Goal: Task Accomplishment & Management: Manage account settings

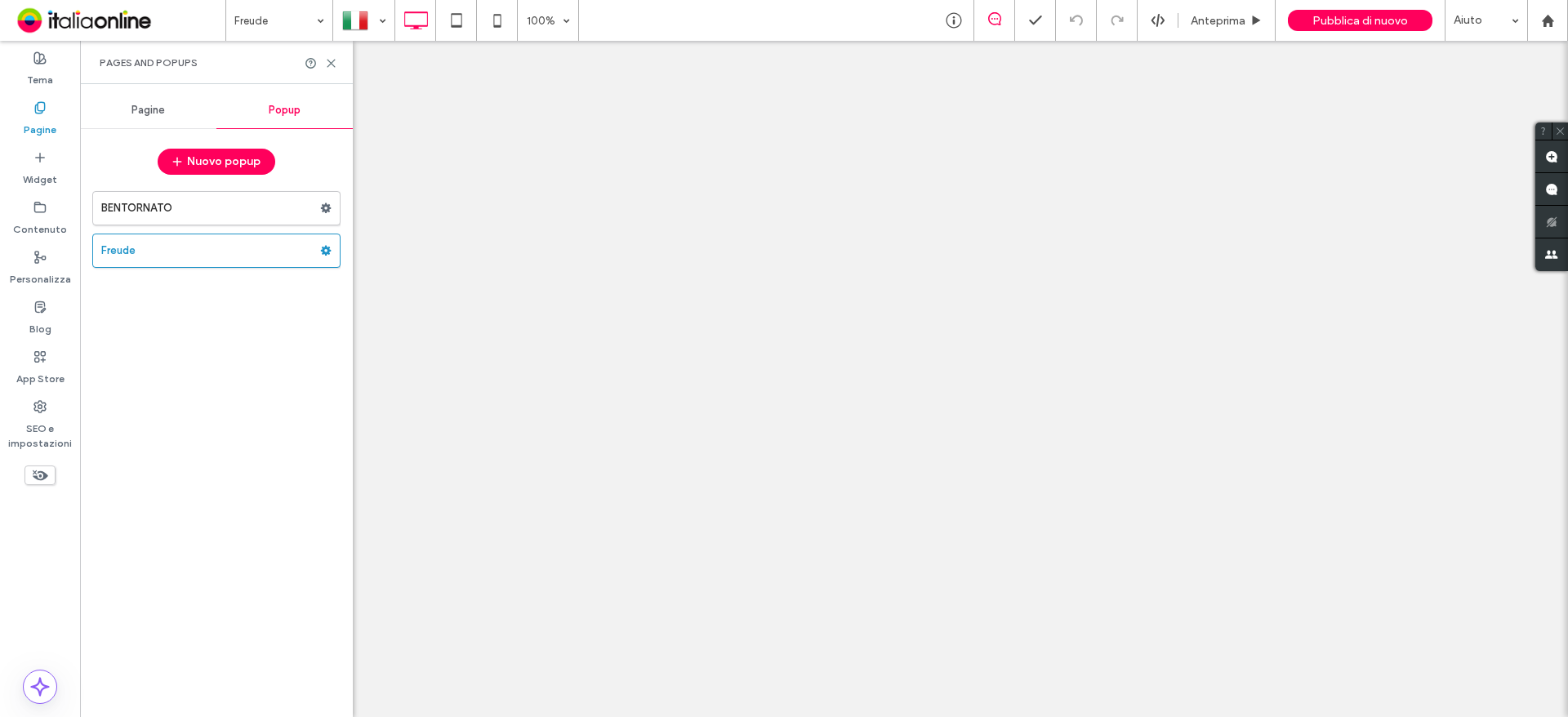
click at [50, 124] on div at bounding box center [784, 358] width 1568 height 717
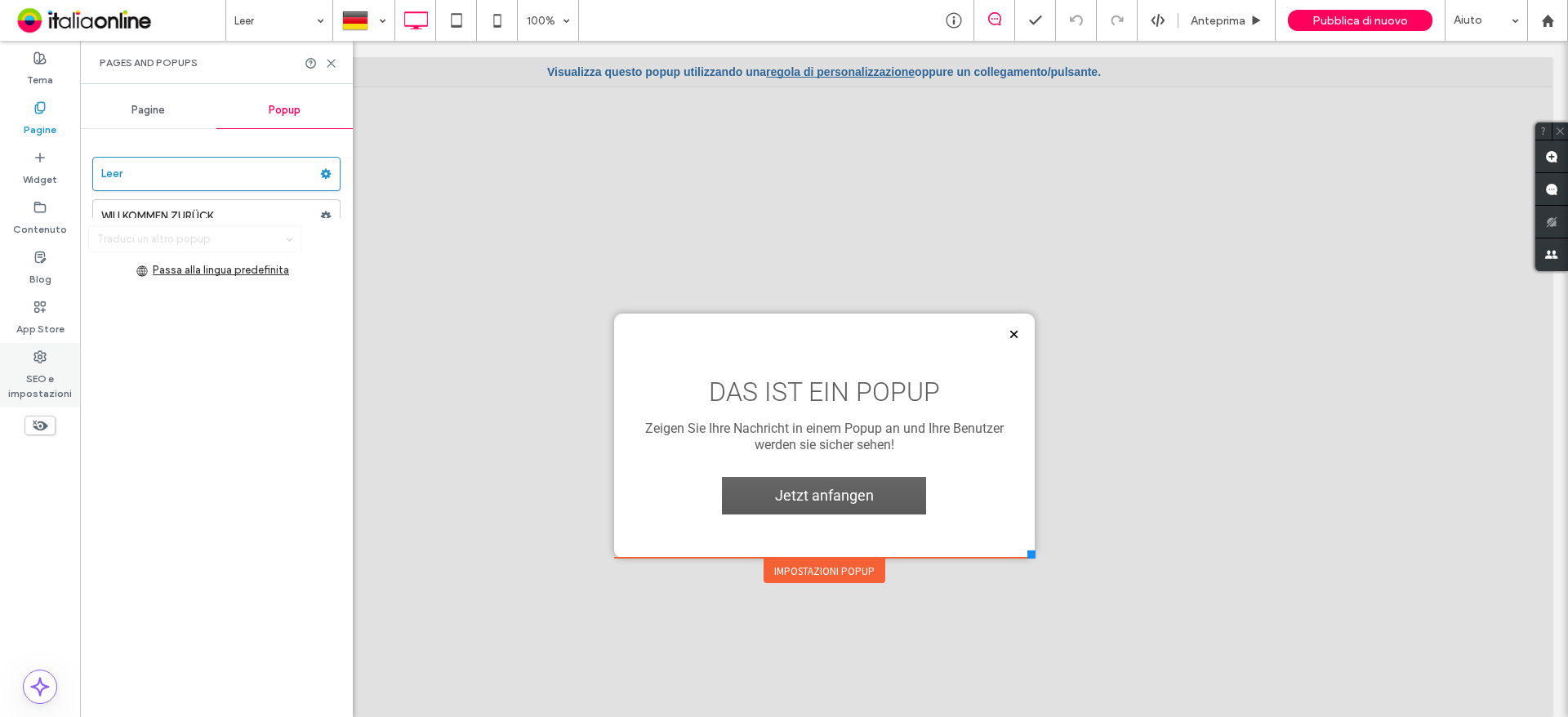
click at [49, 380] on label "SEO e impostazioni" at bounding box center [40, 382] width 80 height 37
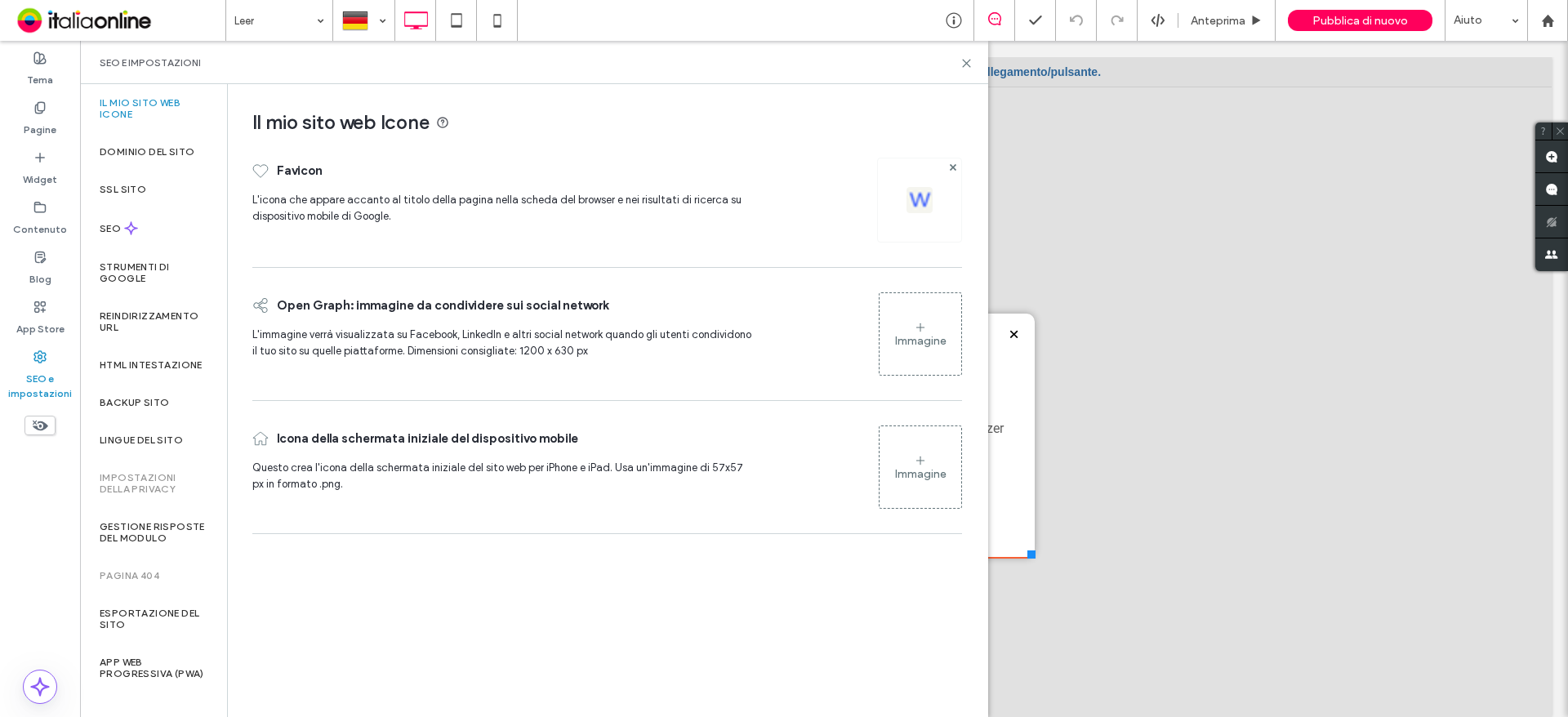
click at [43, 369] on label "SEO e impostazioni" at bounding box center [40, 382] width 80 height 37
click at [32, 225] on label "Contenuto" at bounding box center [39, 225] width 54 height 23
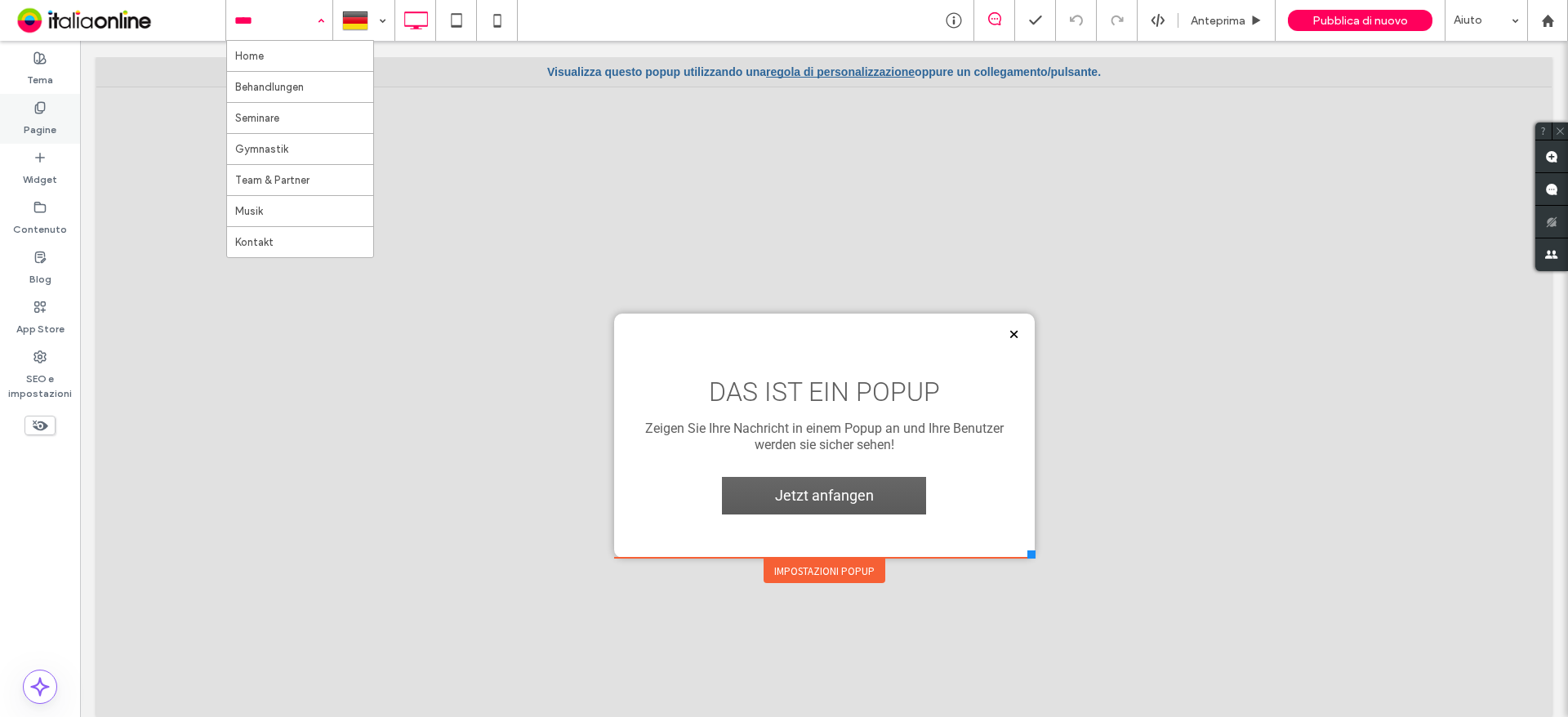
click at [59, 114] on div "Pagine" at bounding box center [40, 118] width 80 height 50
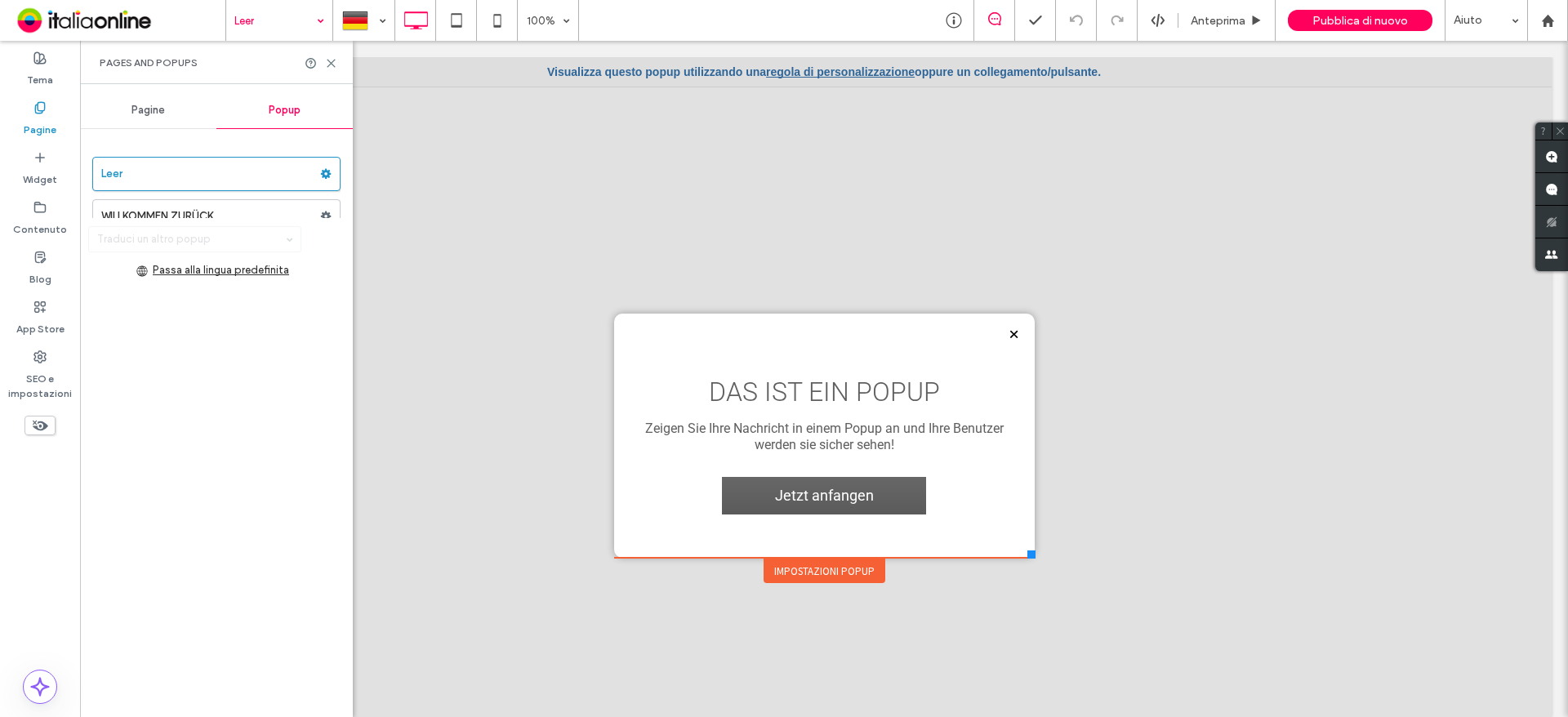
click at [154, 116] on span "Pagine" at bounding box center [147, 110] width 33 height 13
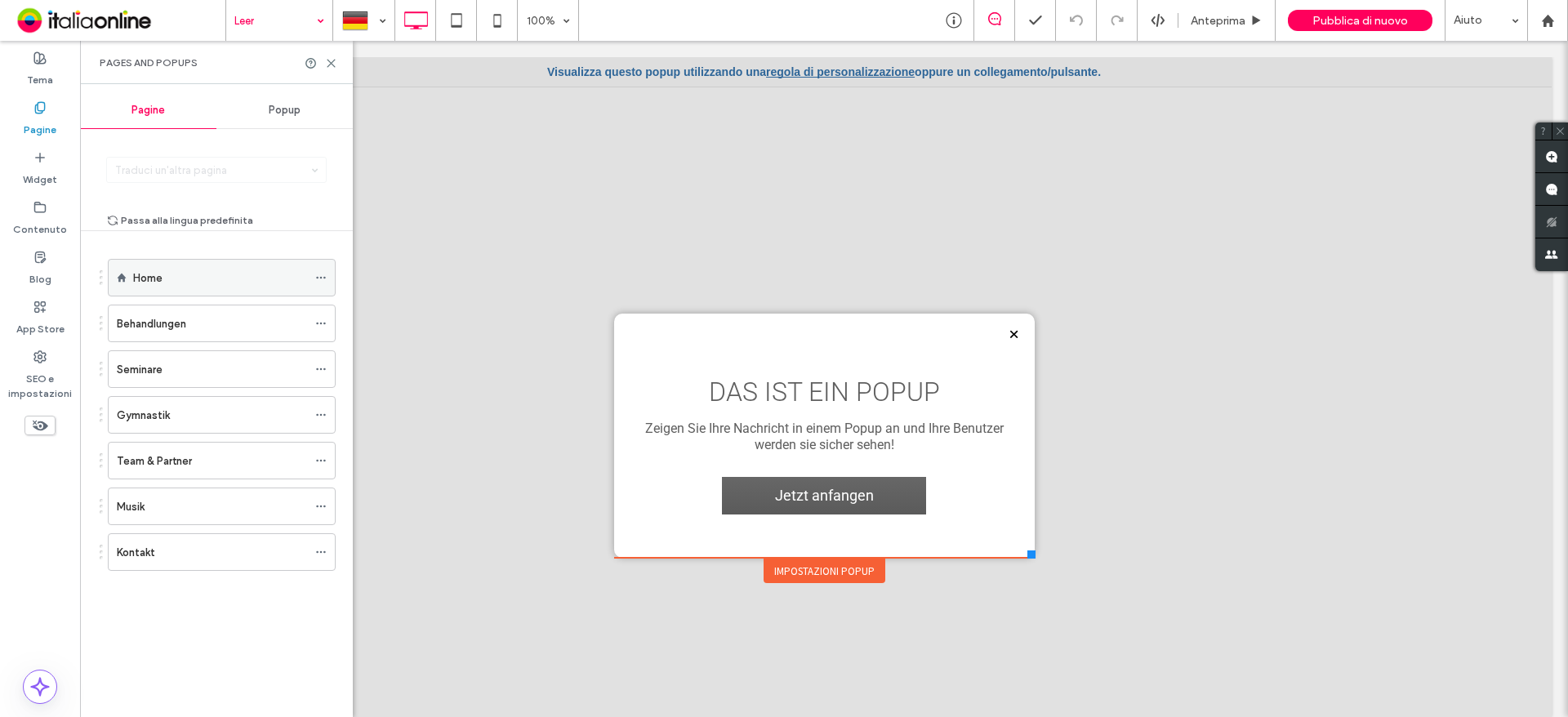
click at [192, 275] on div "Home" at bounding box center [220, 278] width 174 height 17
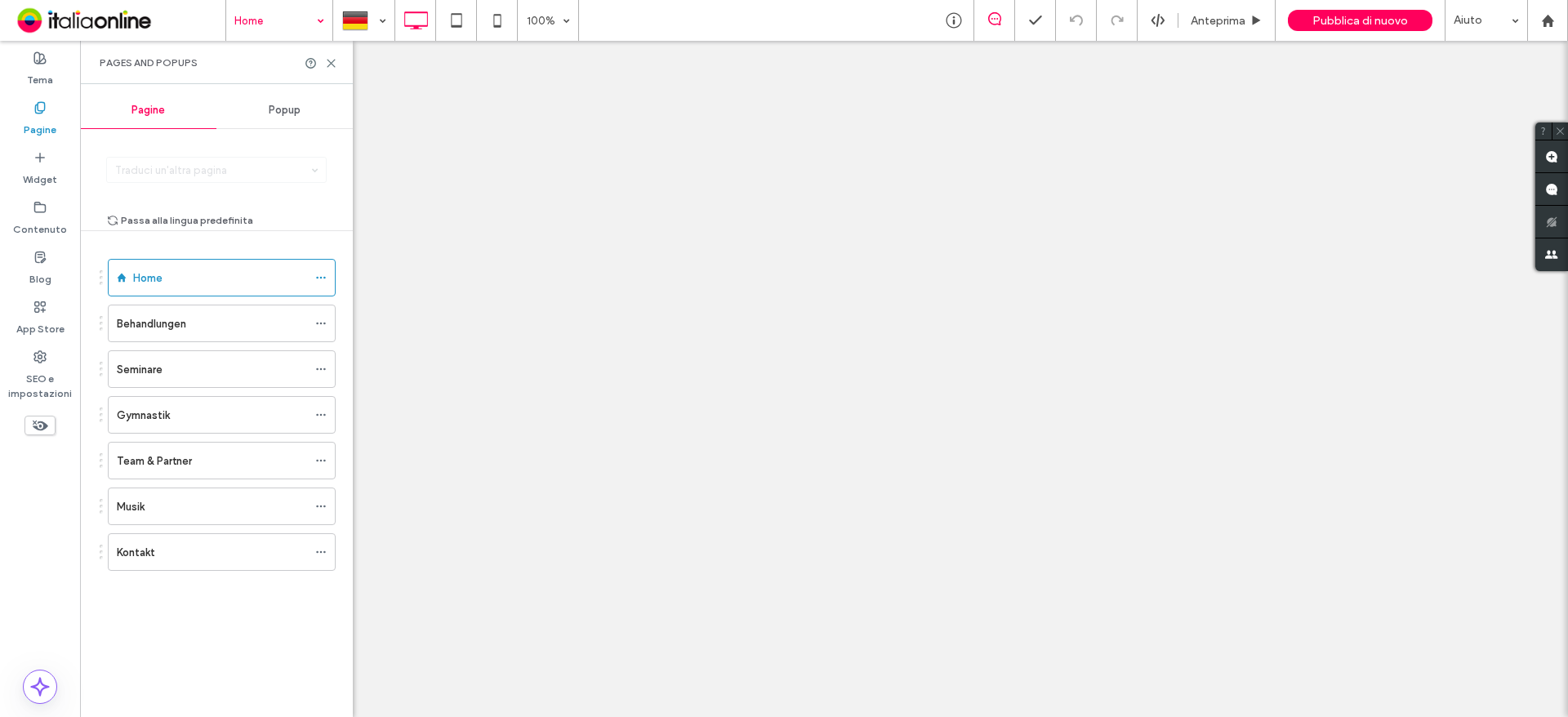
click at [339, 65] on div at bounding box center [784, 358] width 1568 height 717
click at [328, 65] on div at bounding box center [784, 358] width 1568 height 717
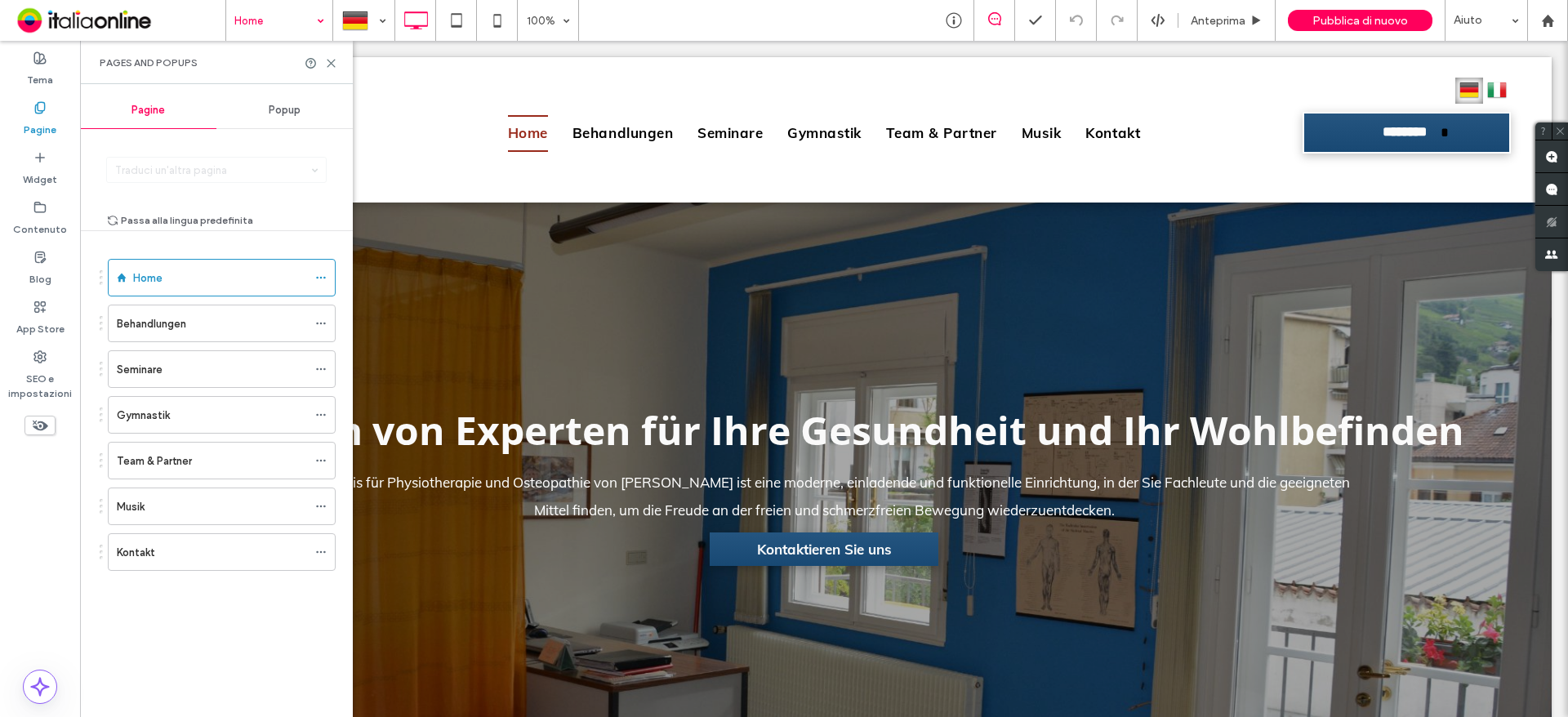
click at [331, 70] on div "Pages and Popups" at bounding box center [216, 62] width 273 height 43
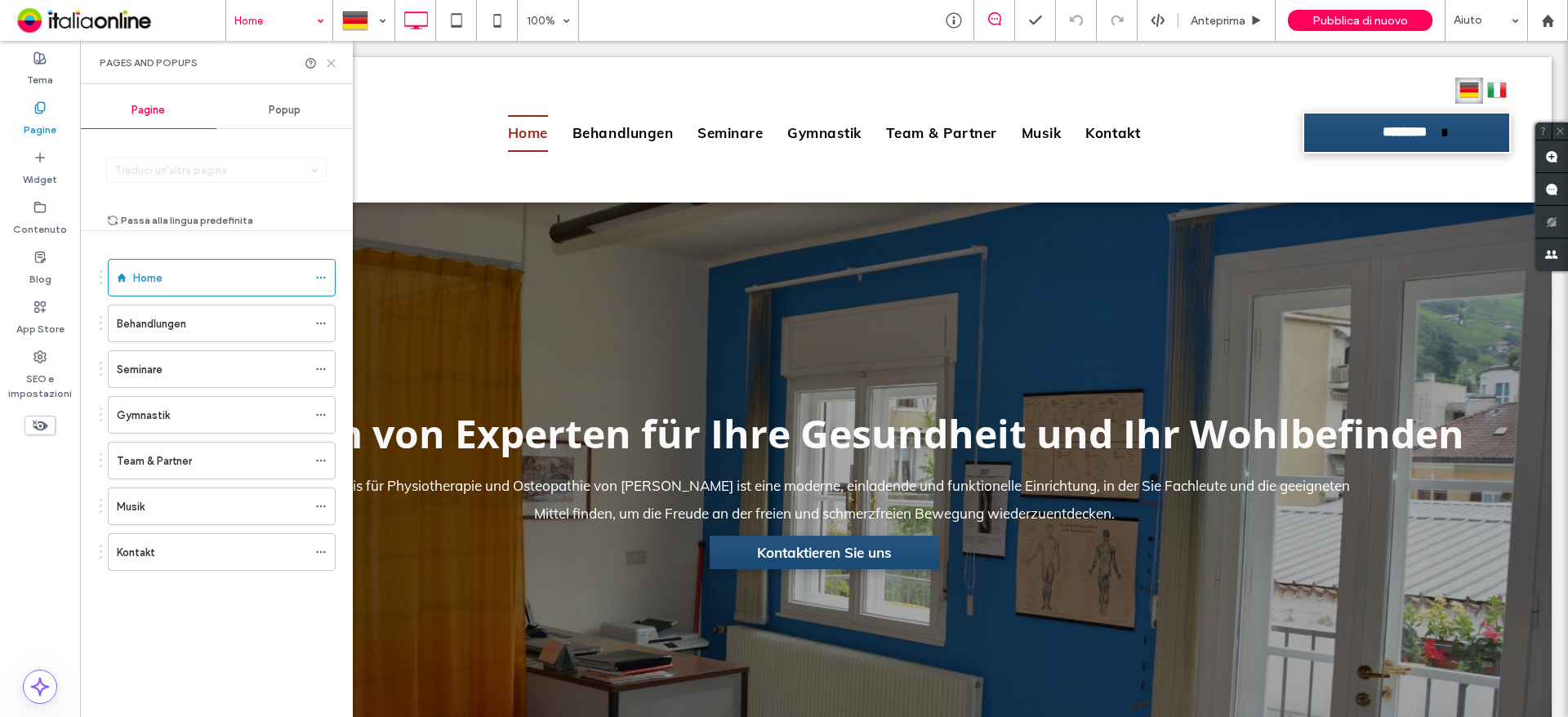
click at [334, 57] on icon at bounding box center [331, 63] width 12 height 12
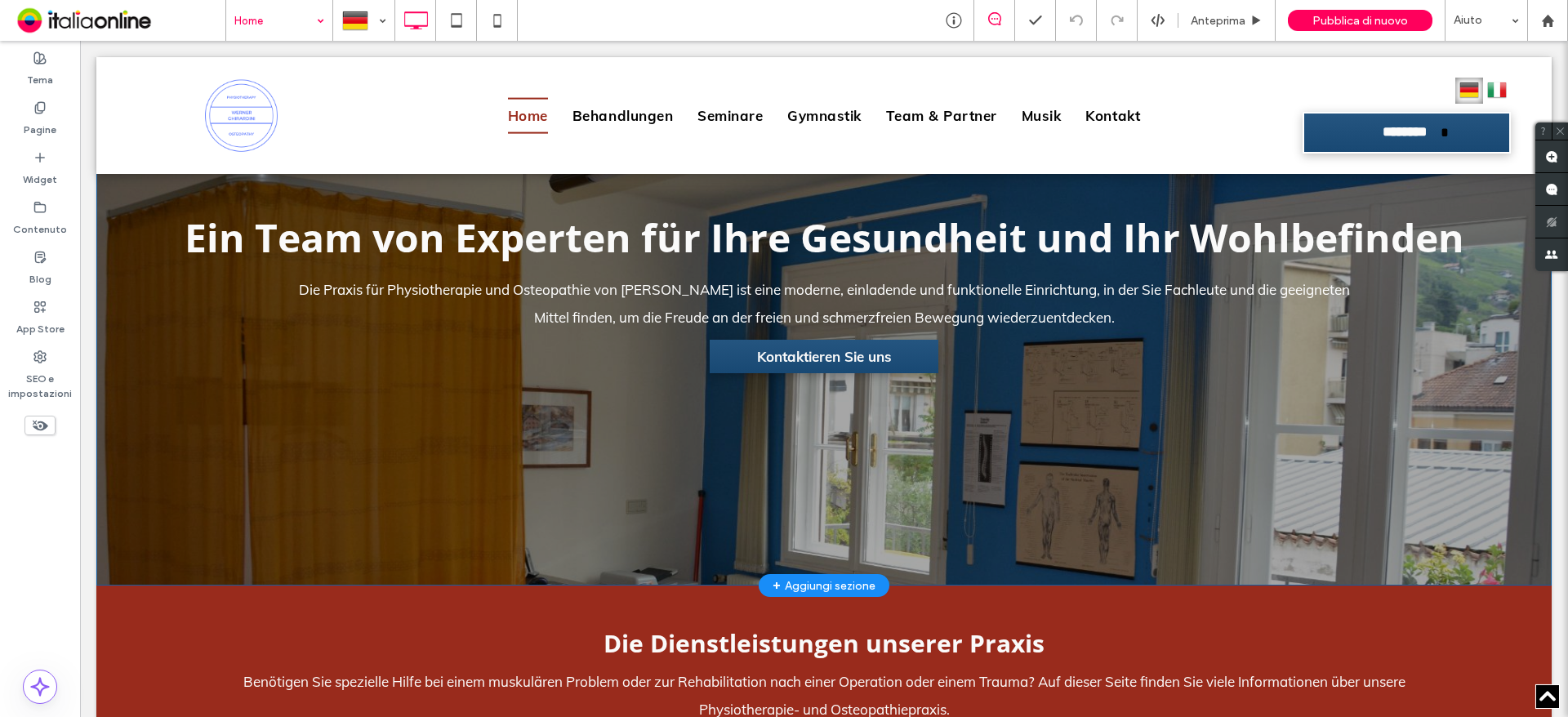
scroll to position [490, 0]
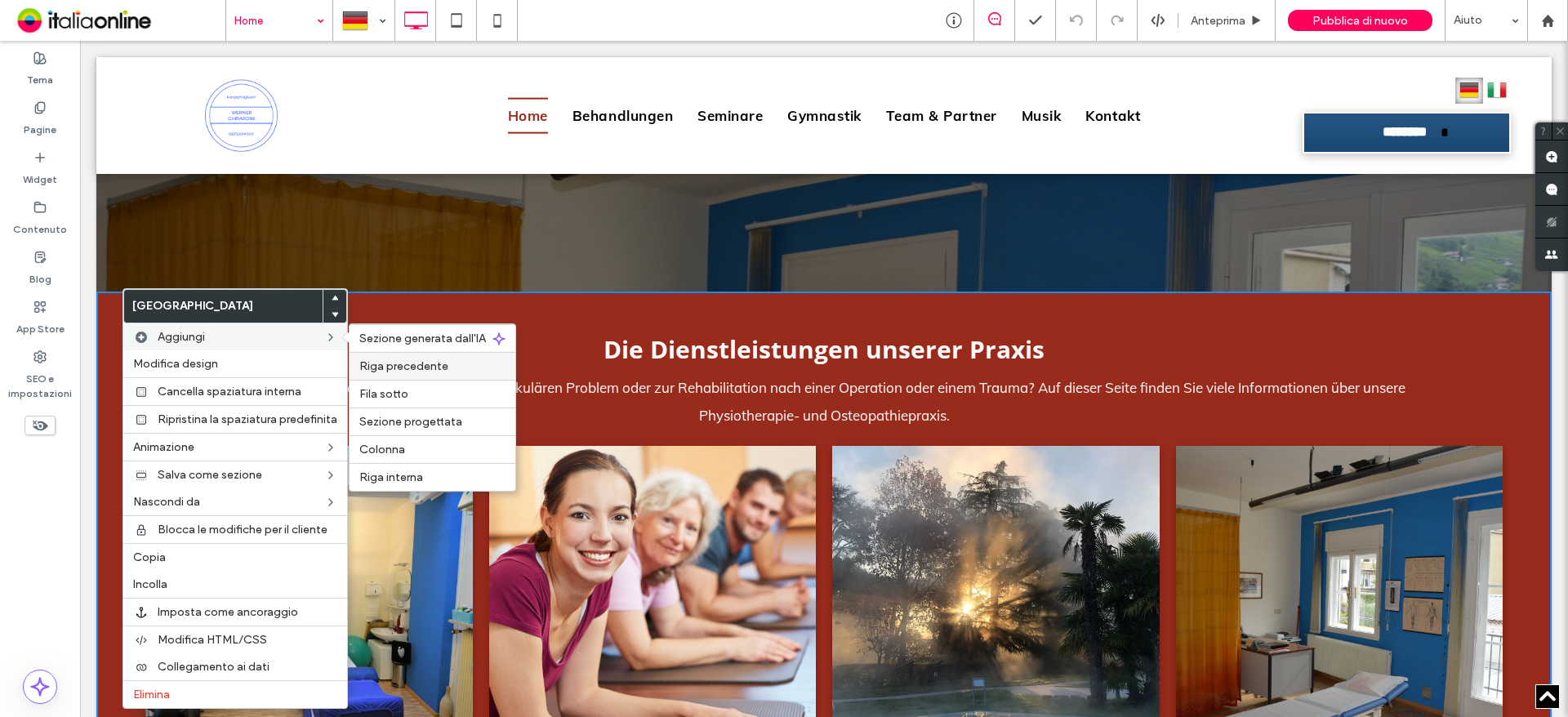
click at [435, 359] on span "Riga precedente" at bounding box center [404, 366] width 89 height 14
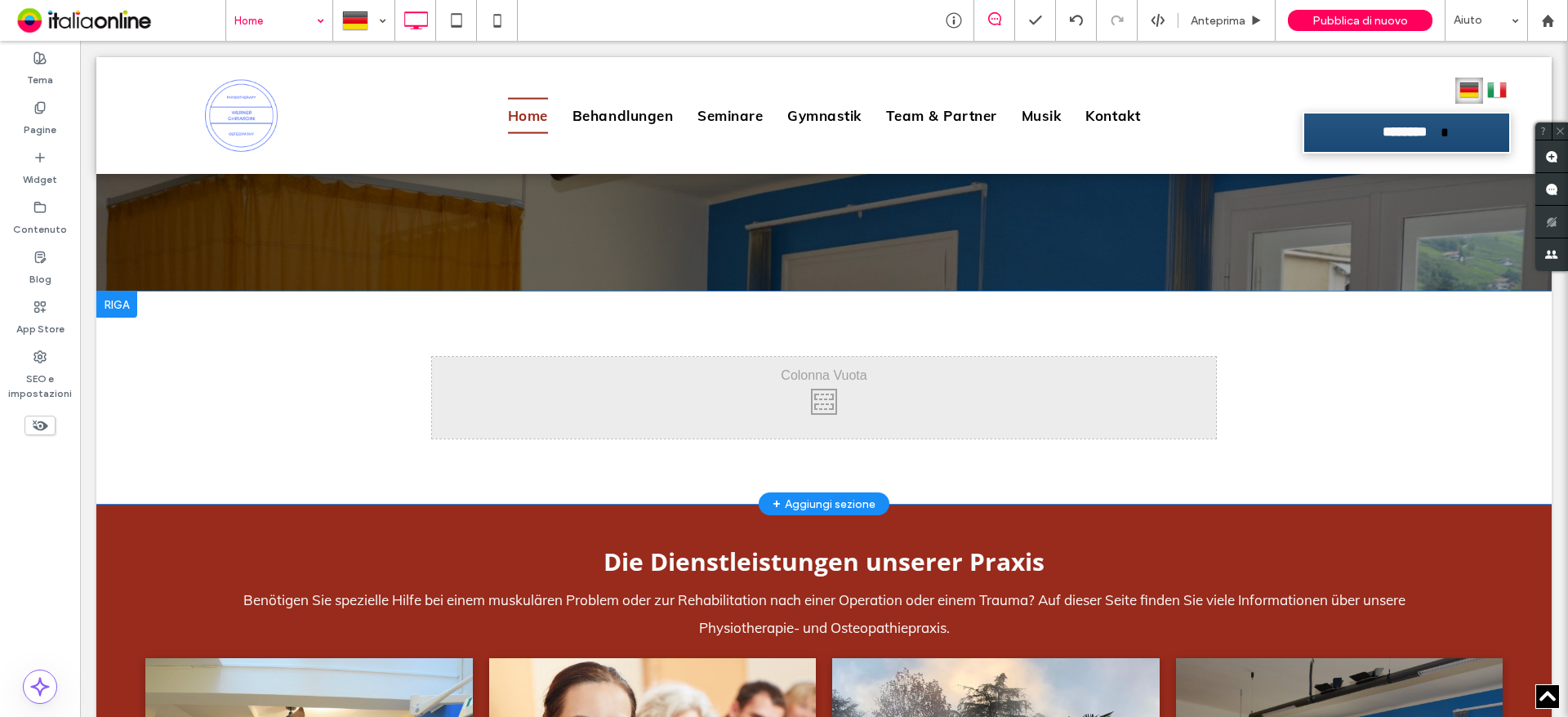
click at [124, 309] on div at bounding box center [117, 304] width 41 height 26
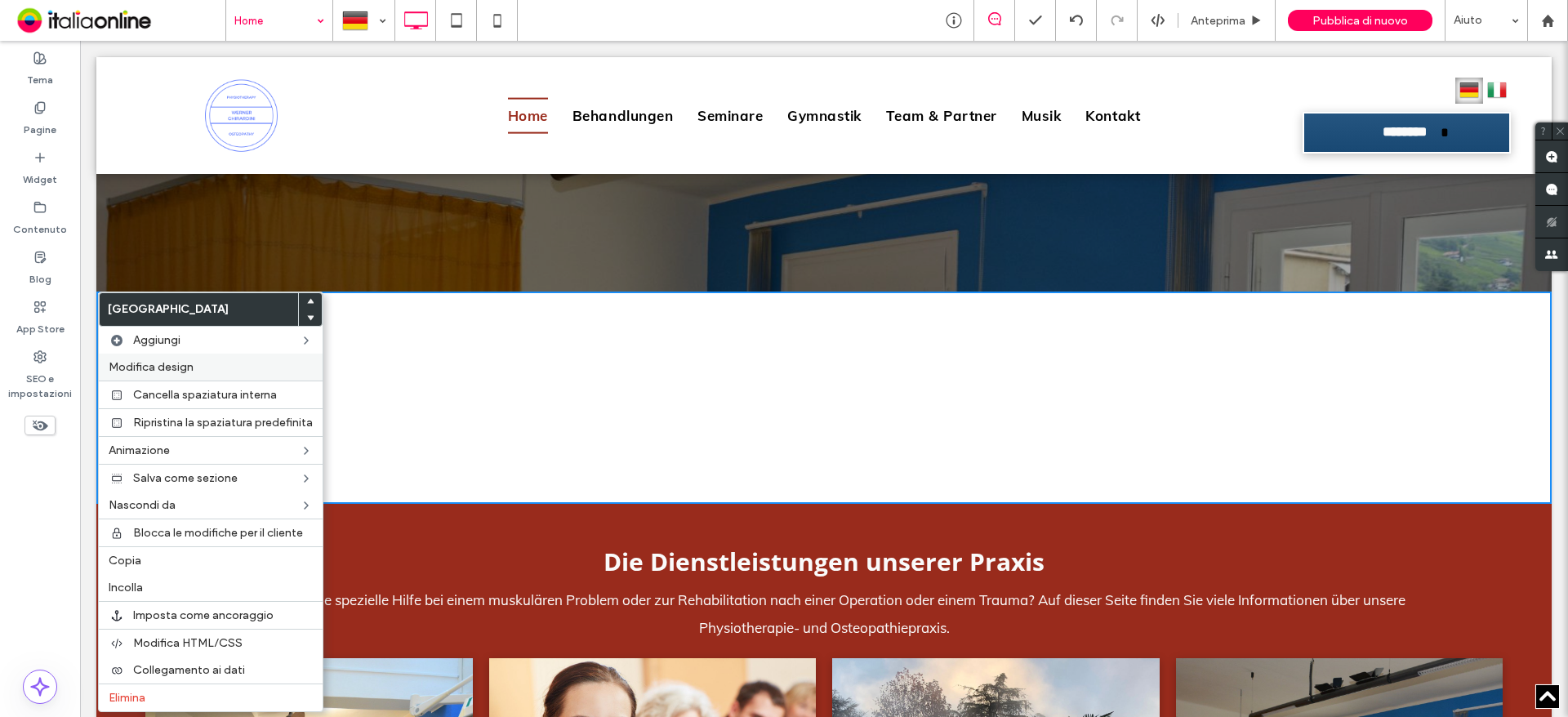
click at [150, 362] on span "Modifica design" at bounding box center [152, 367] width 85 height 14
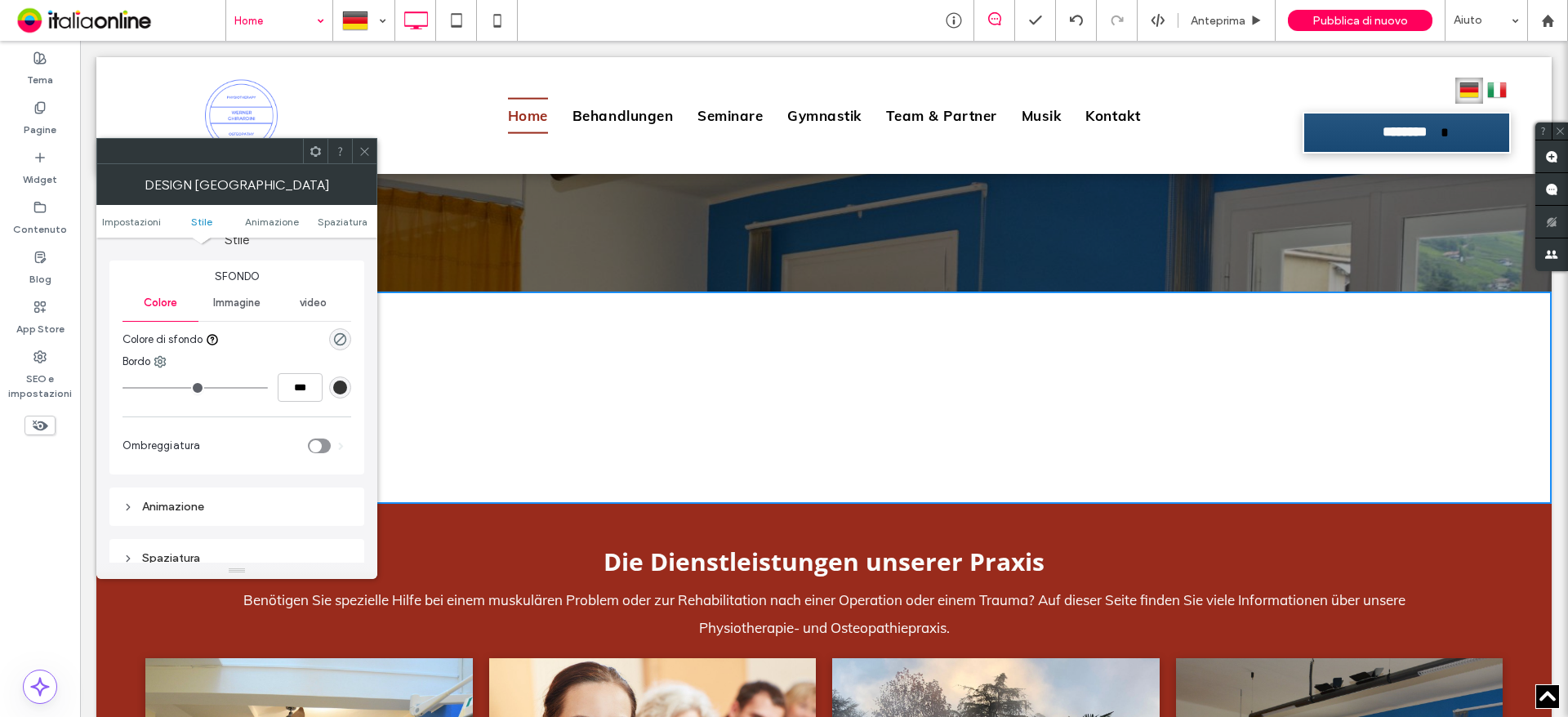
scroll to position [163, 0]
click at [238, 307] on div "Immagine" at bounding box center [236, 301] width 76 height 36
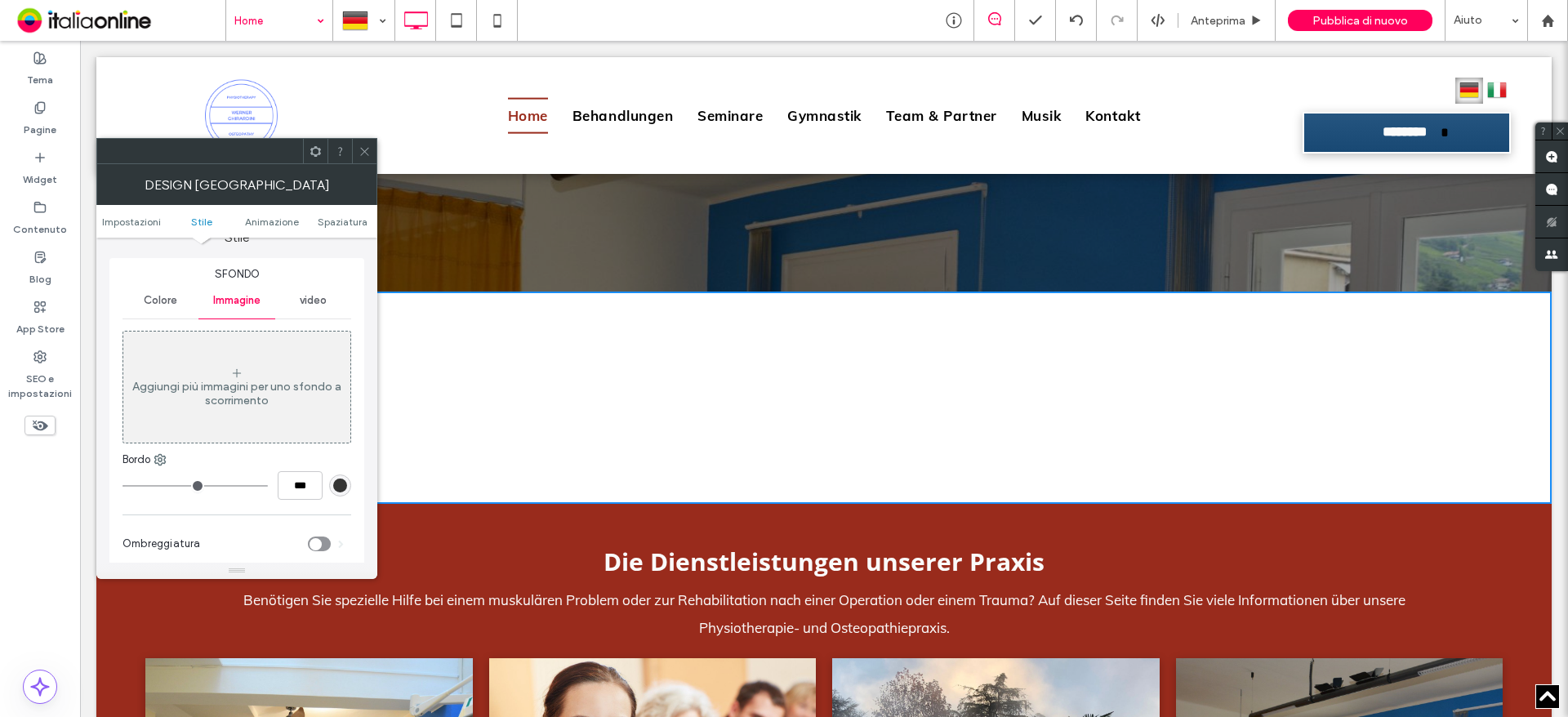
click at [206, 389] on div "Aggiungi più immagini per uno sfondo a scorrimento" at bounding box center [237, 393] width 227 height 28
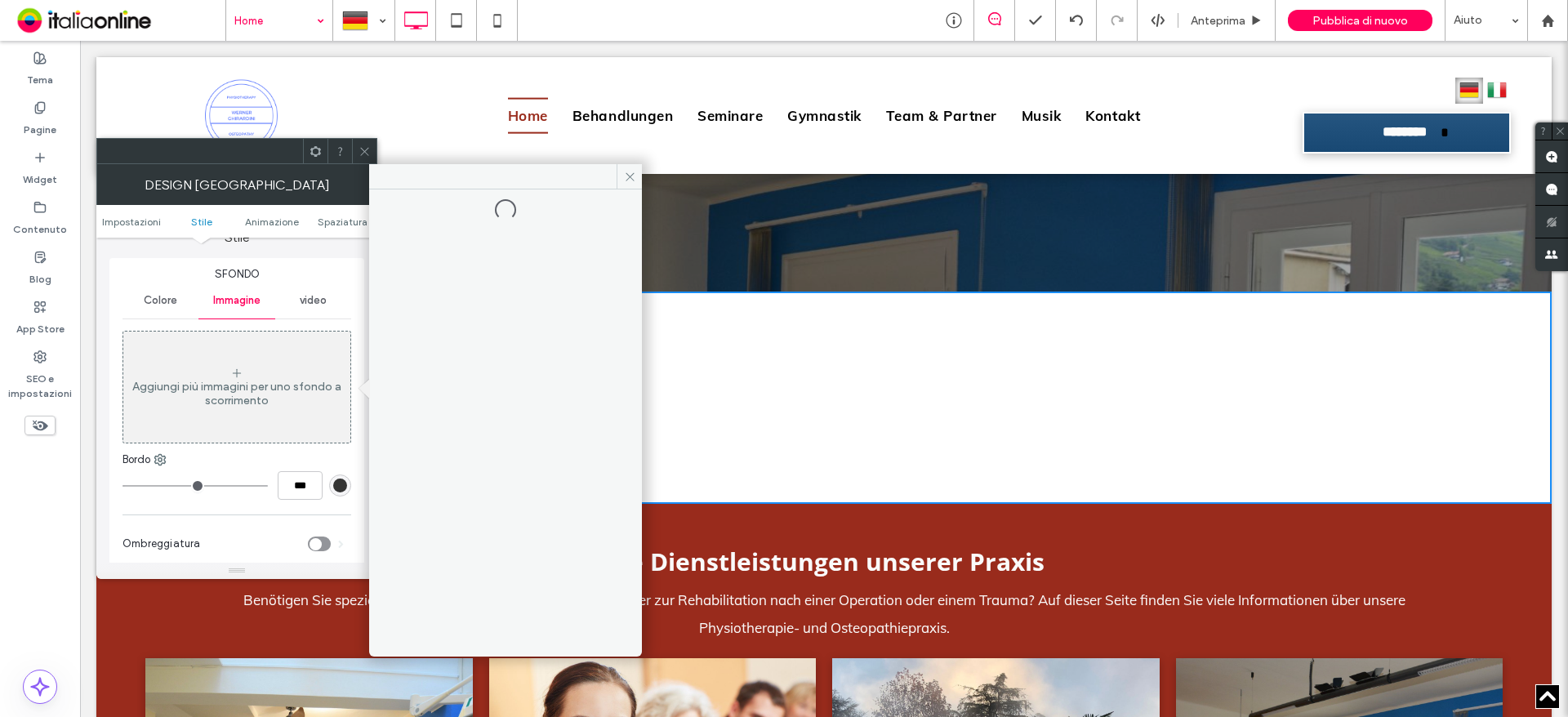
click at [250, 158] on div at bounding box center [200, 151] width 206 height 25
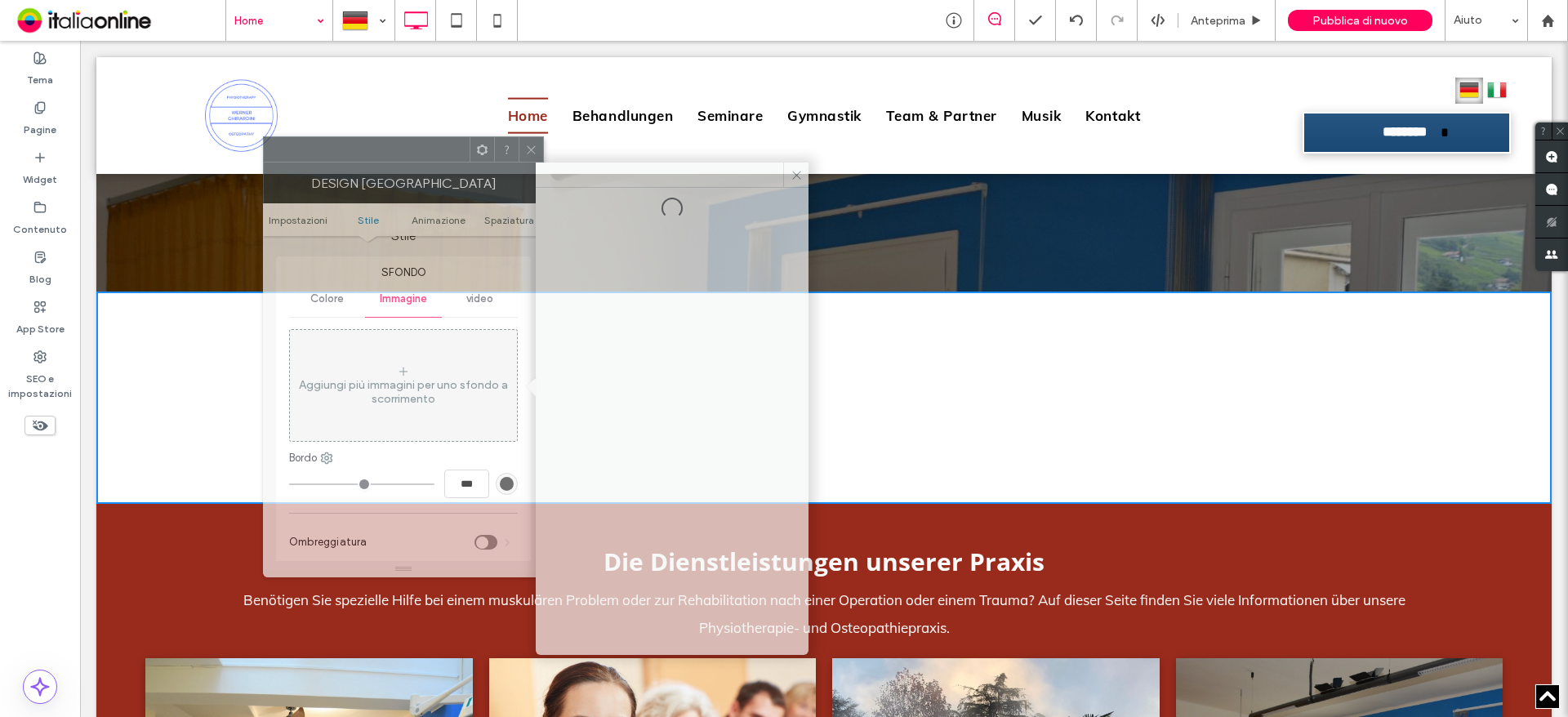
drag, startPoint x: 226, startPoint y: 155, endPoint x: 392, endPoint y: 153, distance: 166.0
click at [392, 153] on div at bounding box center [367, 149] width 206 height 25
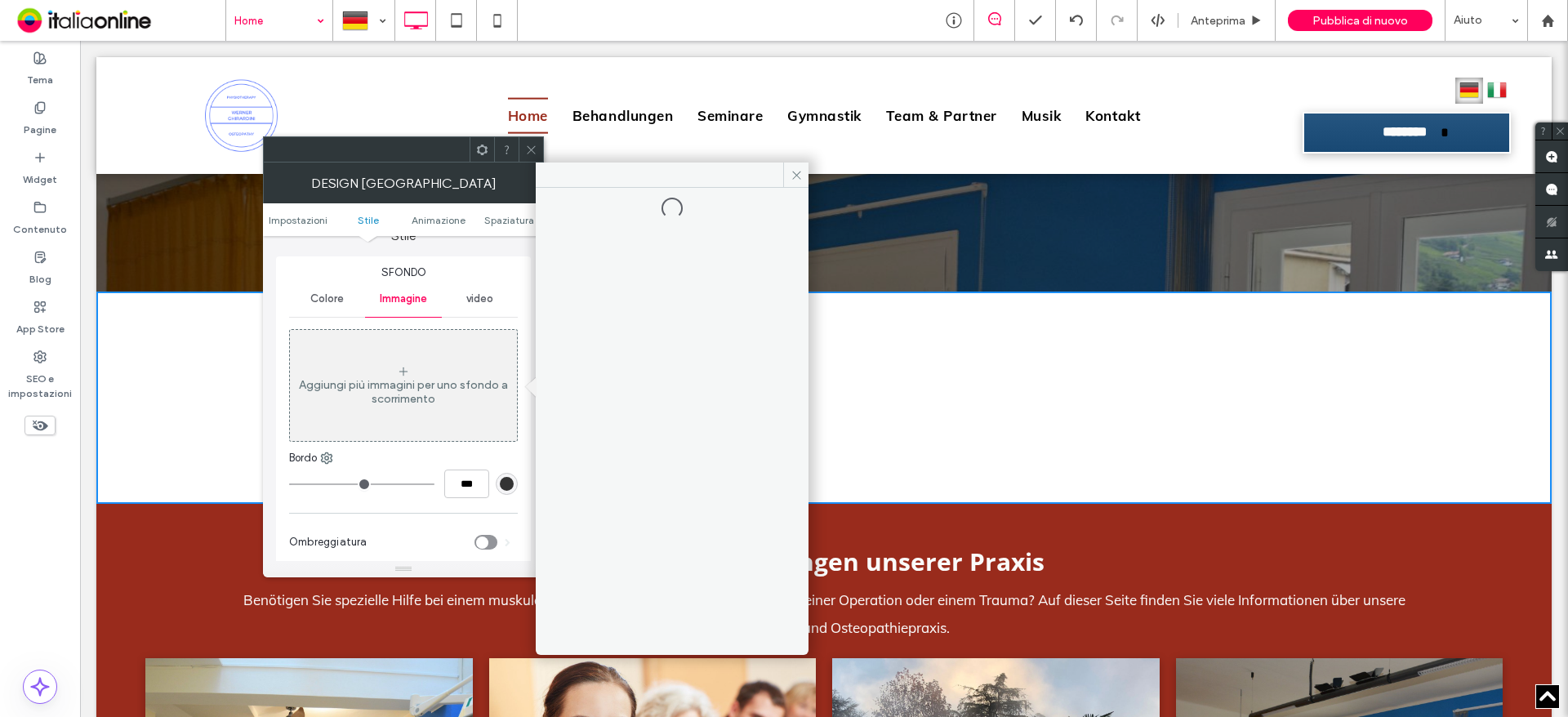
click at [396, 373] on div "Aggiungi più immagini per uno sfondo a scorrimento" at bounding box center [403, 385] width 227 height 108
click at [527, 144] on icon at bounding box center [531, 150] width 12 height 12
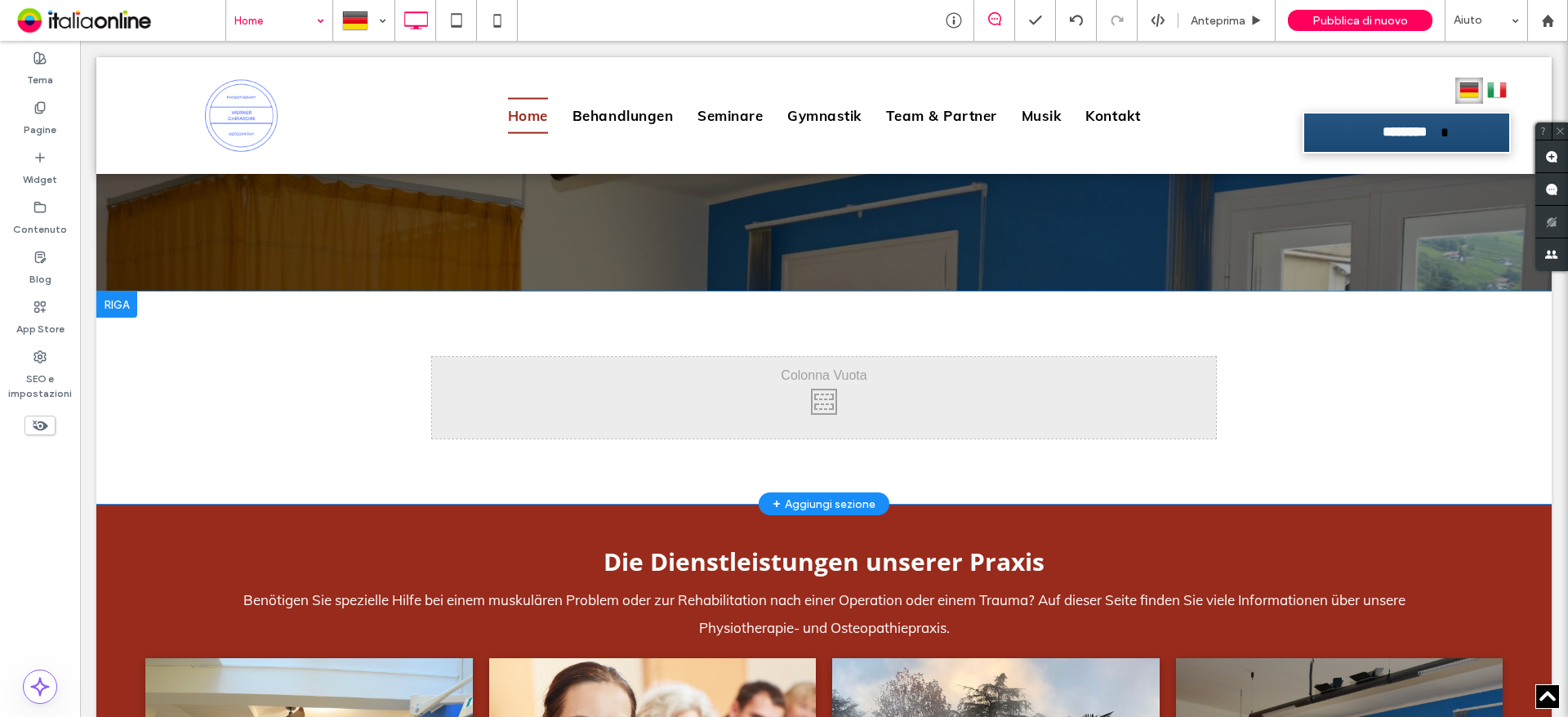
click at [634, 404] on div "Click To Paste Click To Paste" at bounding box center [824, 398] width 784 height 82
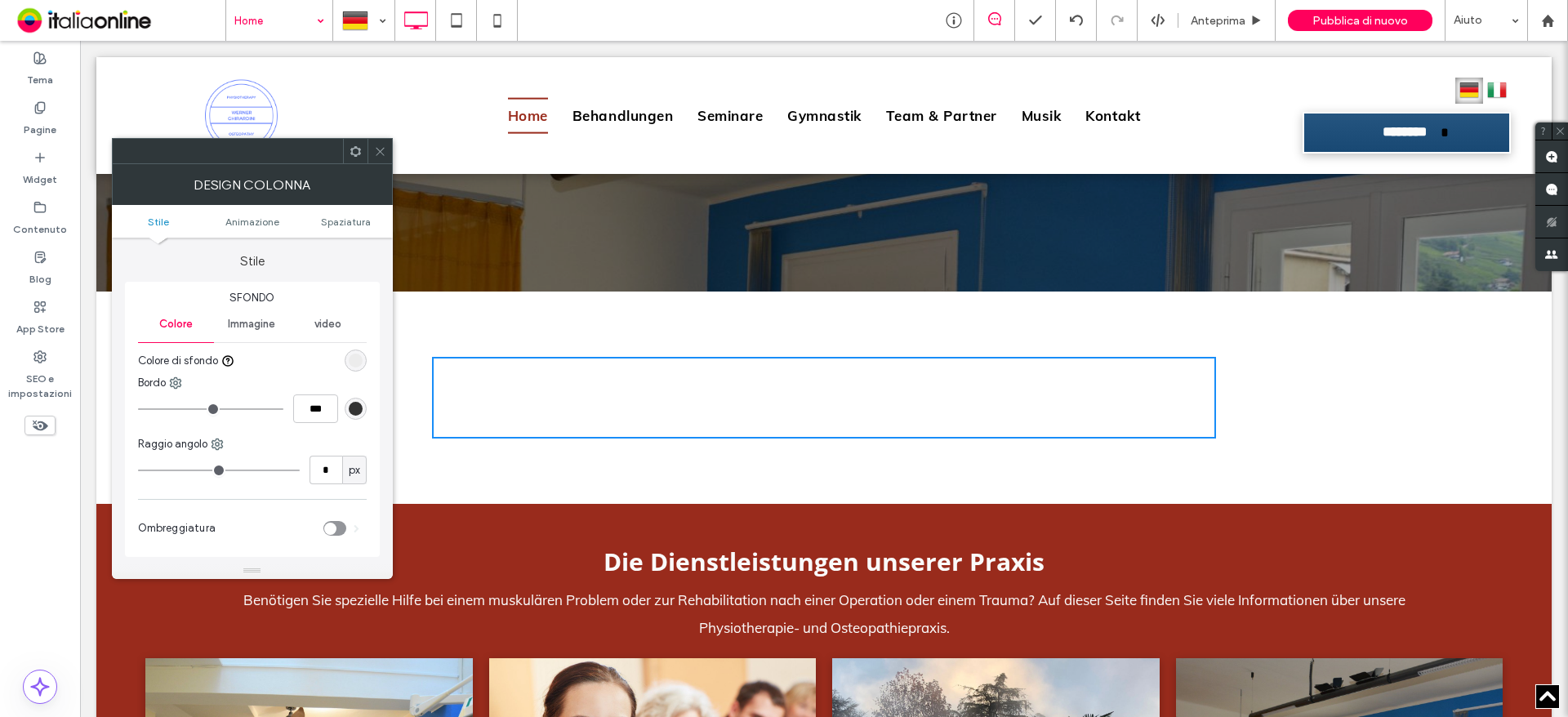
click at [385, 146] on icon at bounding box center [380, 152] width 12 height 12
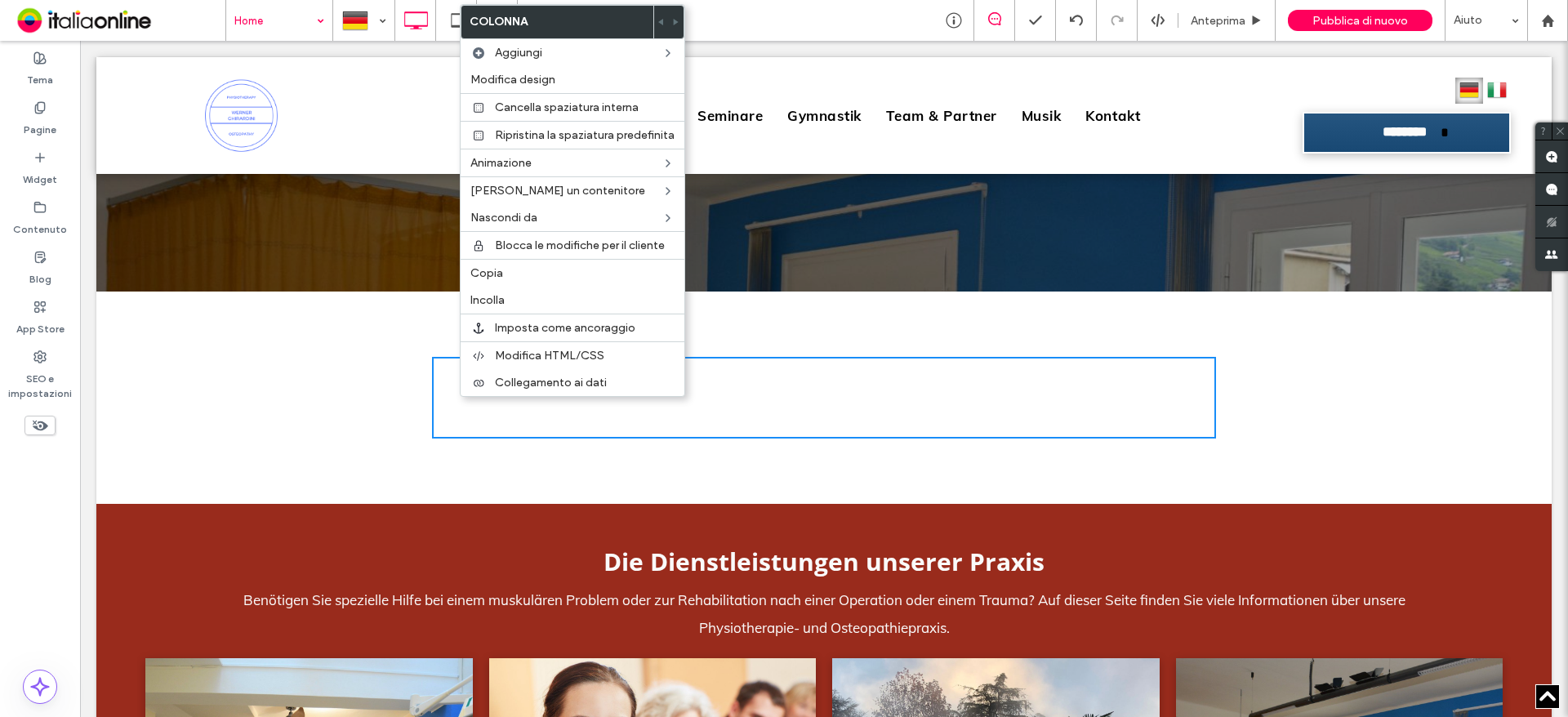
click at [458, 397] on div "Click To Paste Click To Paste" at bounding box center [824, 398] width 784 height 82
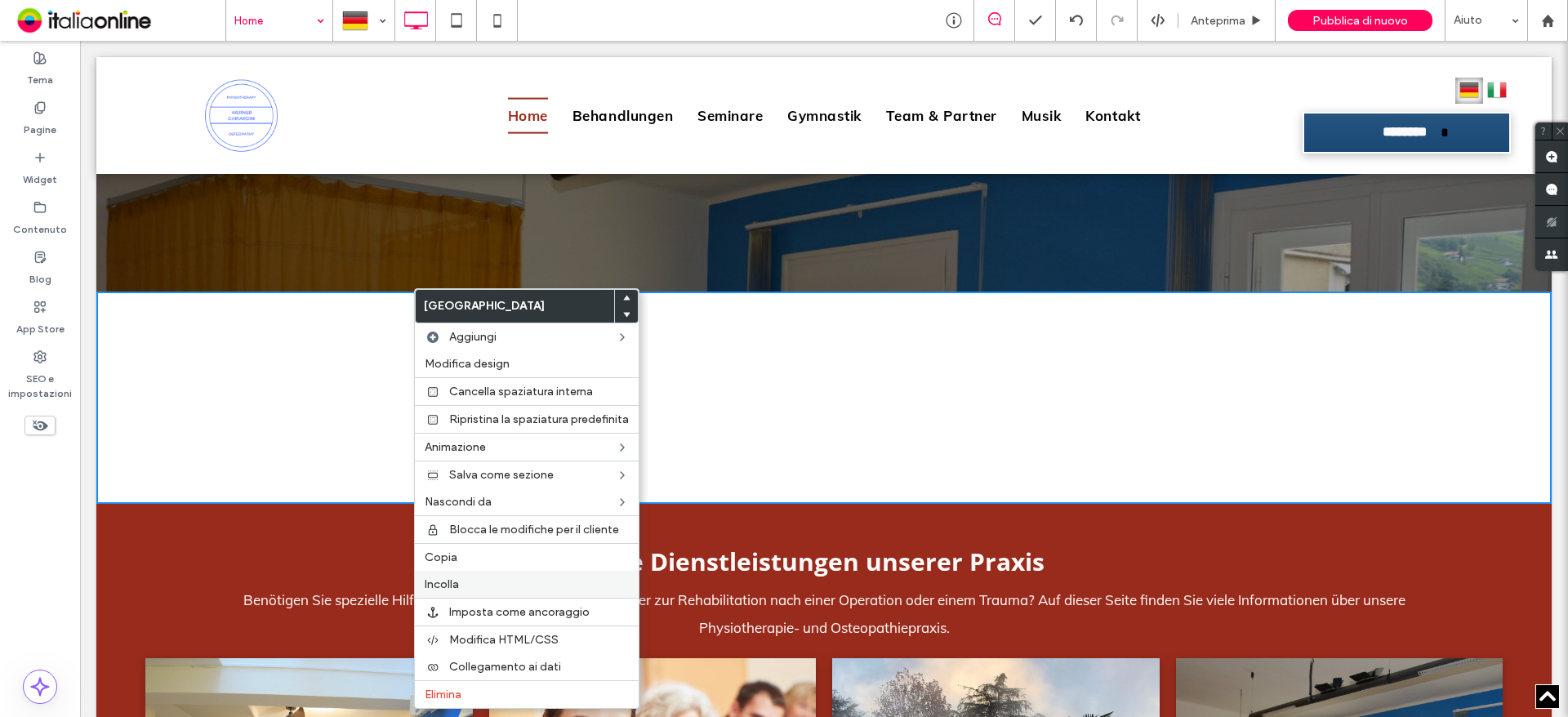
click at [452, 574] on div "Incolla" at bounding box center [526, 584] width 224 height 27
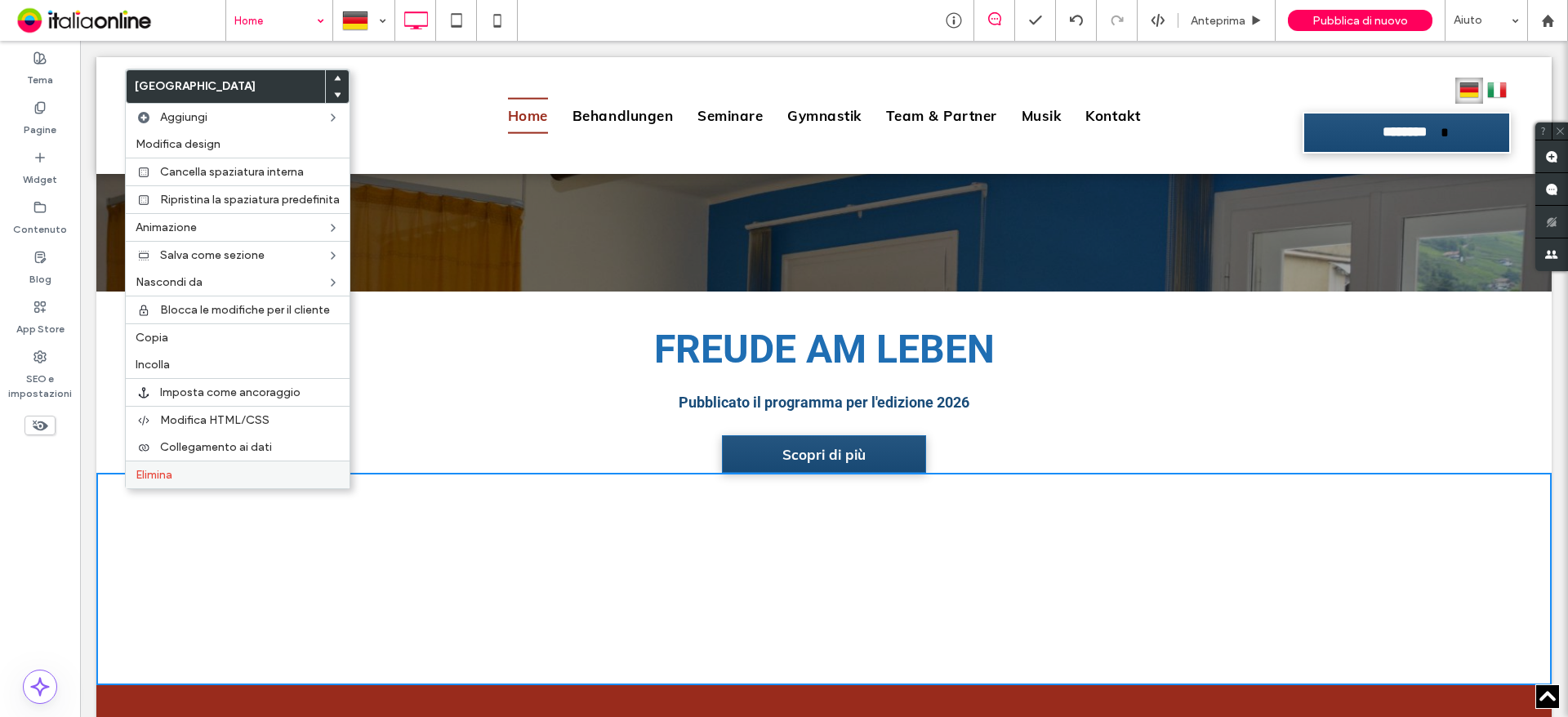
click at [147, 469] on span "Elimina" at bounding box center [153, 475] width 37 height 14
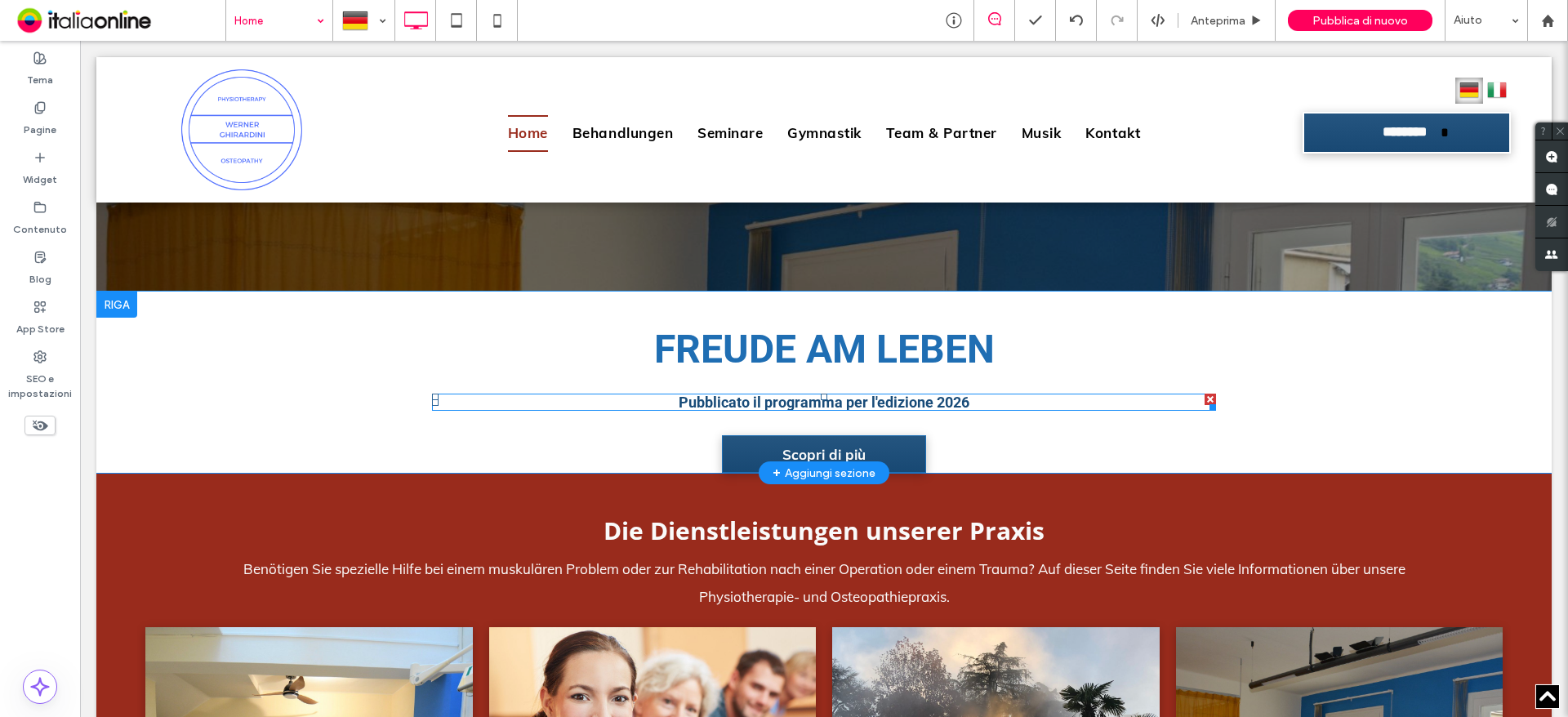
click at [714, 409] on strong "Pubblicato il programma per l'edizione 2026" at bounding box center [824, 402] width 290 height 17
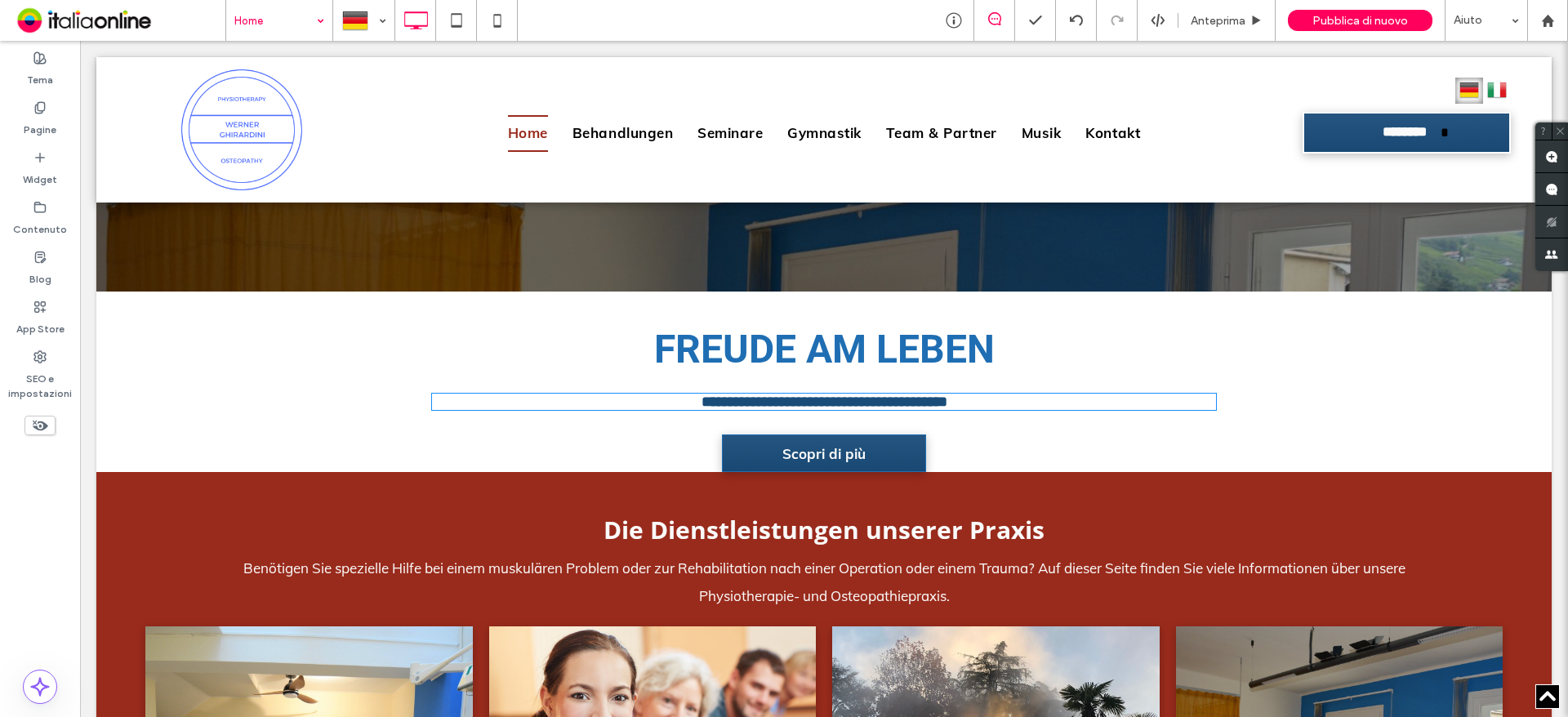
type input "**"
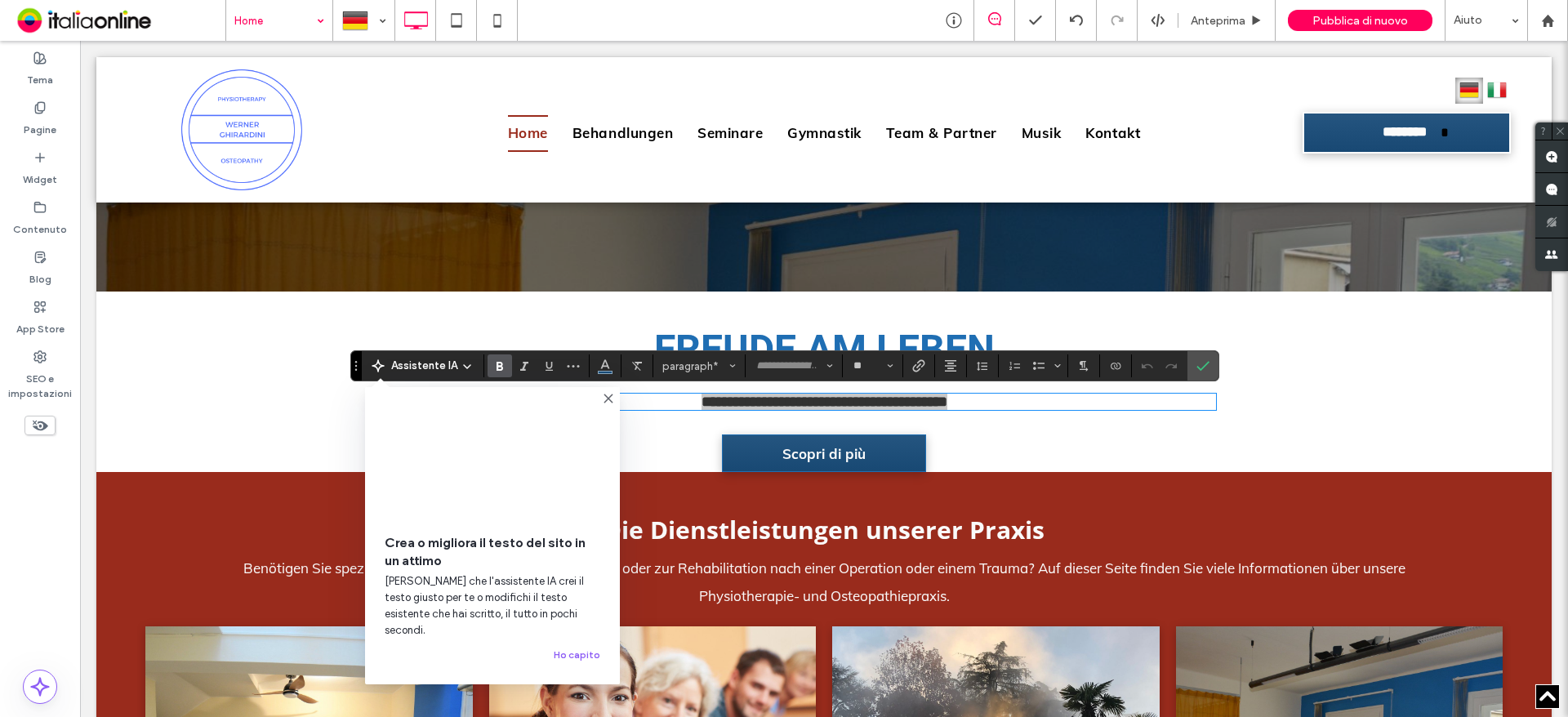
click at [467, 369] on use at bounding box center [468, 367] width 7 height 3
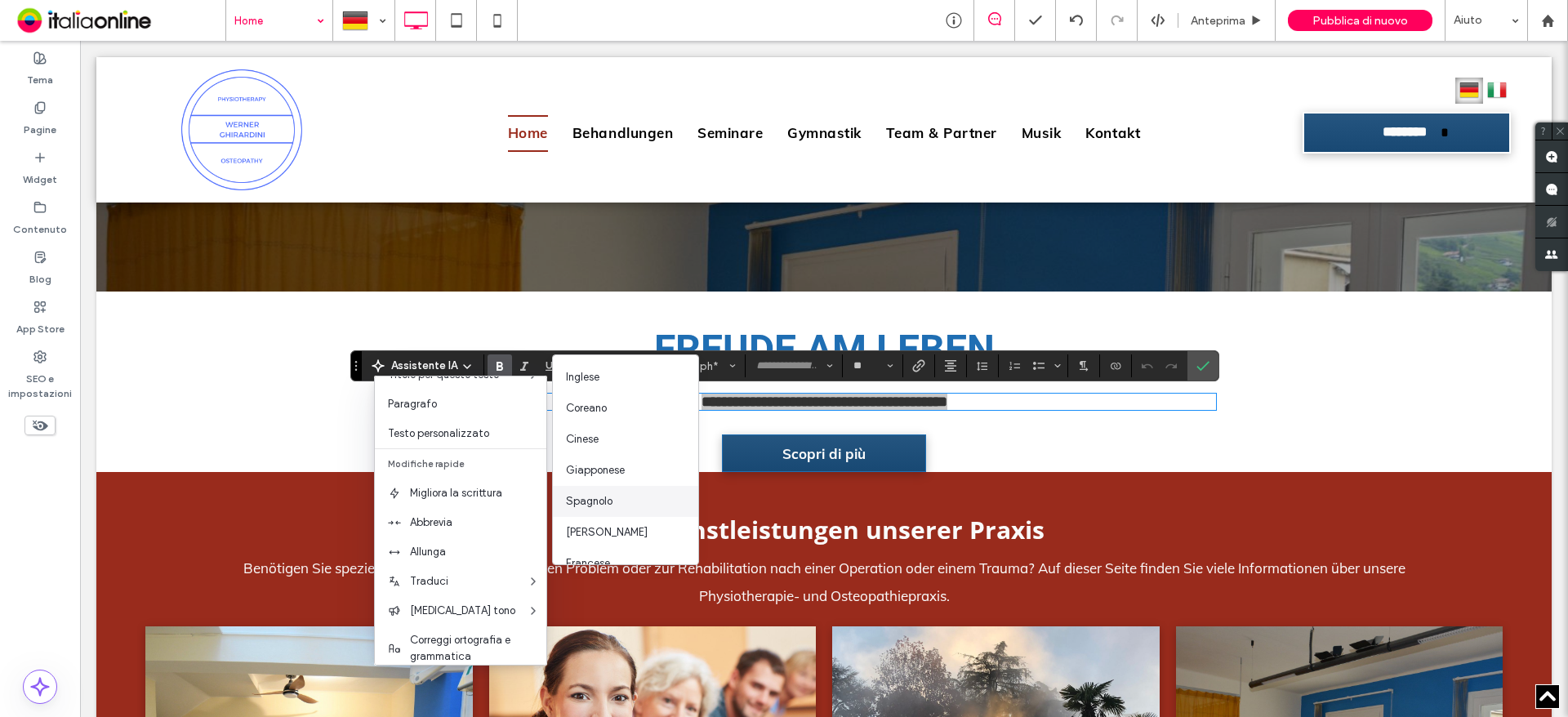
scroll to position [82, 0]
click at [610, 546] on div "Tedesco" at bounding box center [625, 544] width 146 height 31
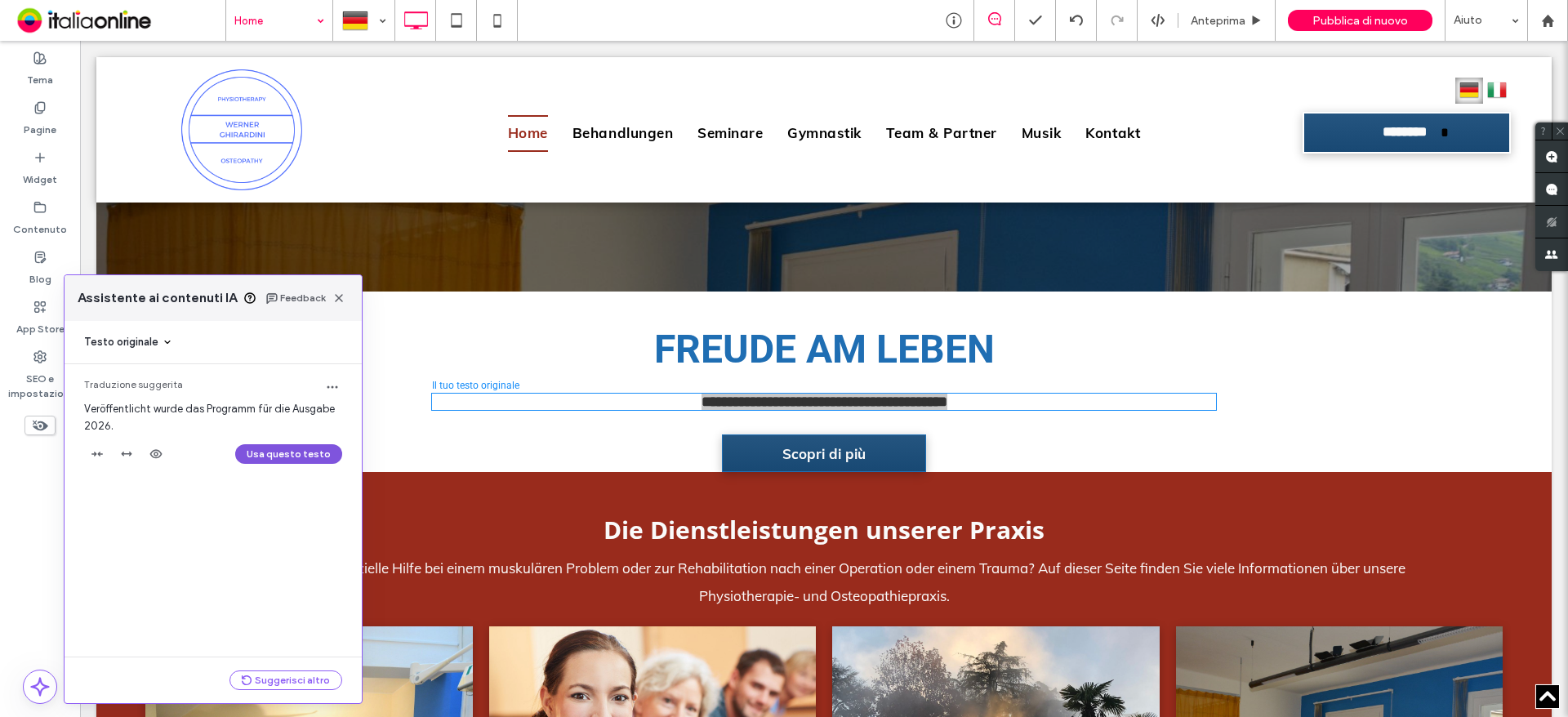
click at [271, 450] on button "Usa questo testo" at bounding box center [289, 454] width 107 height 20
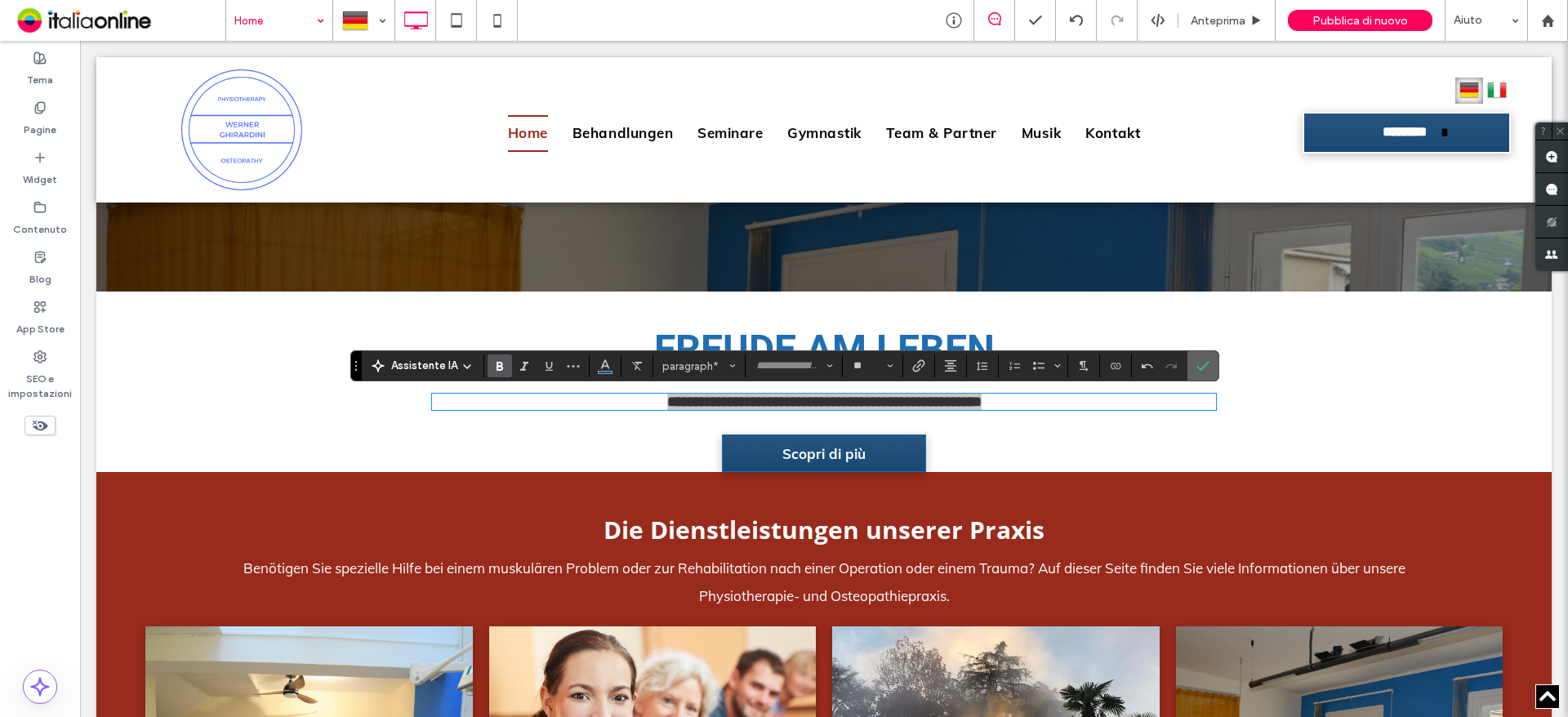
click at [1199, 363] on icon "Conferma" at bounding box center [1203, 365] width 13 height 13
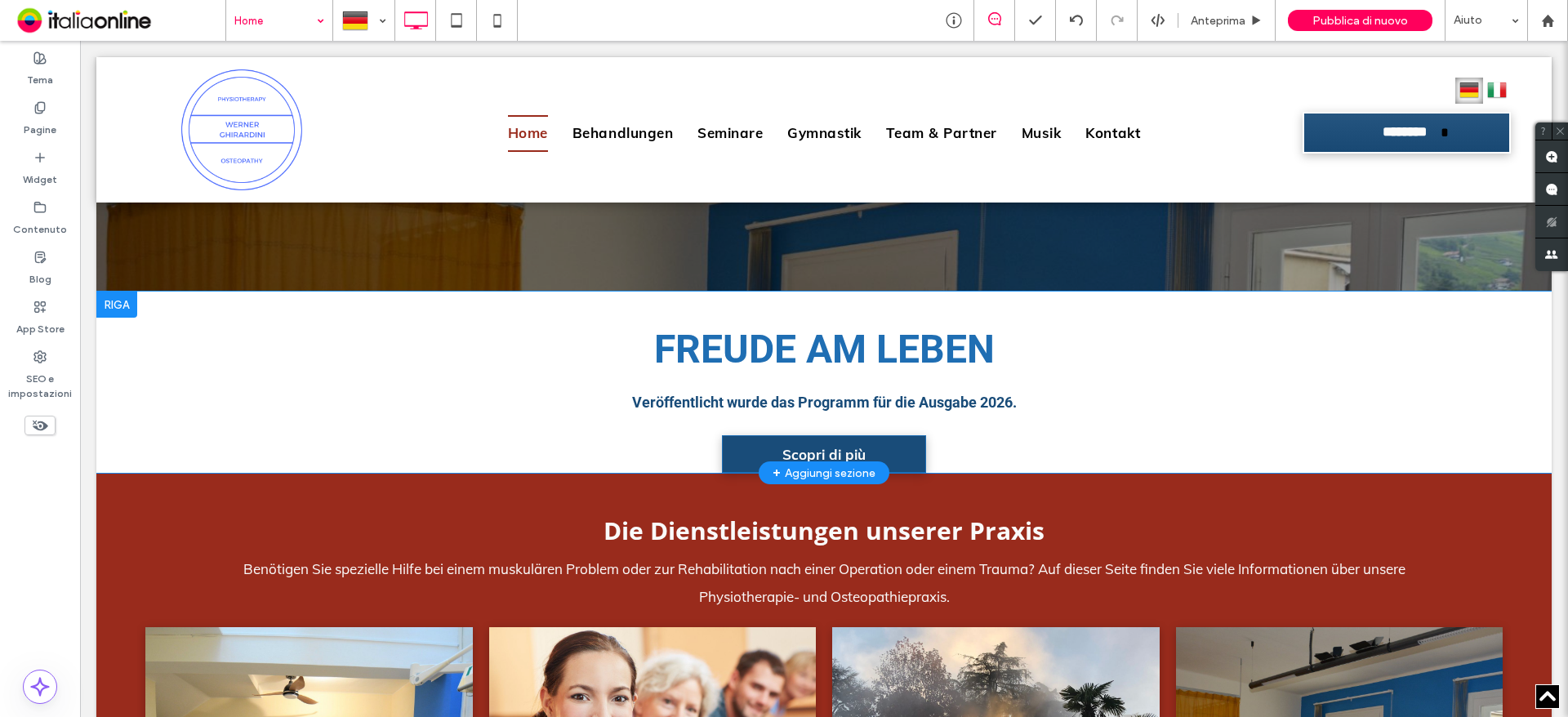
click at [732, 450] on link "Scopri di più" at bounding box center [824, 454] width 204 height 37
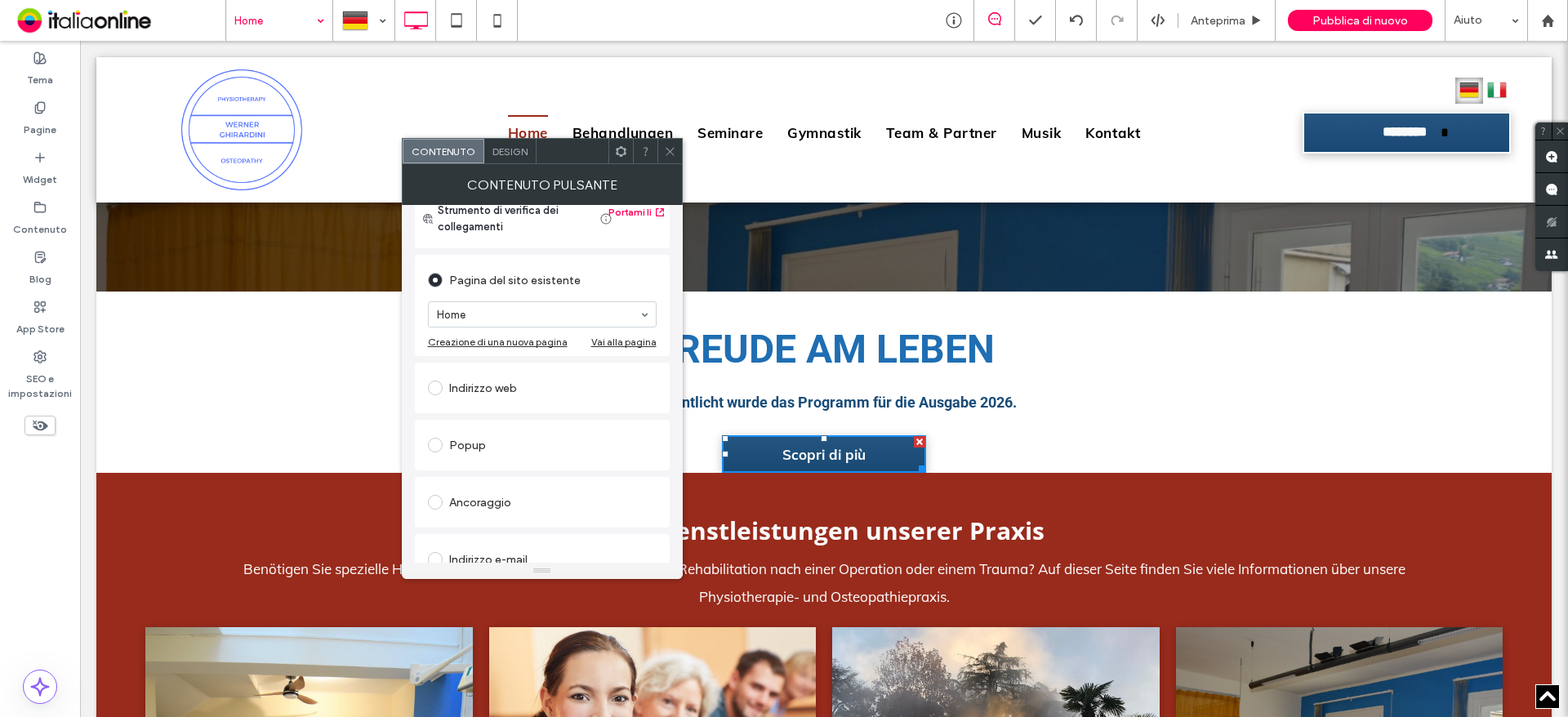
scroll to position [0, 0]
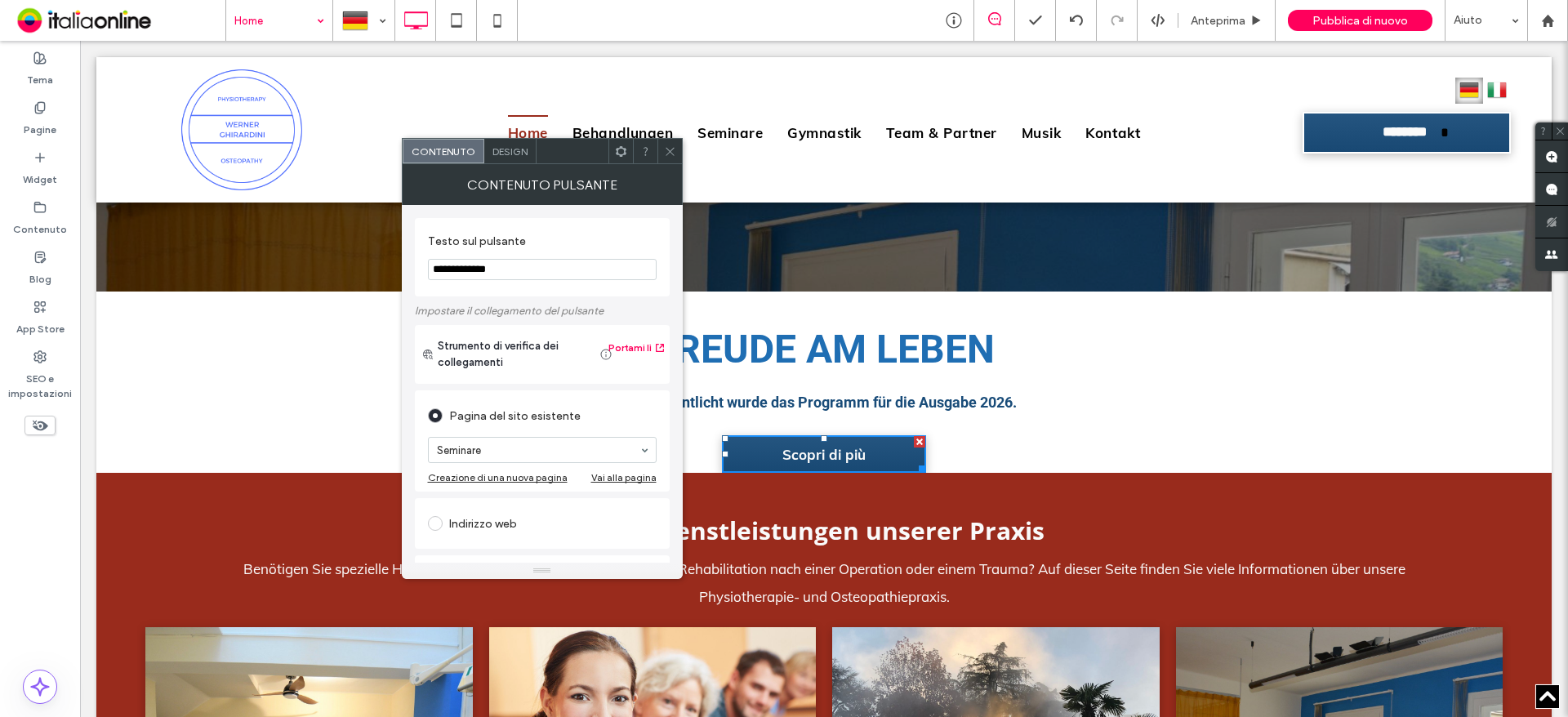
click at [680, 146] on div at bounding box center [669, 151] width 25 height 25
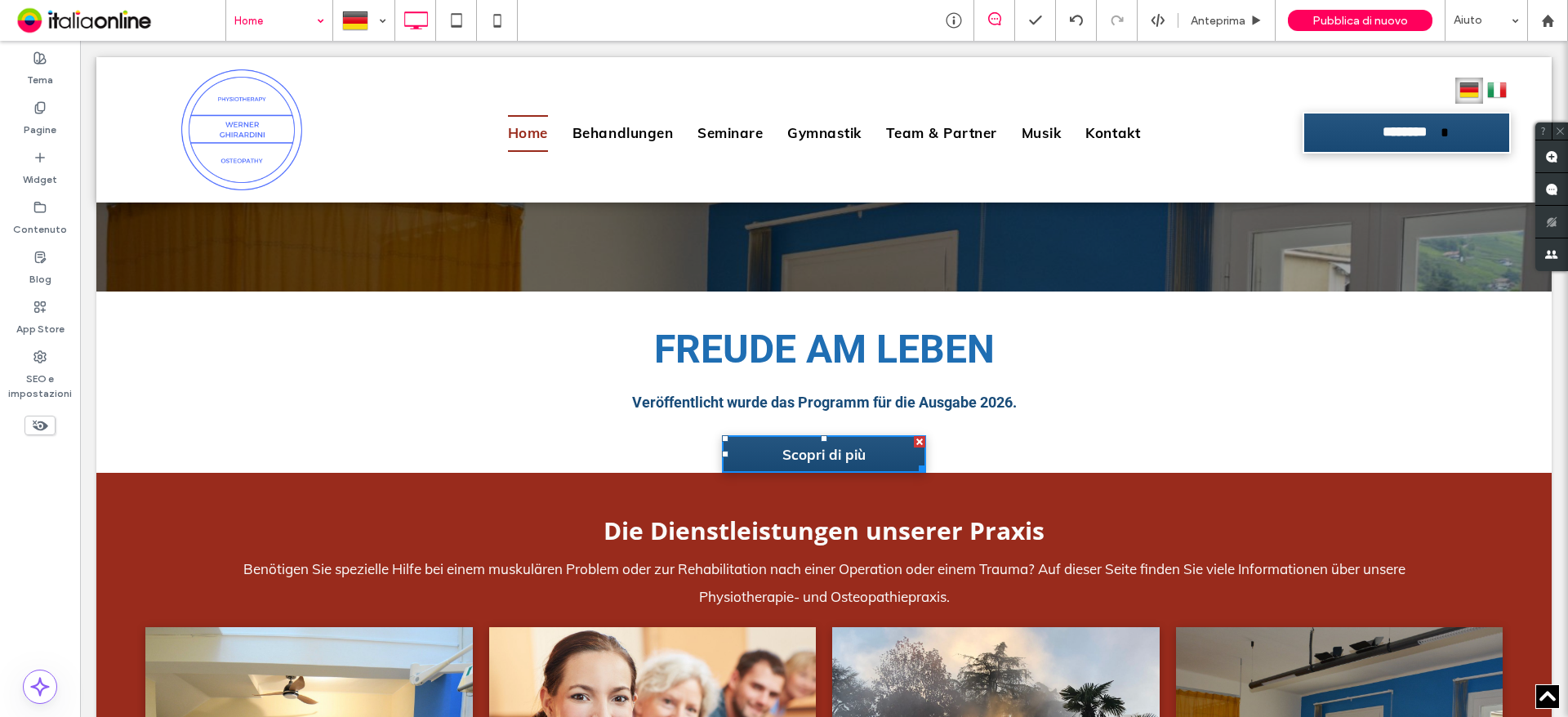
click at [1198, 412] on div "FREUDE AM LEBEN Veröffentlicht wurde das Programm für die Ausgabe 2026. Scopri …" at bounding box center [824, 381] width 784 height 181
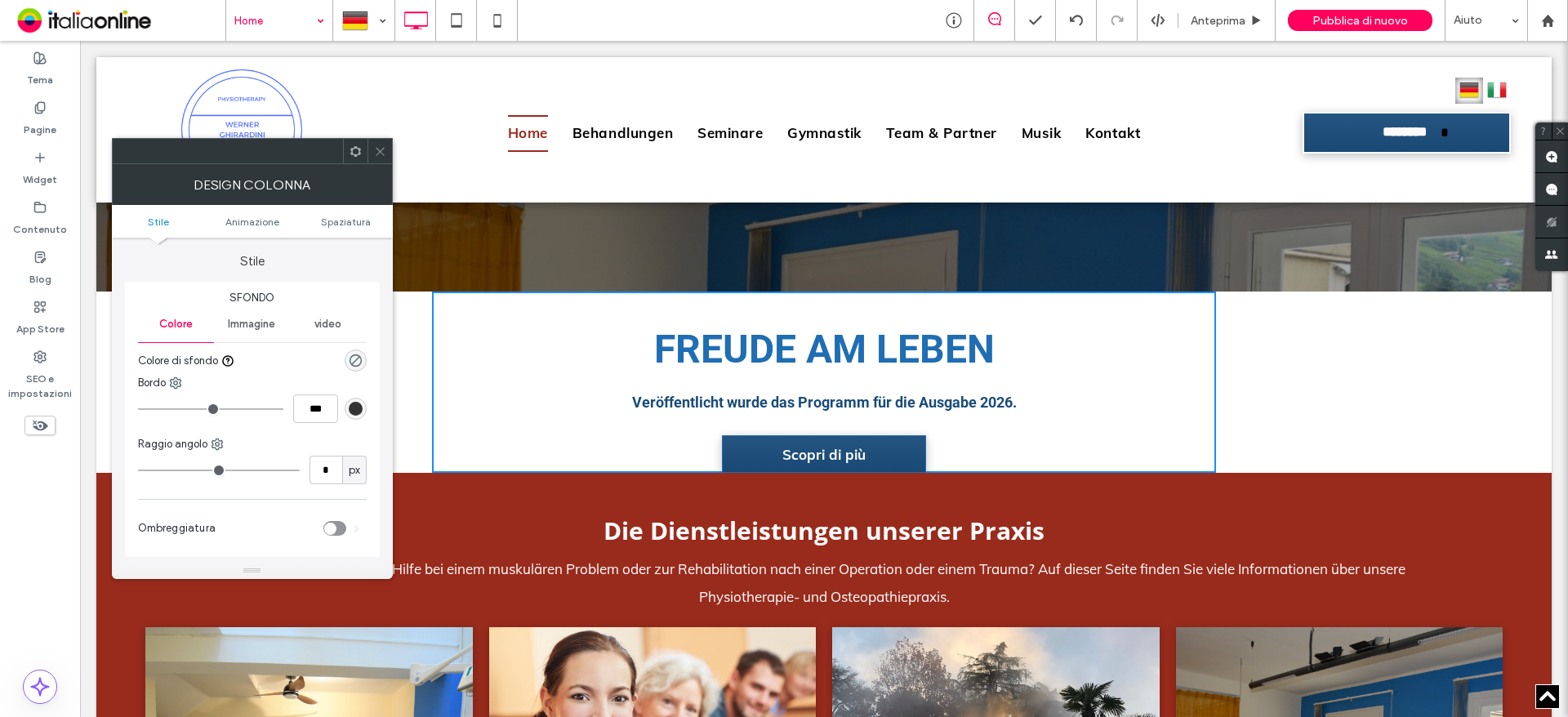
click at [378, 162] on span at bounding box center [380, 151] width 12 height 25
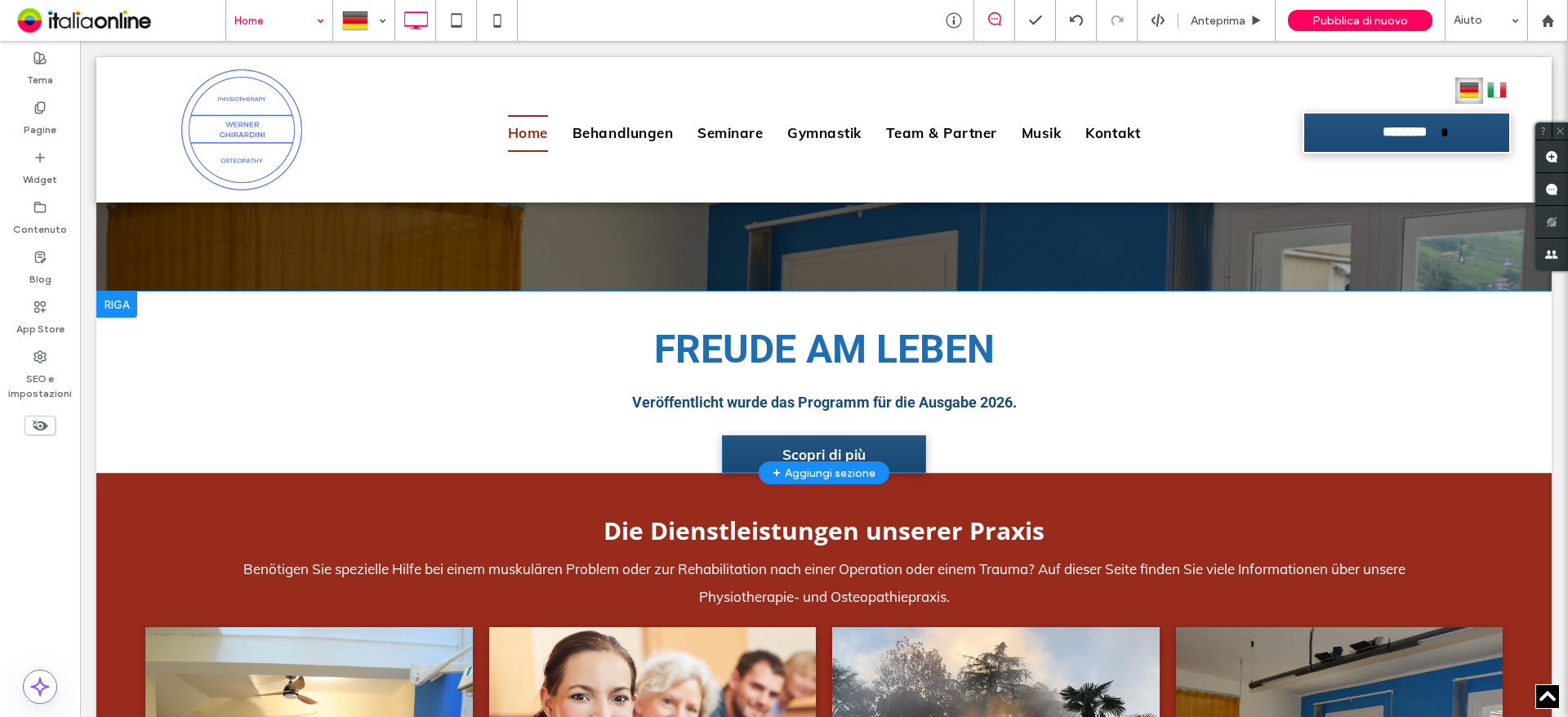
click at [121, 362] on div "FREUDE AM LEBEN Veröffentlicht wurde das Programm für die Ausgabe 2026. Scopri …" at bounding box center [824, 381] width 1456 height 181
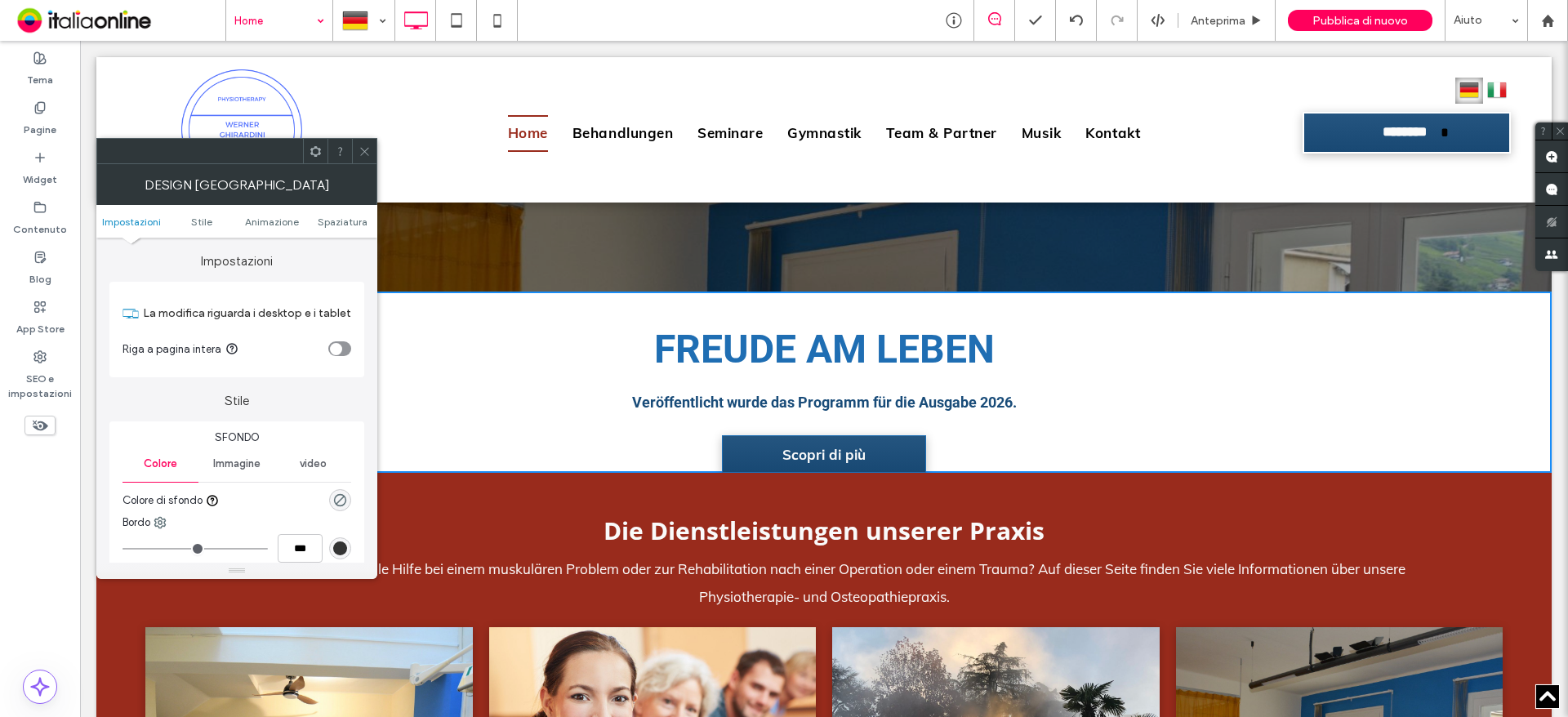
click at [224, 473] on div "Immagine" at bounding box center [236, 464] width 76 height 36
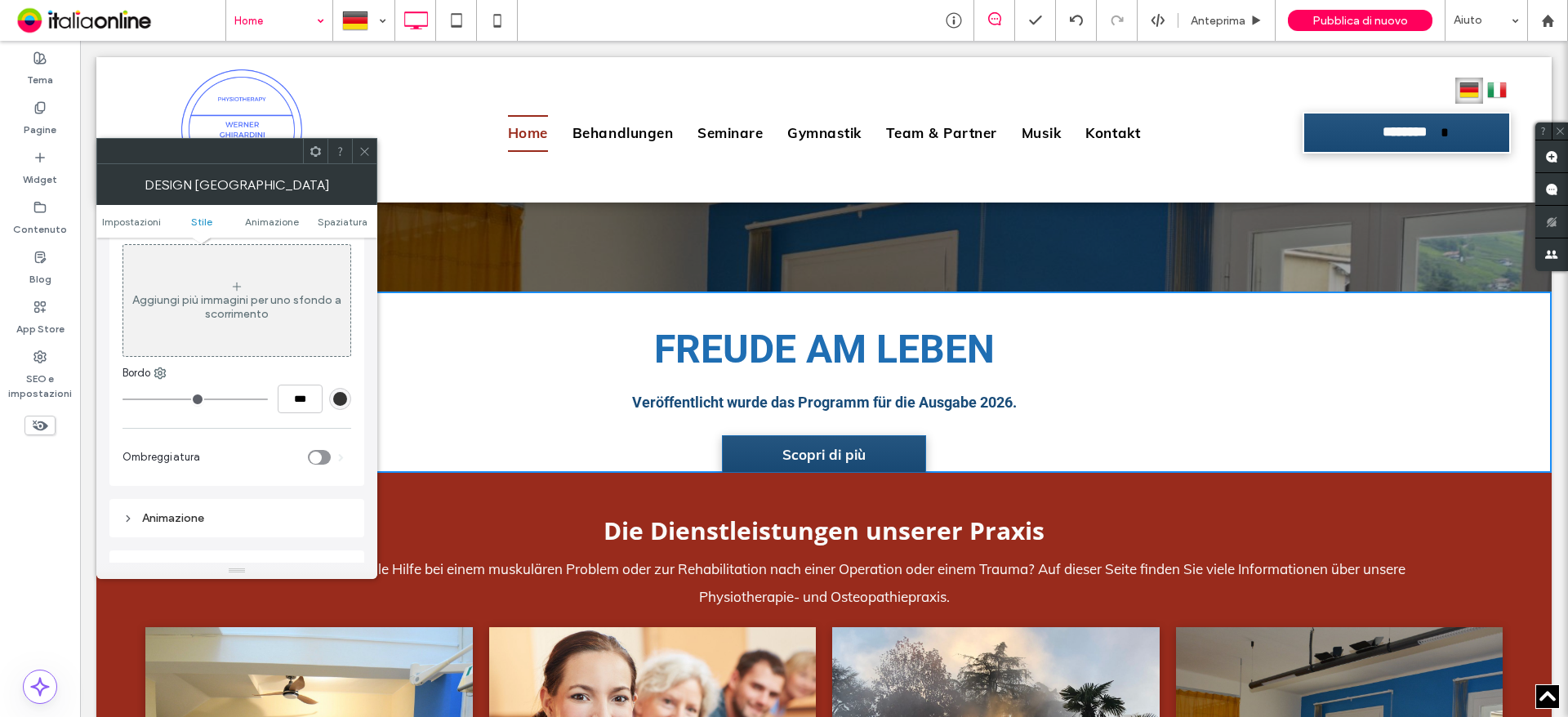
scroll to position [163, 0]
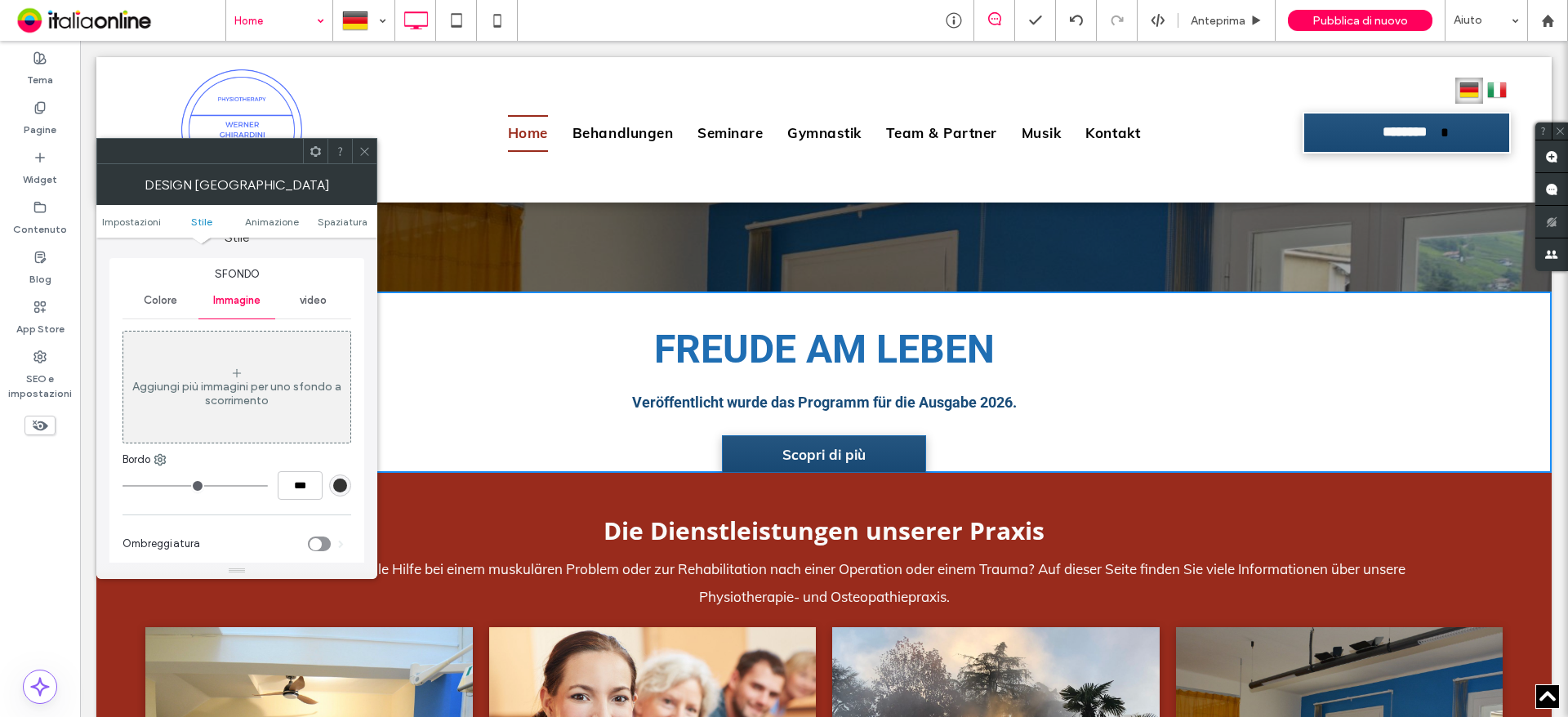
click at [234, 358] on div "Aggiungi più immagini per uno sfondo a scorrimento" at bounding box center [237, 387] width 227 height 108
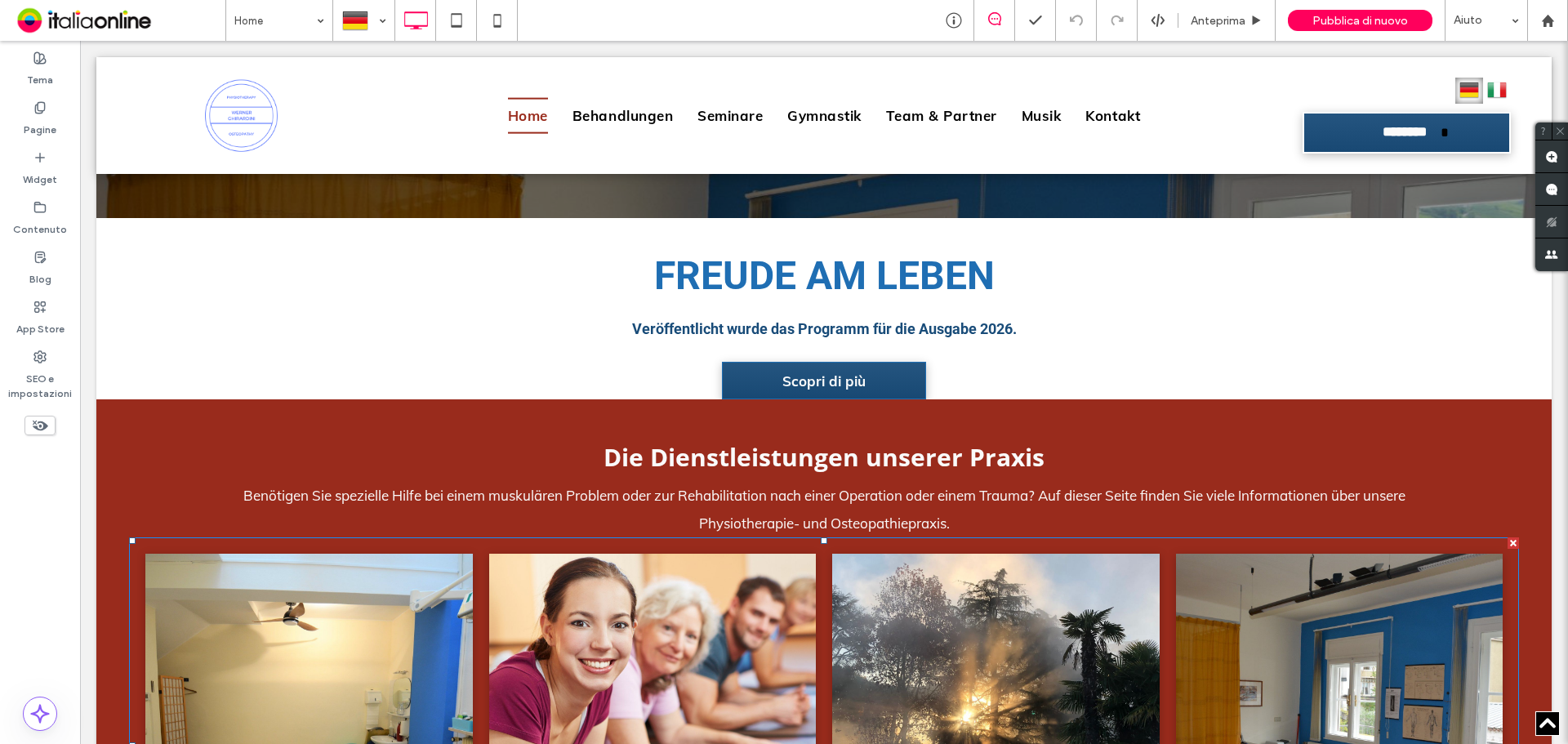
scroll to position [564, 0]
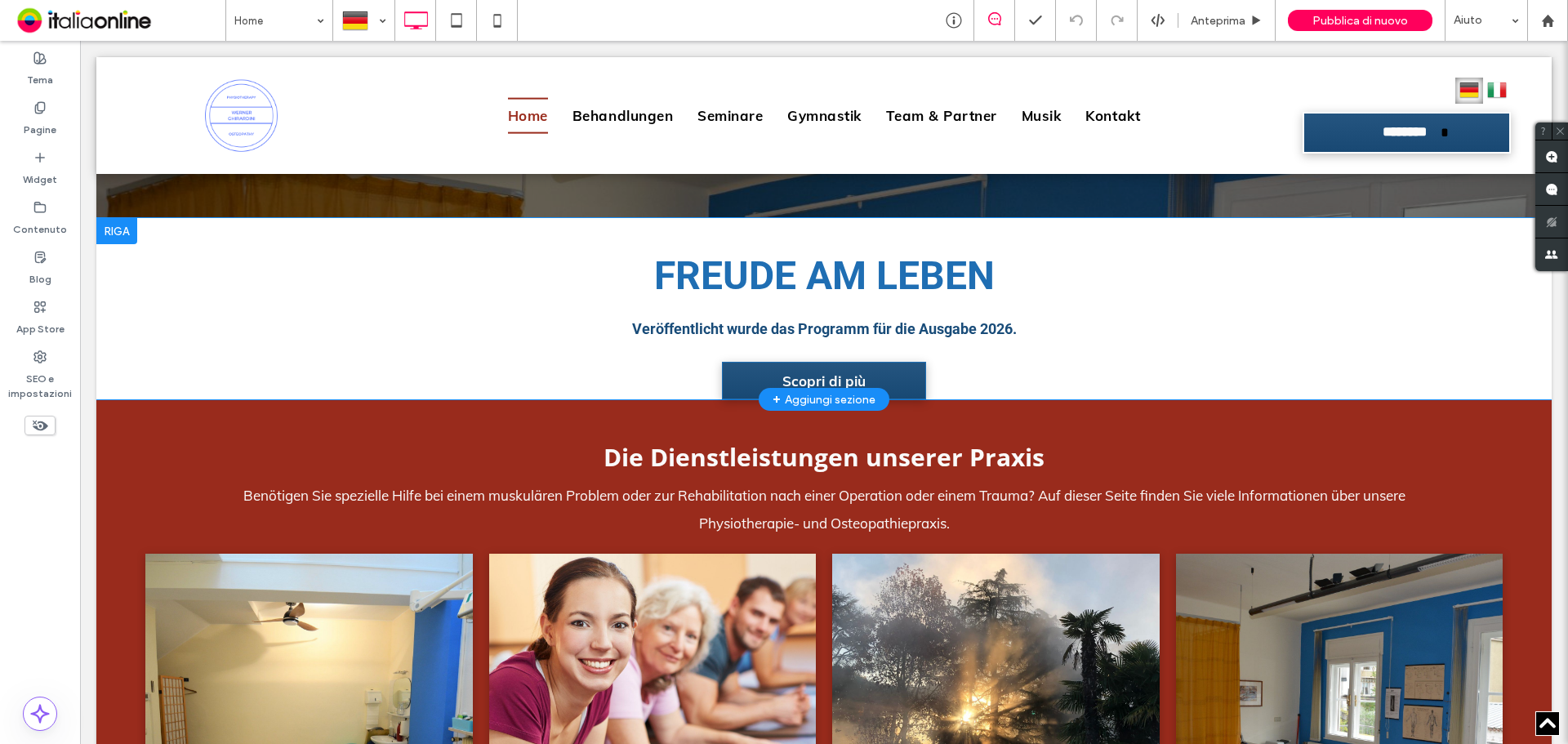
click at [128, 234] on div at bounding box center [117, 231] width 41 height 26
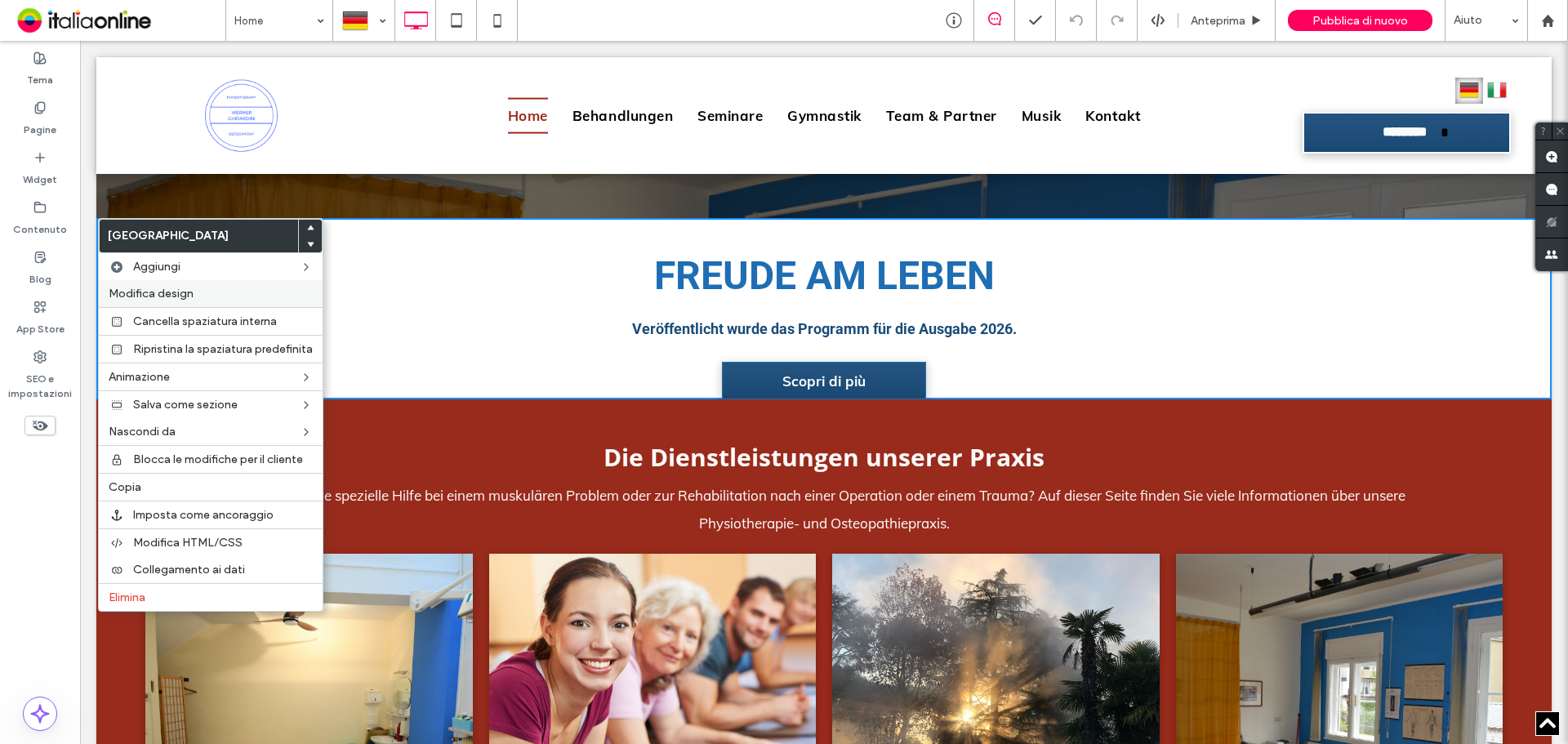
click at [158, 295] on span "Modifica design" at bounding box center [152, 294] width 85 height 14
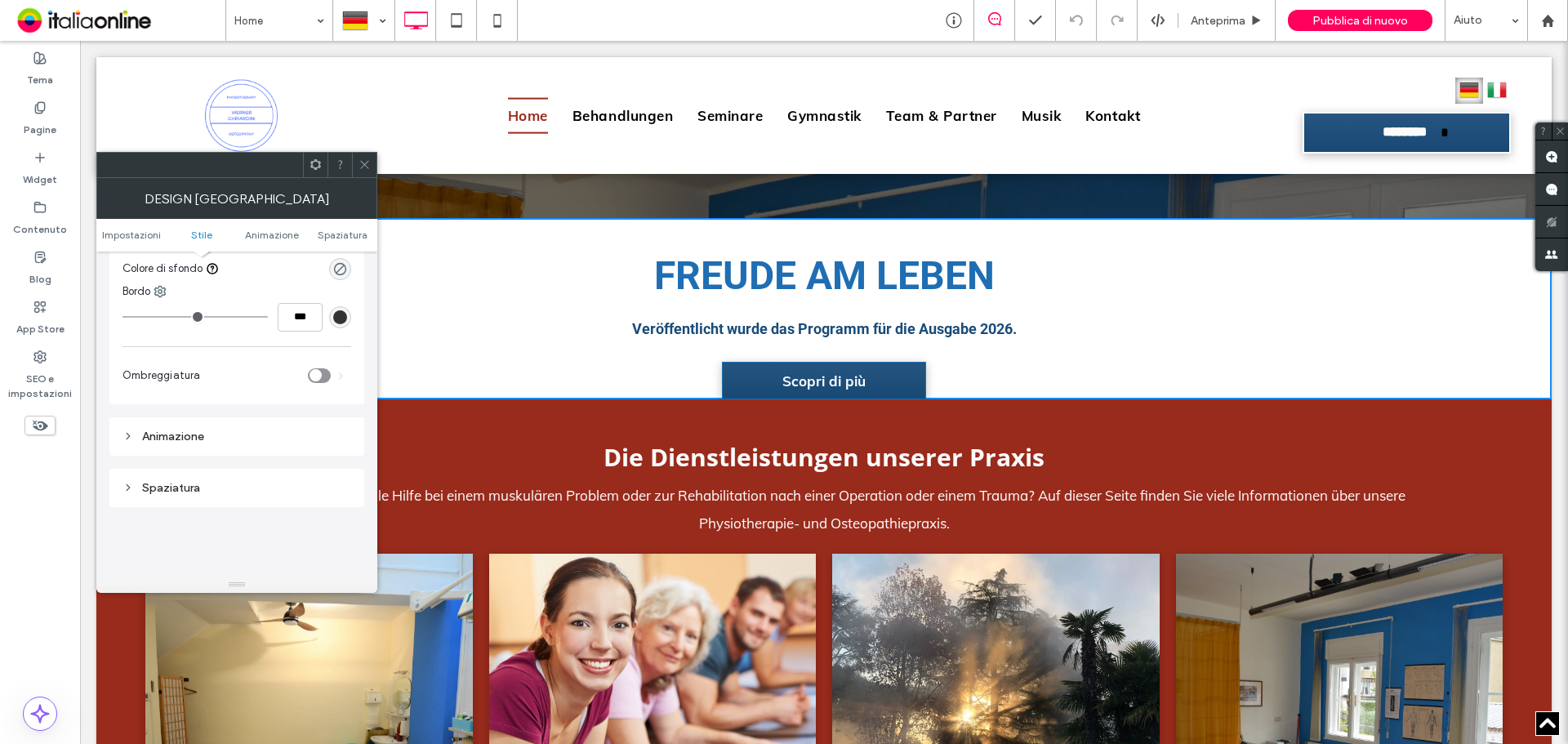
scroll to position [0, 0]
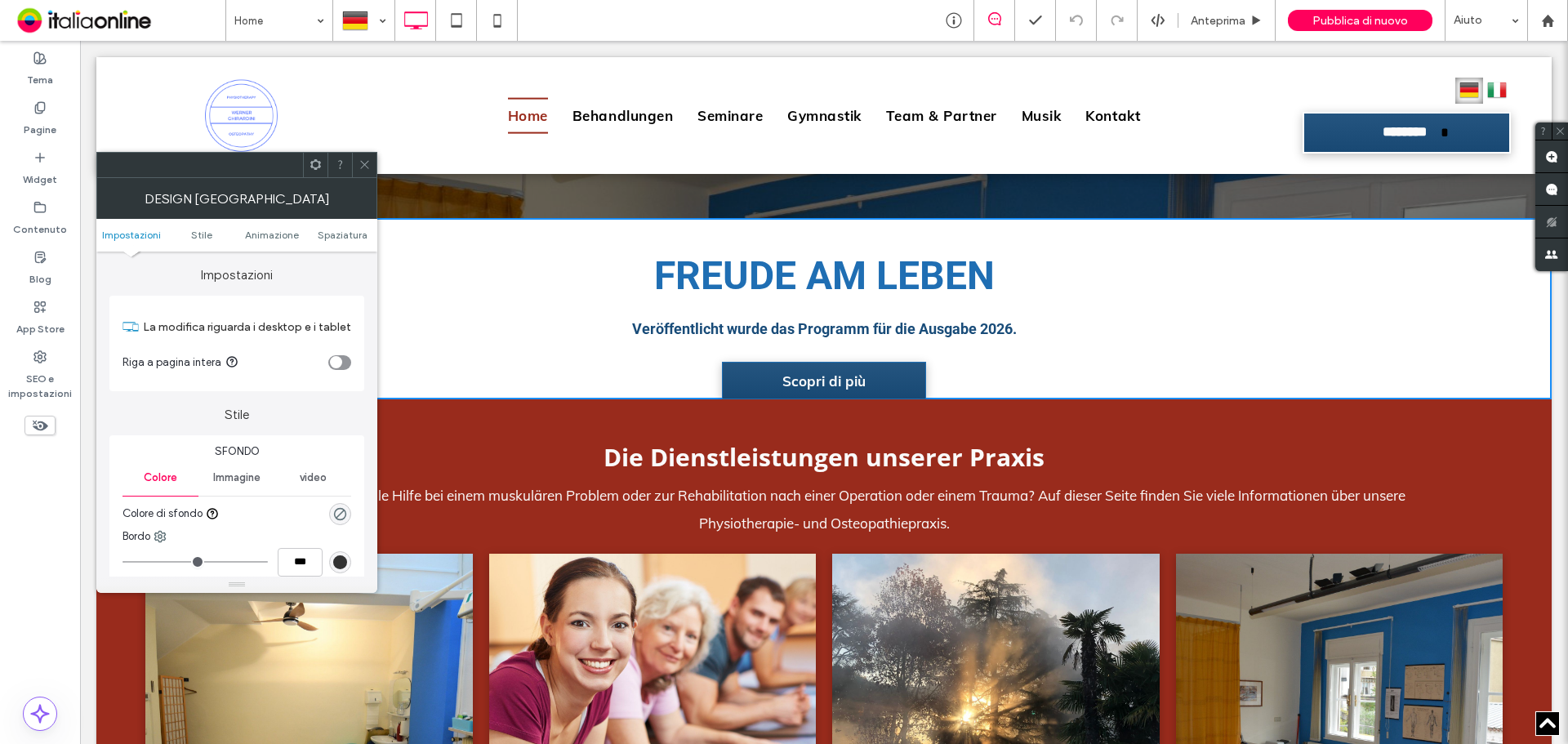
click at [237, 479] on span "Immagine" at bounding box center [237, 477] width 48 height 13
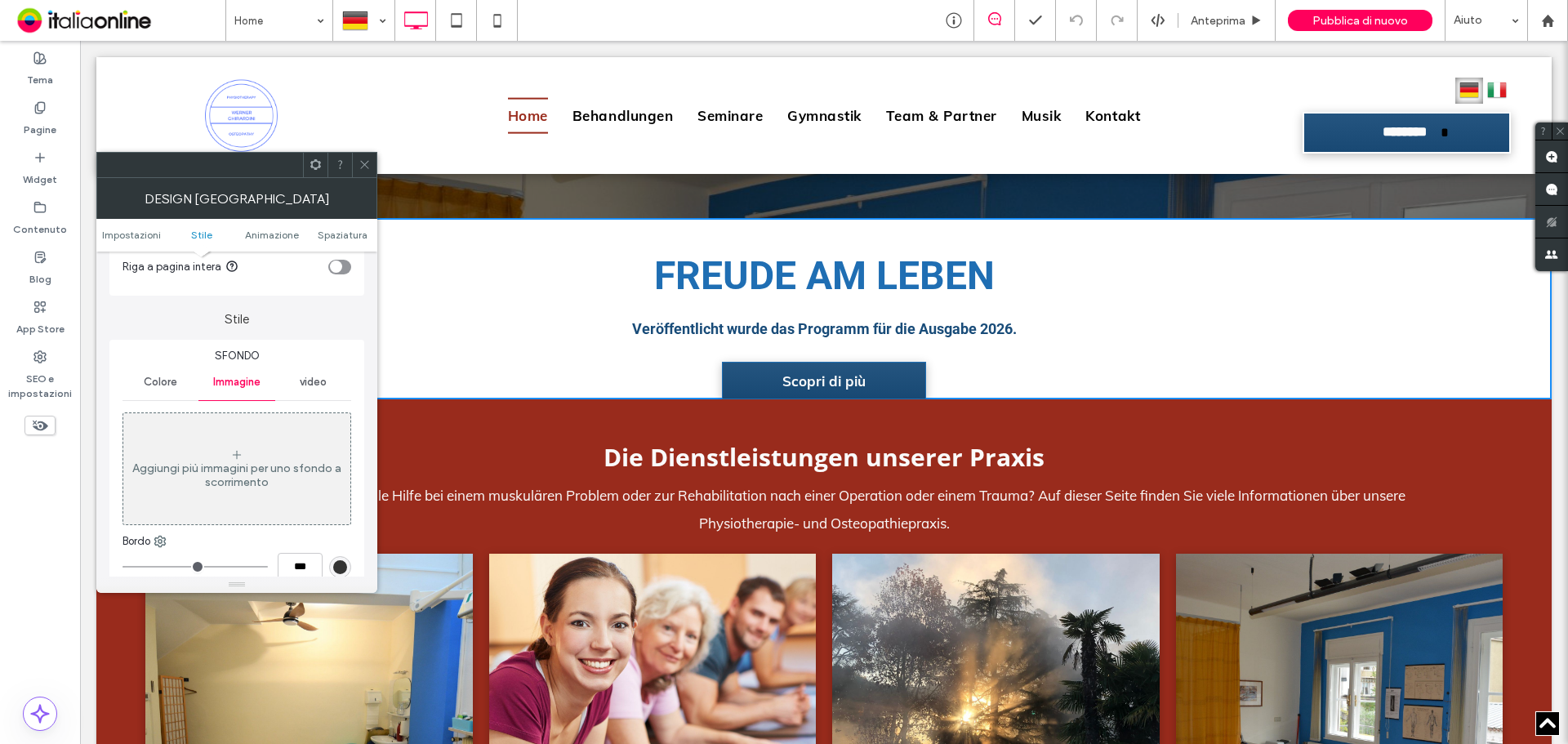
scroll to position [245, 0]
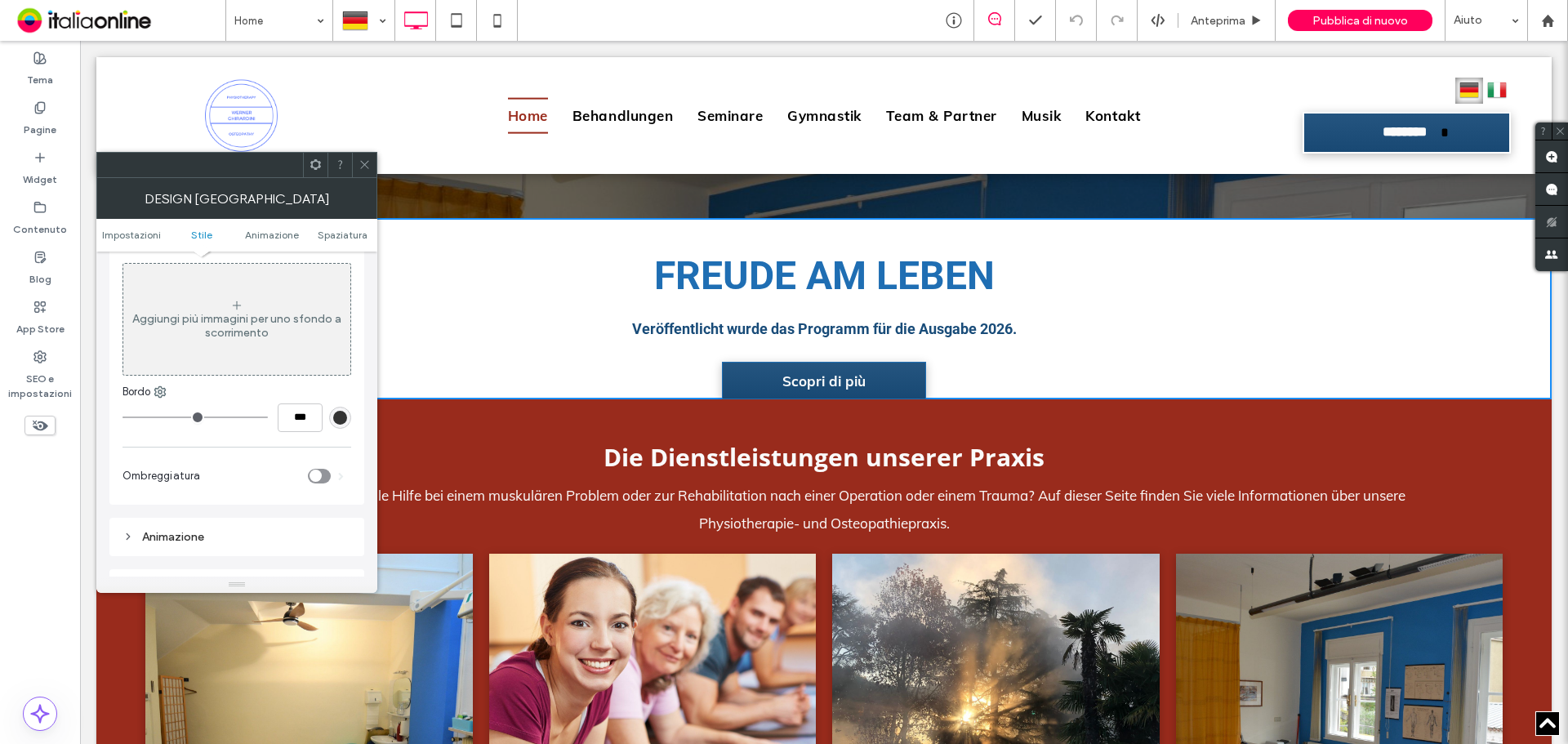
click at [251, 337] on div "Aggiungi più immagini per uno sfondo a scorrimento" at bounding box center [237, 325] width 227 height 28
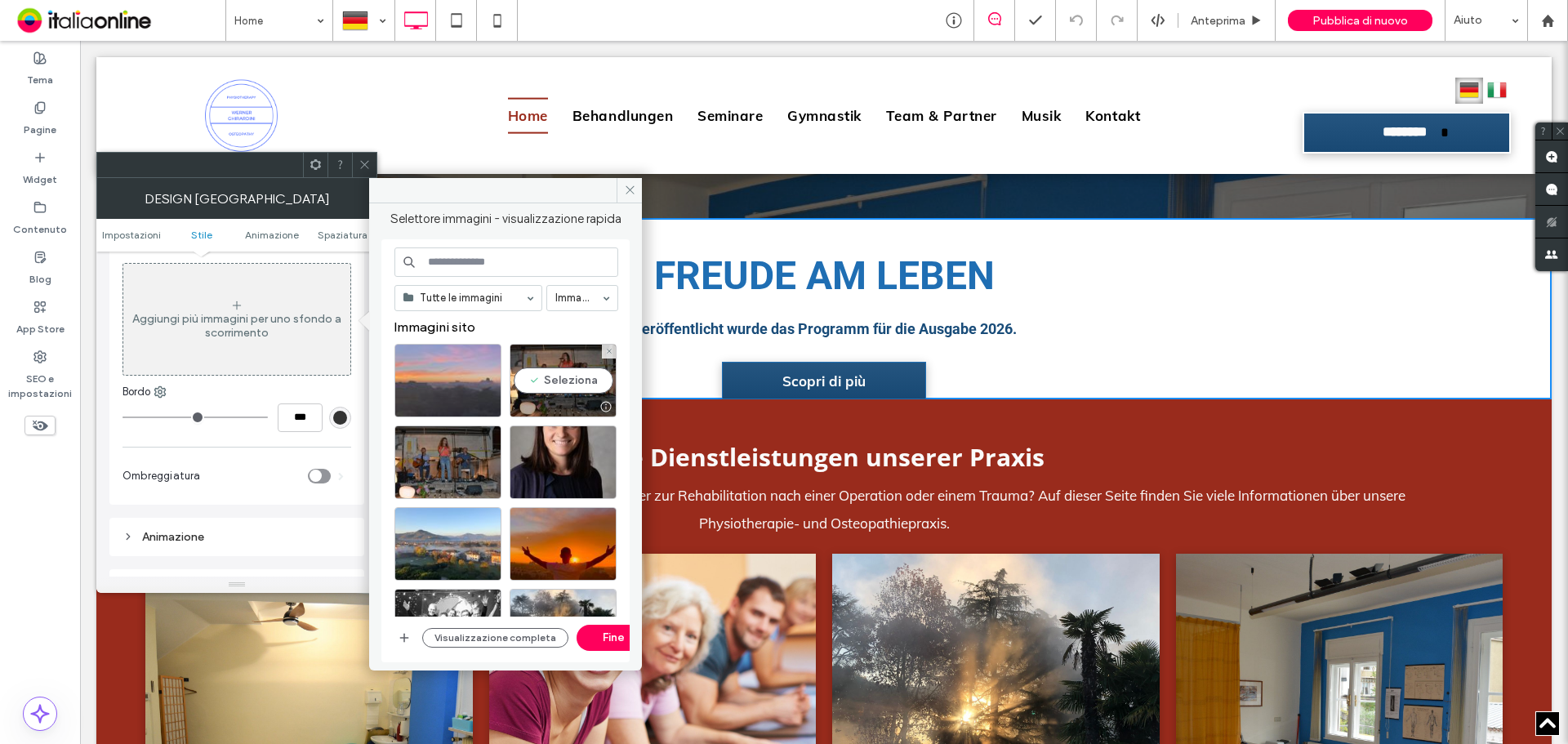
click at [478, 390] on div at bounding box center [448, 381] width 107 height 73
drag, startPoint x: 617, startPoint y: 630, endPoint x: 527, endPoint y: 578, distance: 103.9
click at [617, 630] on button "Fine" at bounding box center [613, 638] width 73 height 26
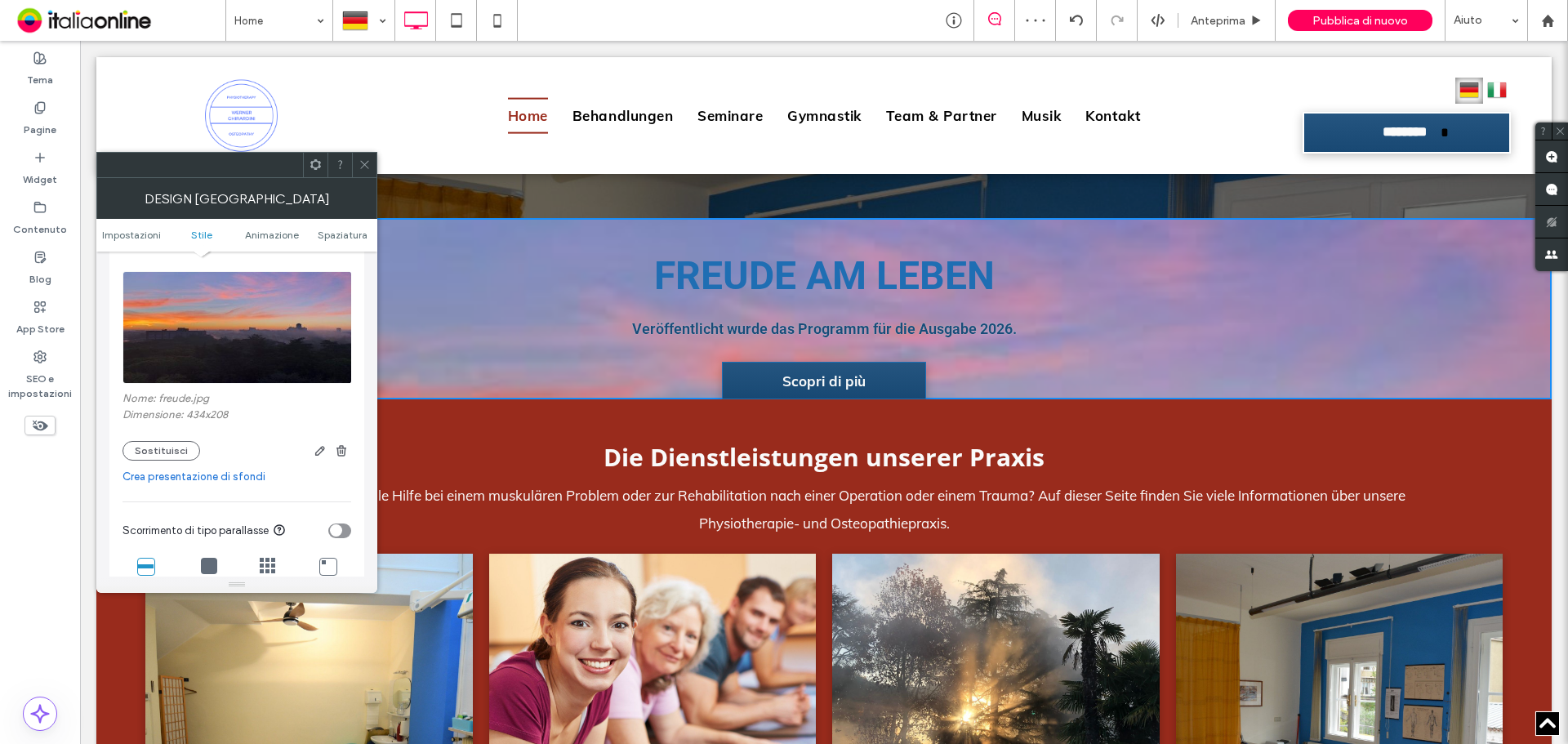
click at [364, 159] on icon at bounding box center [365, 164] width 12 height 12
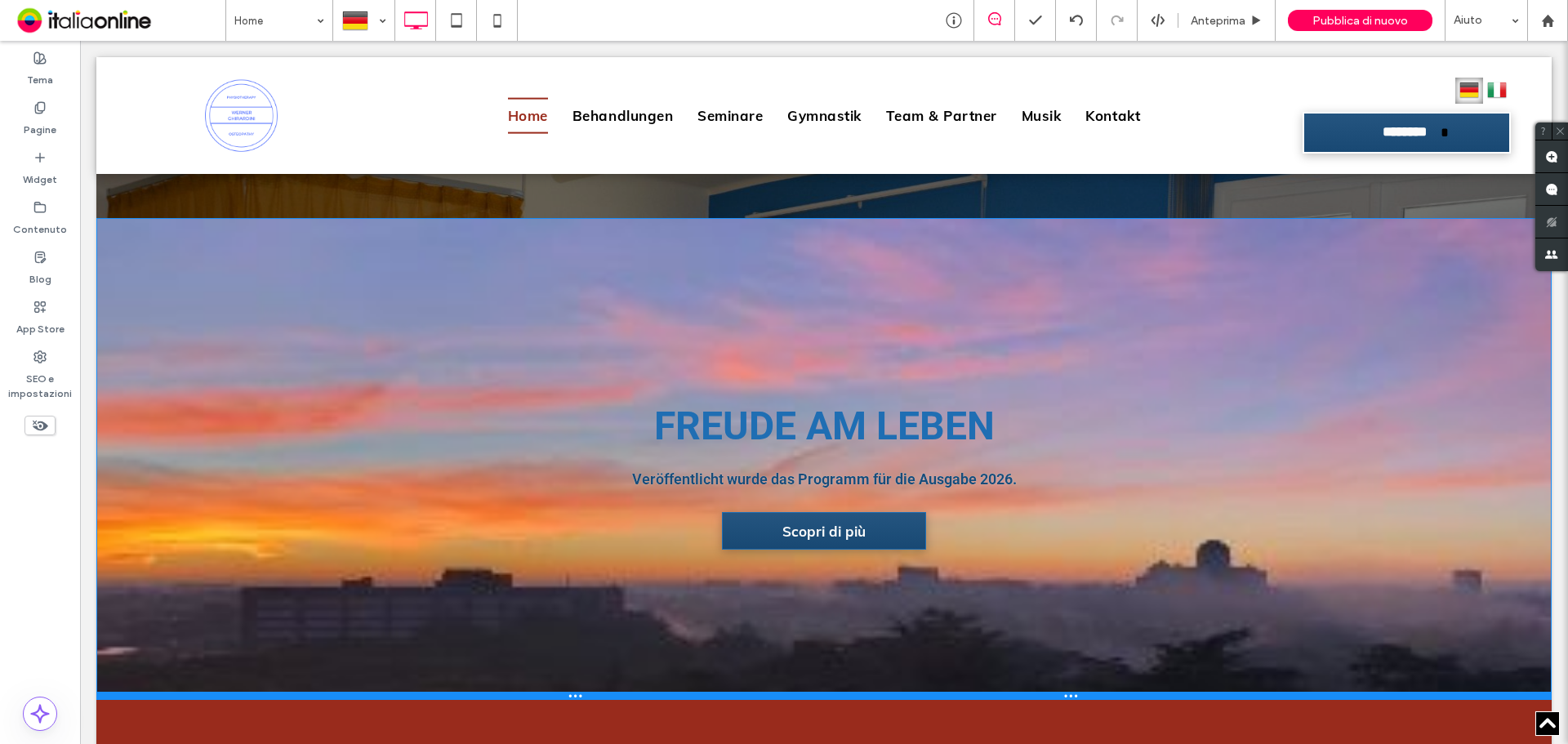
drag, startPoint x: 1106, startPoint y: 399, endPoint x: 887, endPoint y: 584, distance: 286.7
click at [1095, 700] on div at bounding box center [824, 695] width 1456 height 9
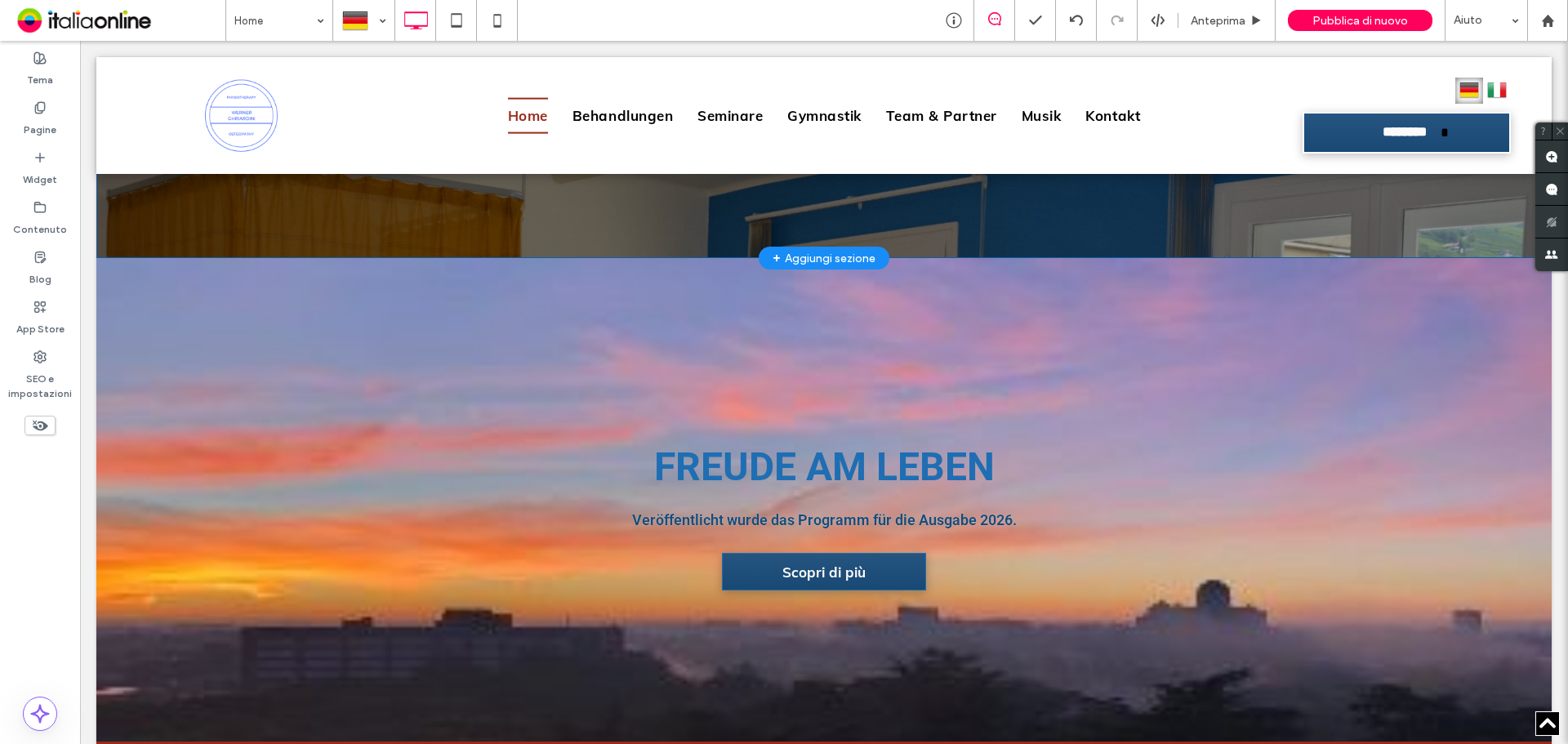
scroll to position [409, 0]
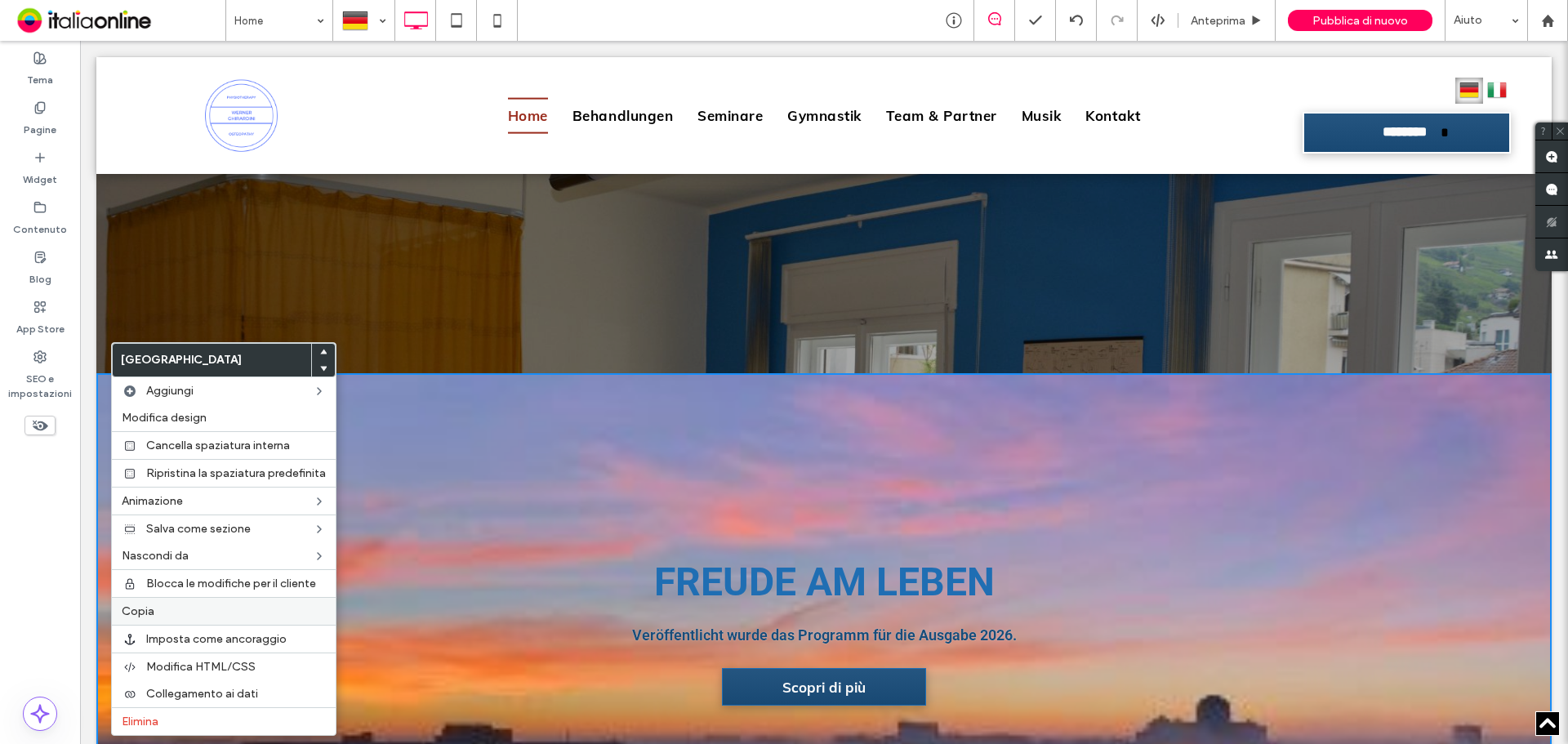
click at [153, 613] on label "Copia" at bounding box center [224, 611] width 204 height 14
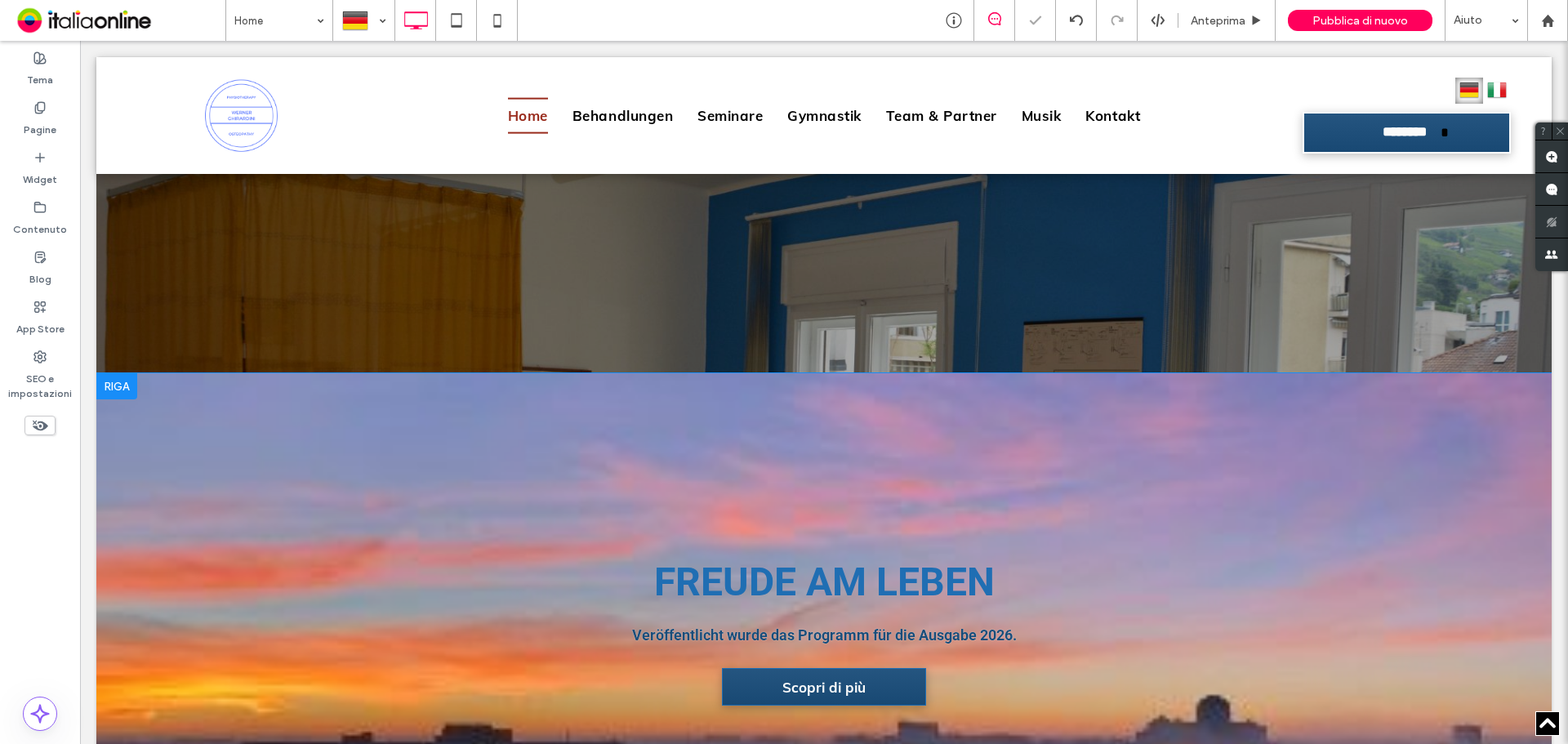
scroll to position [571, 0]
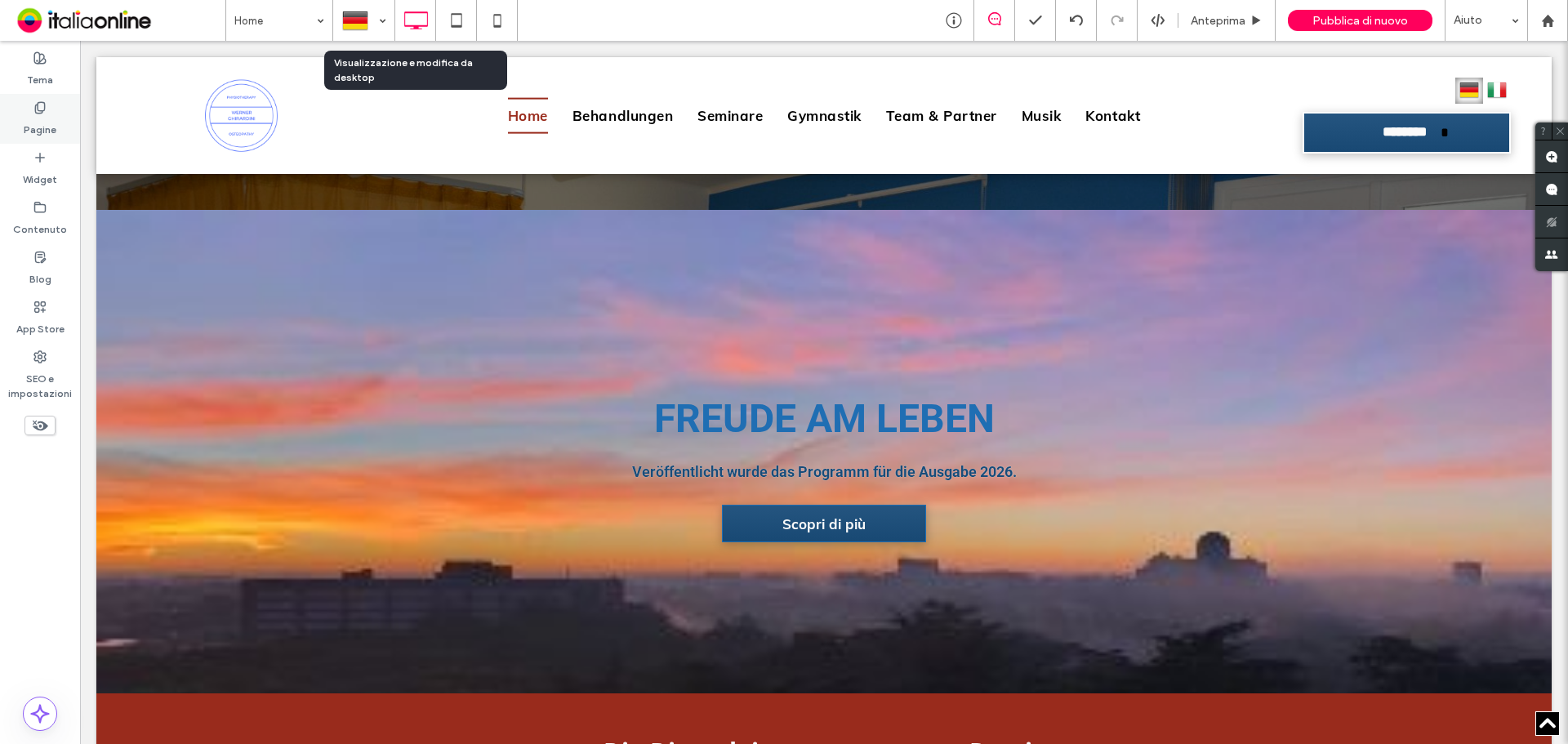
click at [37, 110] on icon at bounding box center [39, 107] width 13 height 13
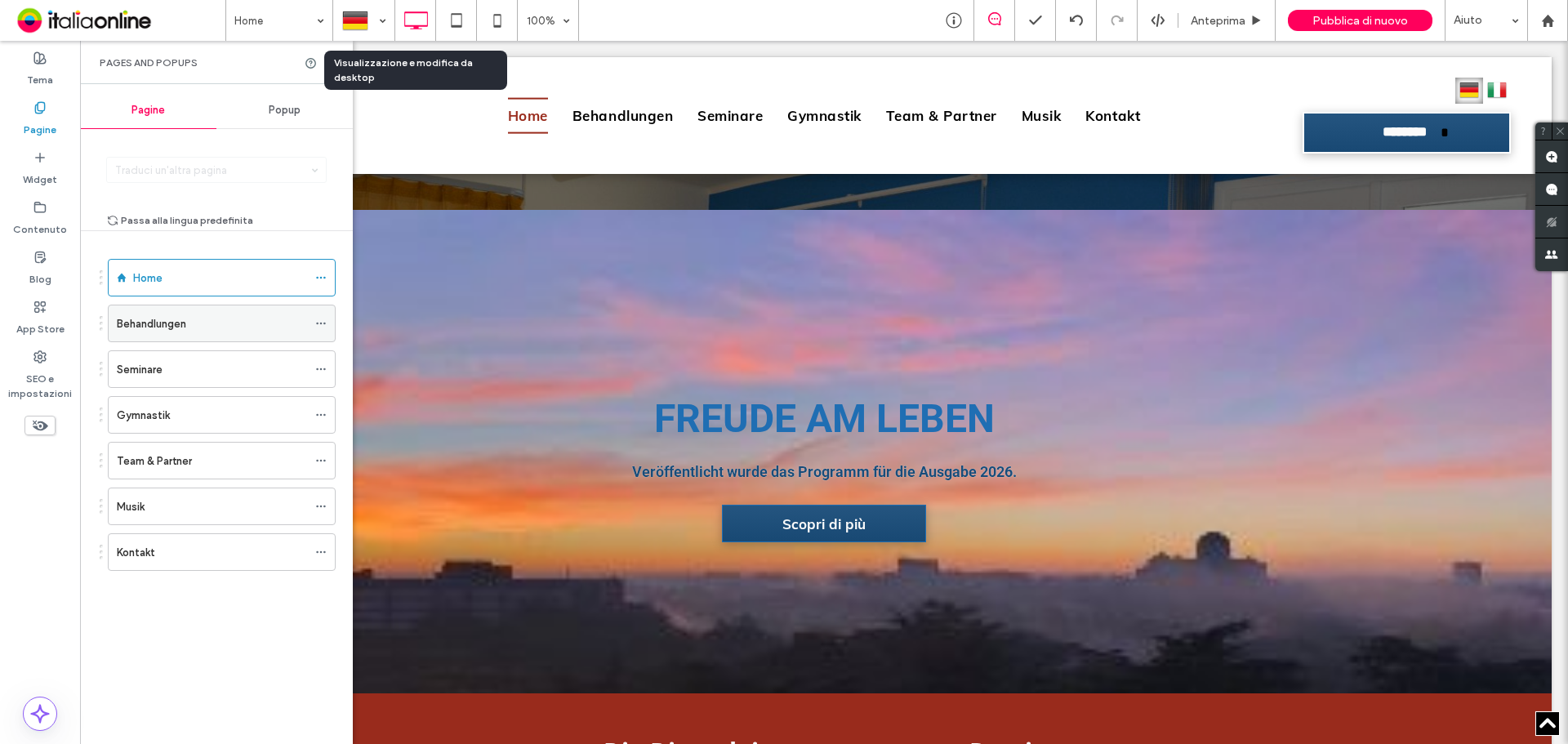
click at [164, 330] on label "Behandlungen" at bounding box center [152, 323] width 70 height 29
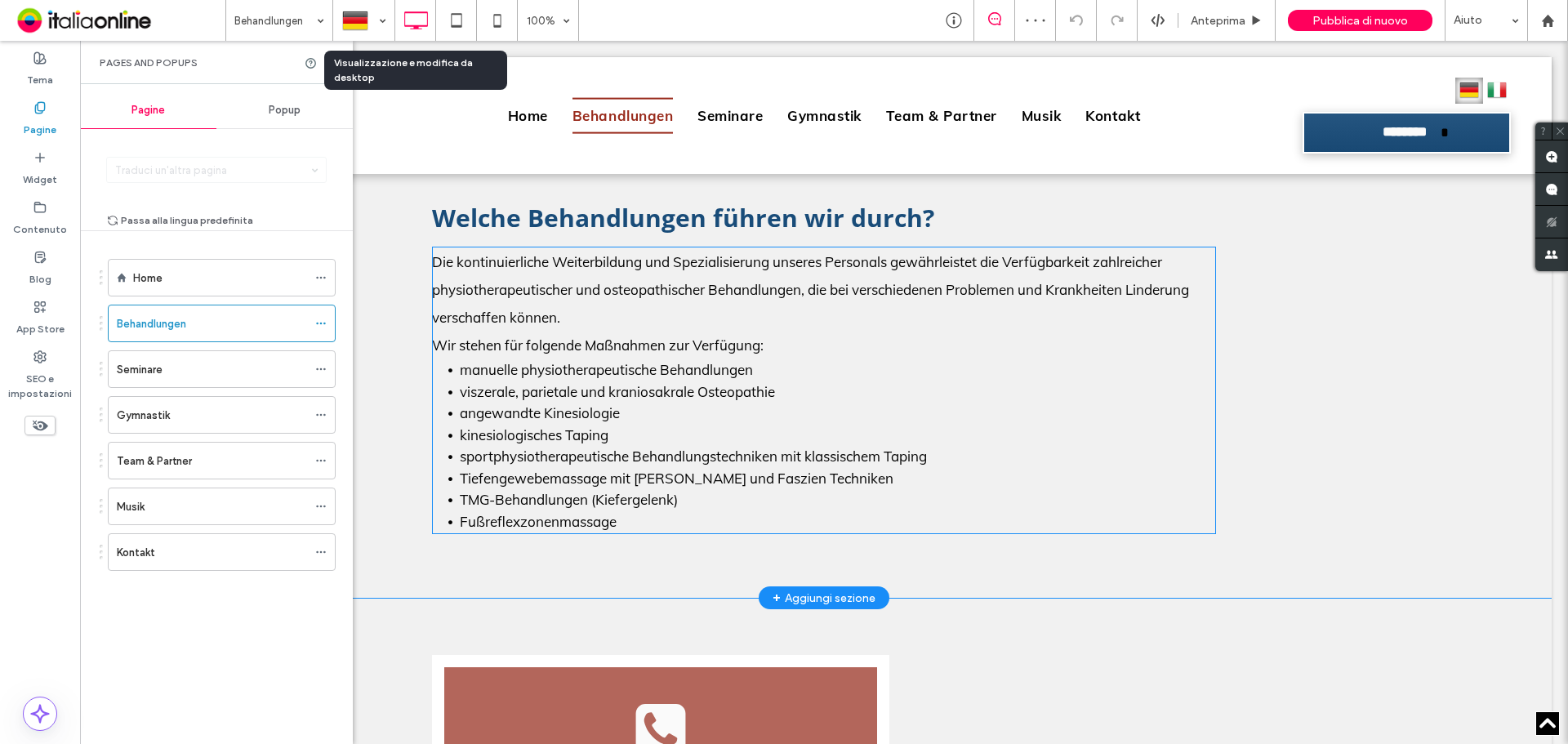
scroll to position [1931, 0]
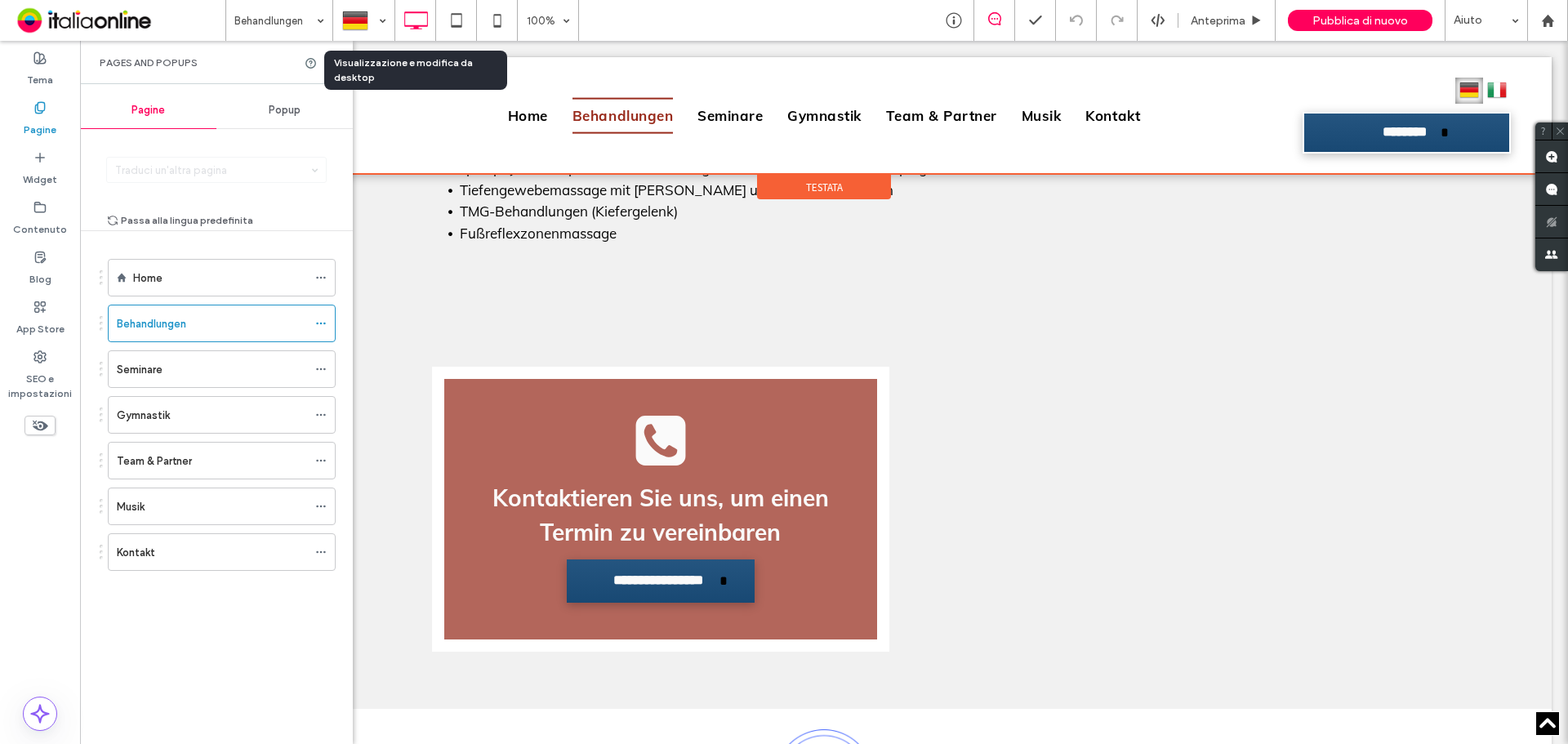
click at [1353, 131] on div at bounding box center [824, 115] width 1456 height 117
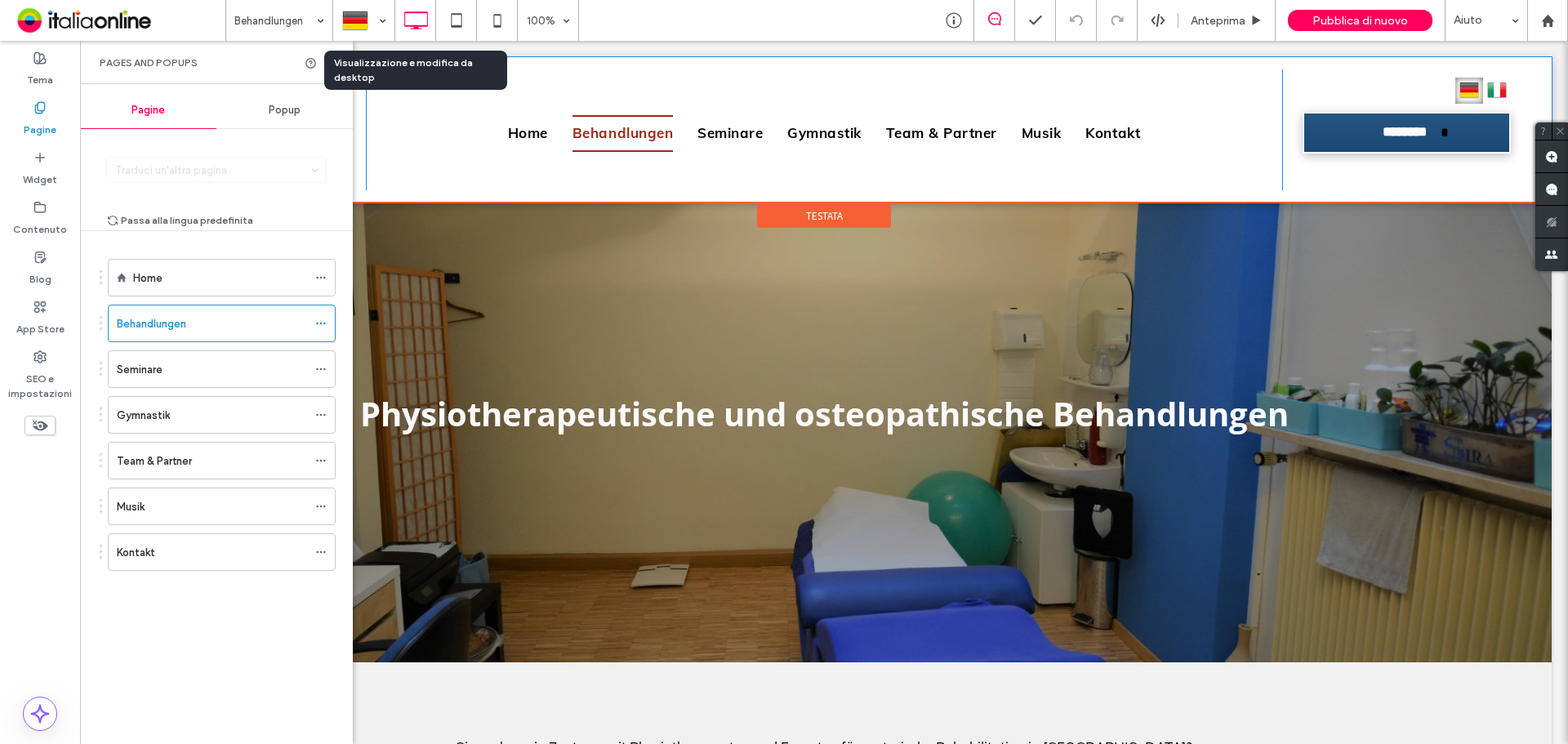
scroll to position [0, 0]
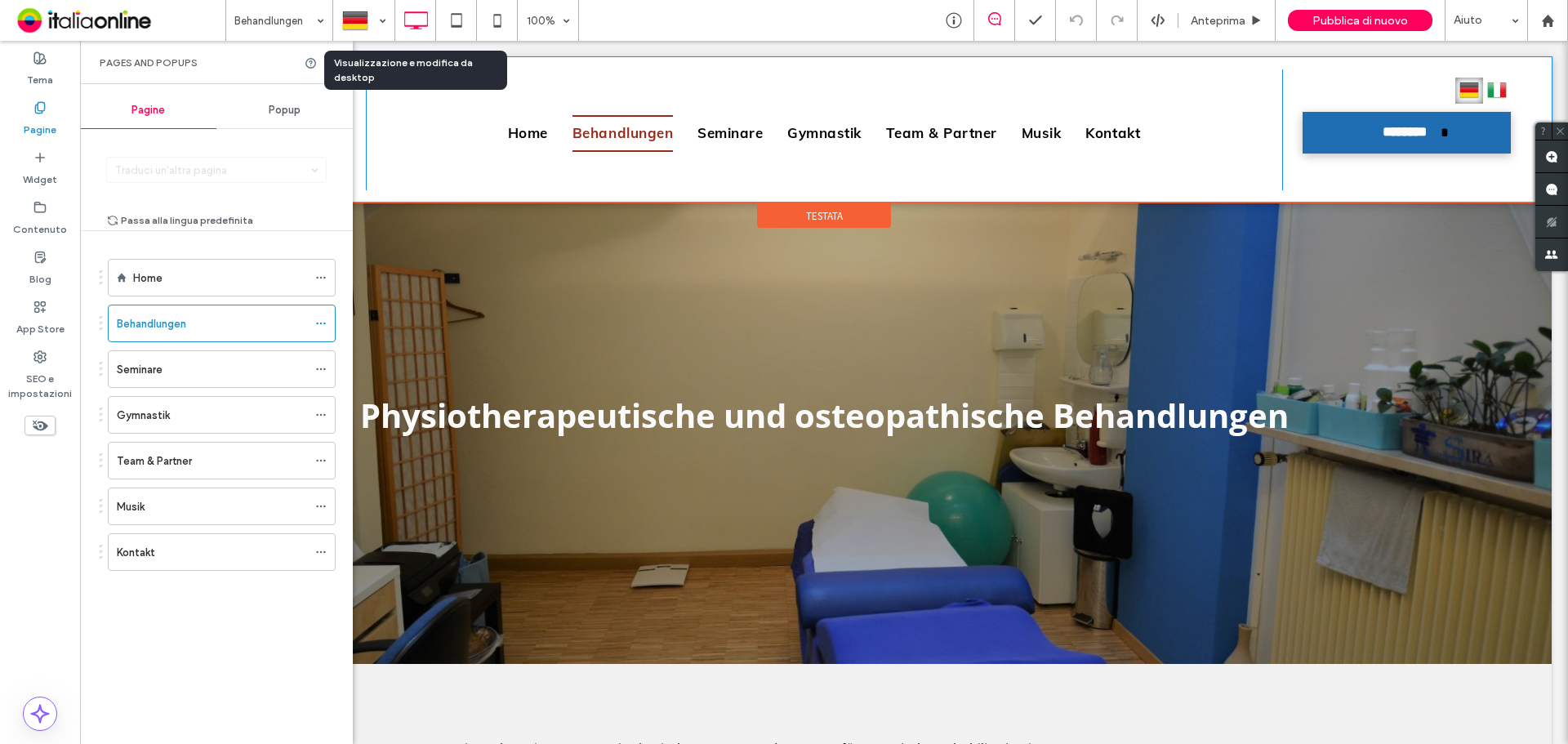
click at [1378, 148] on span "********" at bounding box center [1404, 132] width 73 height 33
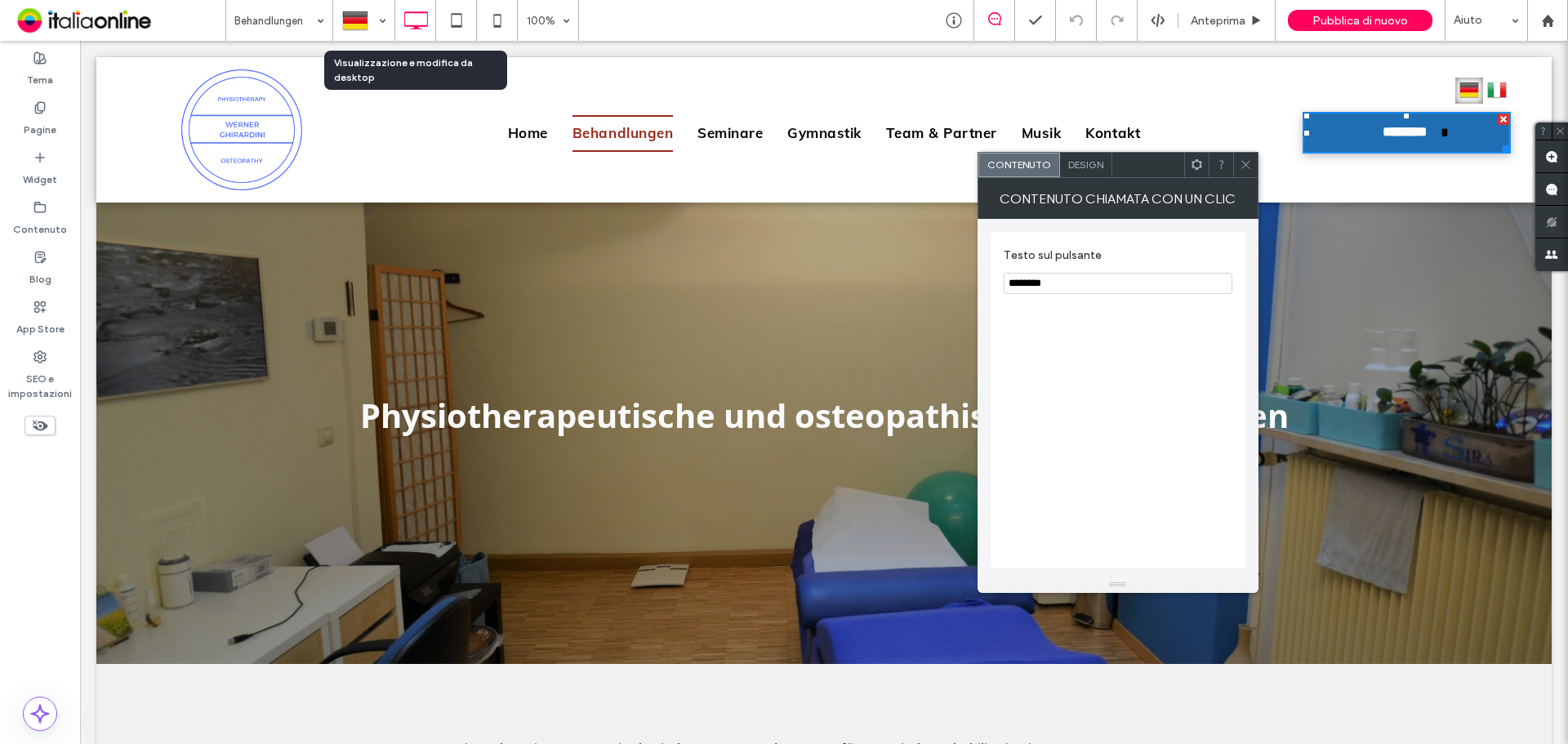
click at [1368, 142] on span "********" at bounding box center [1404, 132] width 73 height 33
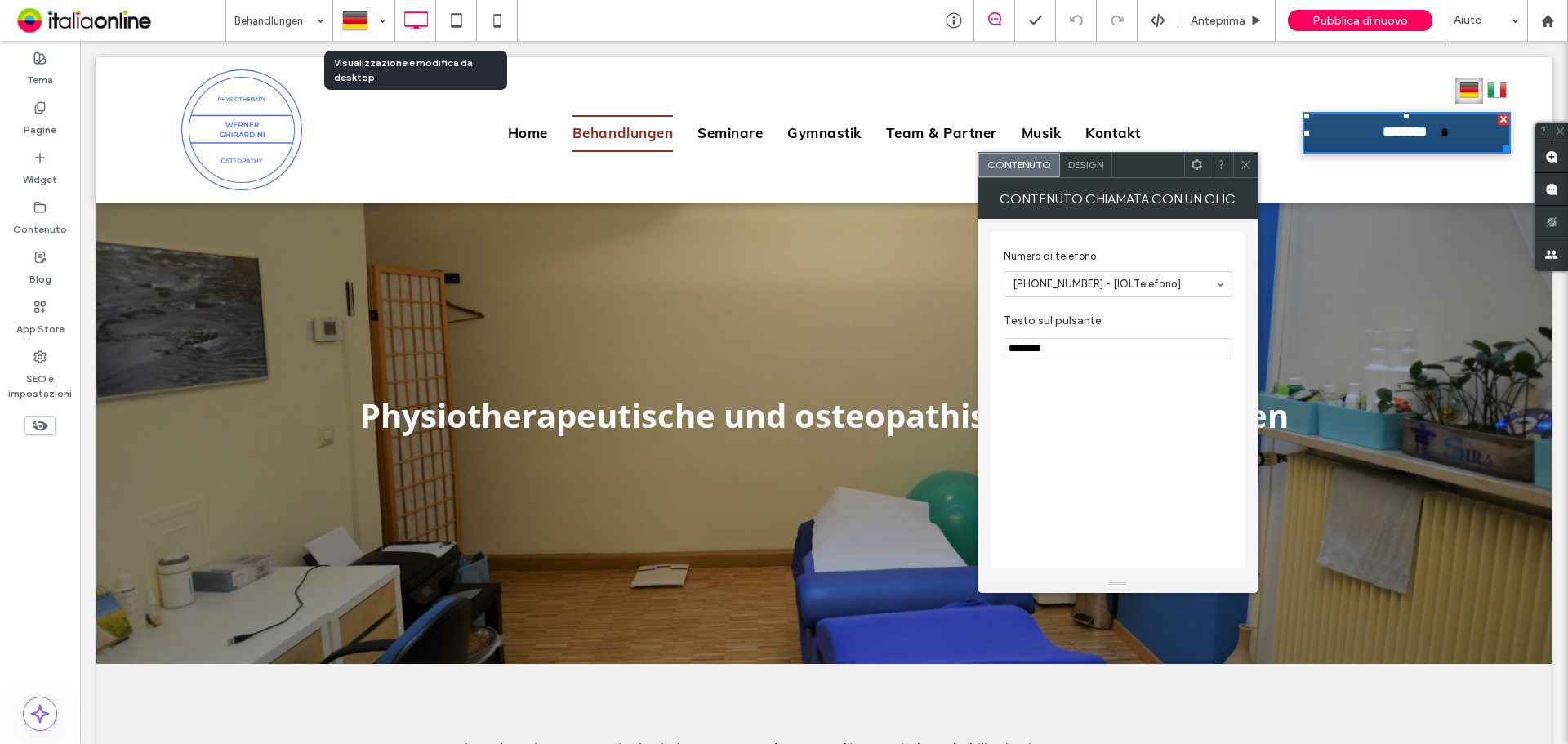
click at [1039, 354] on input "********" at bounding box center [1118, 348] width 229 height 21
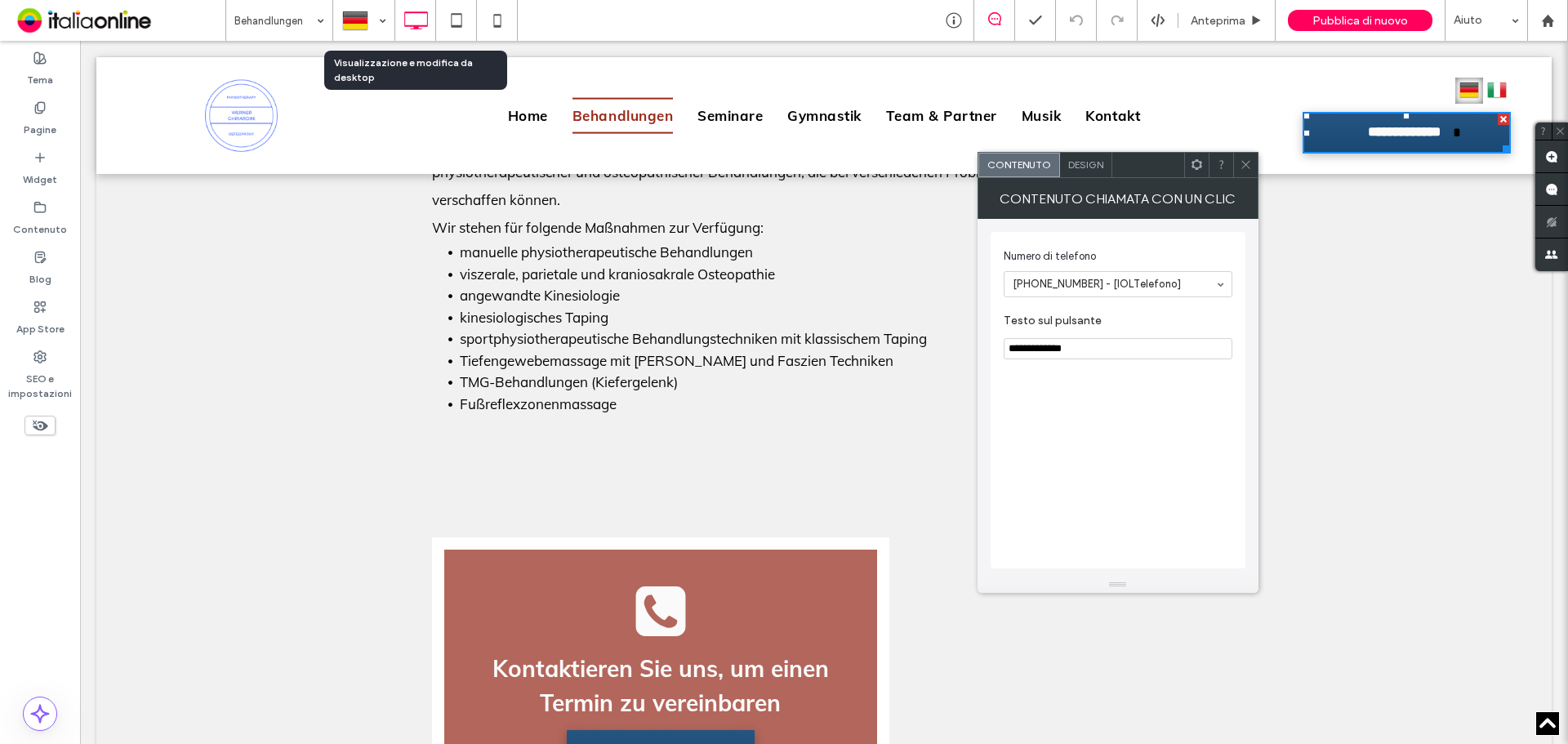
scroll to position [2123, 0]
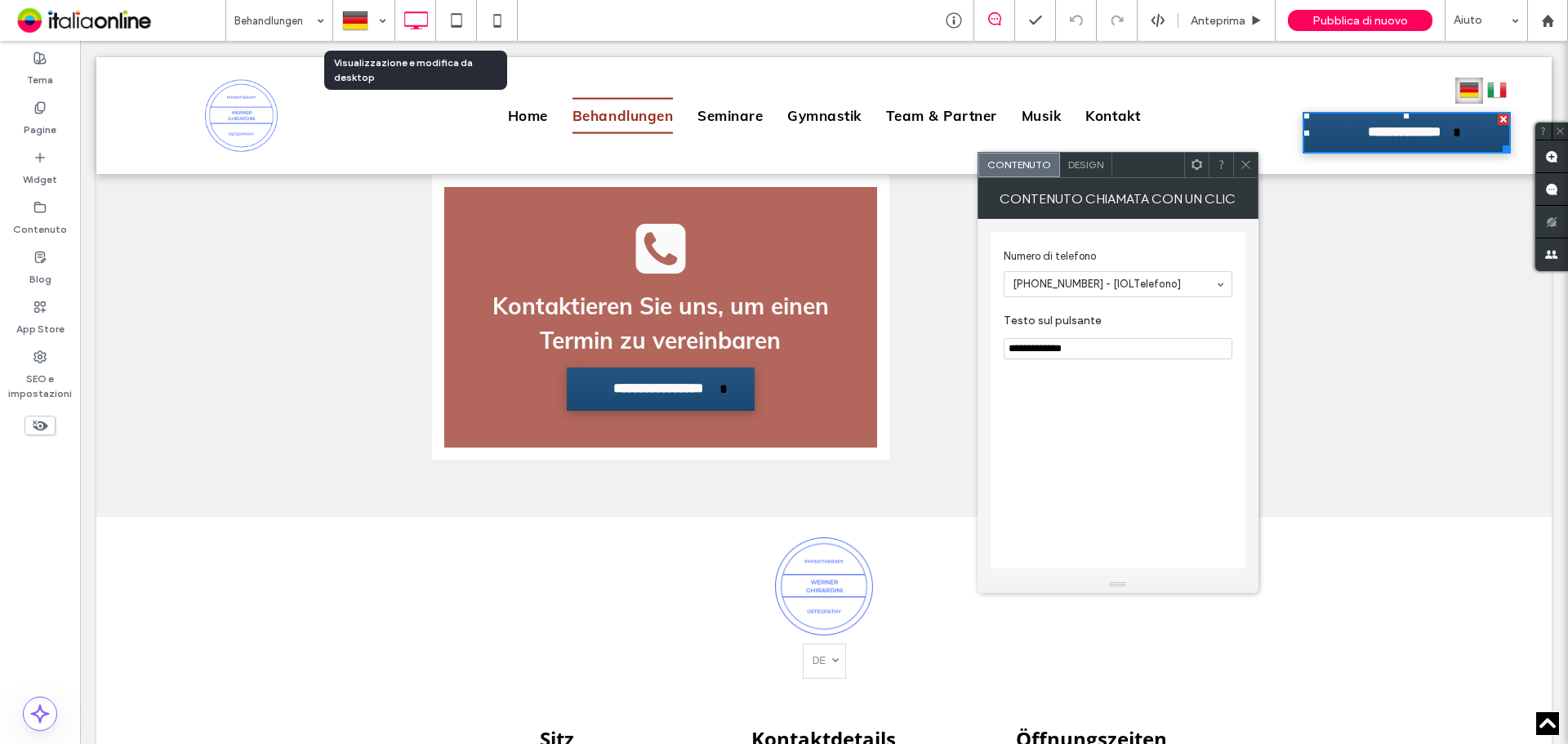
drag, startPoint x: 1059, startPoint y: 341, endPoint x: 1088, endPoint y: 341, distance: 29.0
click at [1088, 341] on input "**********" at bounding box center [1118, 348] width 229 height 21
type input "**********"
click at [1082, 517] on div "**********" at bounding box center [1117, 399] width 255 height 336
click at [1241, 163] on icon at bounding box center [1246, 164] width 12 height 12
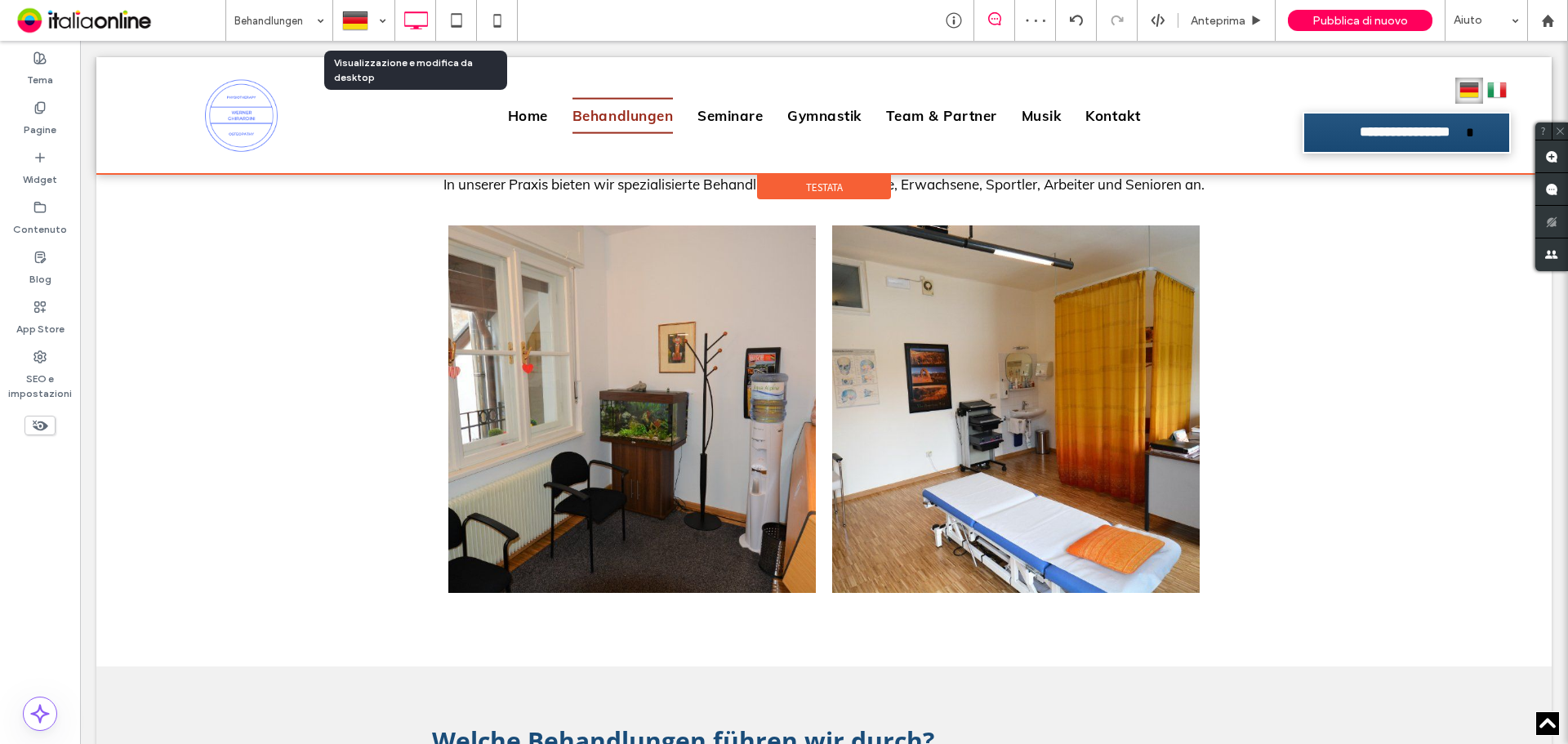
scroll to position [712, 0]
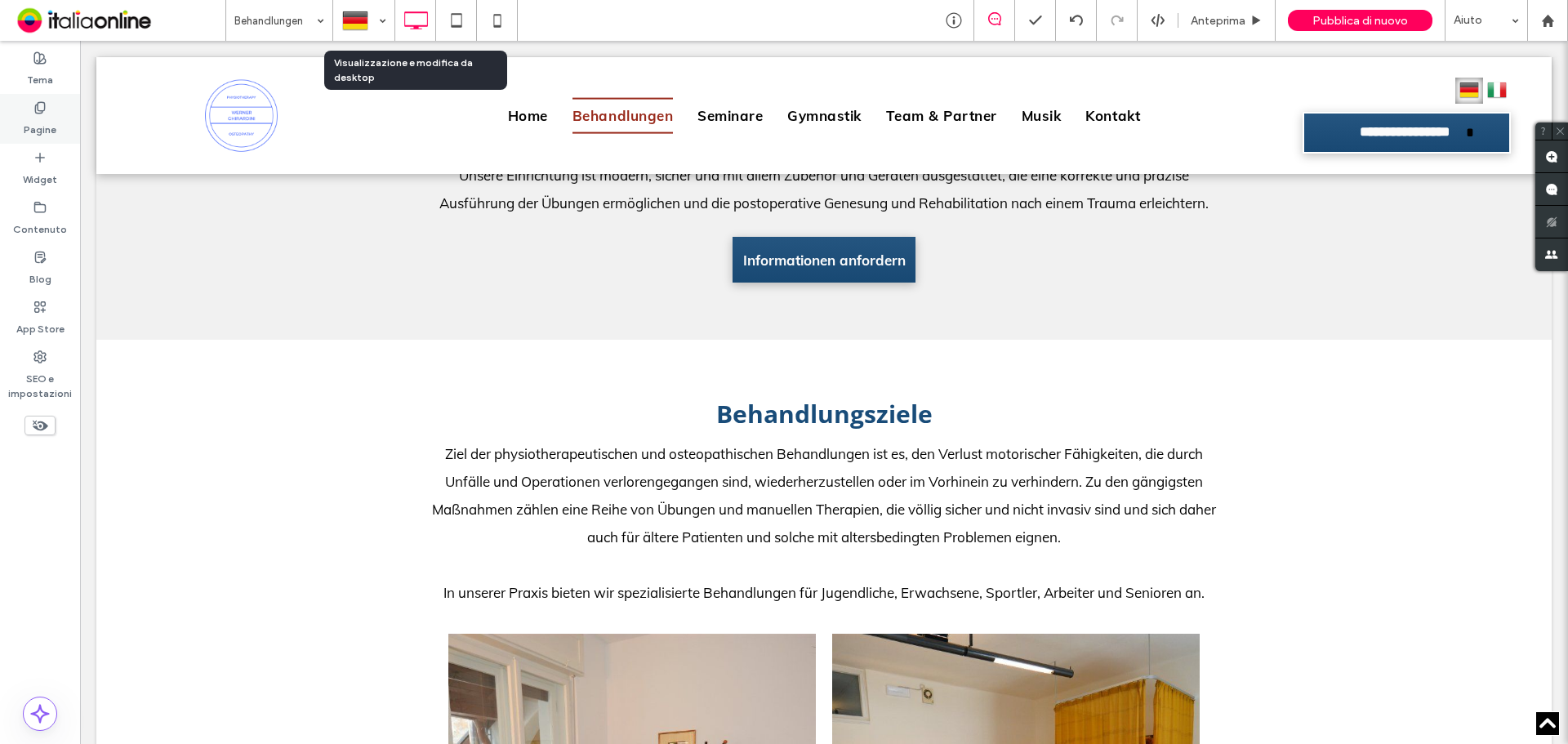
click at [53, 117] on label "Pagine" at bounding box center [40, 125] width 32 height 23
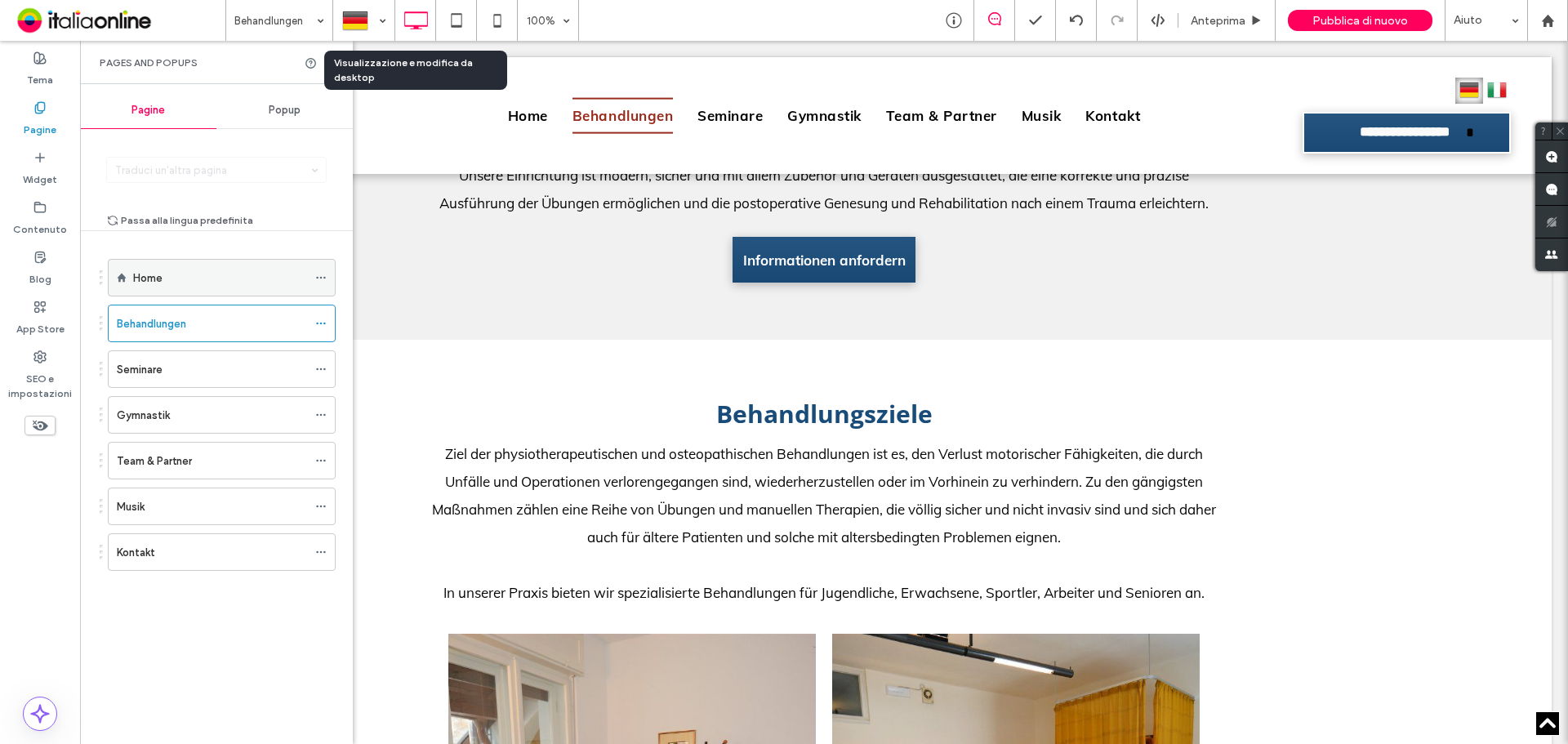
click at [146, 282] on label "Home" at bounding box center [147, 278] width 30 height 29
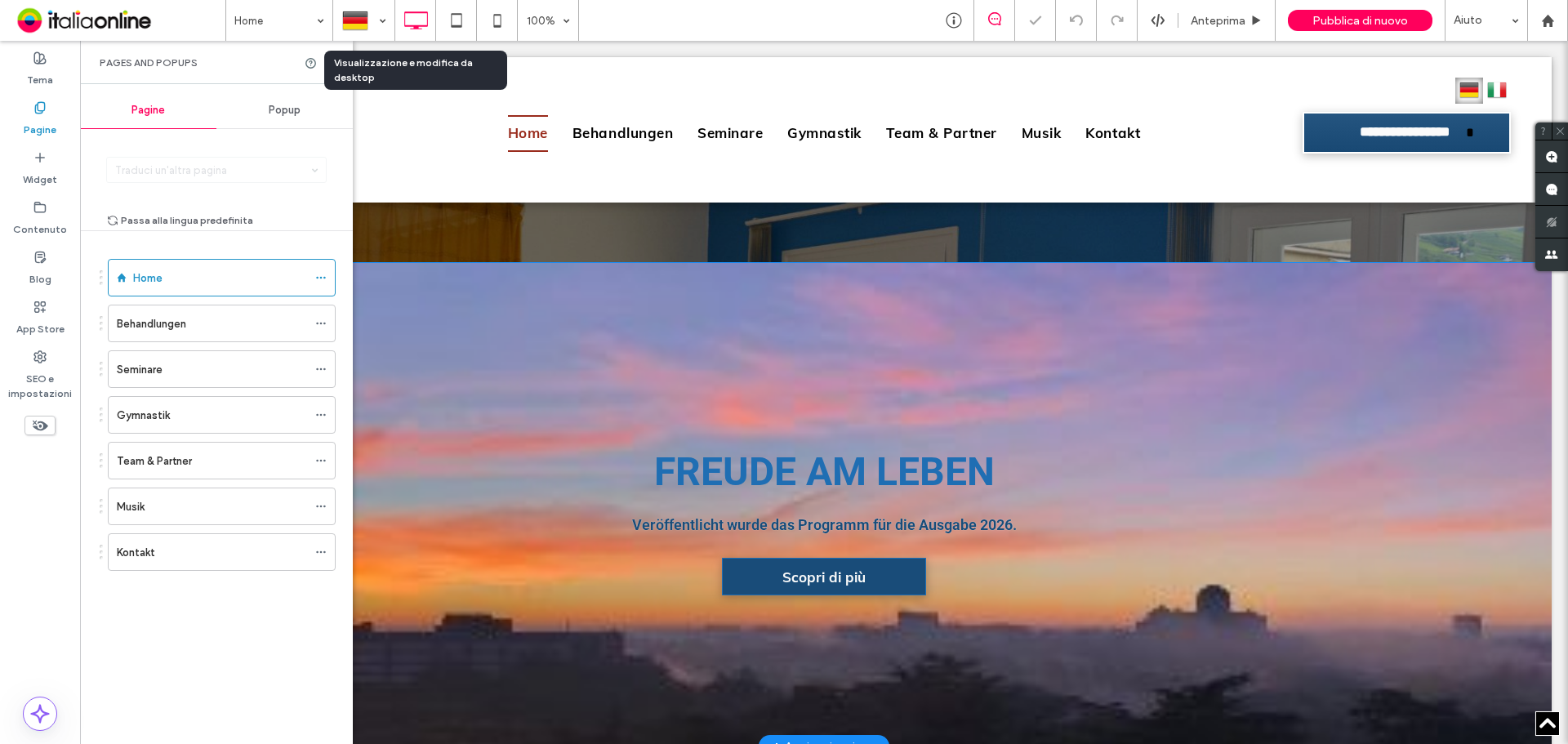
scroll to position [518, 0]
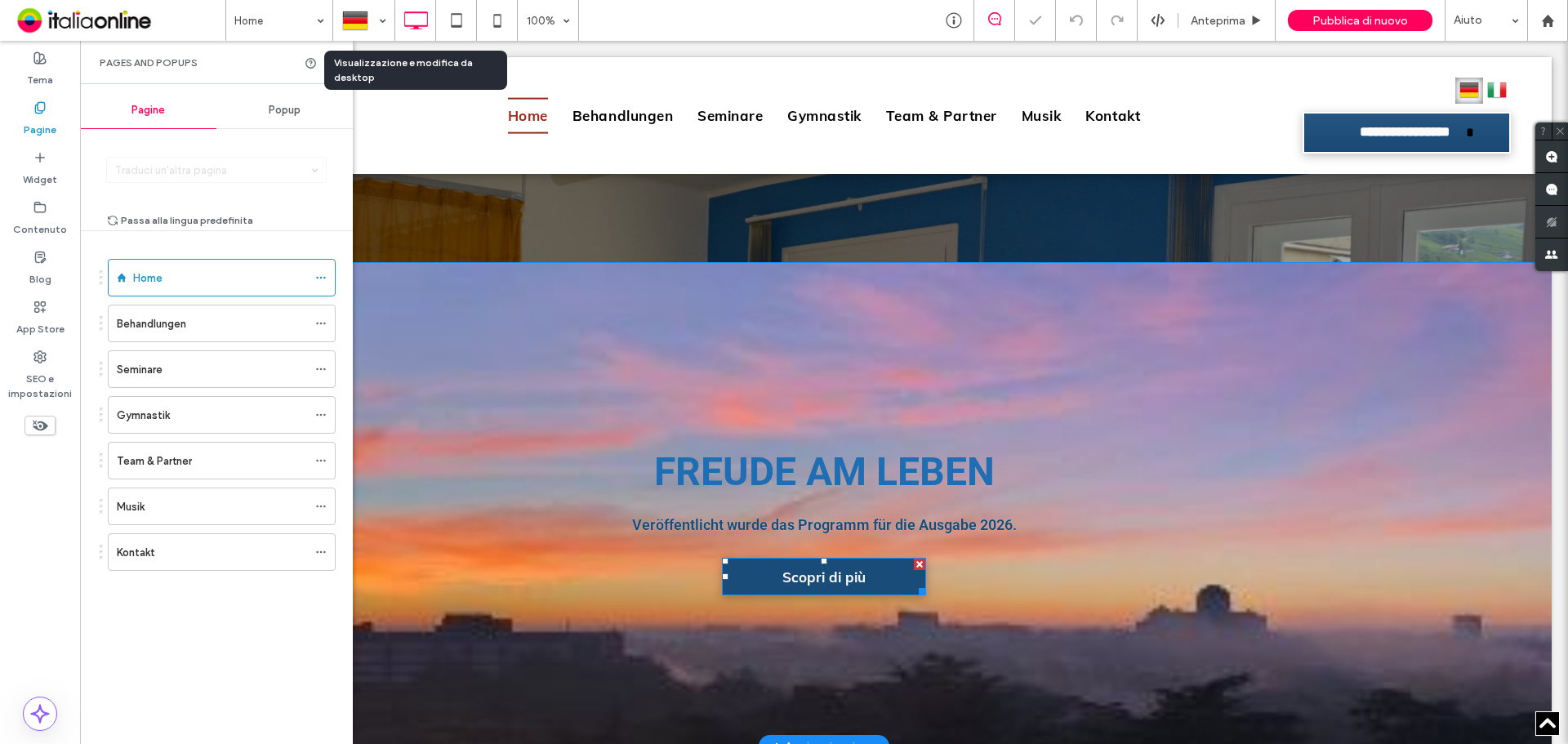
click at [803, 575] on span "Scopri di più" at bounding box center [824, 576] width 95 height 33
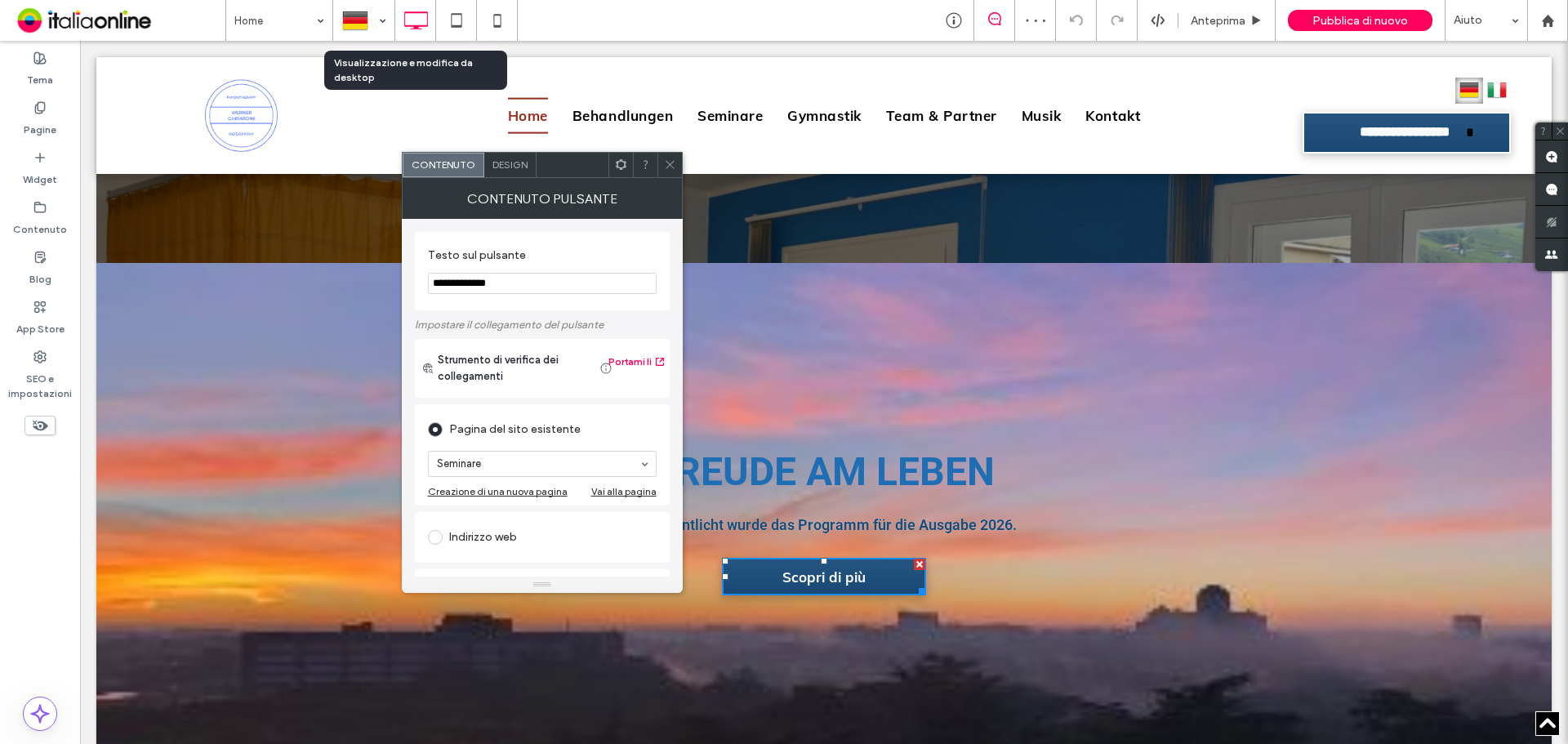
click at [465, 270] on section "**********" at bounding box center [543, 271] width 229 height 62
click at [468, 288] on input "**********" at bounding box center [543, 283] width 229 height 21
paste input "****"
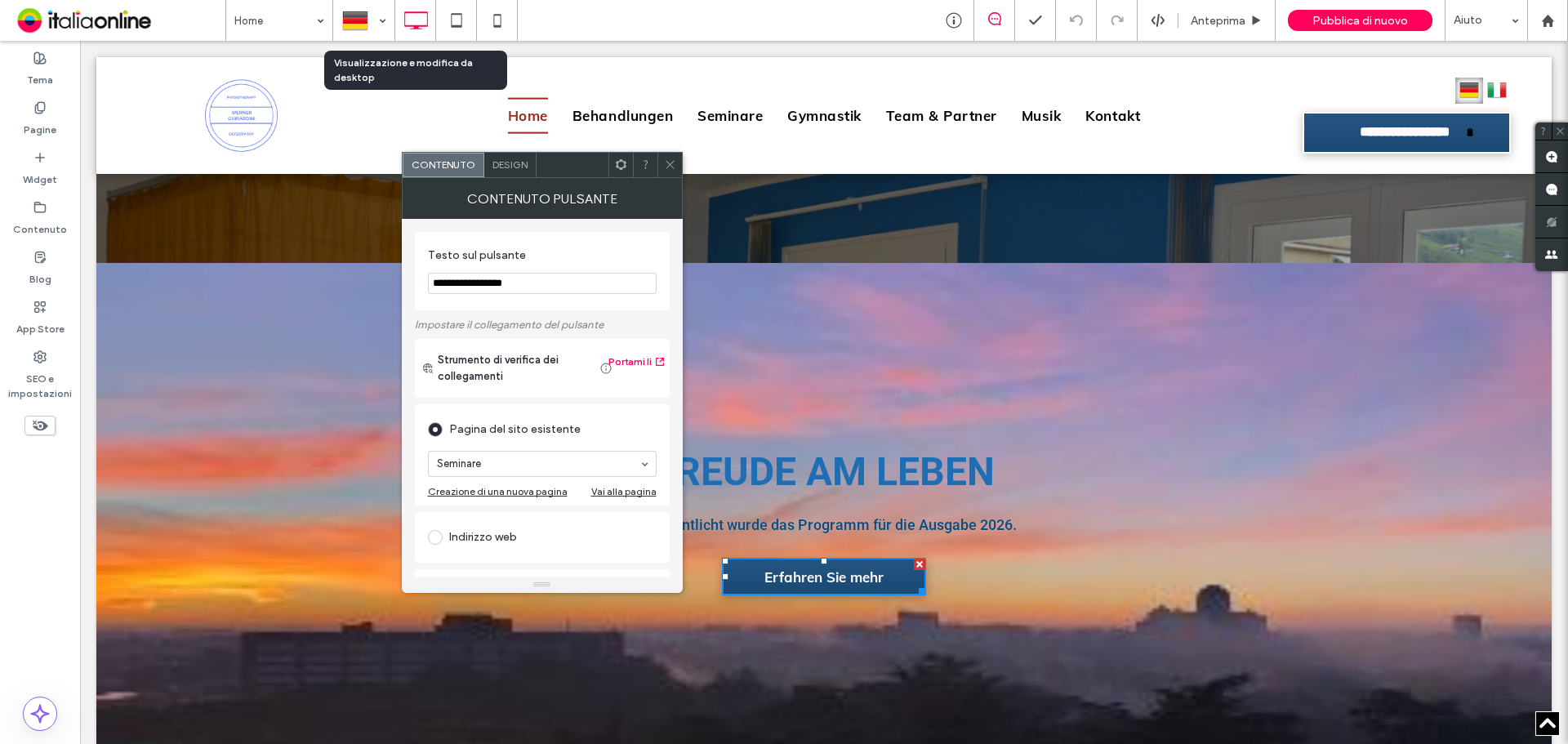
type input "**********"
click at [669, 162] on icon at bounding box center [670, 164] width 12 height 12
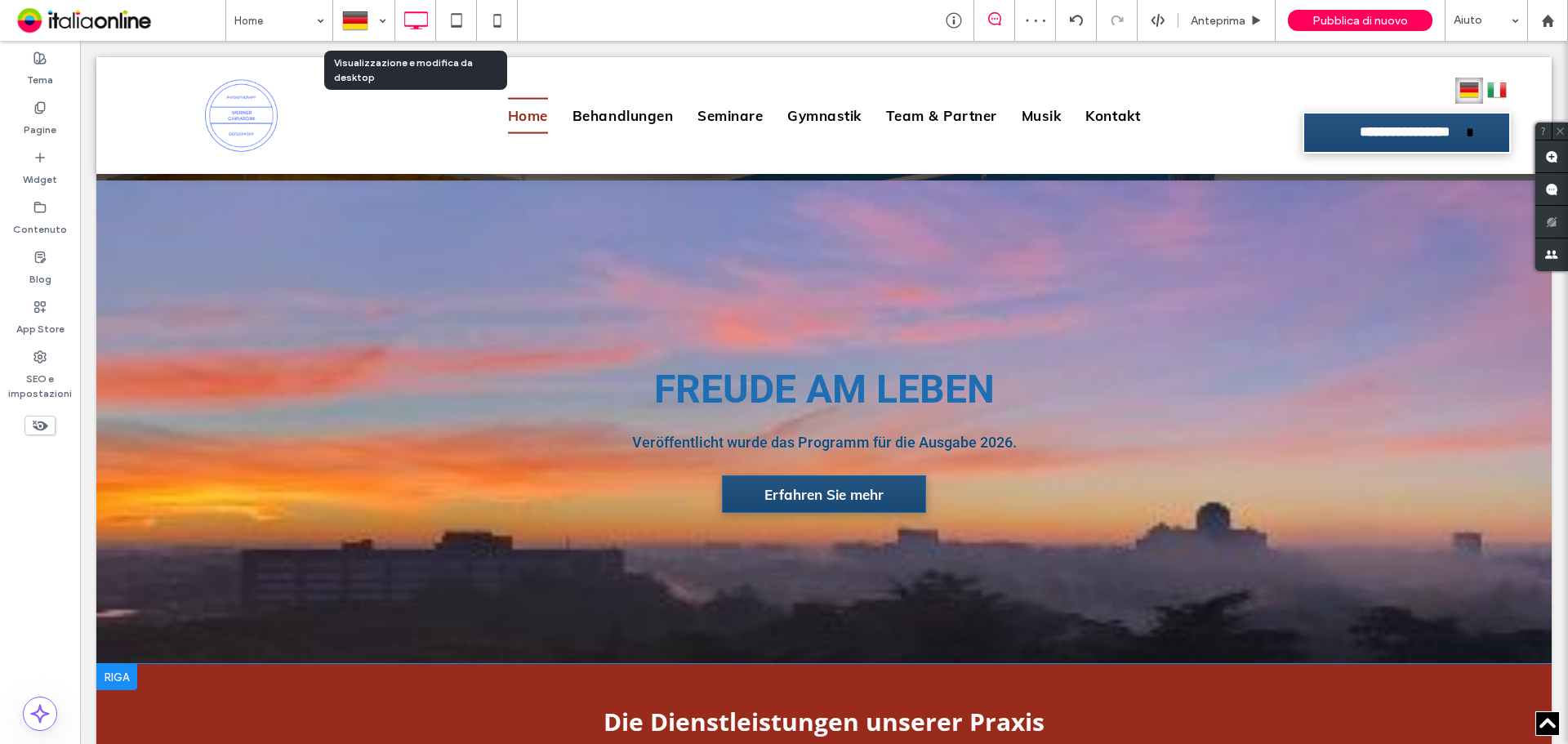
scroll to position [600, 0]
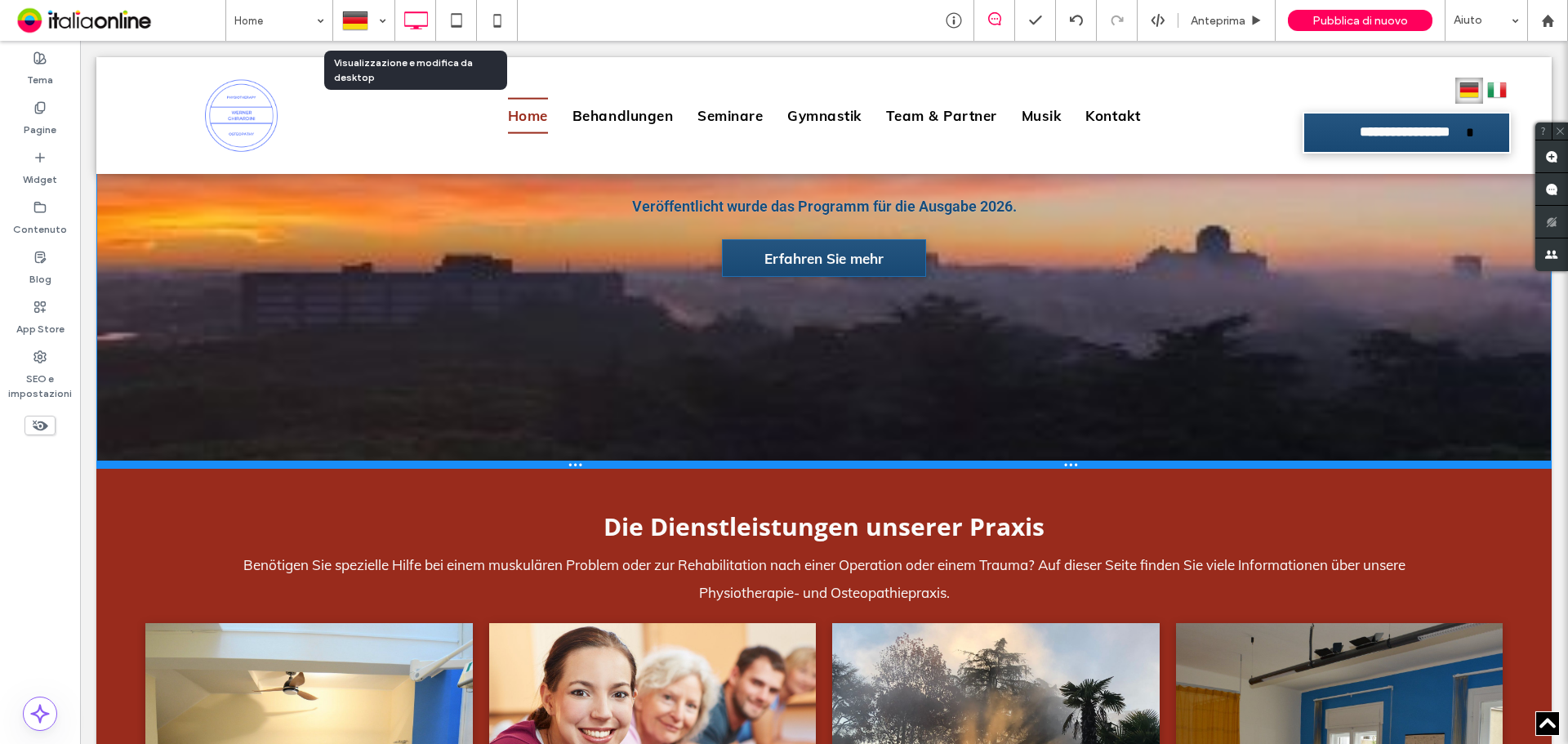
drag, startPoint x: 1203, startPoint y: 661, endPoint x: 1158, endPoint y: 518, distance: 149.9
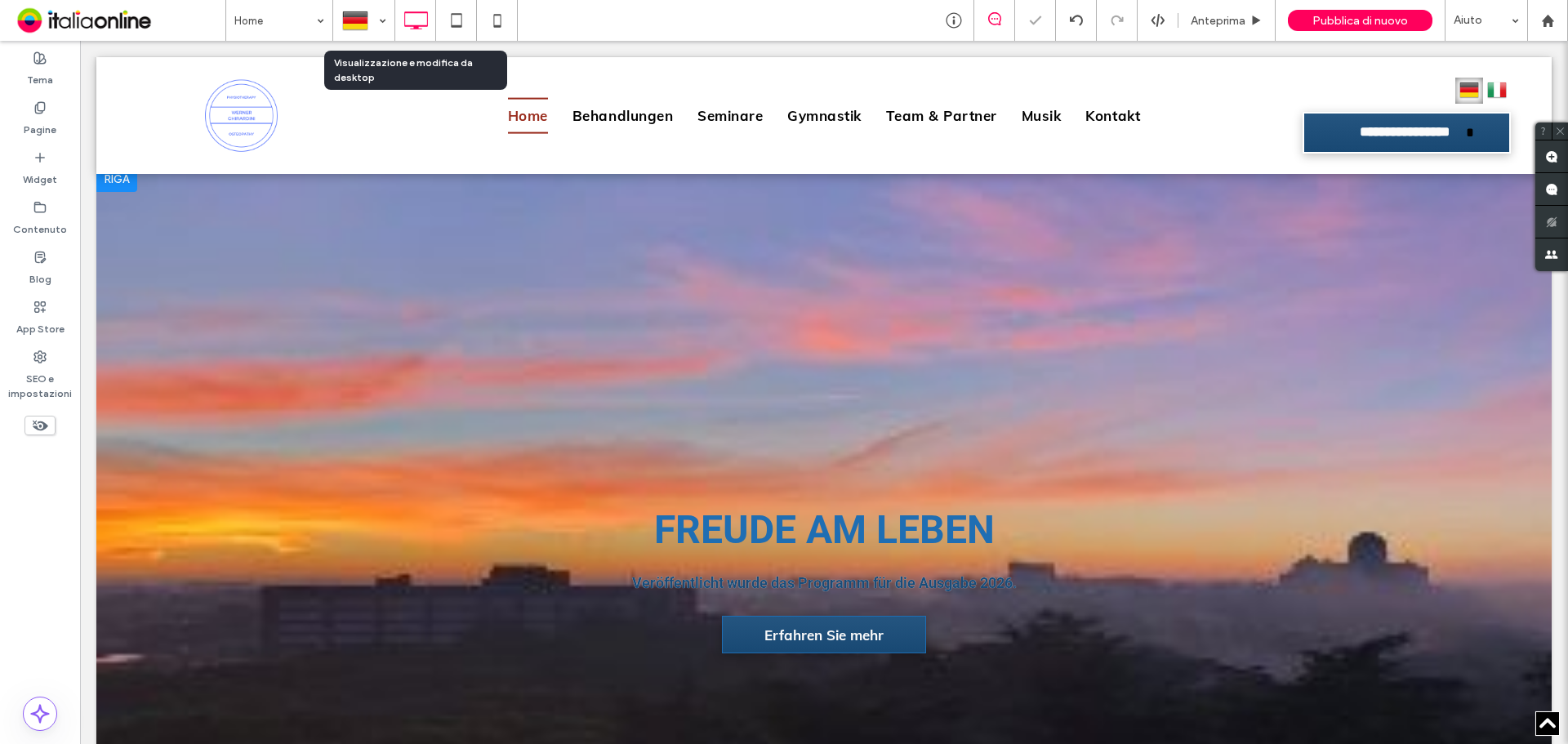
scroll to position [747, 0]
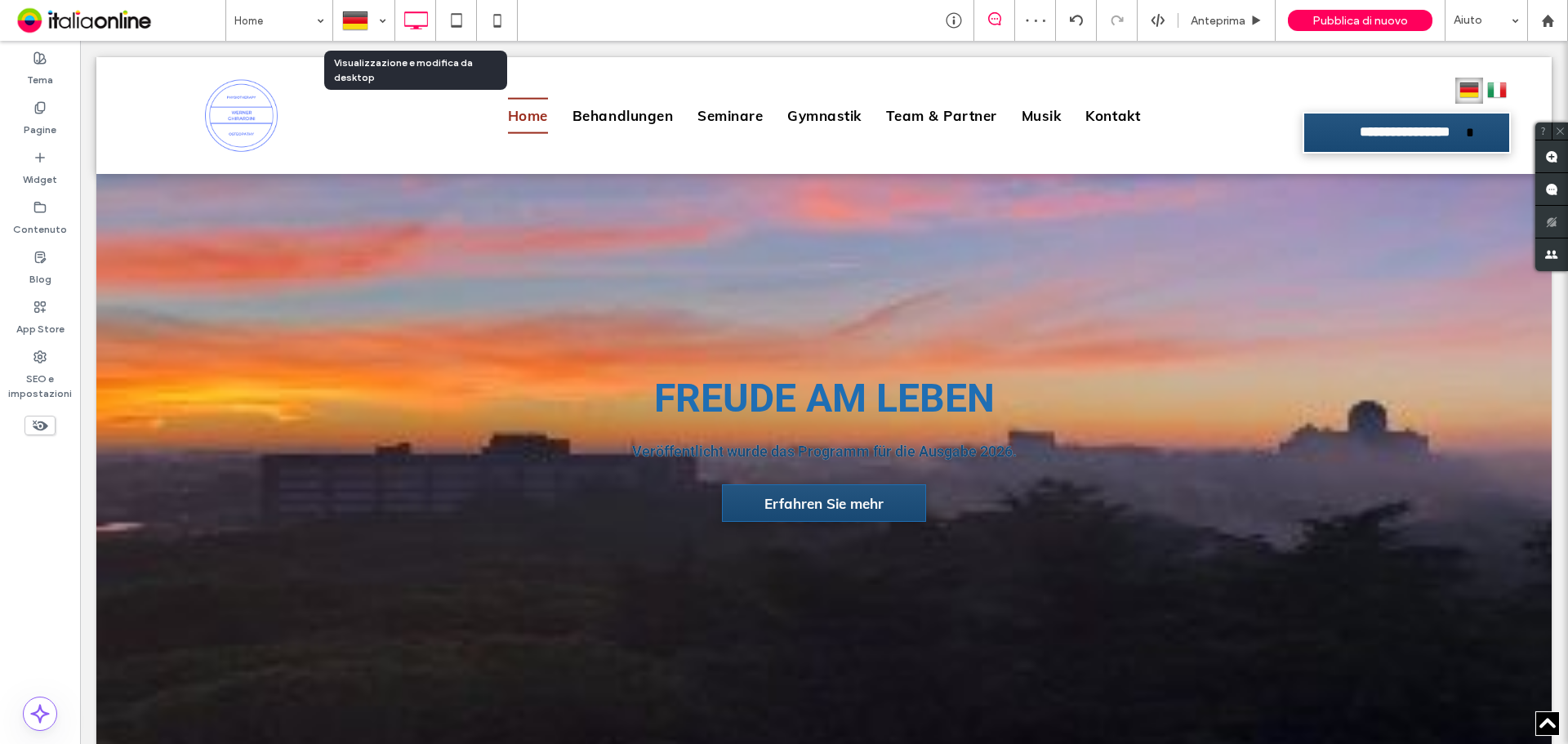
click at [251, 239] on div "FREUDE AM LEBEN Veröffentlicht wurde das Programm für die Ausgabe 2026. Erfahre…" at bounding box center [824, 431] width 1456 height 793
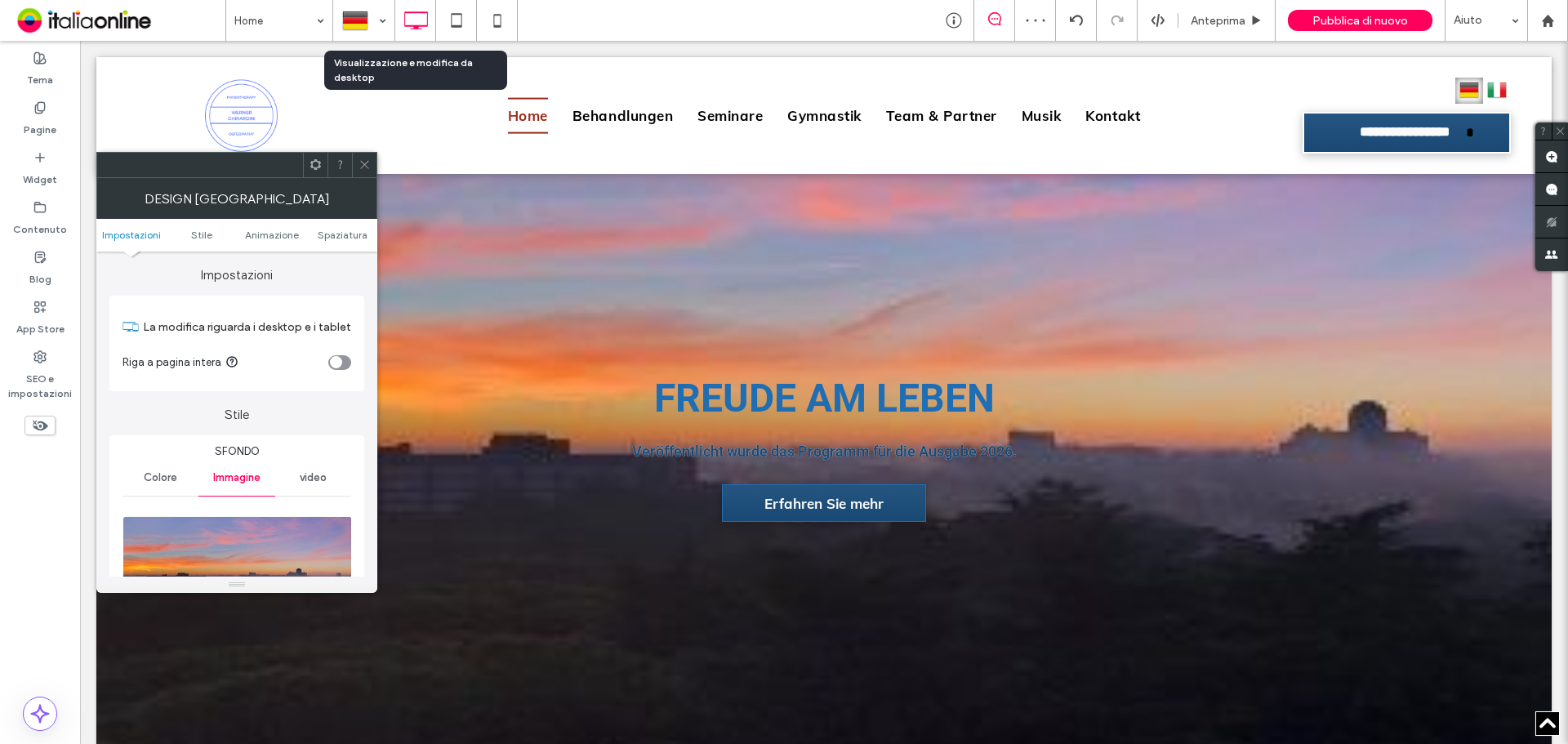
click at [160, 207] on div "Design [GEOGRAPHIC_DATA]" at bounding box center [237, 198] width 281 height 41
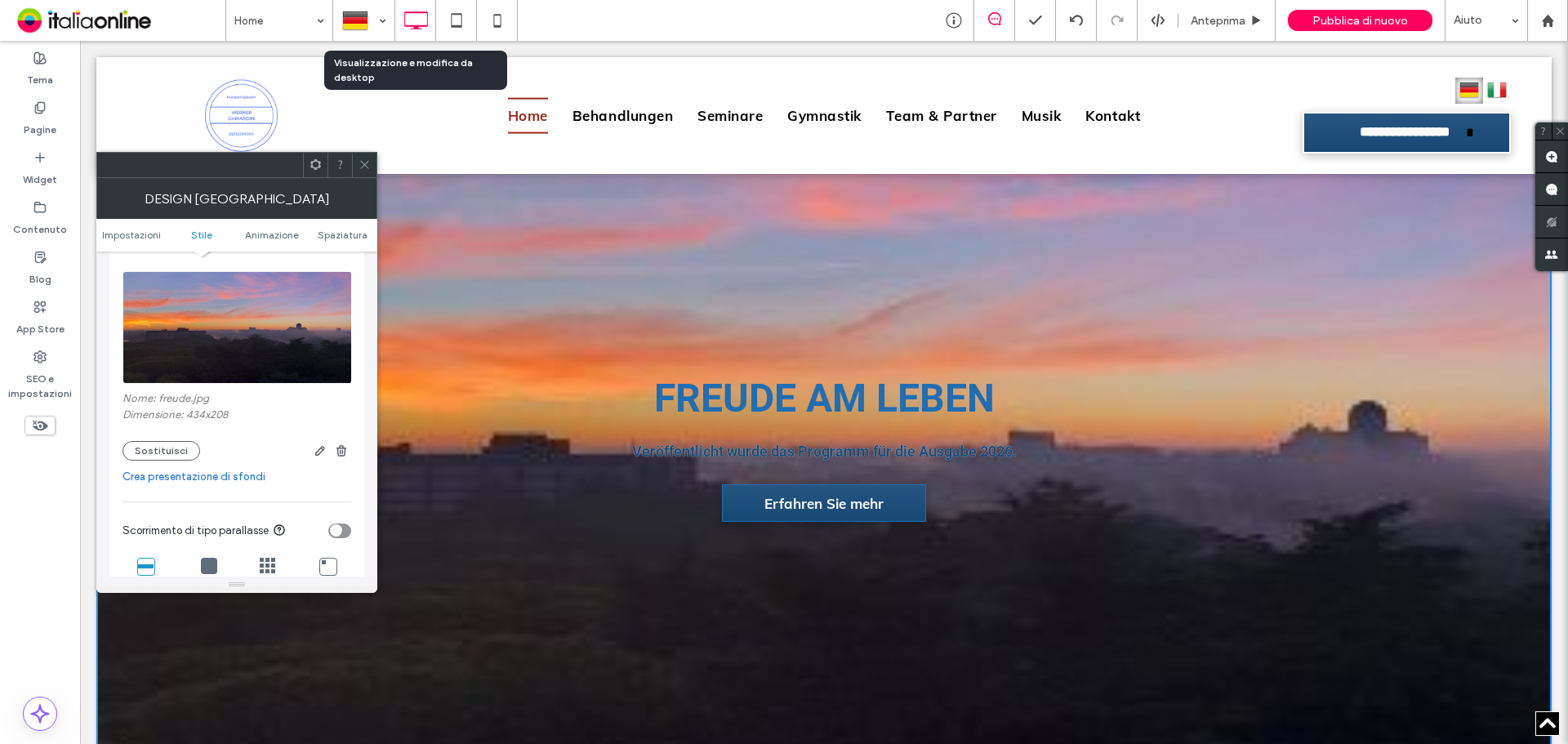
scroll to position [327, 0]
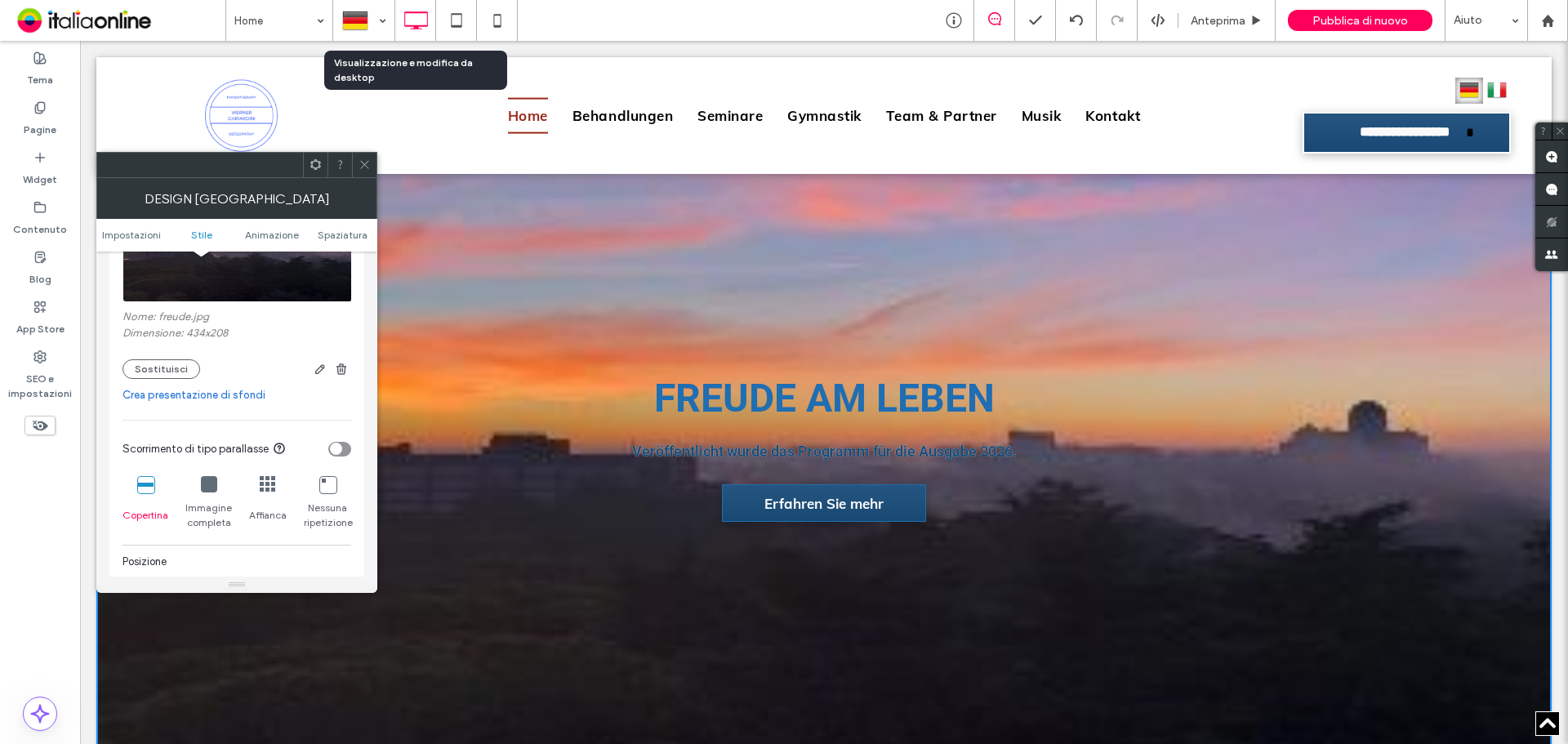
click at [200, 494] on div "Immagine completa" at bounding box center [210, 502] width 48 height 67
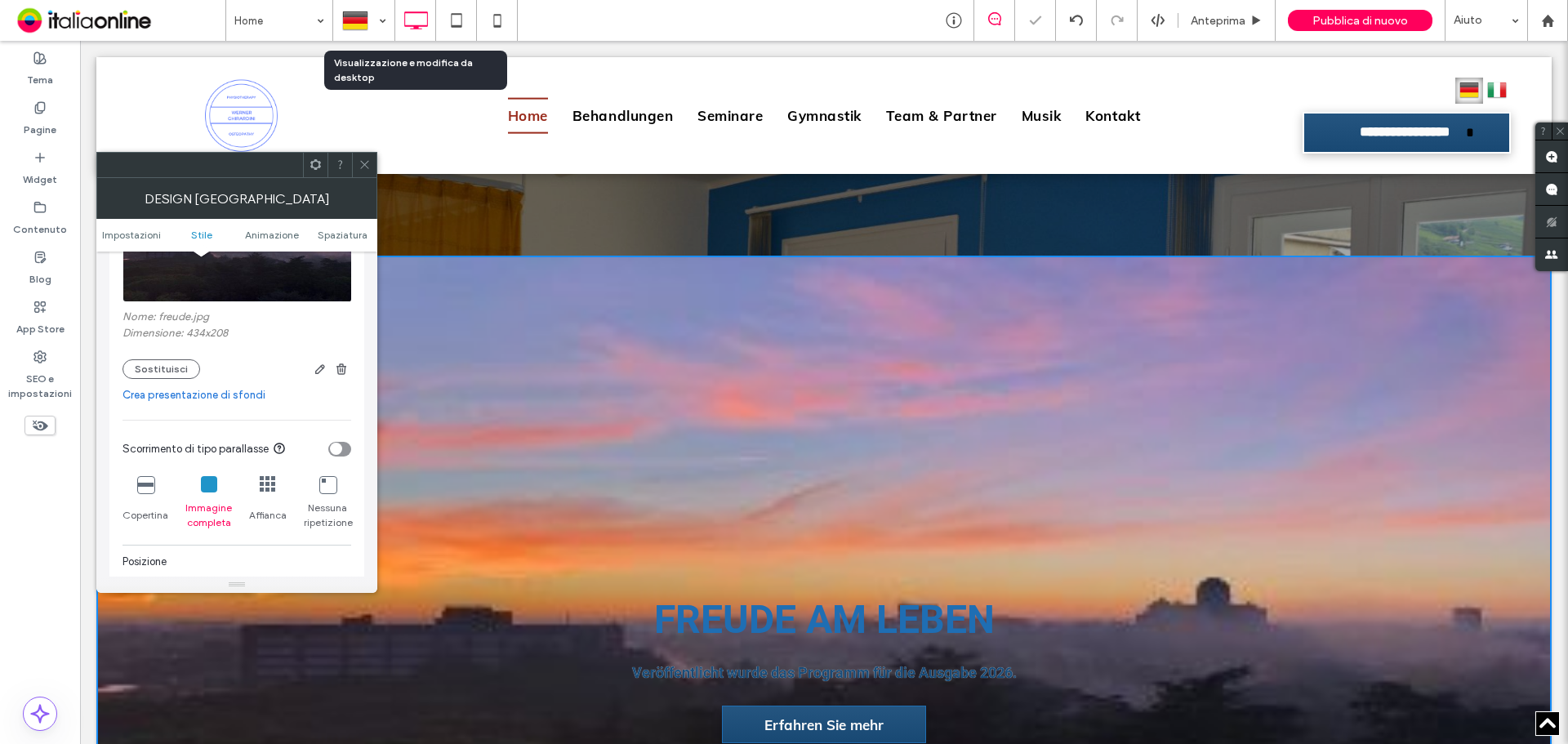
scroll to position [502, 0]
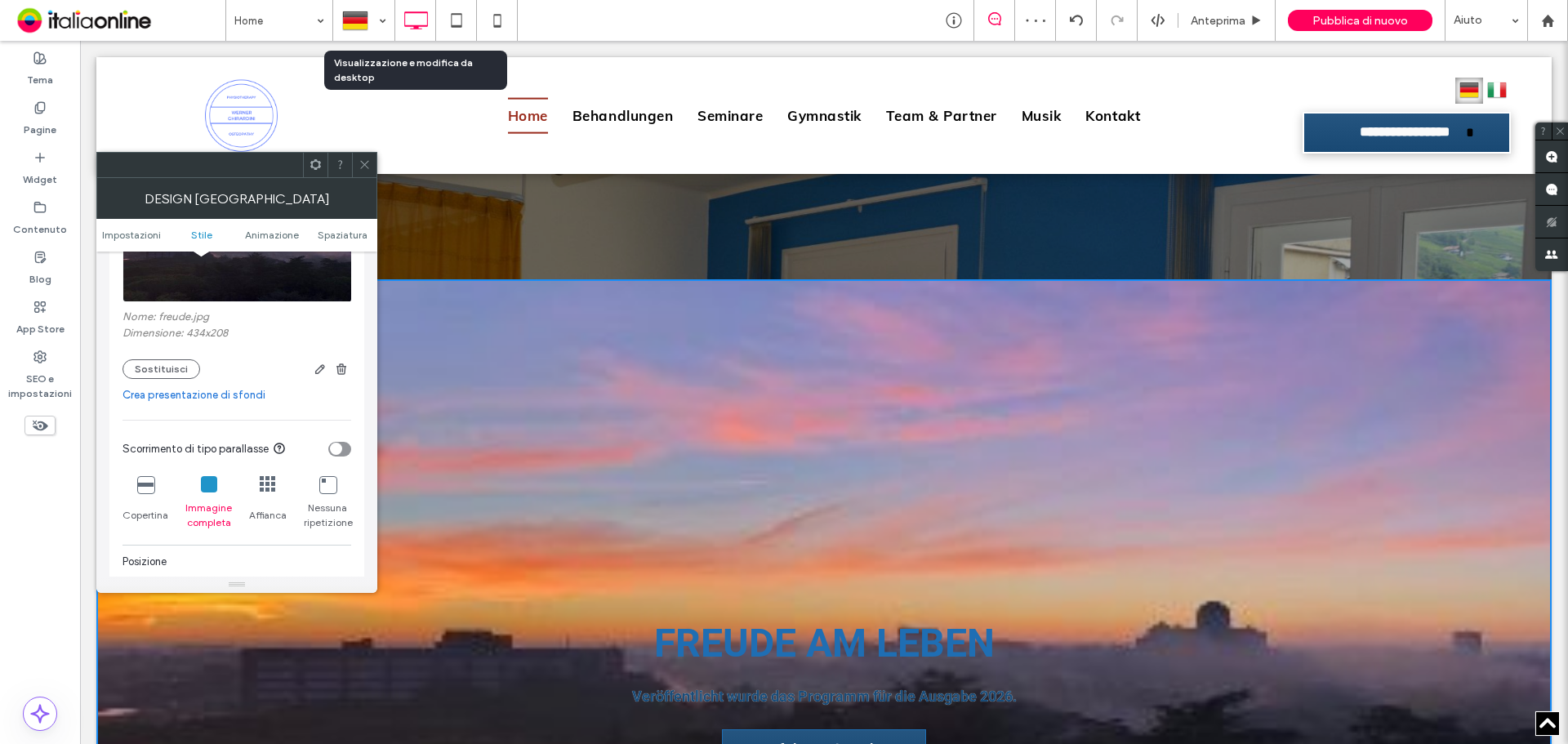
drag, startPoint x: 362, startPoint y: 165, endPoint x: 744, endPoint y: 321, distance: 412.6
click at [362, 165] on icon at bounding box center [365, 164] width 12 height 12
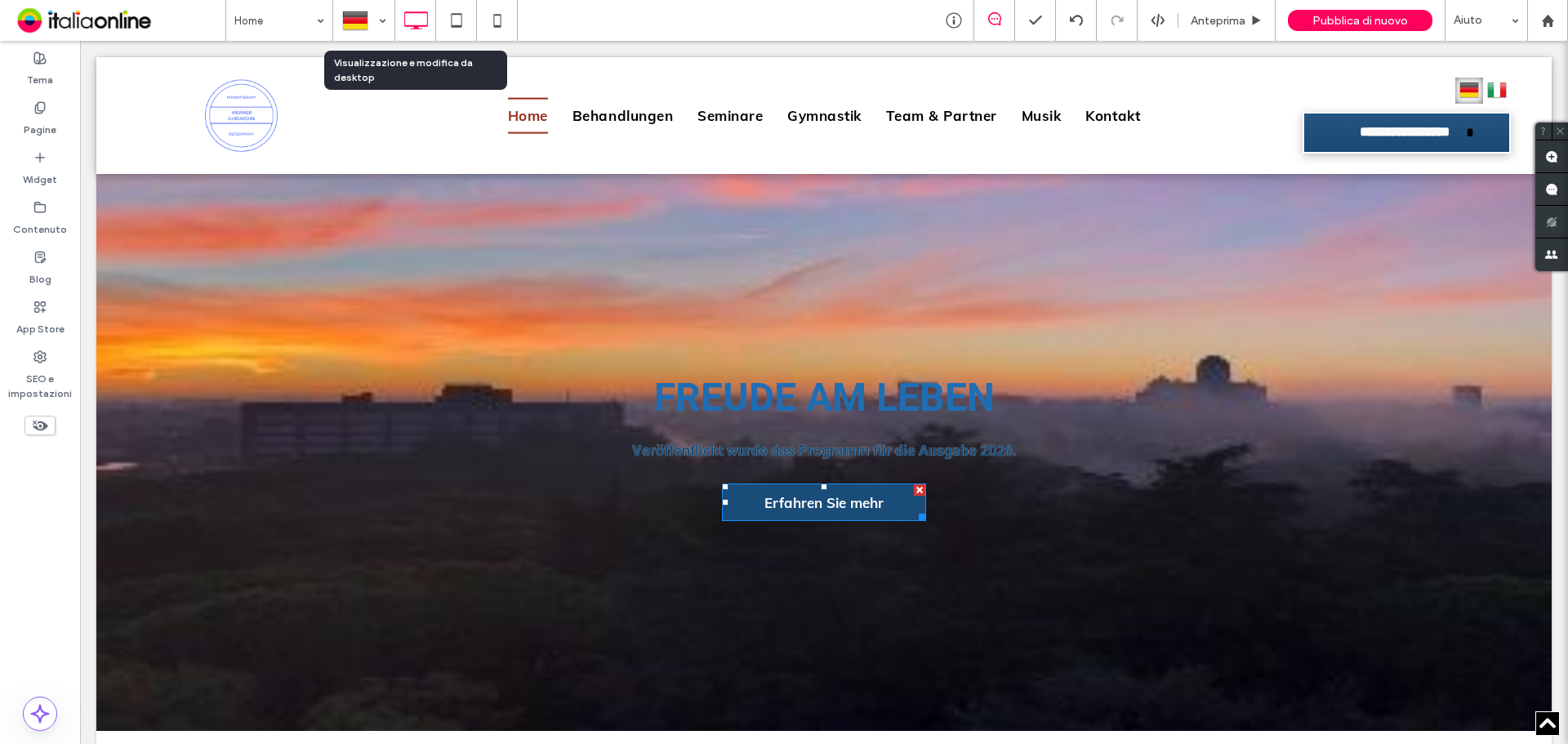
scroll to position [666, 0]
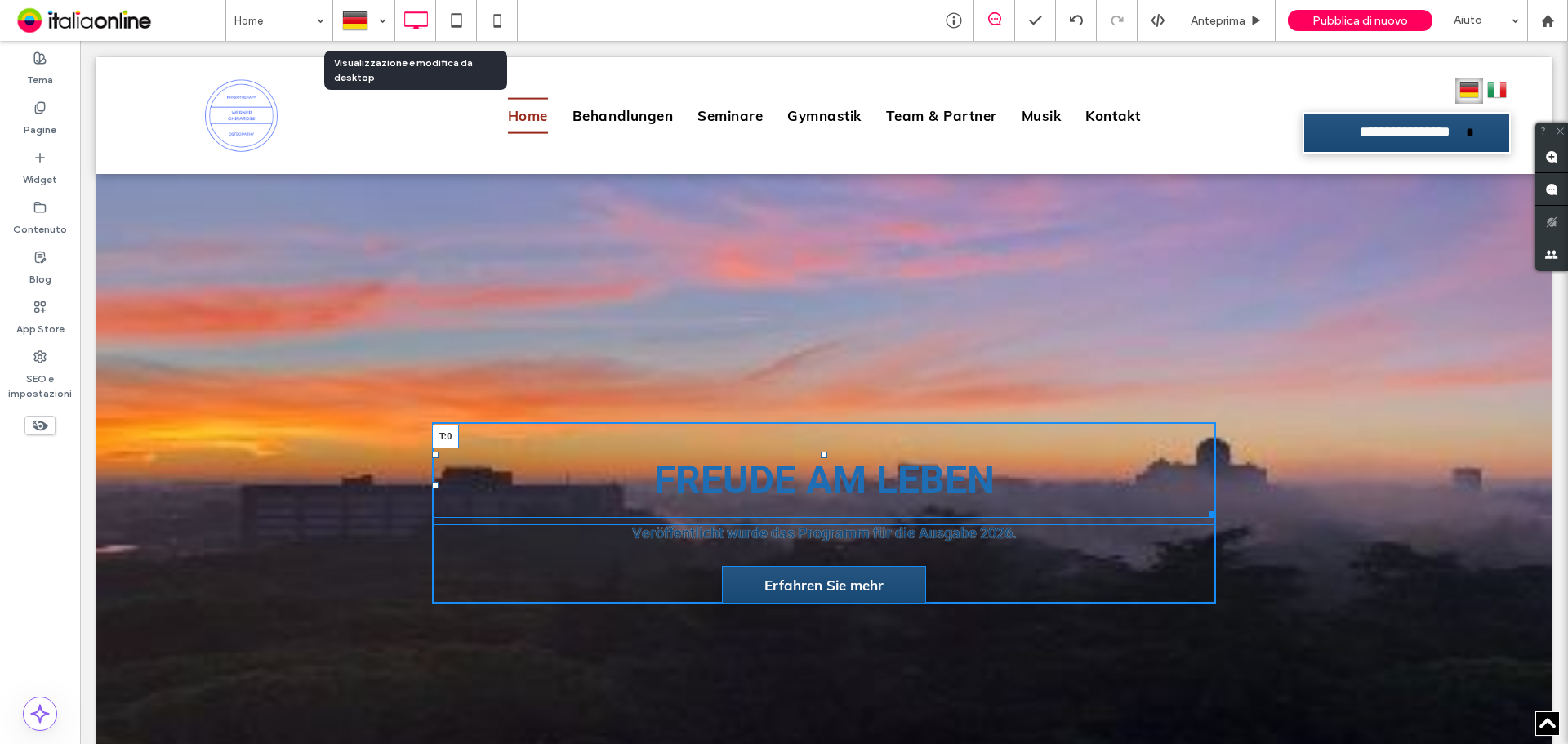
drag, startPoint x: 817, startPoint y: 452, endPoint x: 813, endPoint y: 300, distance: 152.1
click at [813, 300] on div "FREUDE AM LEBEN T:0 Veröffentlicht wurde das Programm für die Ausgabe 2026. Erf…" at bounding box center [824, 512] width 1456 height 793
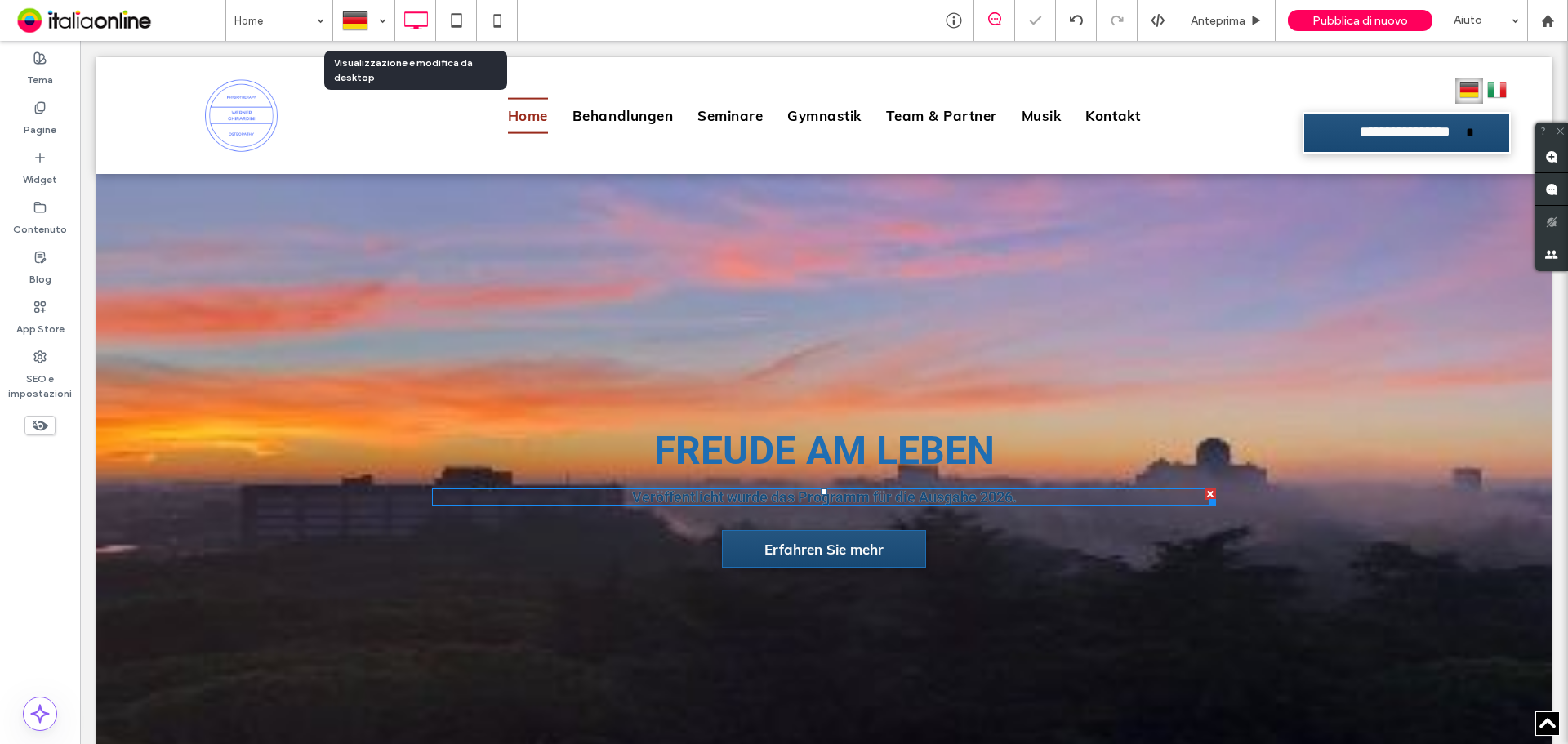
click at [659, 489] on strong "Veröffentlicht wurde das Programm für die Ausgabe 2026." at bounding box center [824, 497] width 385 height 17
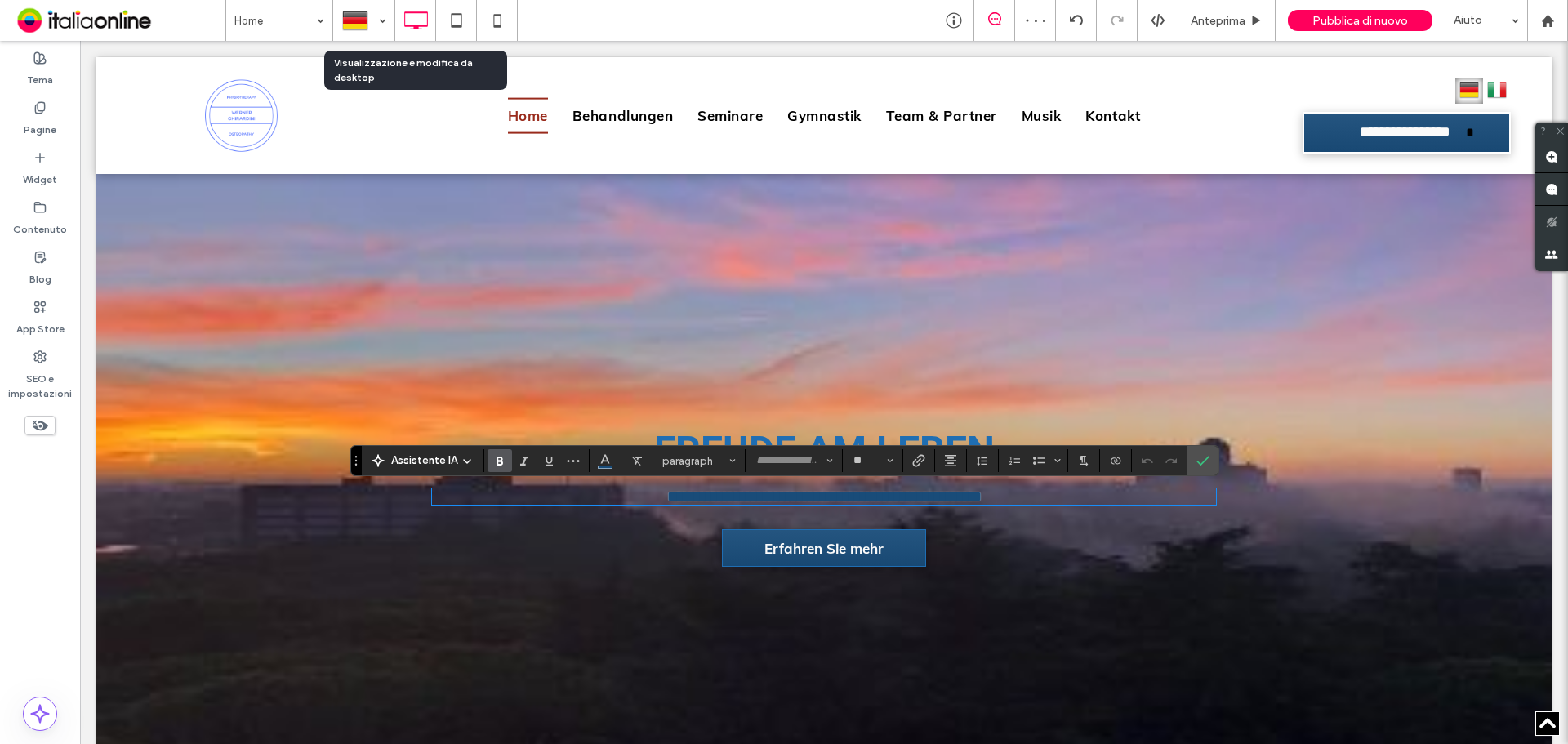
type input "**"
click at [604, 457] on icon "Colore" at bounding box center [605, 458] width 13 height 13
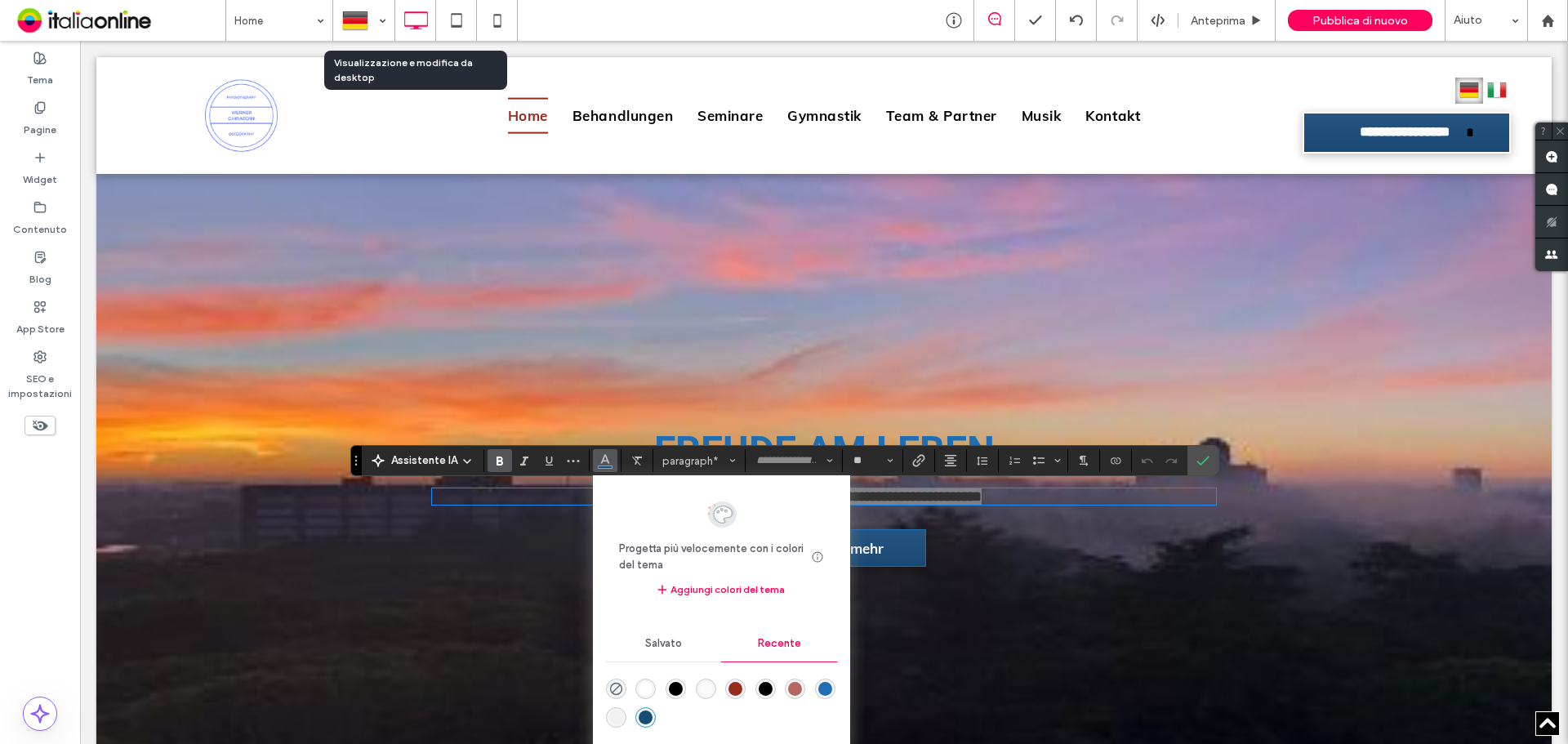
drag, startPoint x: 646, startPoint y: 693, endPoint x: 565, endPoint y: 644, distance: 94.7
click at [646, 693] on div "rgba(255, 255, 255, 1)" at bounding box center [646, 689] width 14 height 14
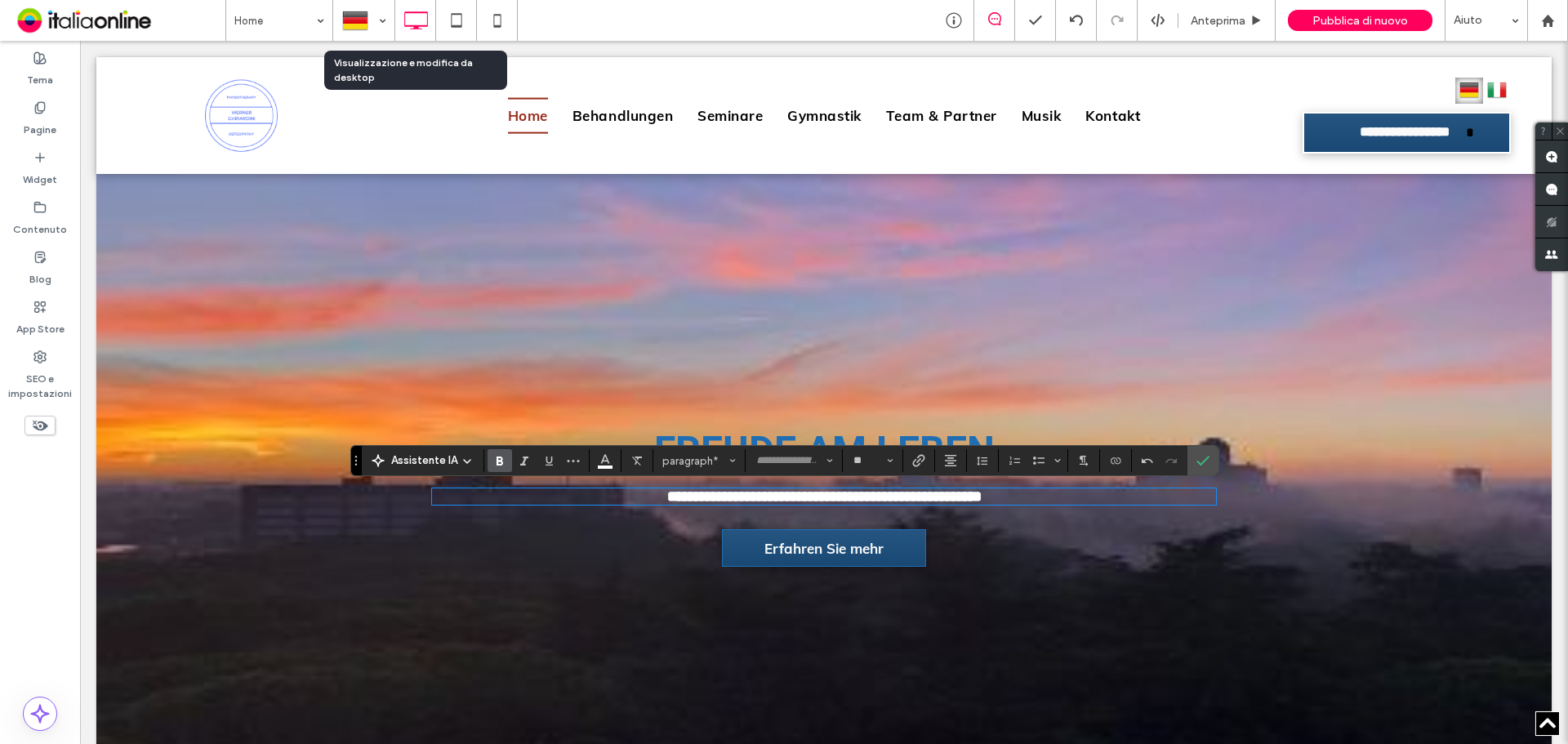
click at [1201, 442] on h1 "FREUDE AM LEBEN" at bounding box center [824, 449] width 784 height 50
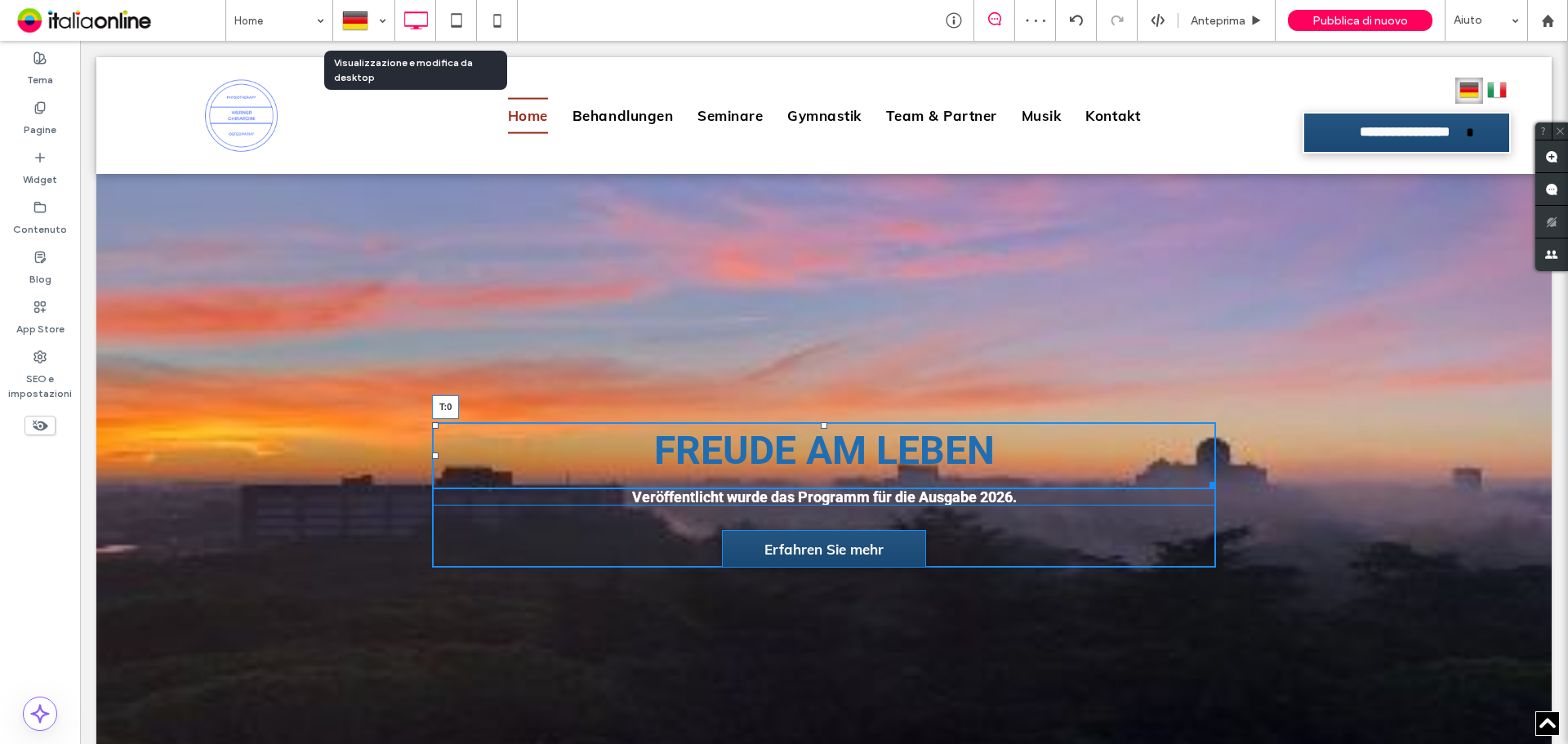
drag, startPoint x: 813, startPoint y: 428, endPoint x: 806, endPoint y: 389, distance: 39.6
click at [806, 389] on div "FREUDE AM LEBEN T:0 Veröffentlicht wurde das Programm für die Ausgabe 2026. Erf…" at bounding box center [824, 495] width 1456 height 758
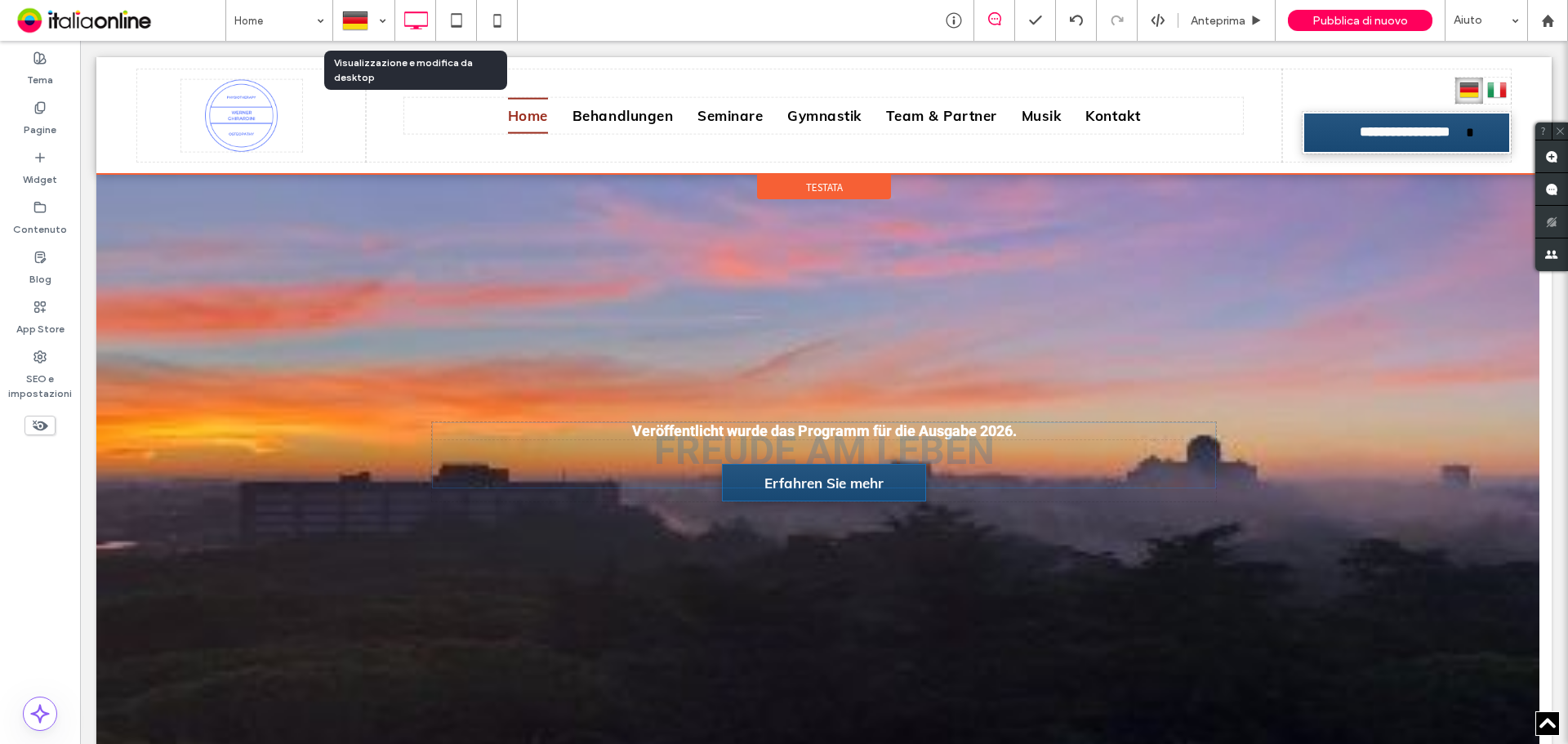
drag, startPoint x: 712, startPoint y: 461, endPoint x: 600, endPoint y: 393, distance: 131.0
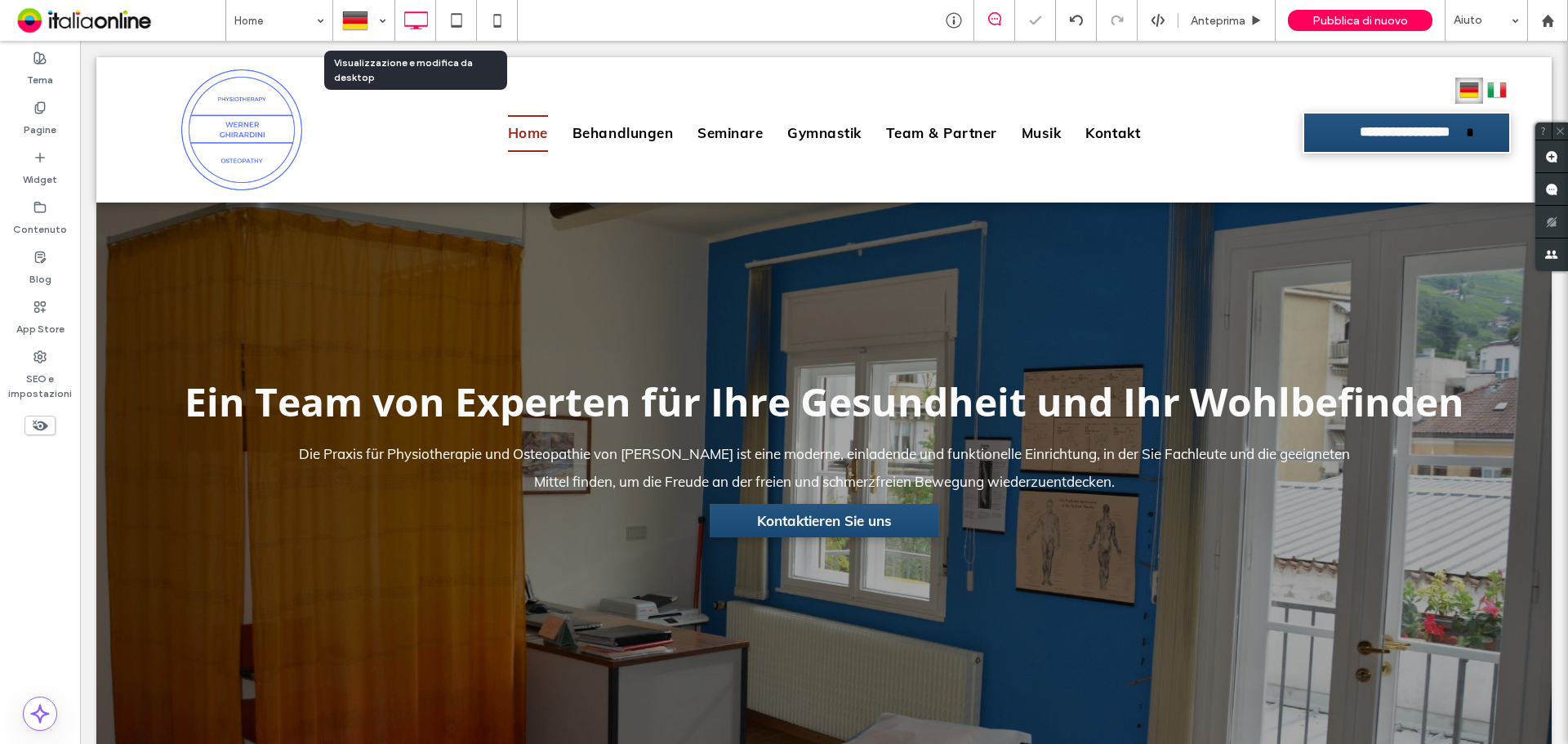
scroll to position [0, 0]
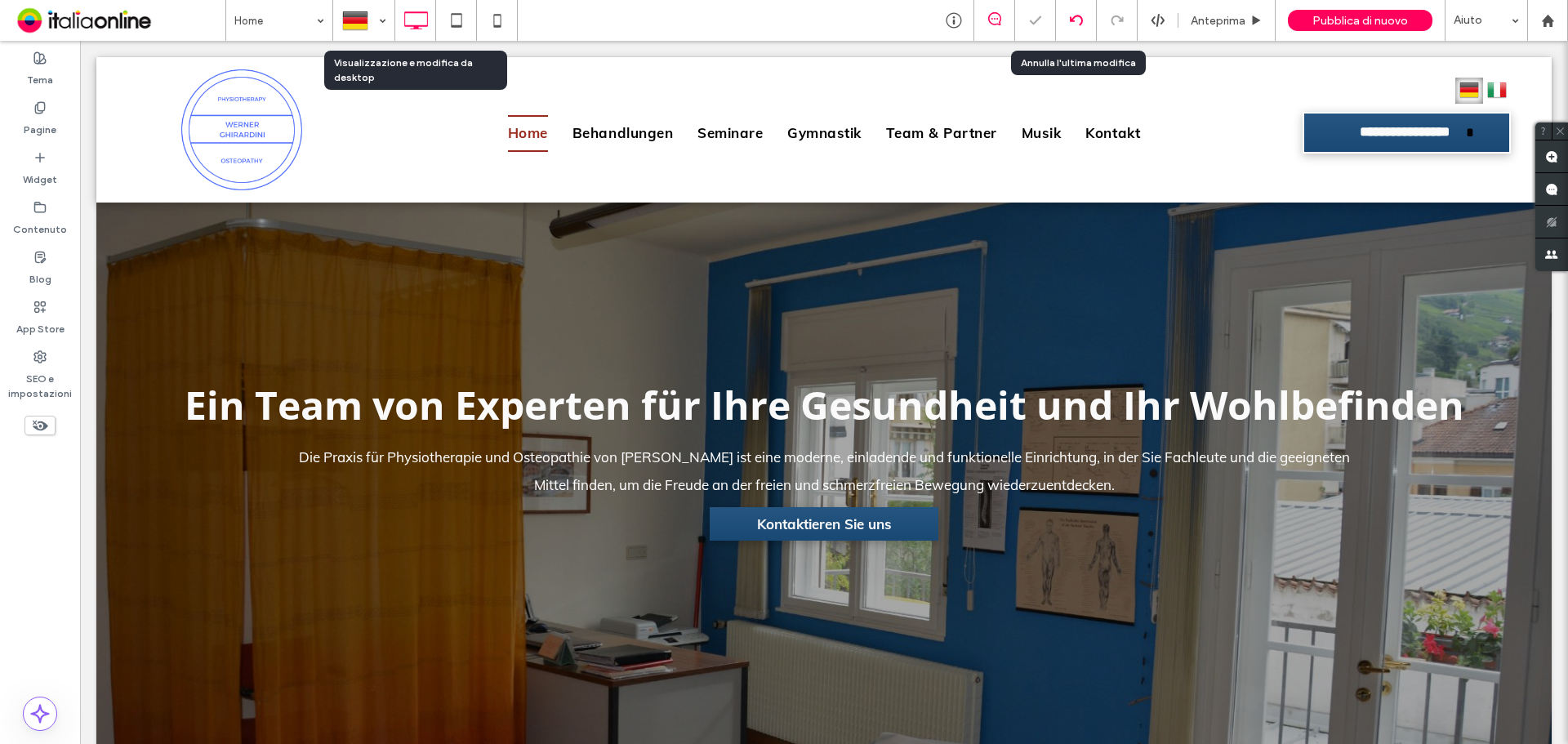
click at [1077, 9] on div at bounding box center [1077, 20] width 41 height 41
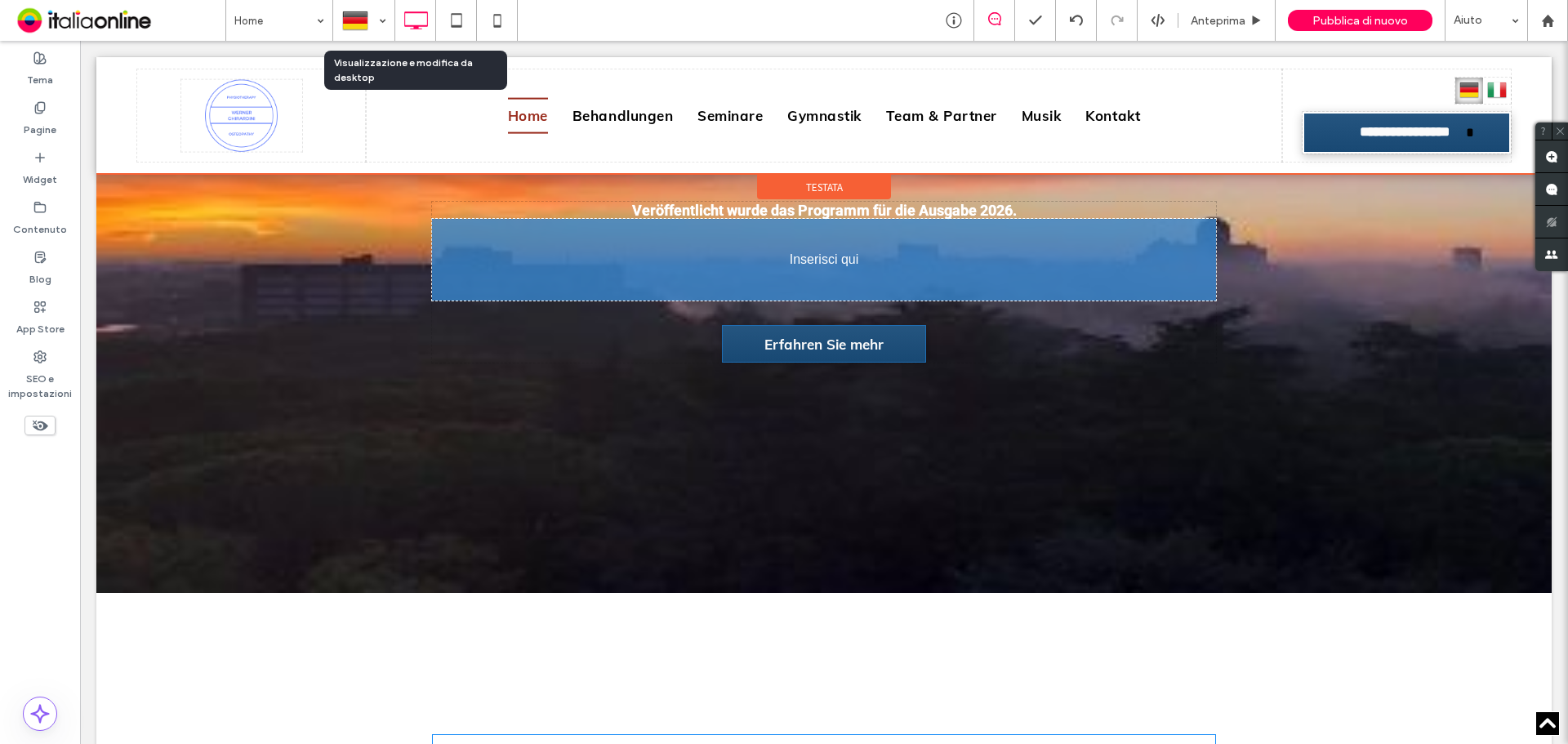
scroll to position [816, 0]
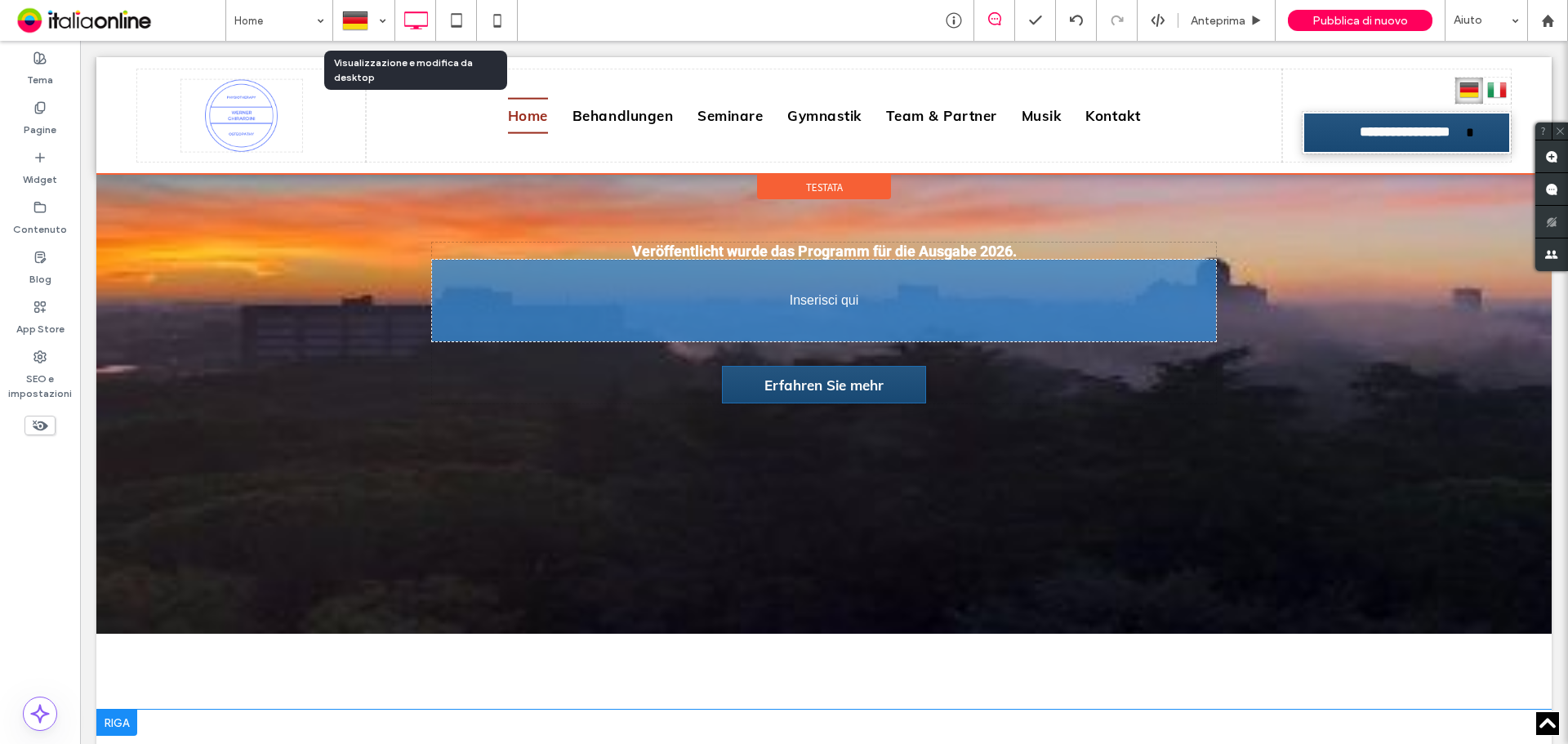
drag, startPoint x: 692, startPoint y: 720, endPoint x: 683, endPoint y: 260, distance: 460.1
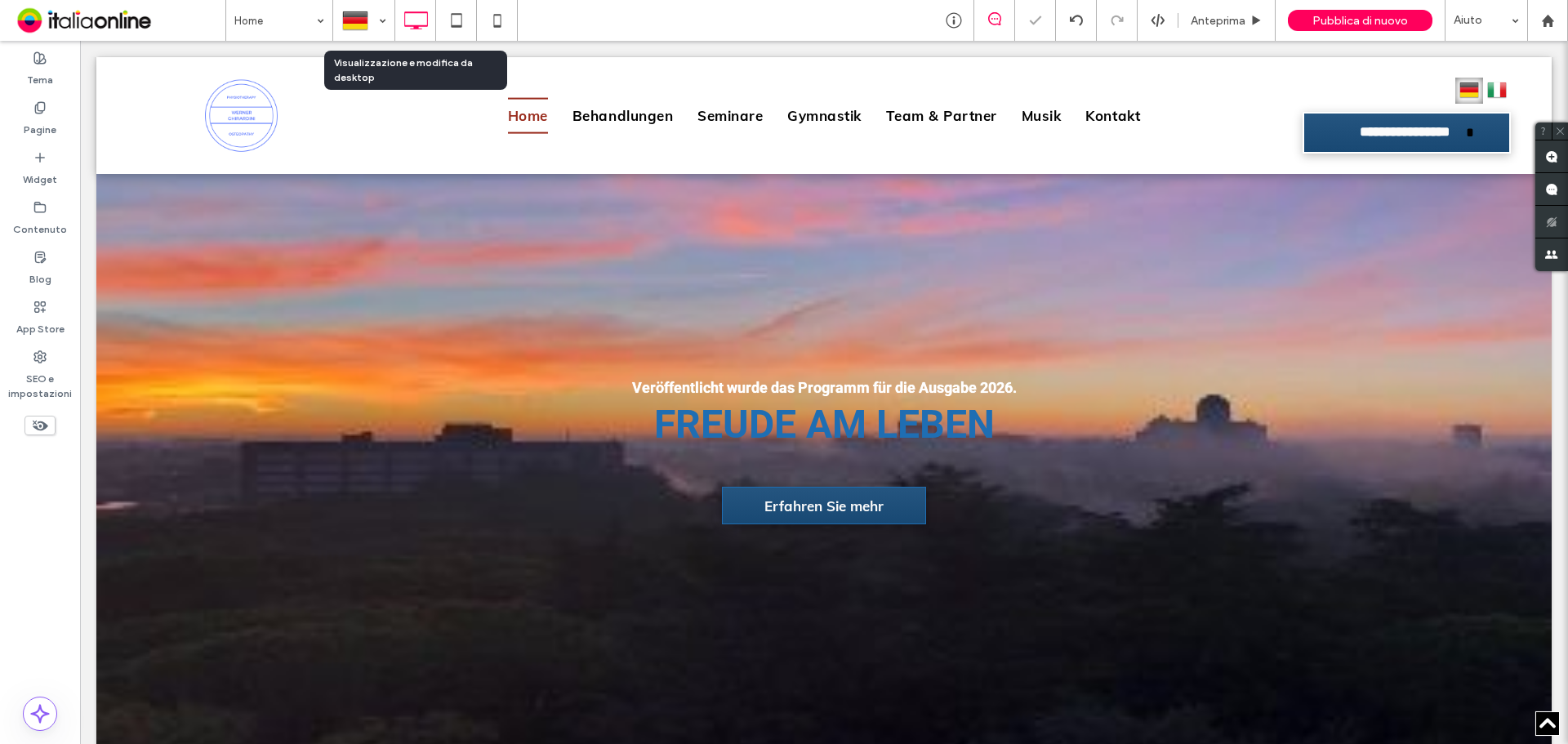
scroll to position [653, 0]
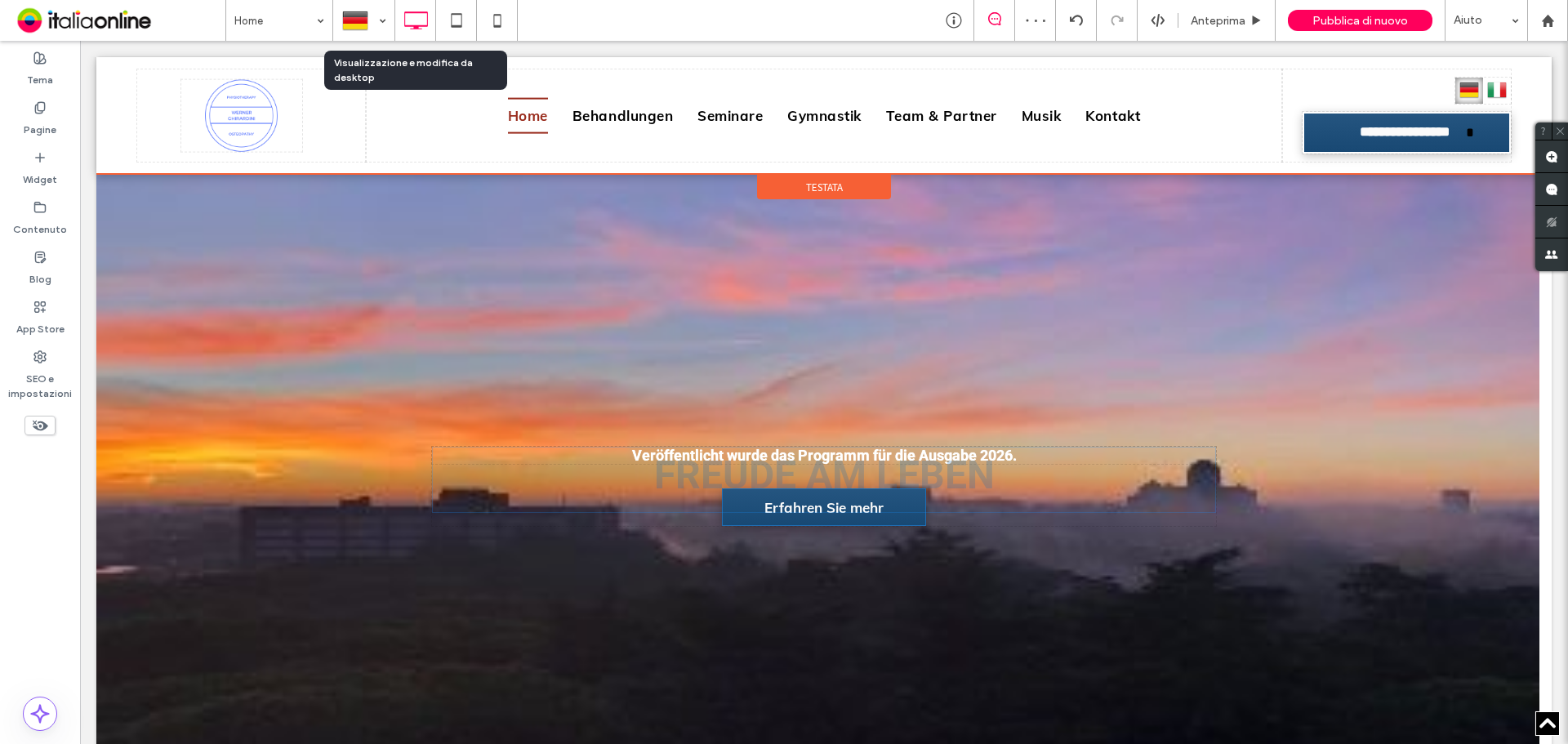
drag, startPoint x: 710, startPoint y: 412, endPoint x: 586, endPoint y: 381, distance: 127.8
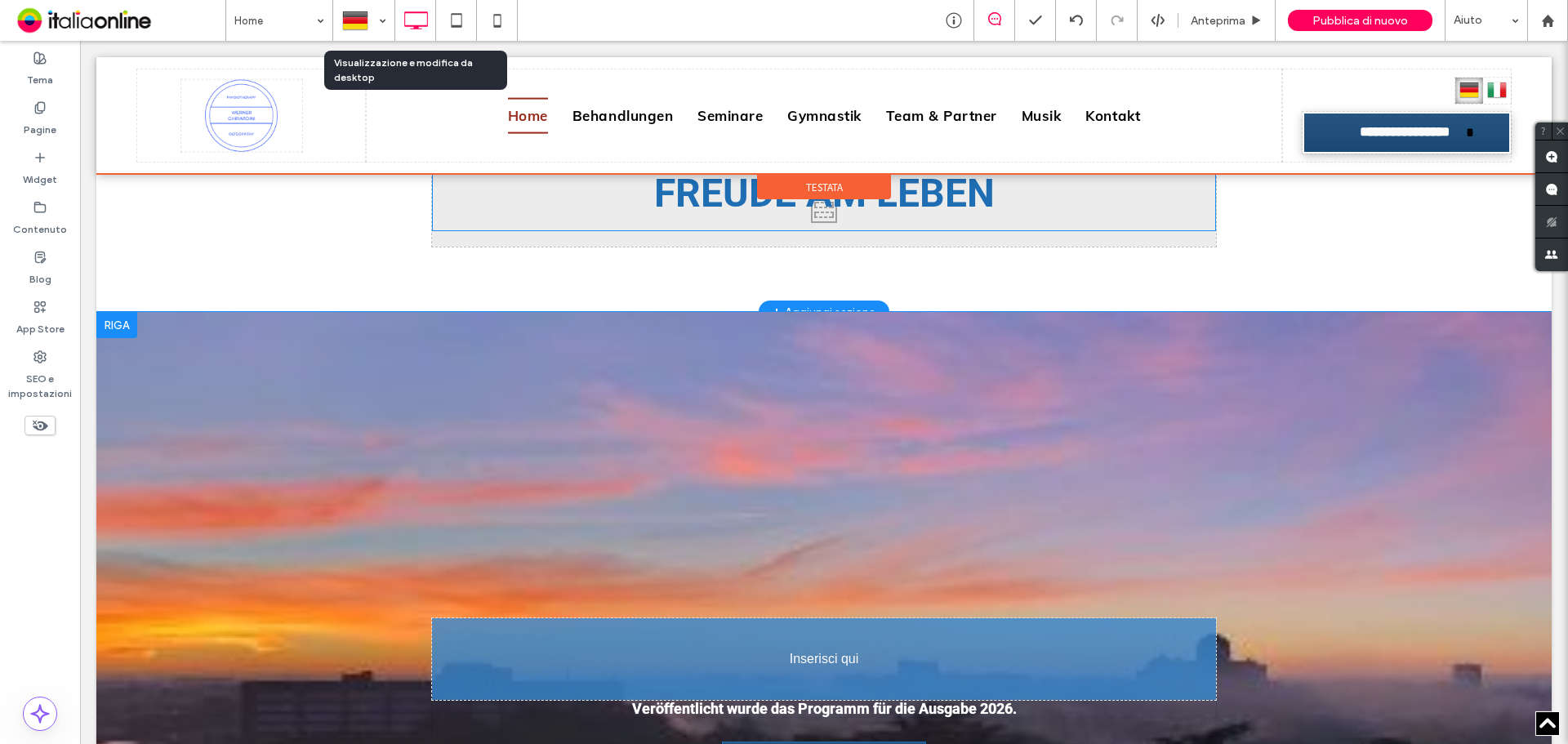
drag, startPoint x: 778, startPoint y: 207, endPoint x: 599, endPoint y: 621, distance: 451.0
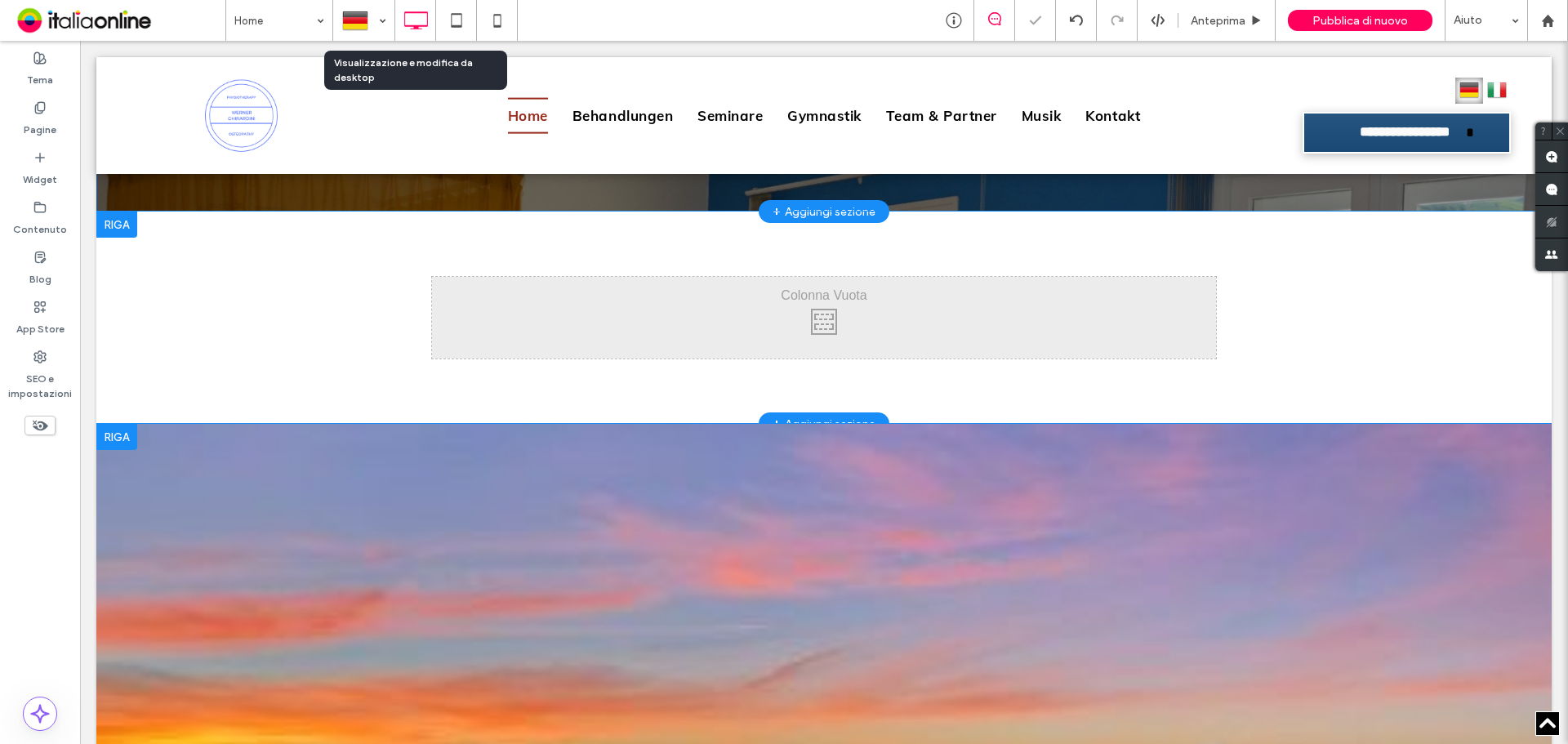
scroll to position [409, 0]
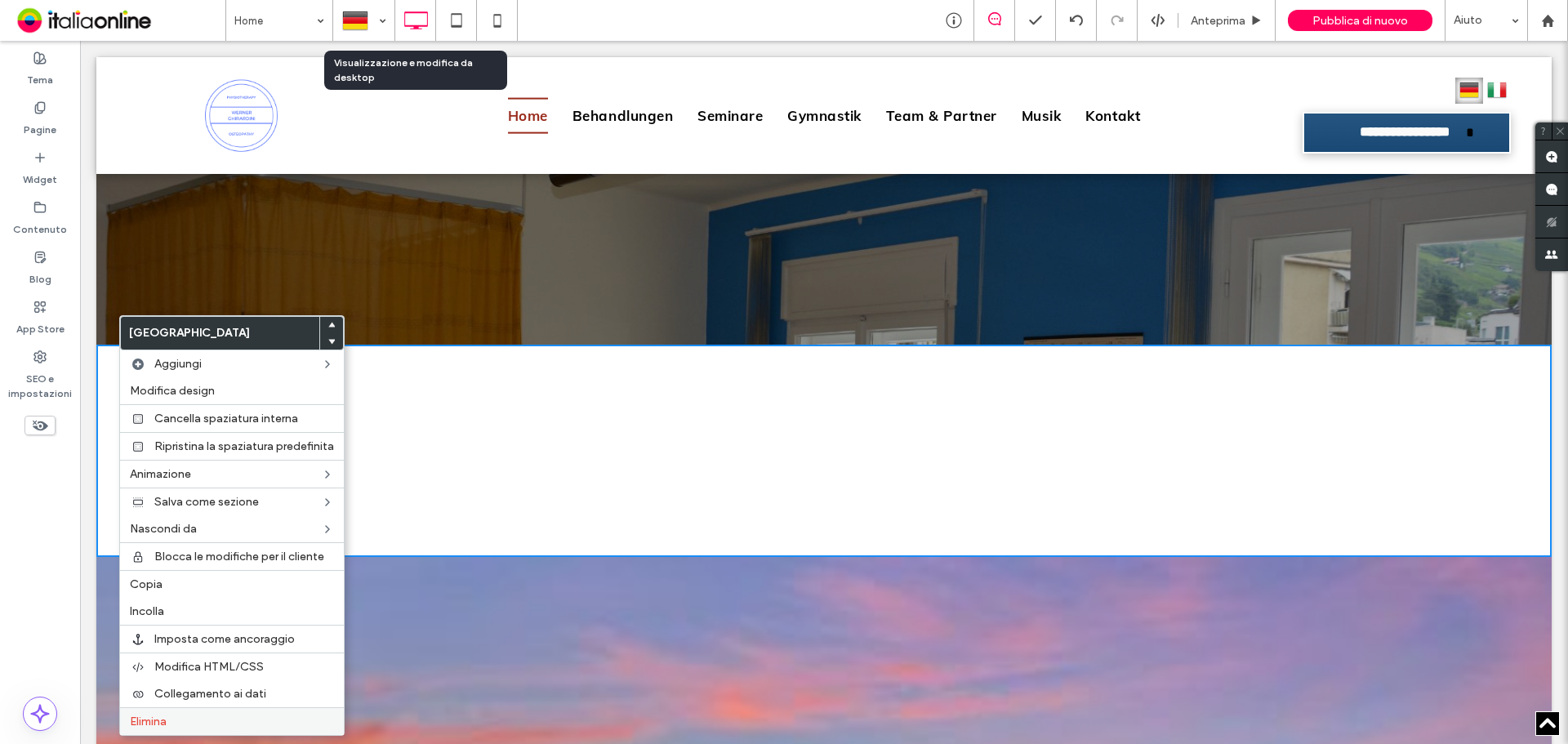
click at [186, 724] on label "Elimina" at bounding box center [232, 721] width 204 height 14
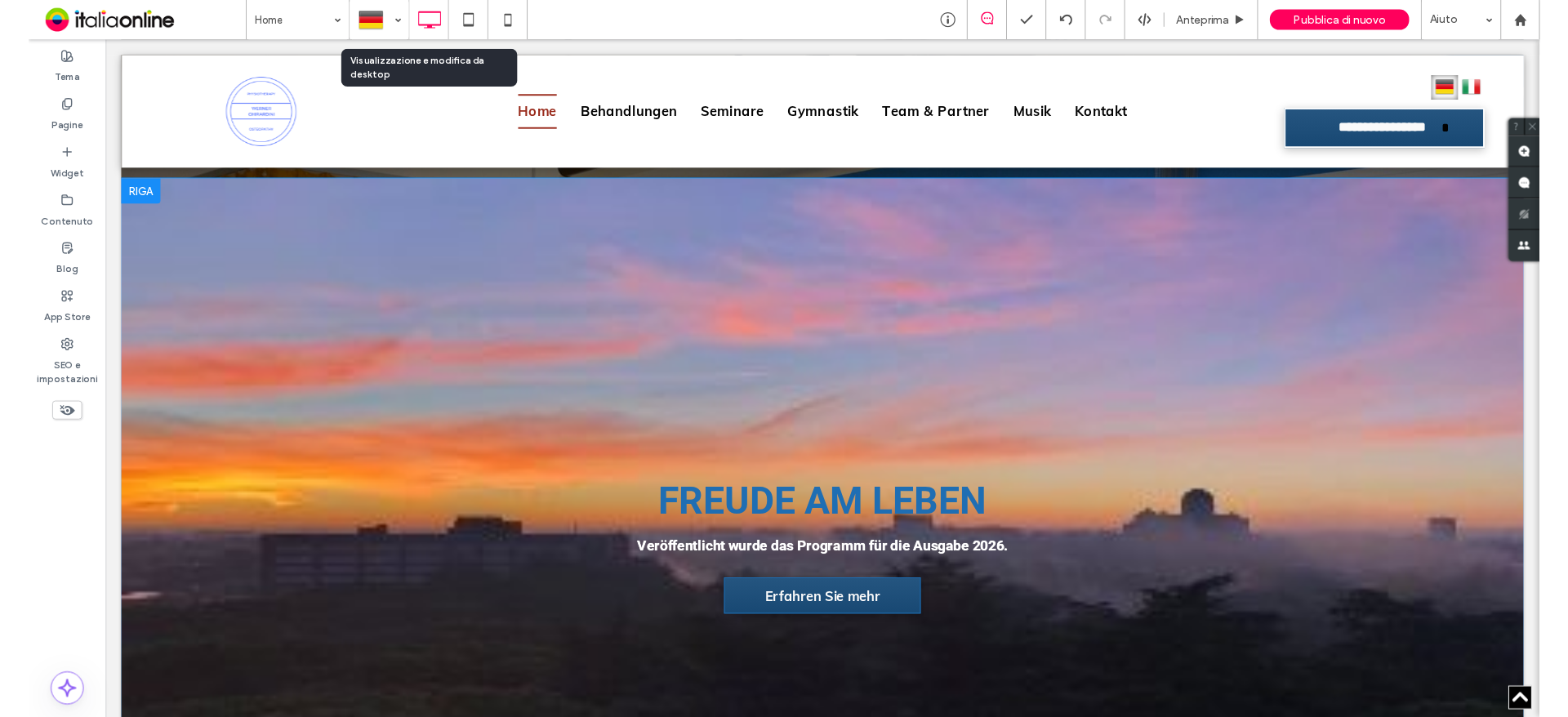
scroll to position [245, 0]
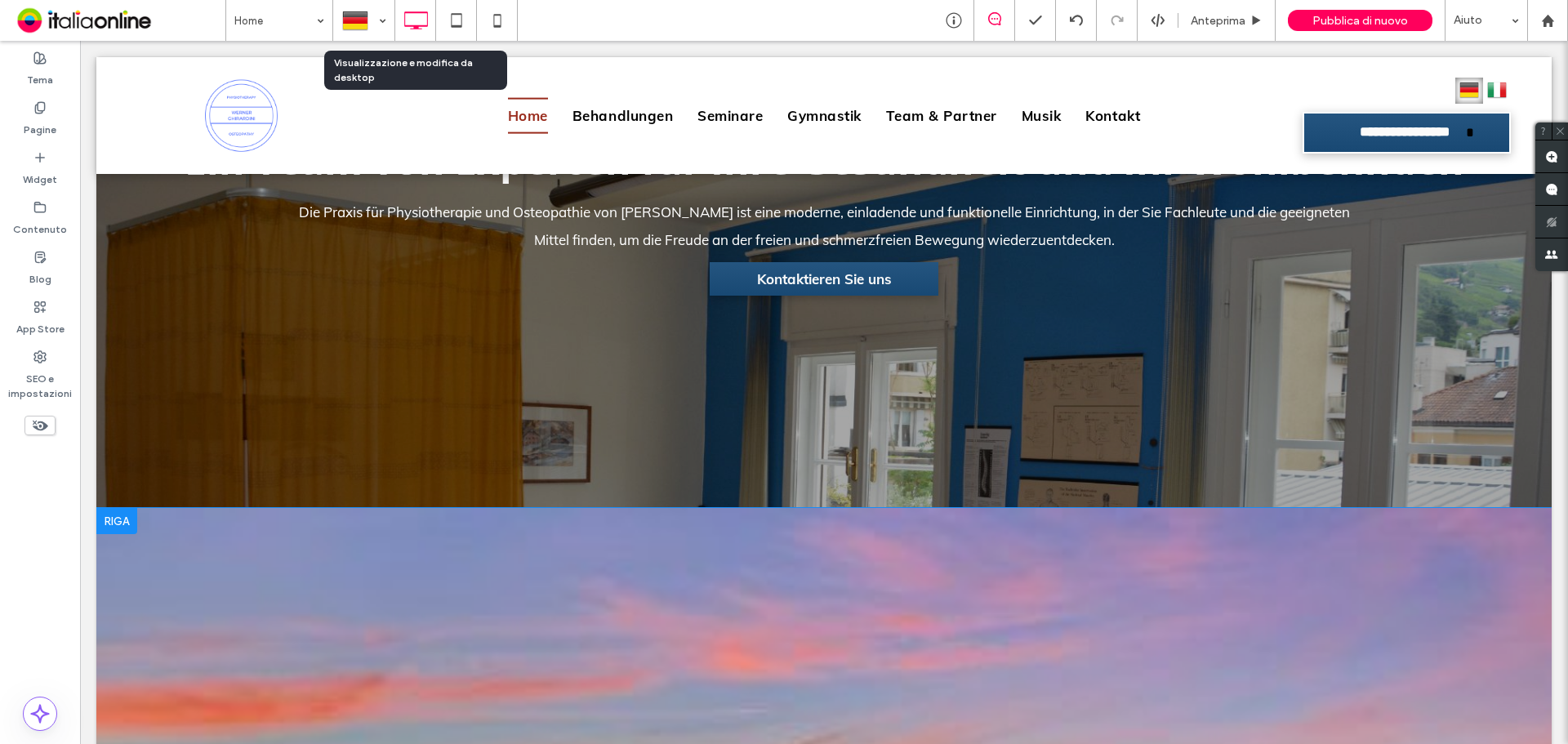
drag, startPoint x: 130, startPoint y: 525, endPoint x: 123, endPoint y: 529, distance: 8.1
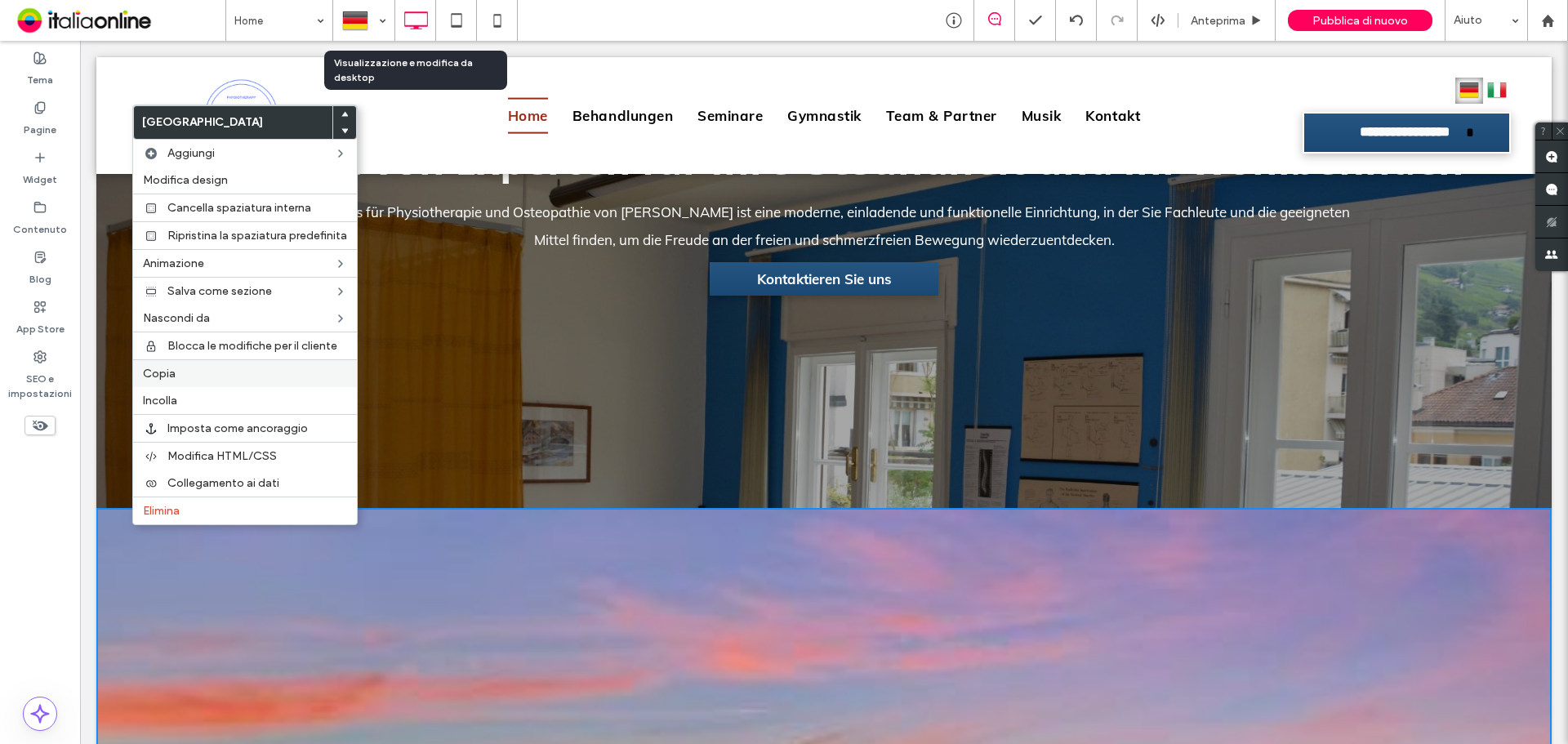
click at [186, 367] on label "Copia" at bounding box center [245, 374] width 204 height 14
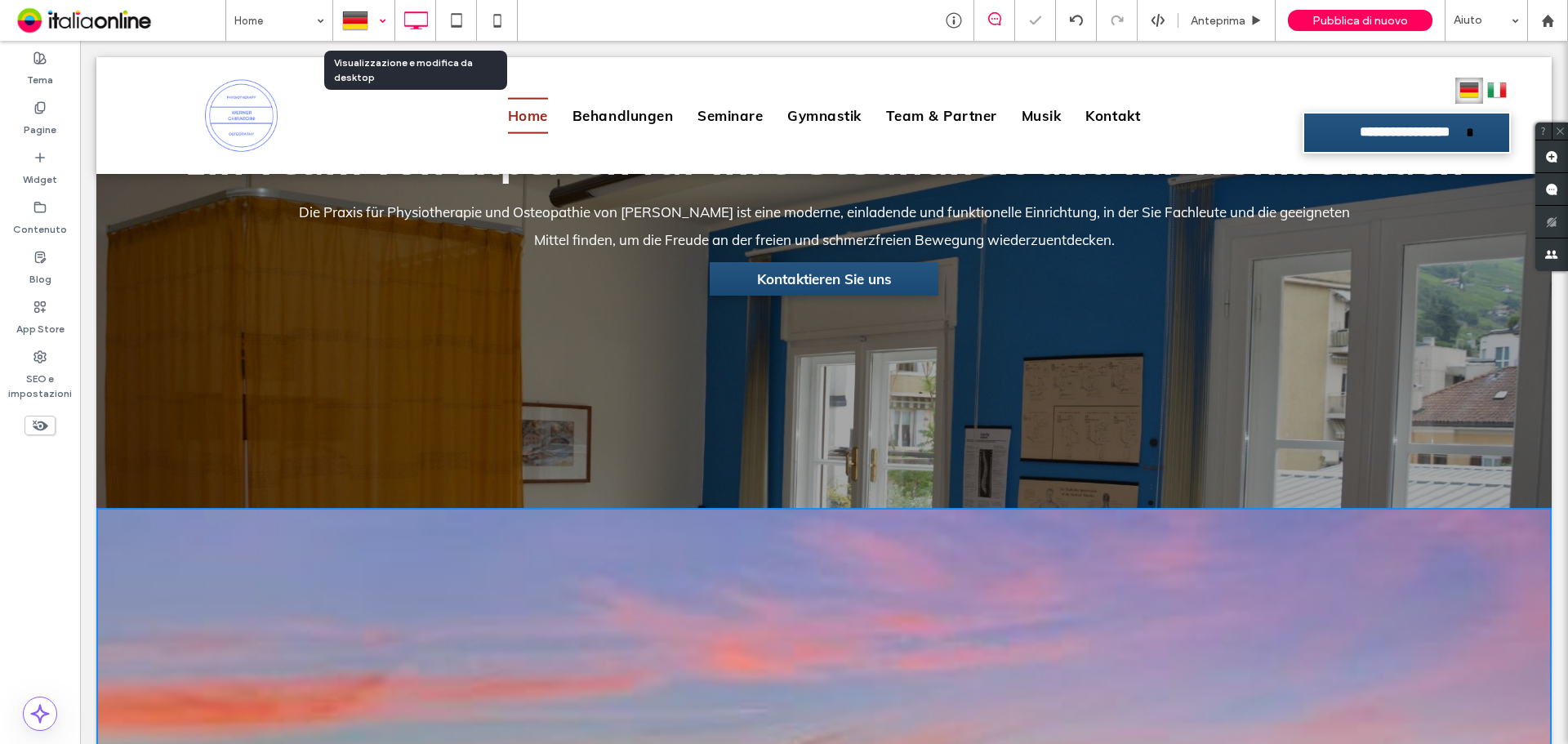
click at [370, 11] on div at bounding box center [364, 20] width 60 height 39
click at [382, 18] on div at bounding box center [364, 20] width 60 height 39
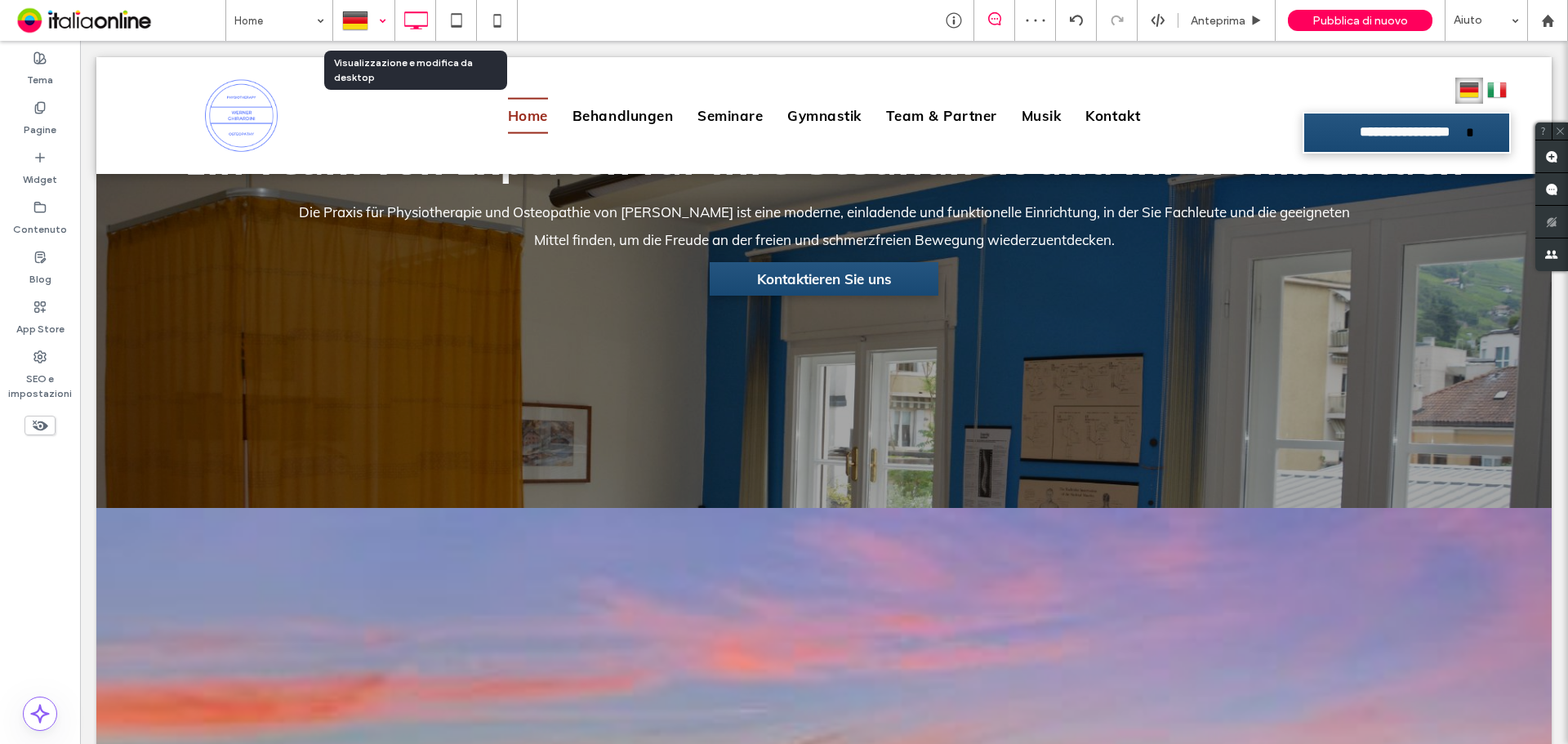
click at [376, 18] on div at bounding box center [364, 20] width 60 height 39
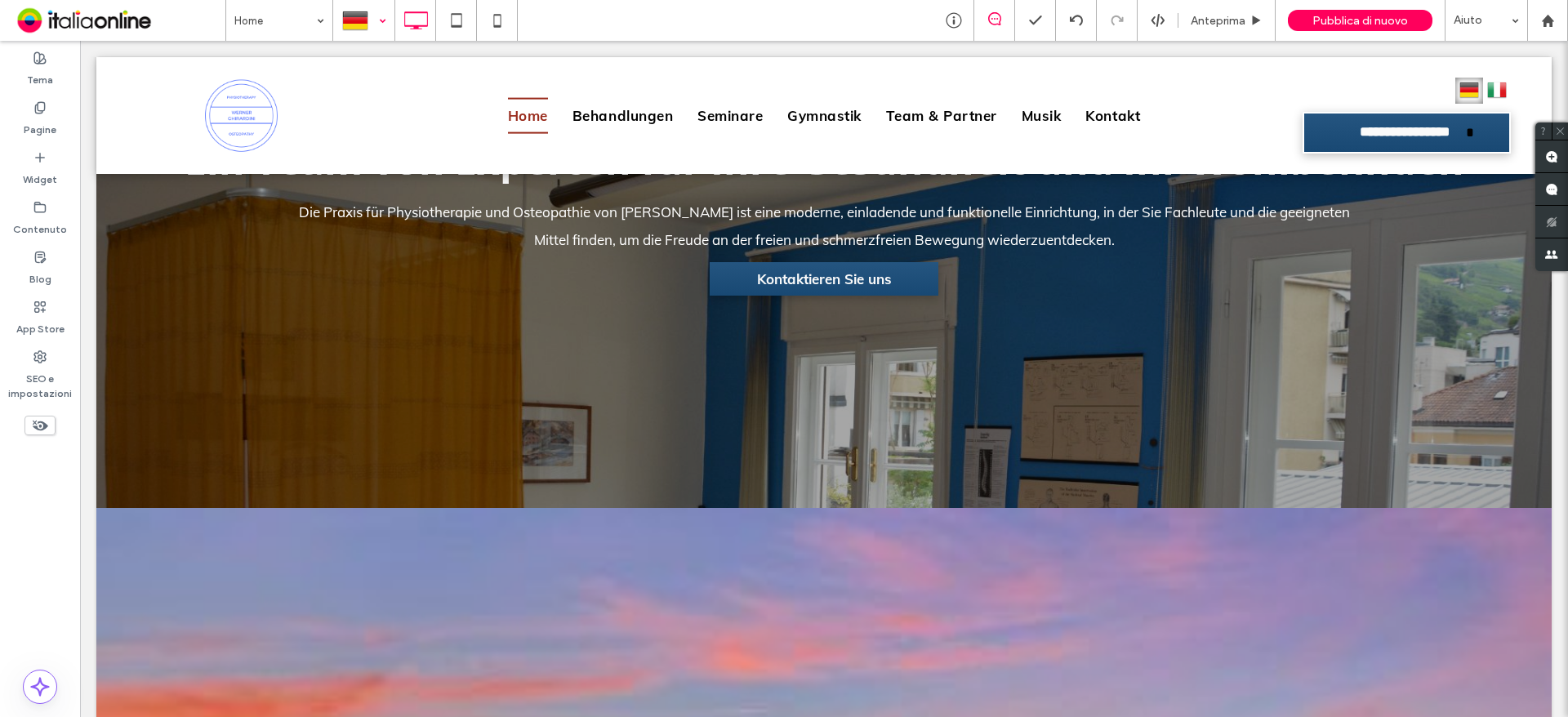
click at [1558, 120] on div at bounding box center [784, 358] width 1568 height 717
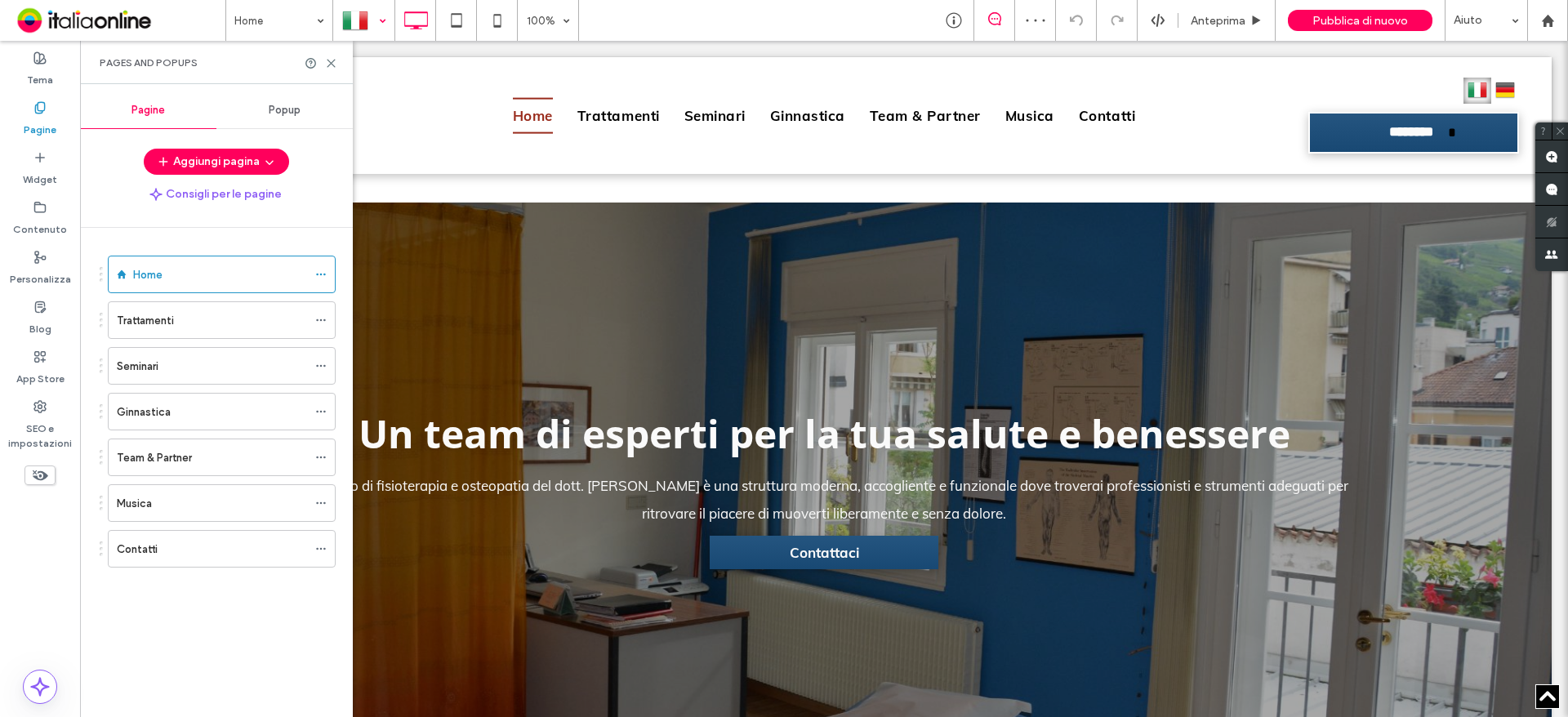
scroll to position [406, 0]
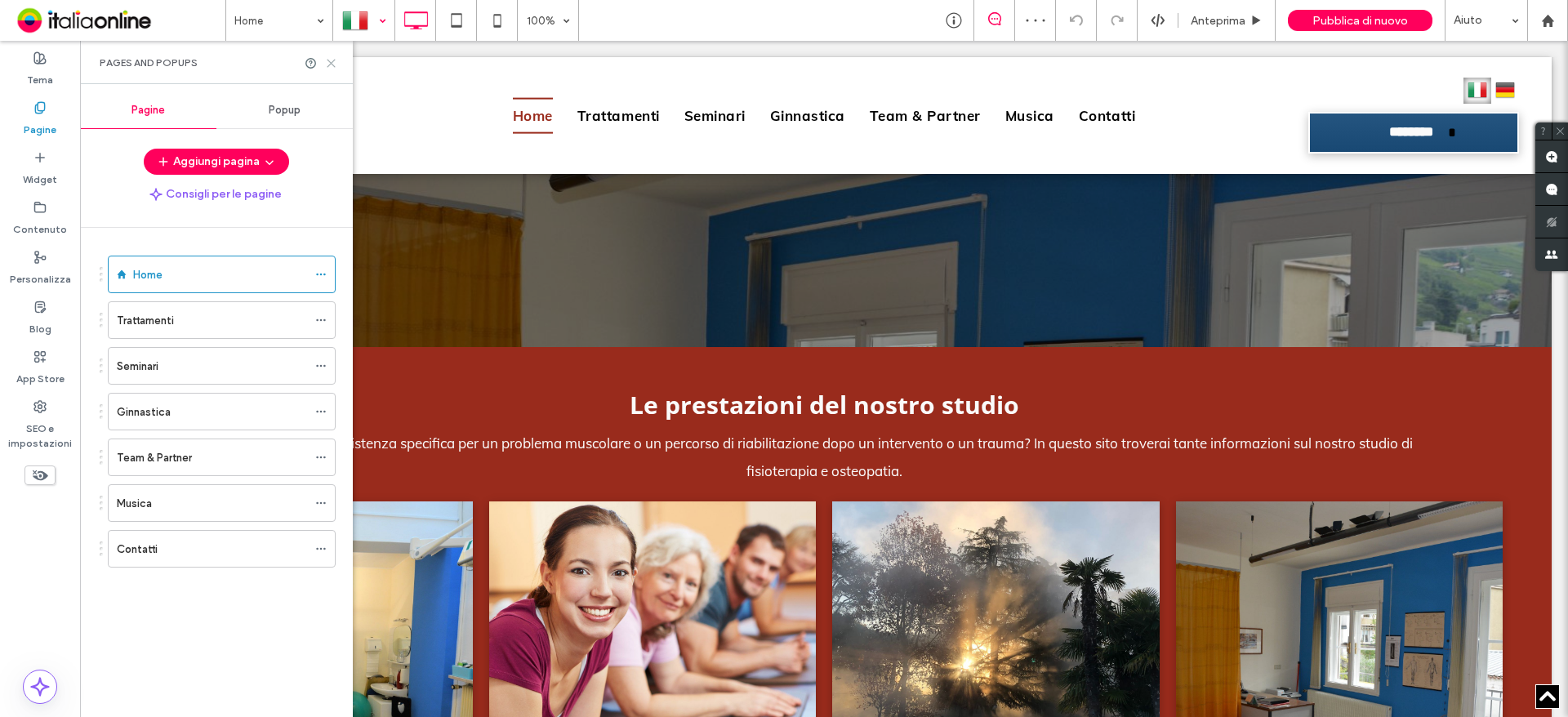
drag, startPoint x: 332, startPoint y: 60, endPoint x: 200, endPoint y: 234, distance: 218.4
click at [332, 60] on icon at bounding box center [331, 63] width 12 height 12
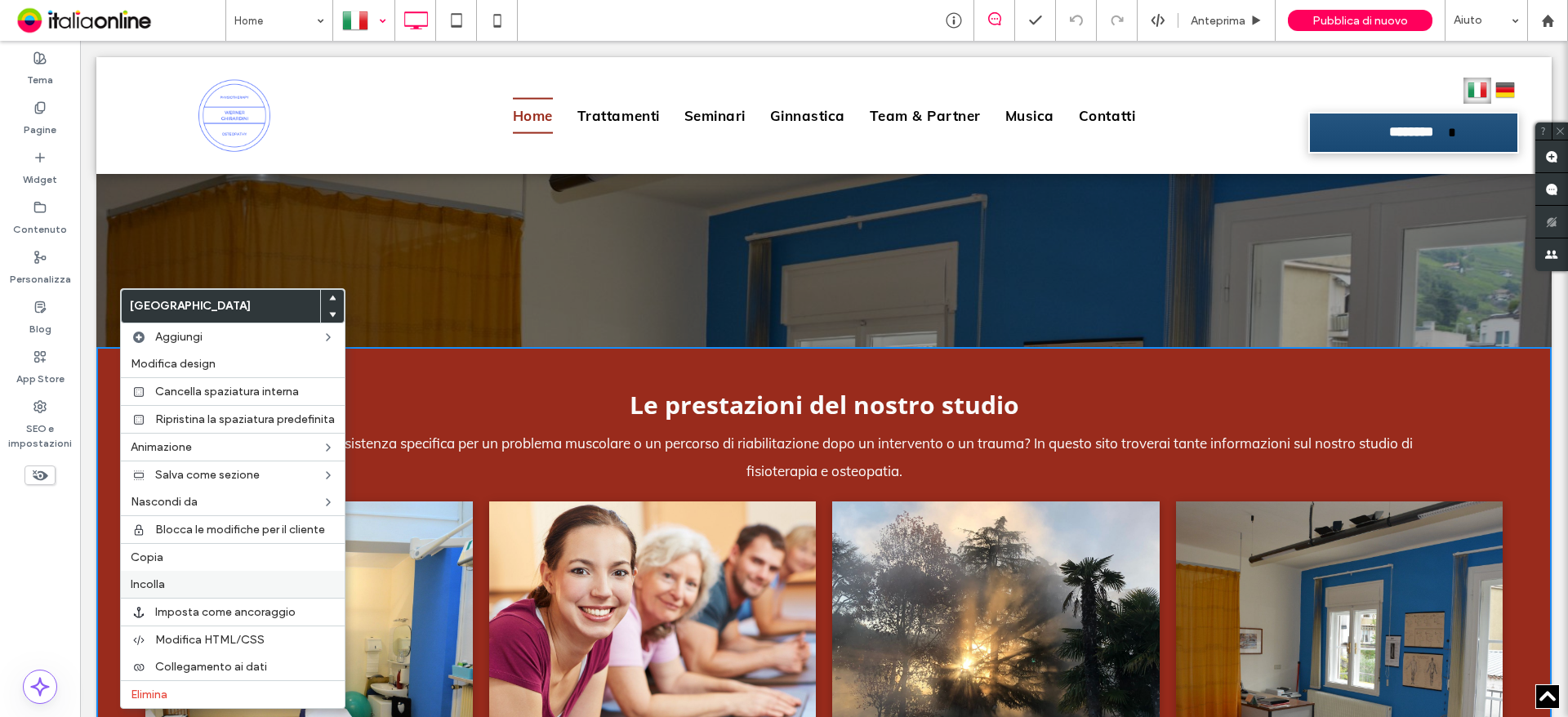
click at [169, 587] on label "Incolla" at bounding box center [233, 584] width 204 height 14
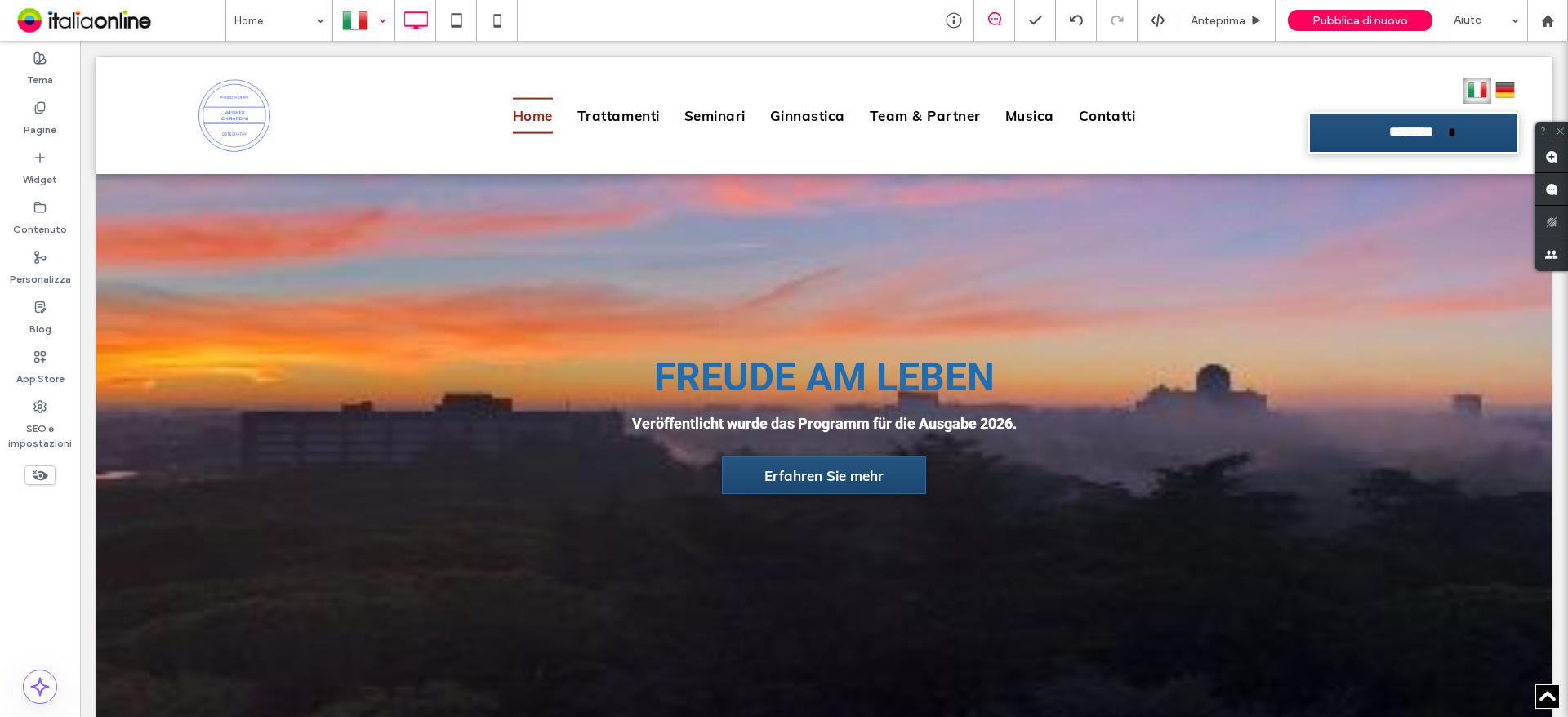
scroll to position [732, 0]
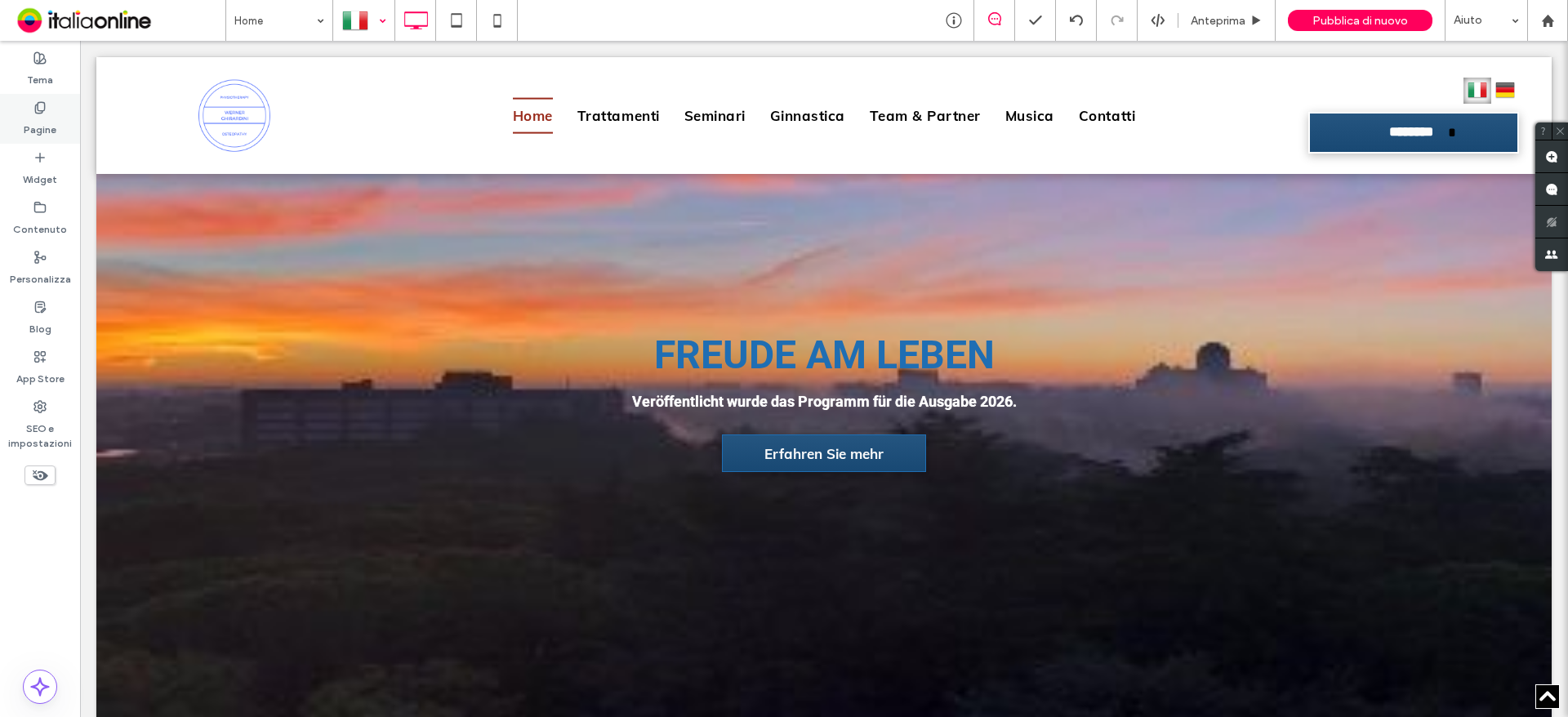
click at [25, 112] on div "Pagine" at bounding box center [40, 118] width 80 height 50
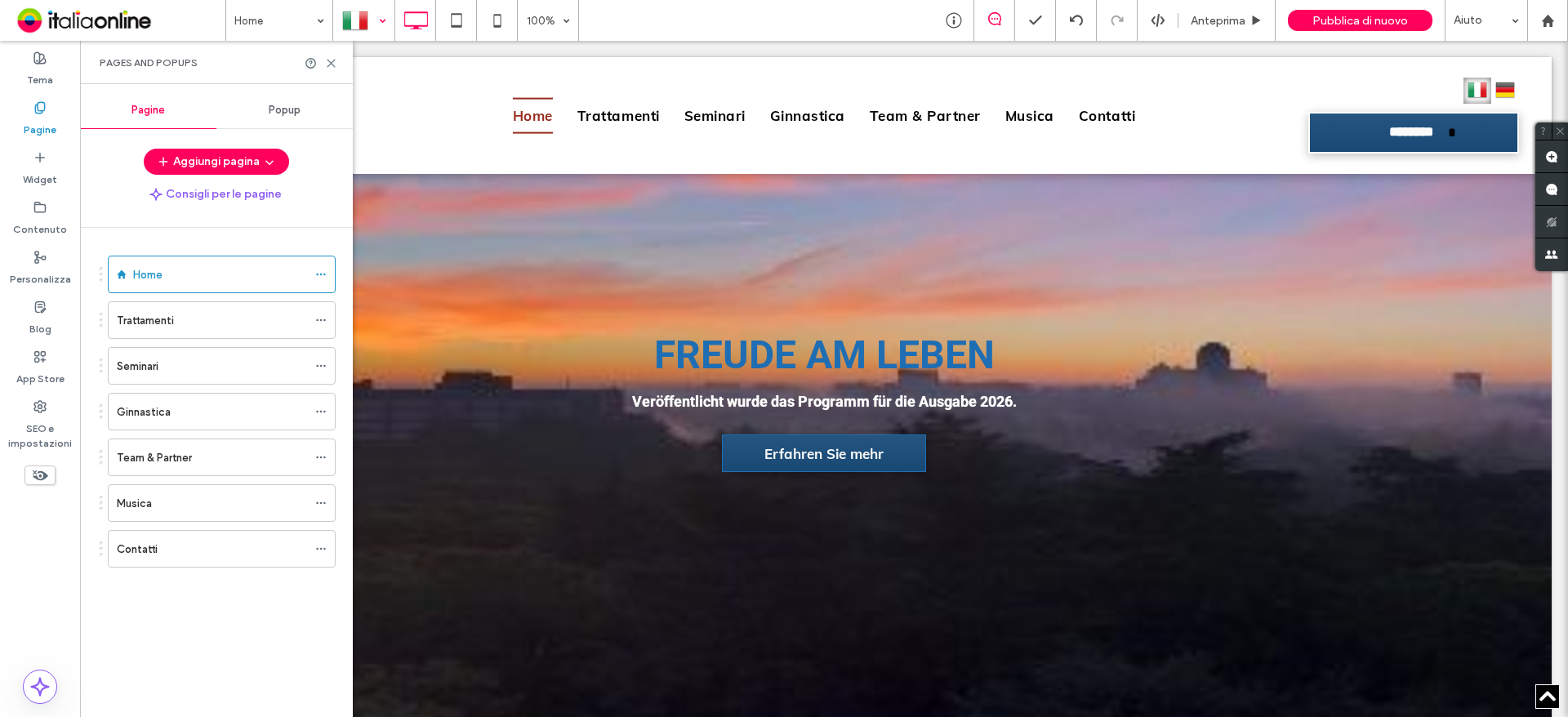
click at [49, 116] on label "Pagine" at bounding box center [40, 125] width 32 height 23
click at [288, 104] on span "Popup" at bounding box center [284, 110] width 32 height 13
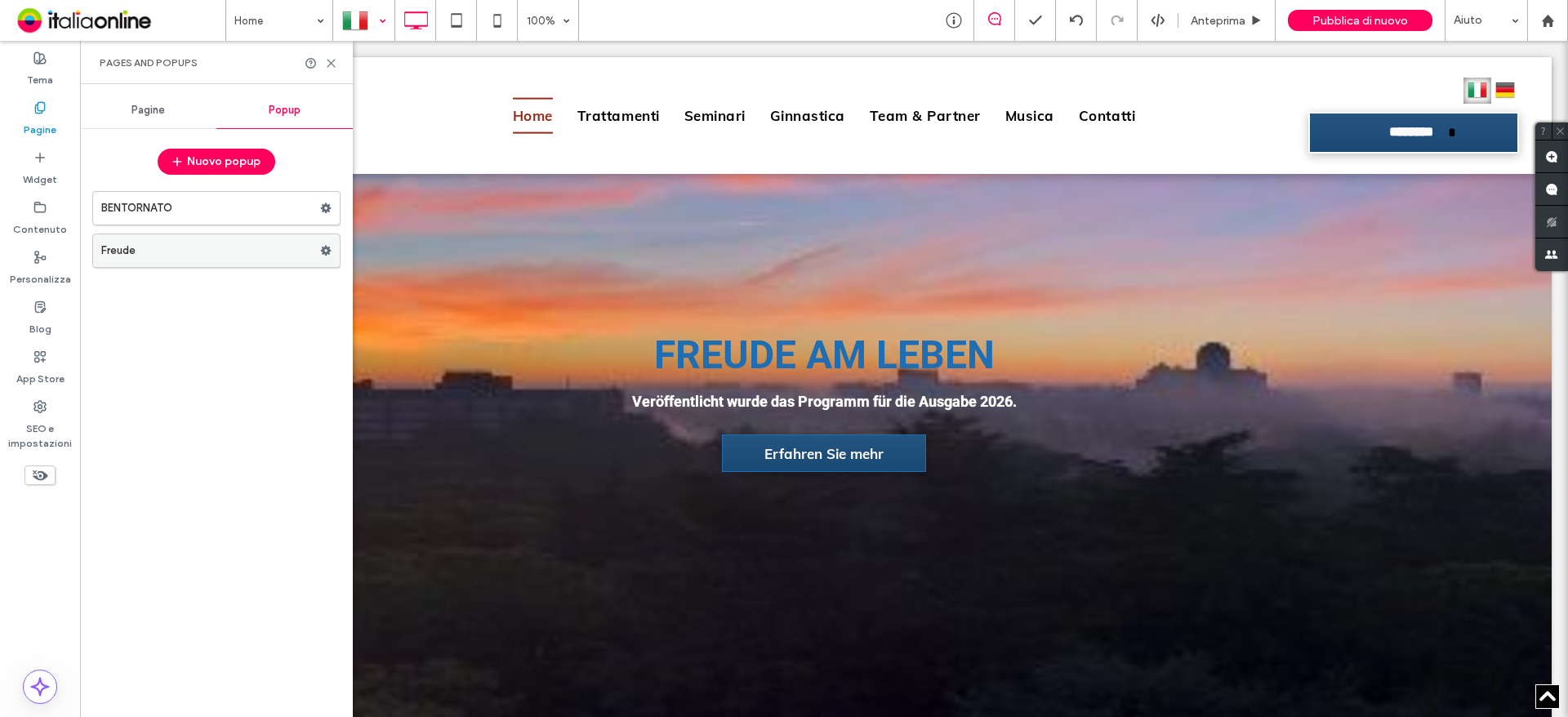
click at [138, 250] on label "Freude" at bounding box center [210, 250] width 219 height 32
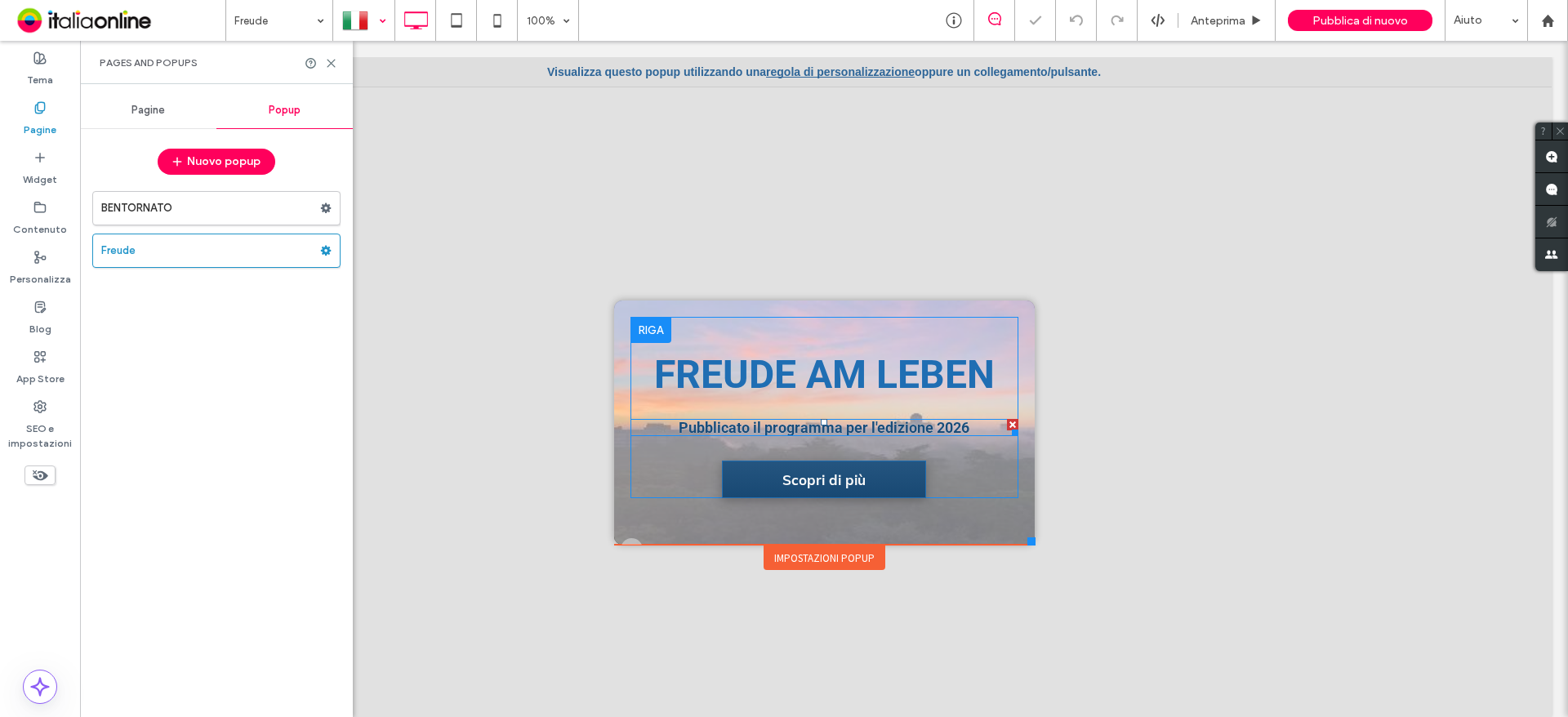
click at [722, 432] on strong "Pubblicato il programma per l'edizione 2026" at bounding box center [824, 427] width 290 height 17
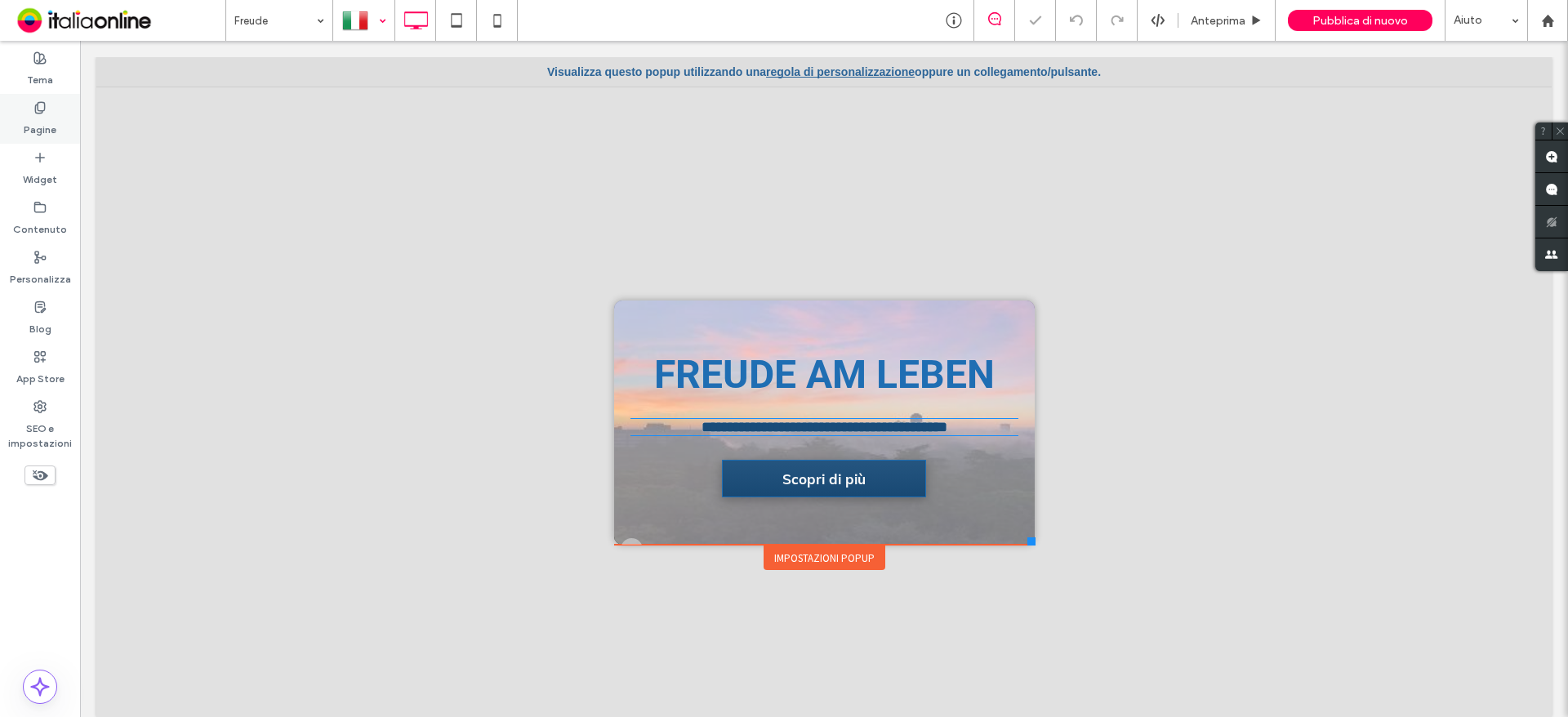
click at [37, 123] on label "Pagine" at bounding box center [40, 125] width 32 height 23
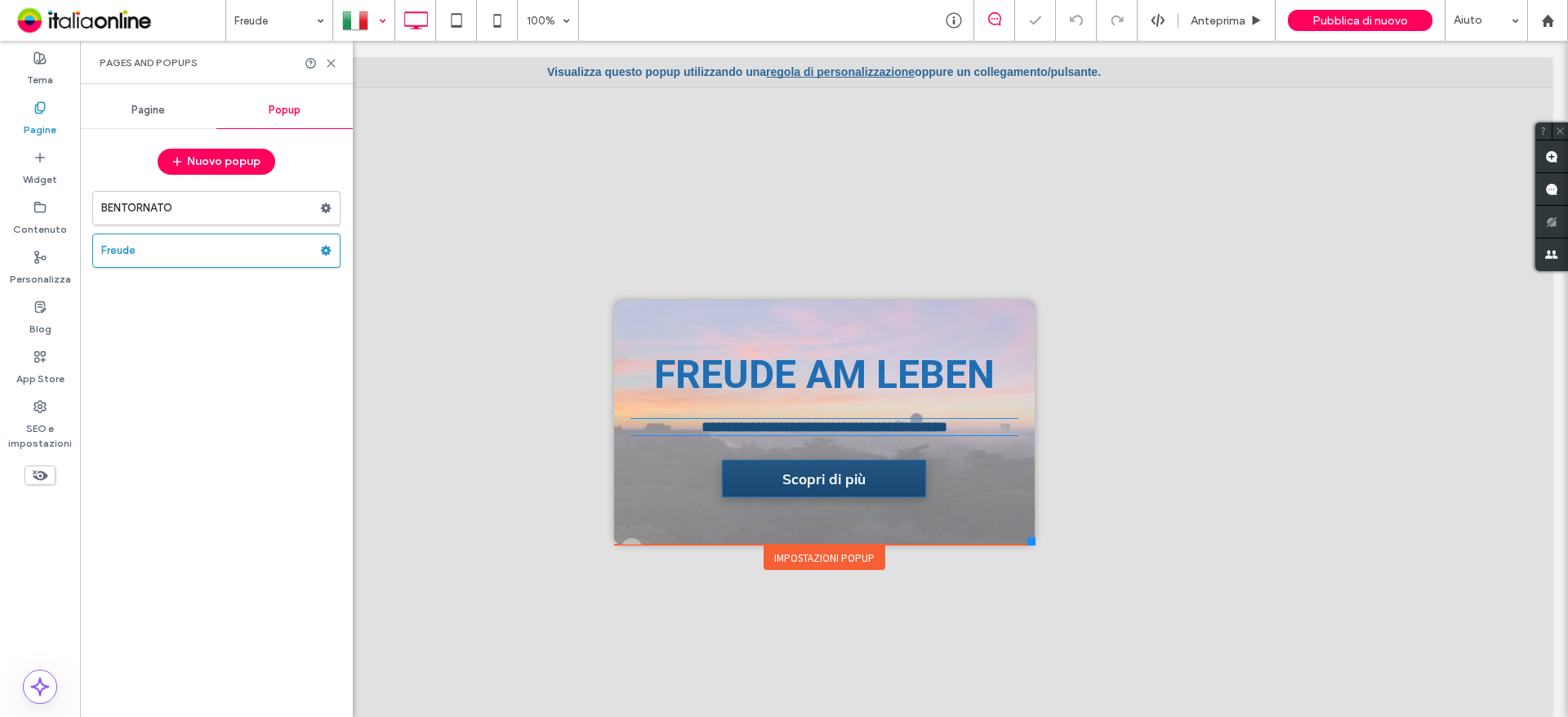
click at [37, 125] on label "Pagine" at bounding box center [40, 125] width 32 height 23
click at [143, 98] on div "Pagine" at bounding box center [148, 110] width 136 height 36
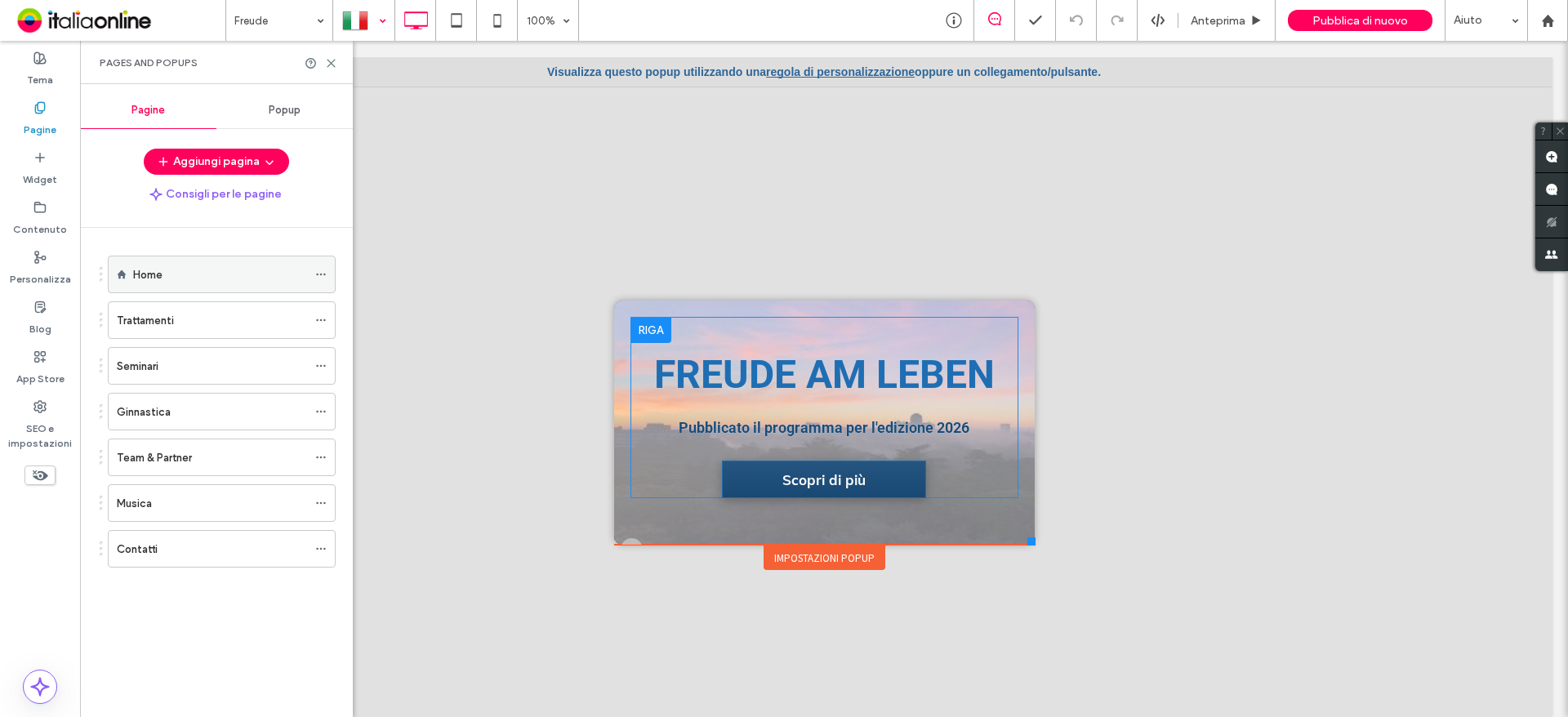
click at [155, 272] on label "Home" at bounding box center [147, 275] width 30 height 29
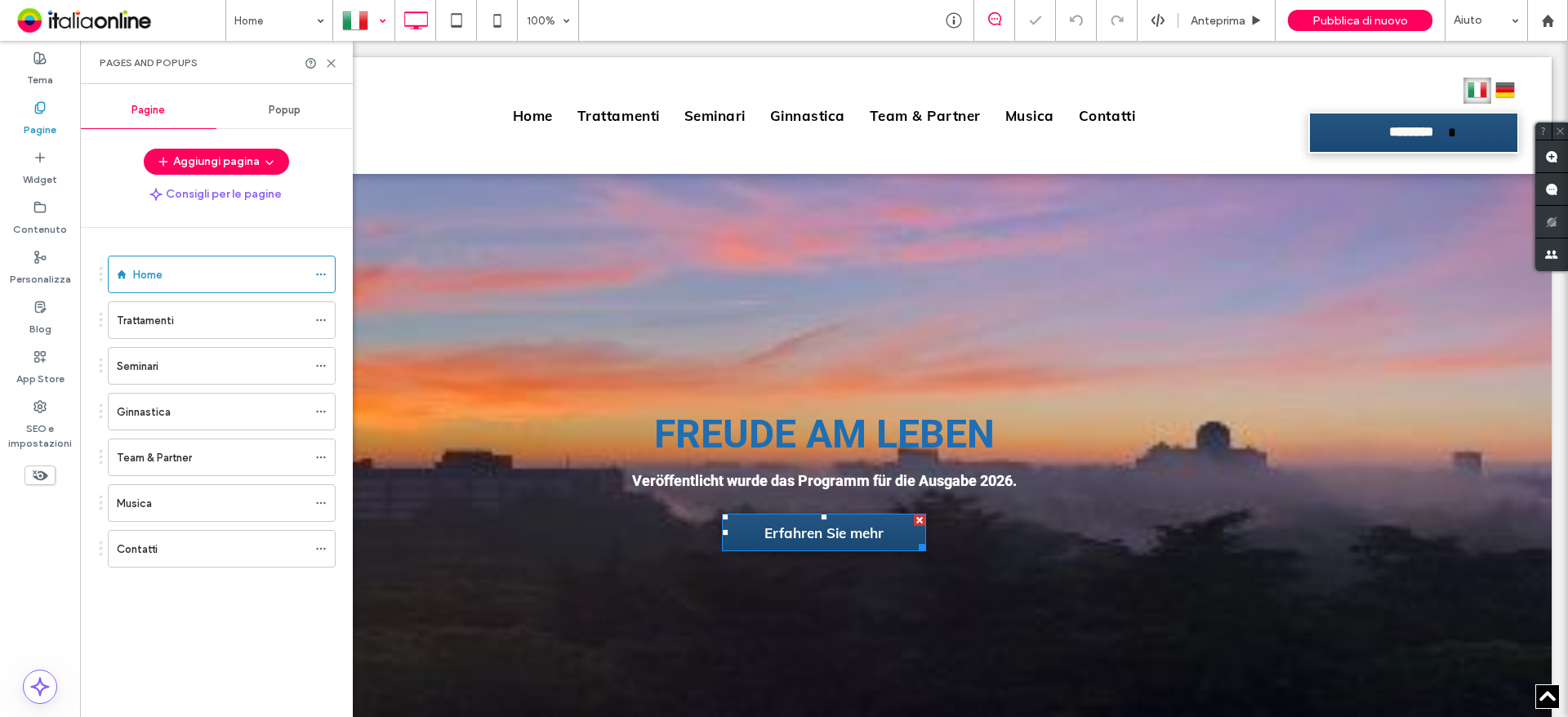
scroll to position [653, 0]
click at [744, 475] on strong "Veröffentlicht wurde das Programm für die Ausgabe 2026." at bounding box center [824, 480] width 385 height 17
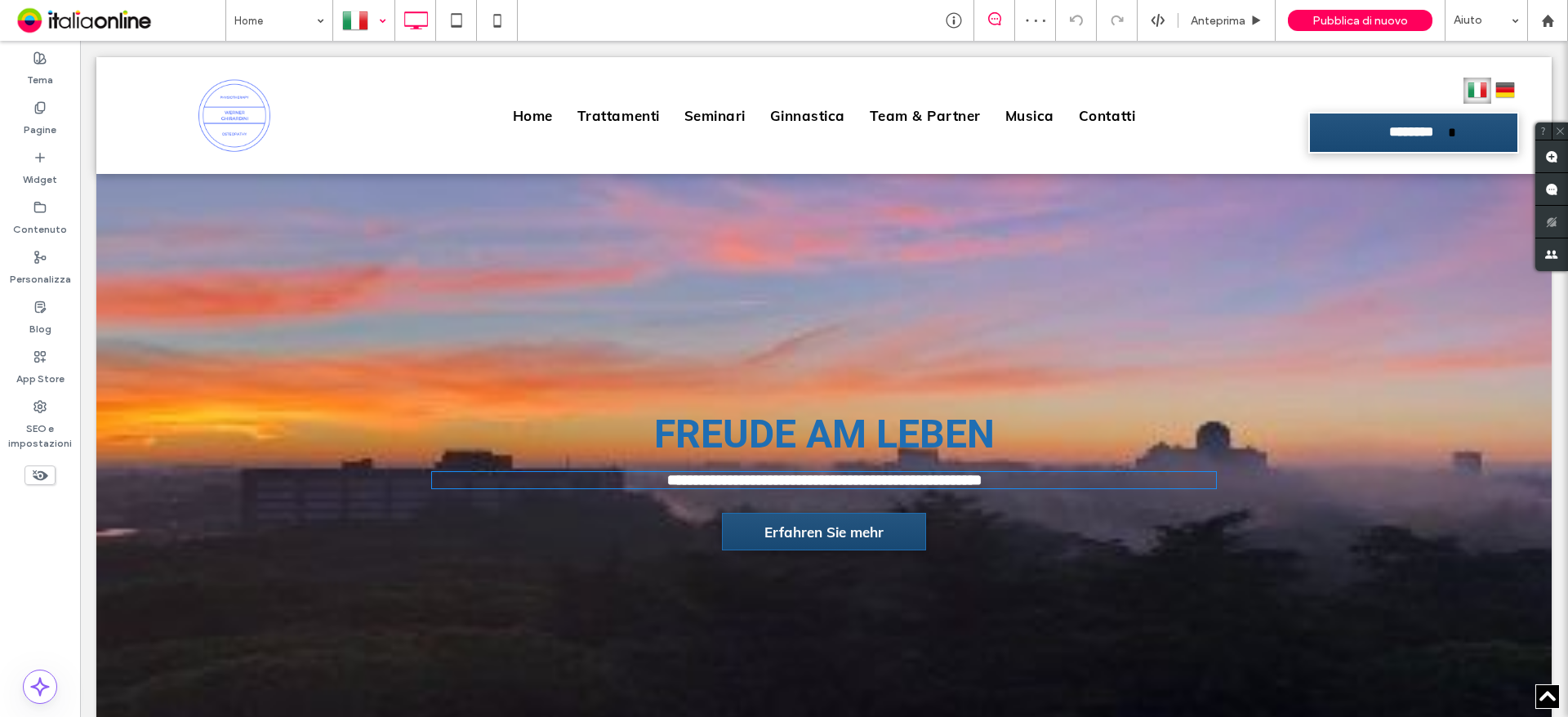
drag, startPoint x: 744, startPoint y: 475, endPoint x: 638, endPoint y: 482, distance: 106.2
click at [668, 482] on strong "**********" at bounding box center [824, 479] width 314 height 14
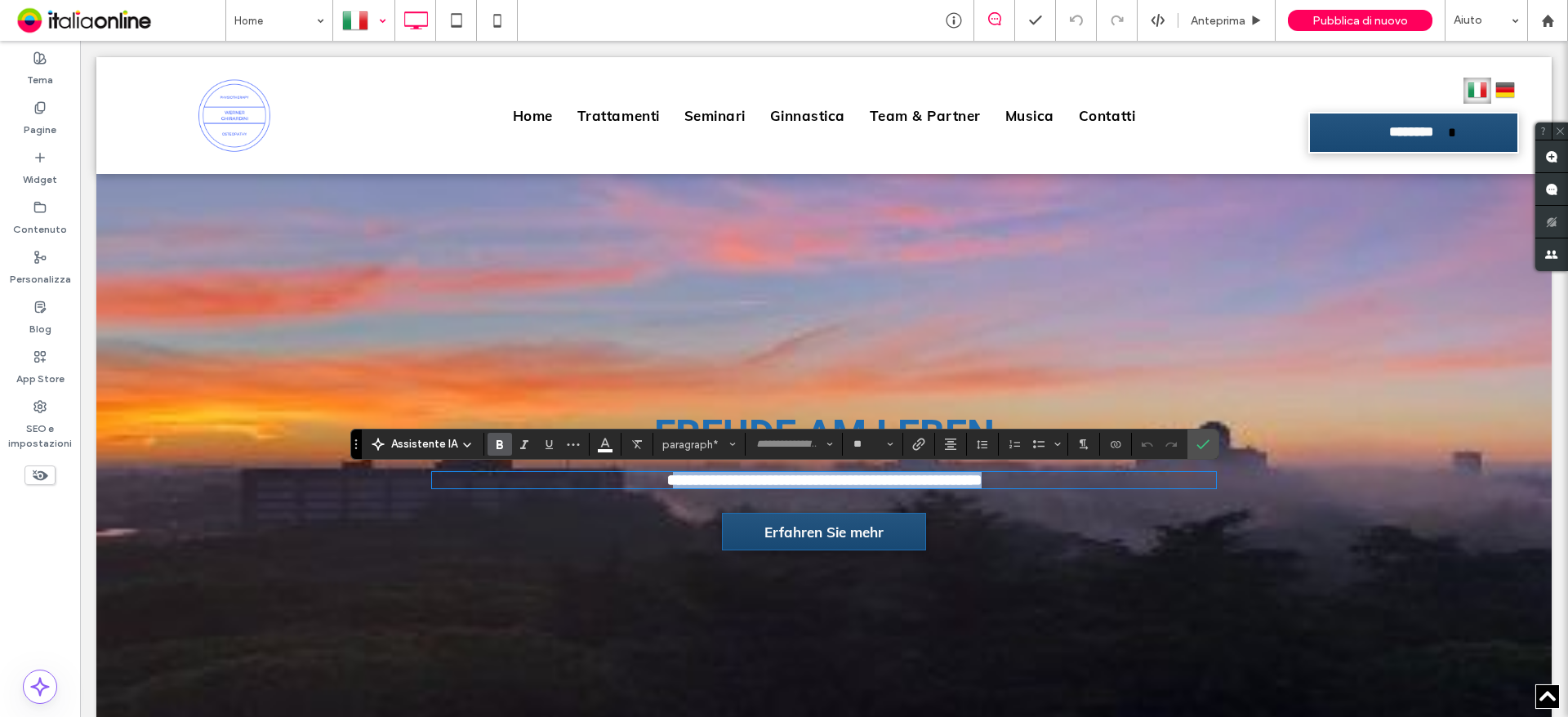
drag, startPoint x: 635, startPoint y: 482, endPoint x: 1028, endPoint y: 489, distance: 393.1
click at [1028, 489] on p "**********" at bounding box center [824, 479] width 784 height 16
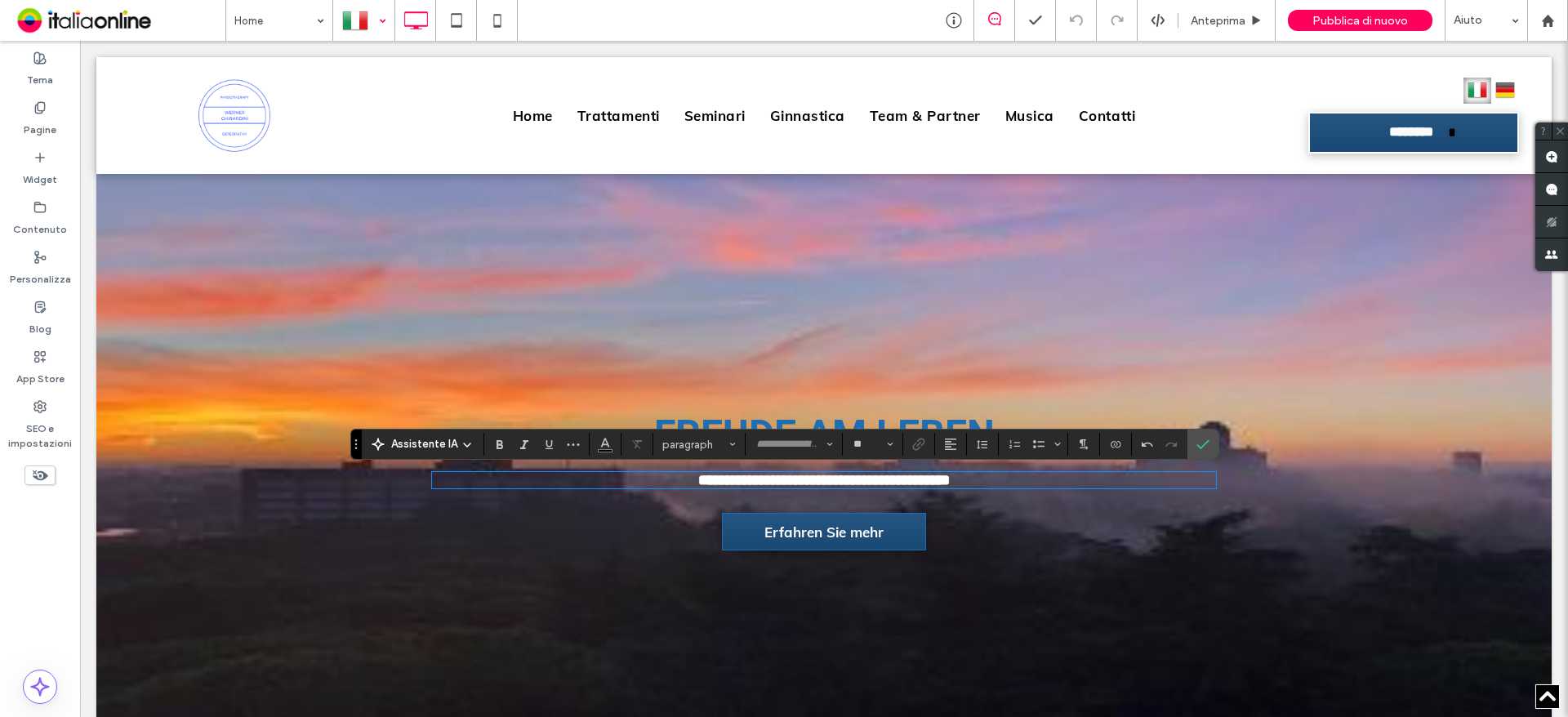
click at [698, 475] on strong "**********" at bounding box center [824, 479] width 251 height 14
type input "**"
click at [974, 480] on p "**********" at bounding box center [824, 479] width 784 height 16
click at [1191, 440] on label "Conferma" at bounding box center [1203, 444] width 25 height 30
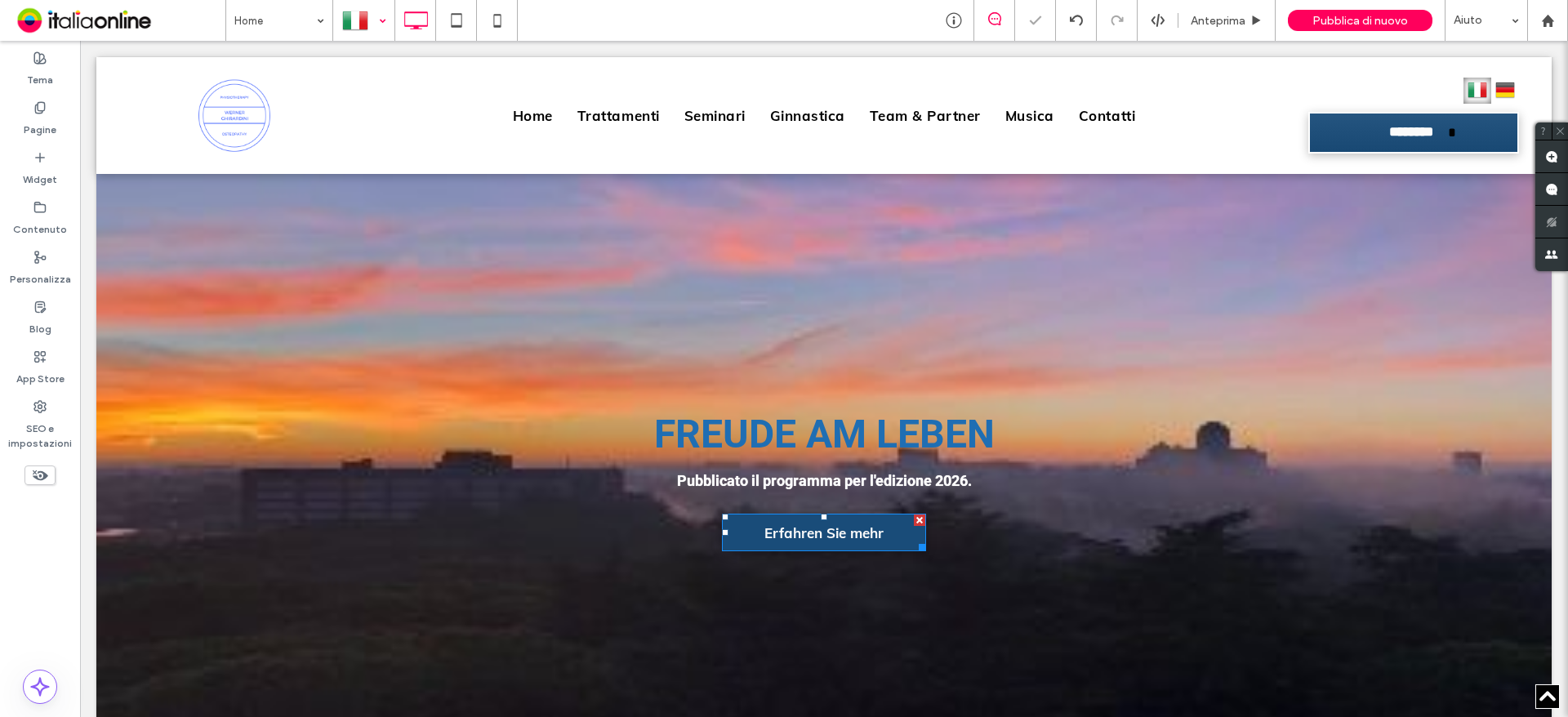
click at [841, 535] on span "Erfahren Sie mehr" at bounding box center [824, 532] width 130 height 33
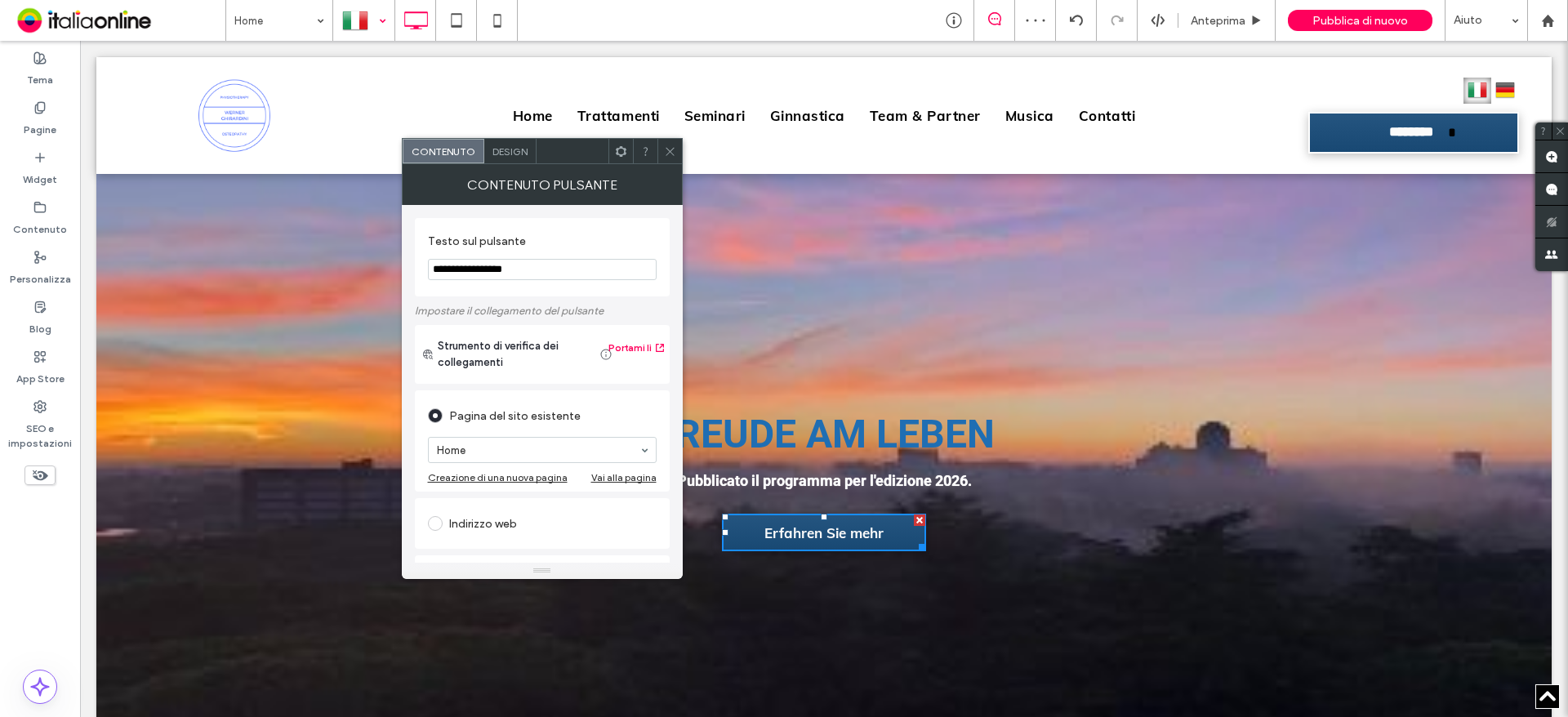
click at [439, 262] on input "**********" at bounding box center [543, 269] width 229 height 21
type input "**********"
click at [664, 152] on icon at bounding box center [670, 152] width 12 height 12
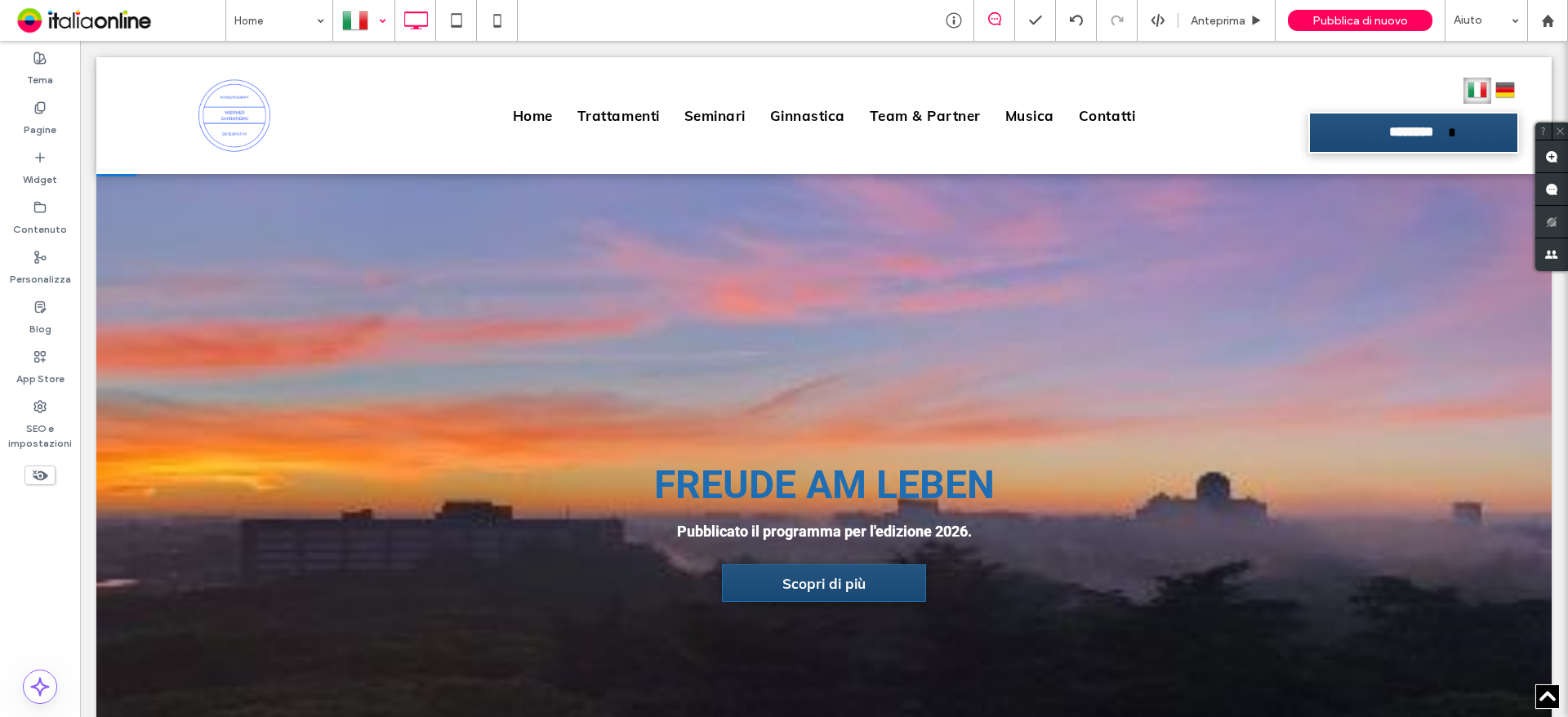
scroll to position [898, 0]
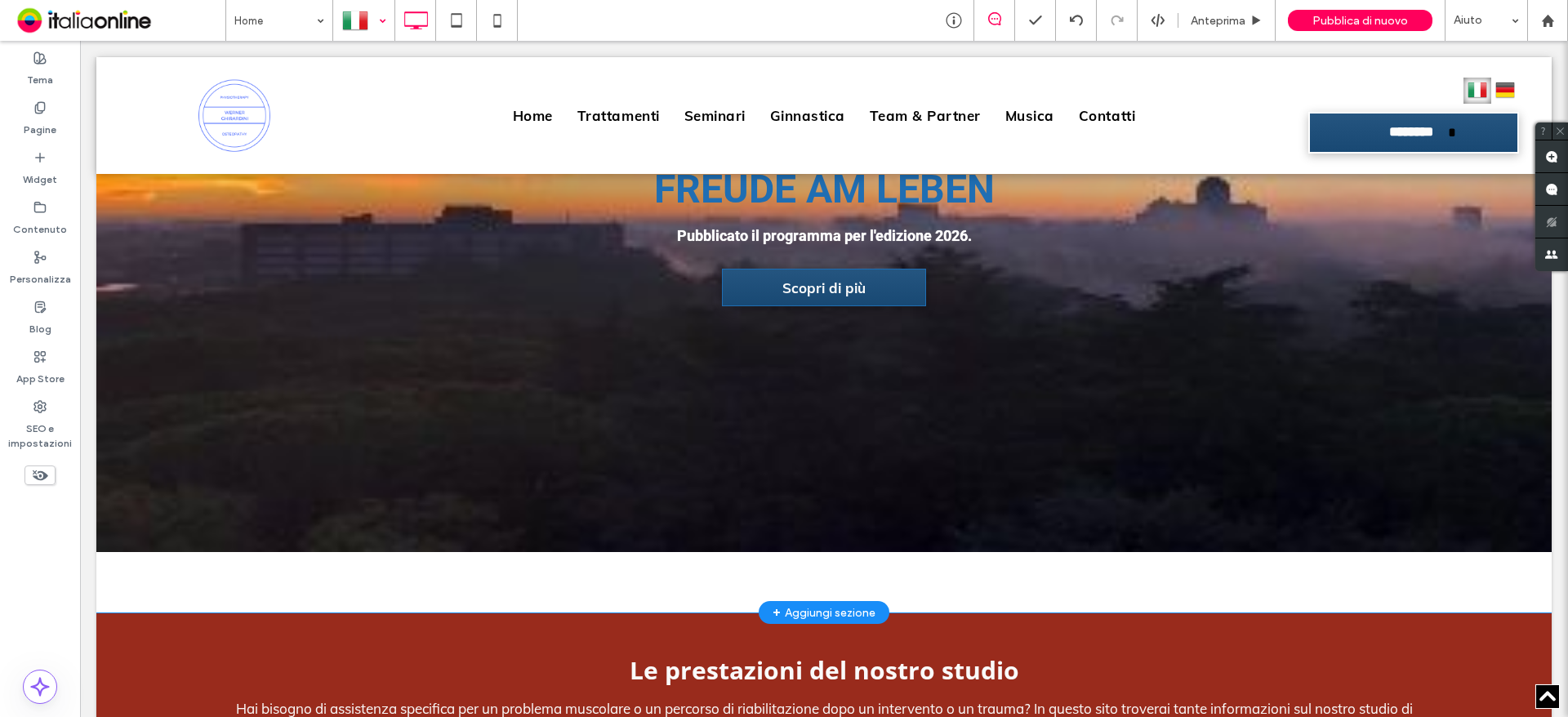
click at [360, 593] on div "FREUDE AM LEBEN Pubblicato il programma per l'edizione 2026. Scopri di più Clic…" at bounding box center [824, 233] width 1456 height 758
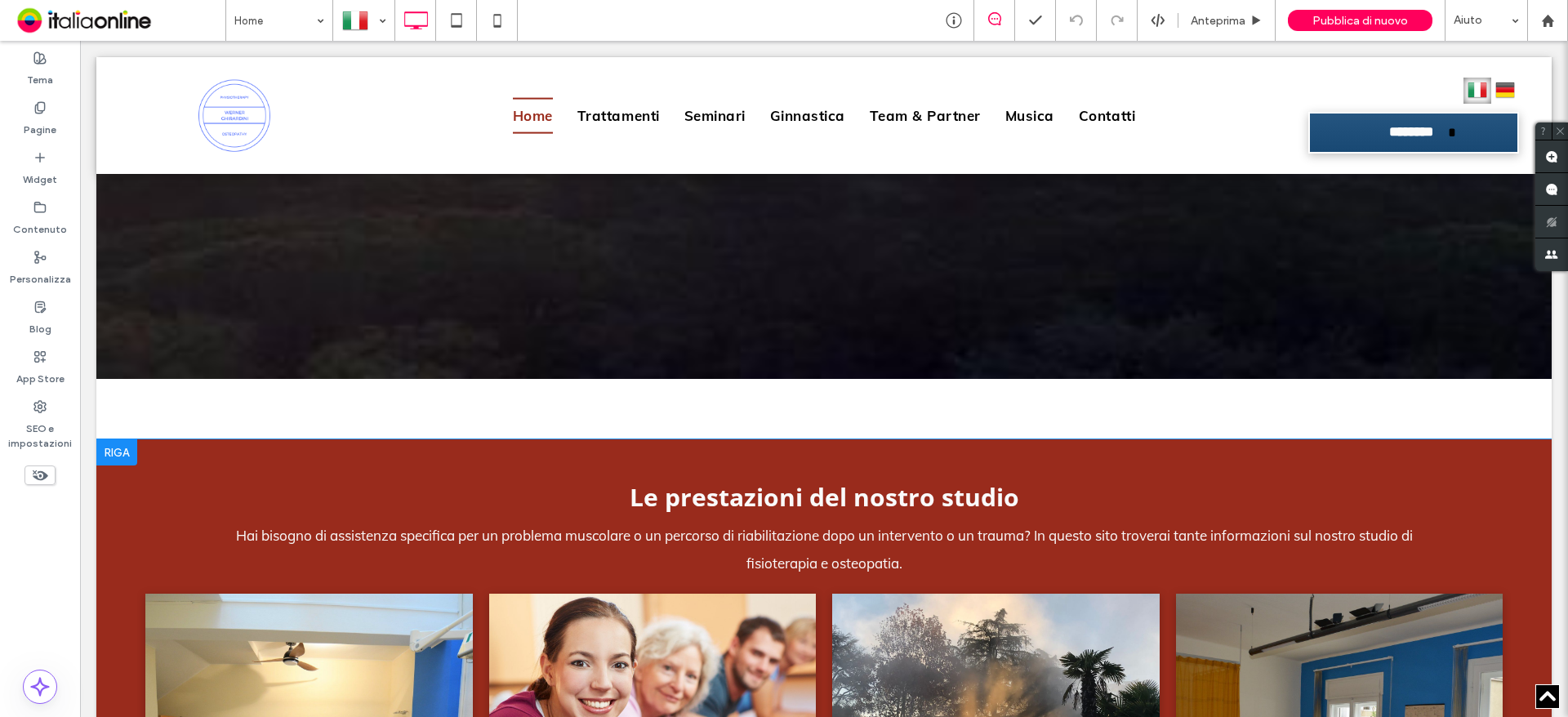
scroll to position [1100, 0]
click at [250, 404] on div "FREUDE AM LEBEN Pubblicato il programma per l'edizione 2026. Scopri di più Clic…" at bounding box center [824, 60] width 1456 height 758
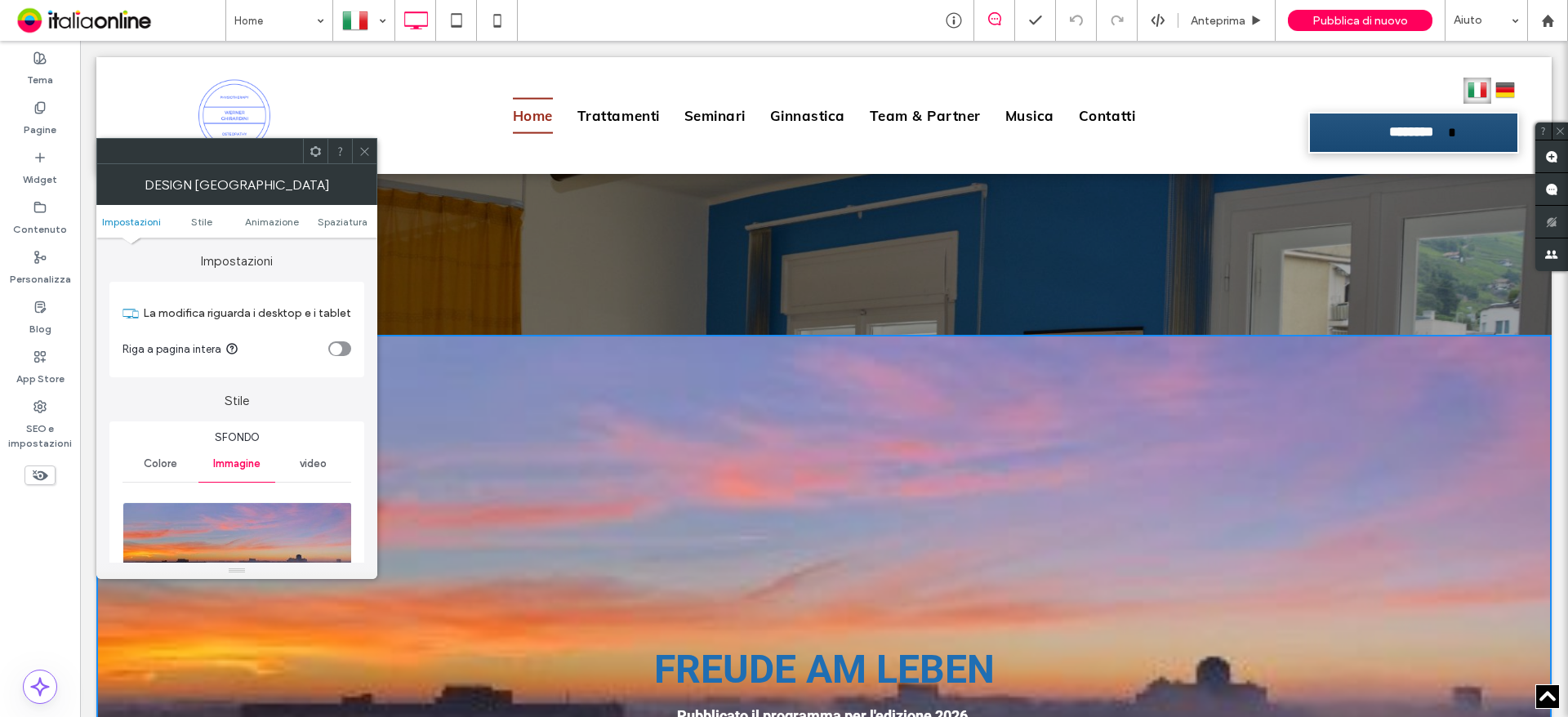
click at [359, 157] on icon at bounding box center [365, 152] width 12 height 12
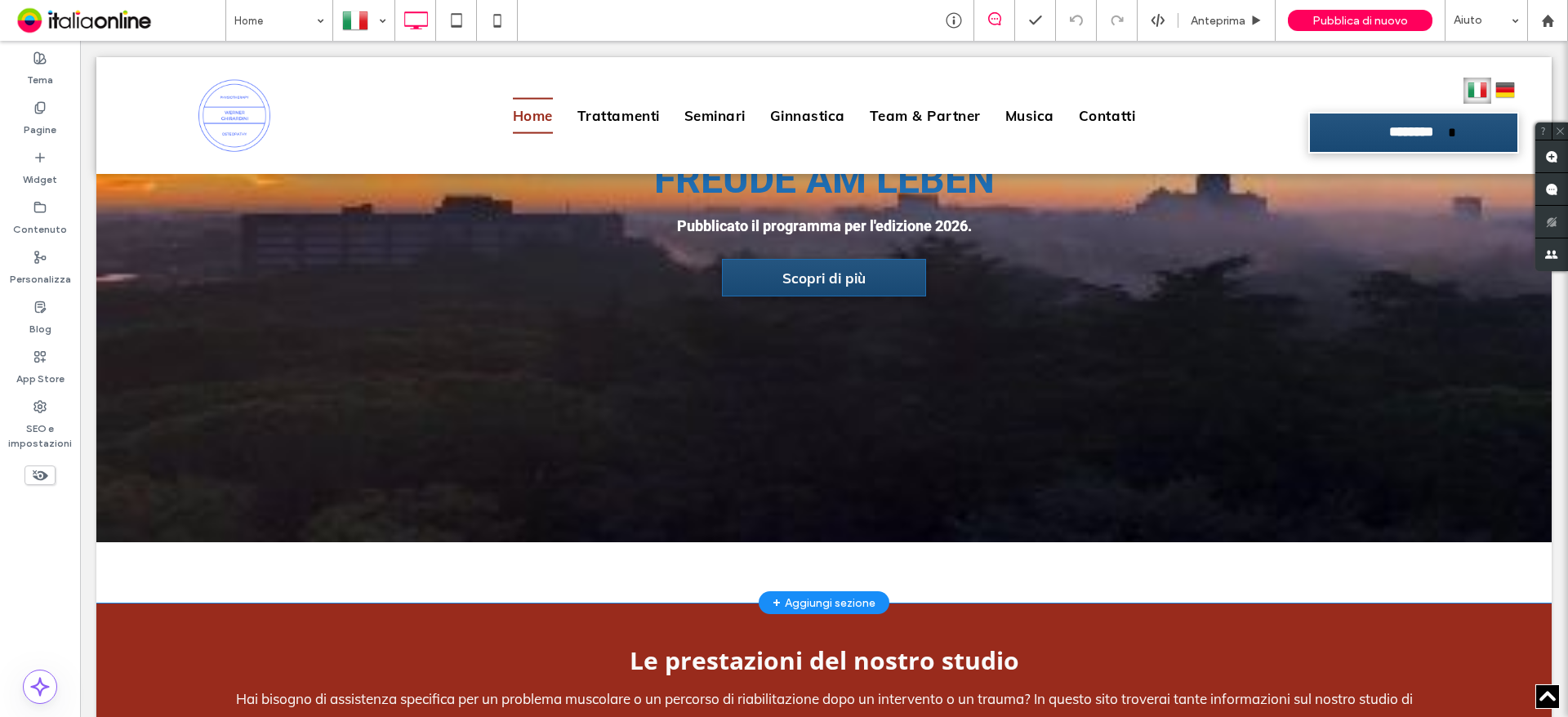
scroll to position [773, 0]
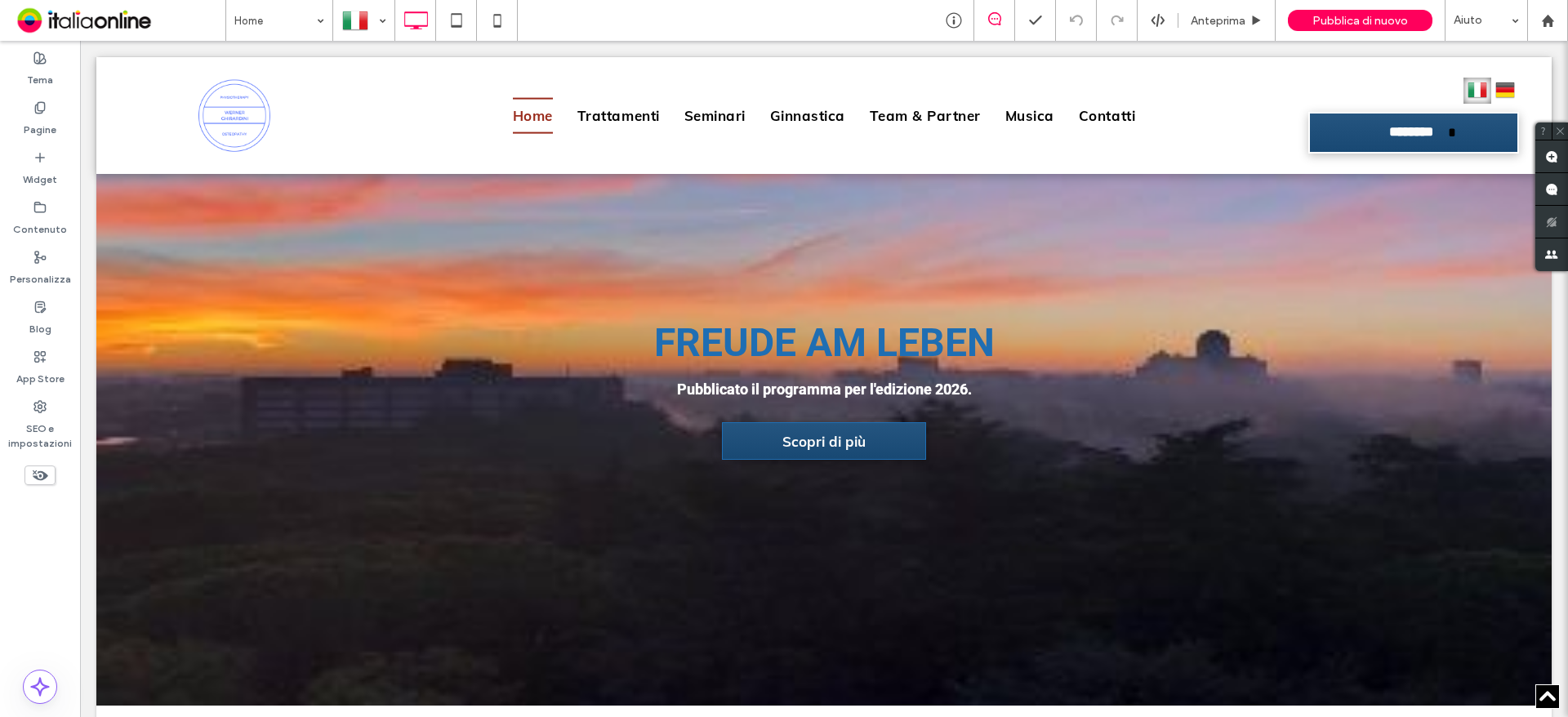
click at [138, 380] on div "FREUDE AM LEBEN Pubblicato il programma per l'edizione 2026. Scopri di più Clic…" at bounding box center [824, 387] width 1456 height 758
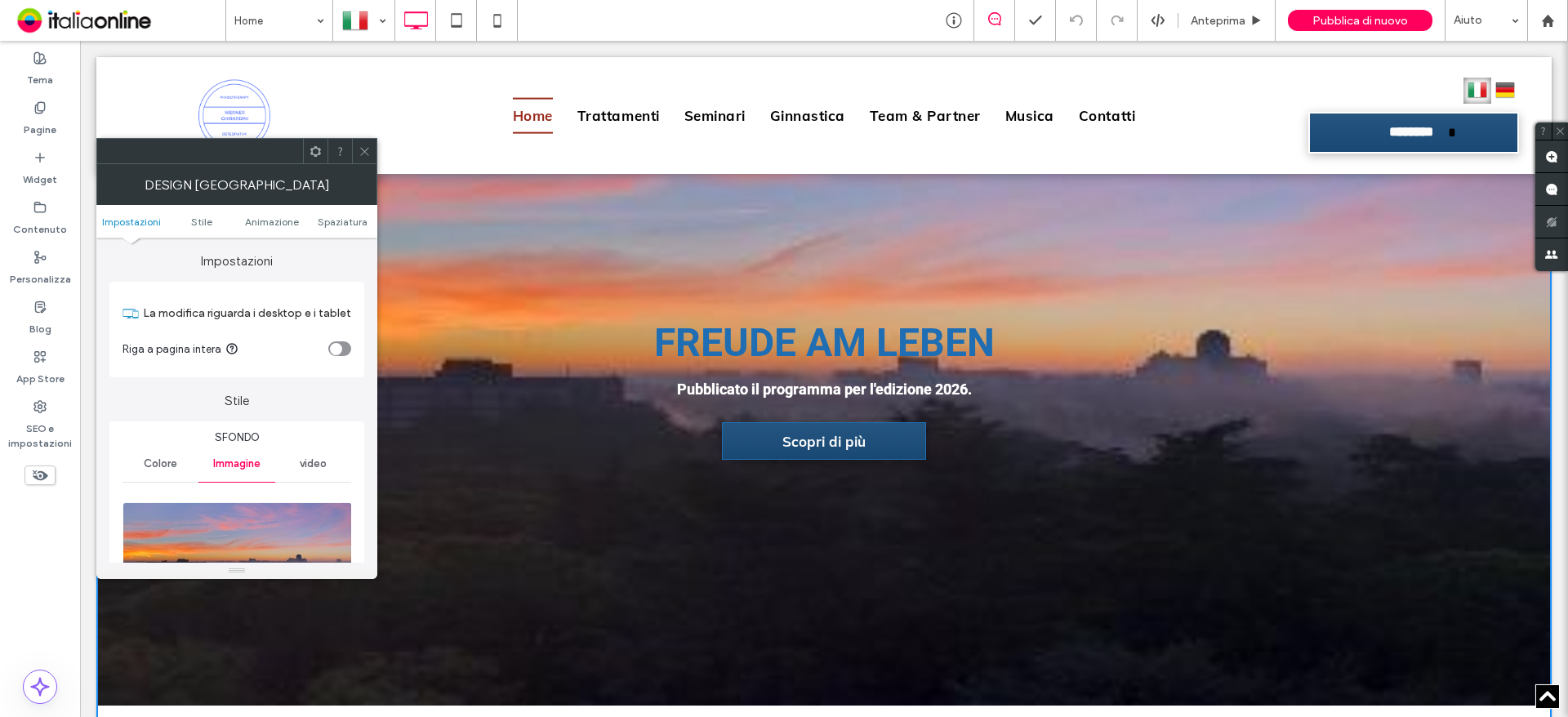
scroll to position [327, 0]
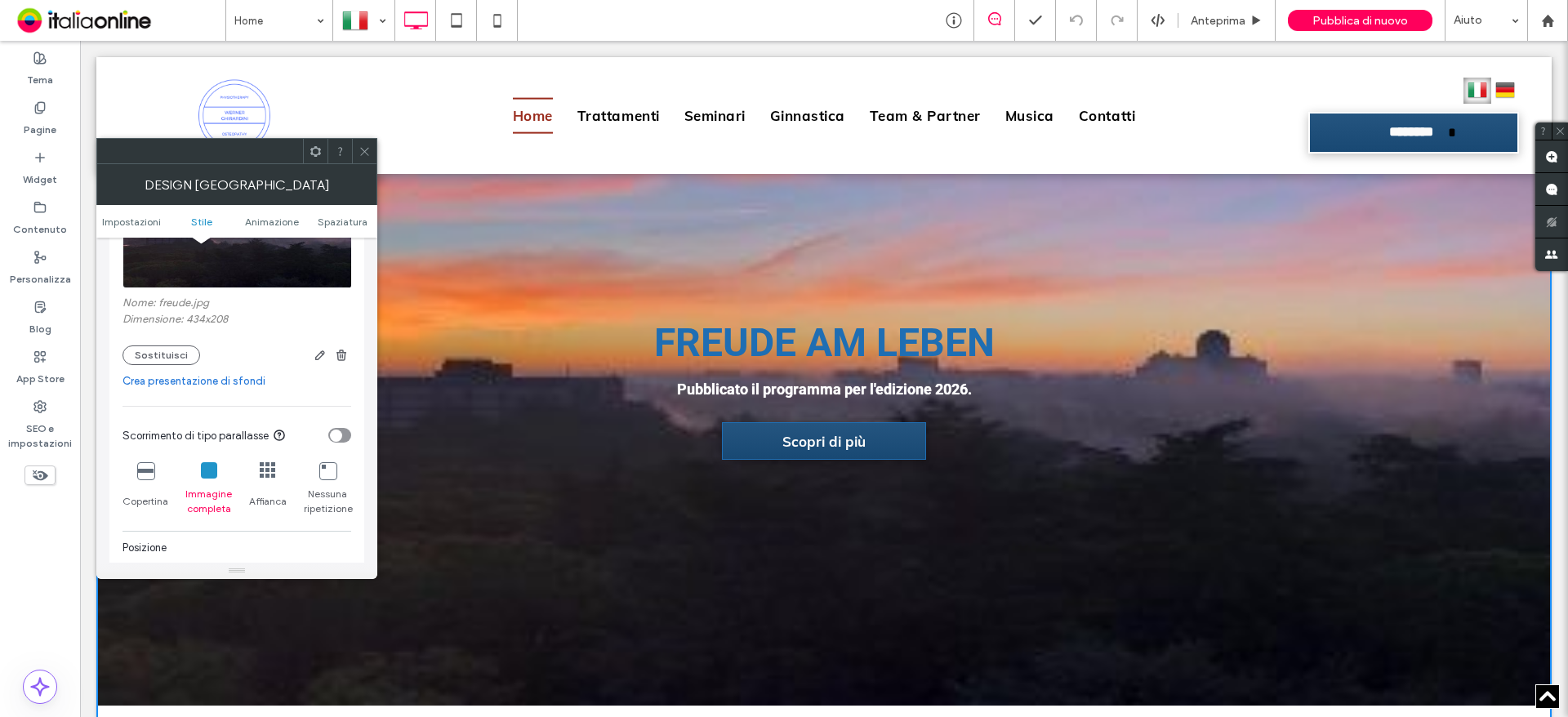
click at [150, 471] on icon at bounding box center [145, 470] width 16 height 16
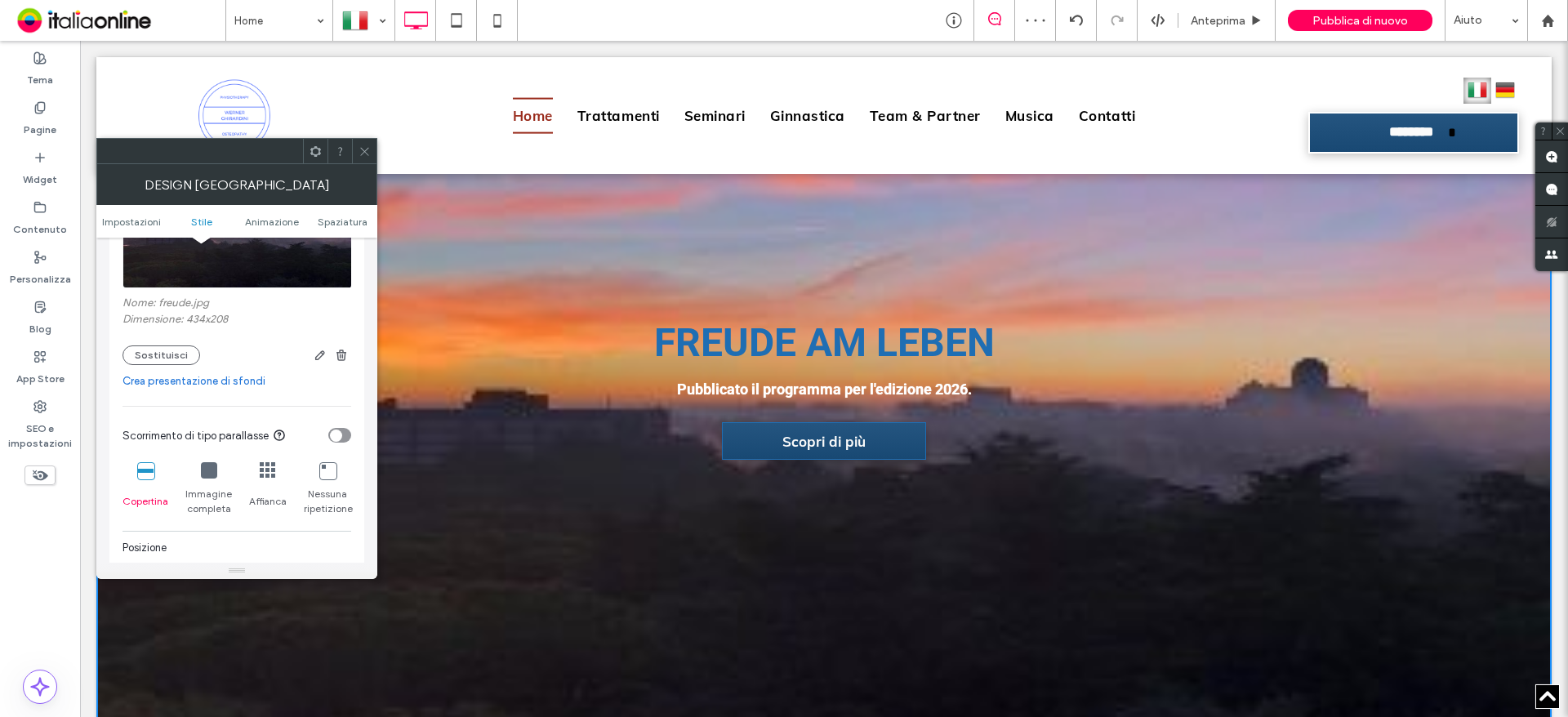
click at [363, 158] on span at bounding box center [365, 151] width 12 height 25
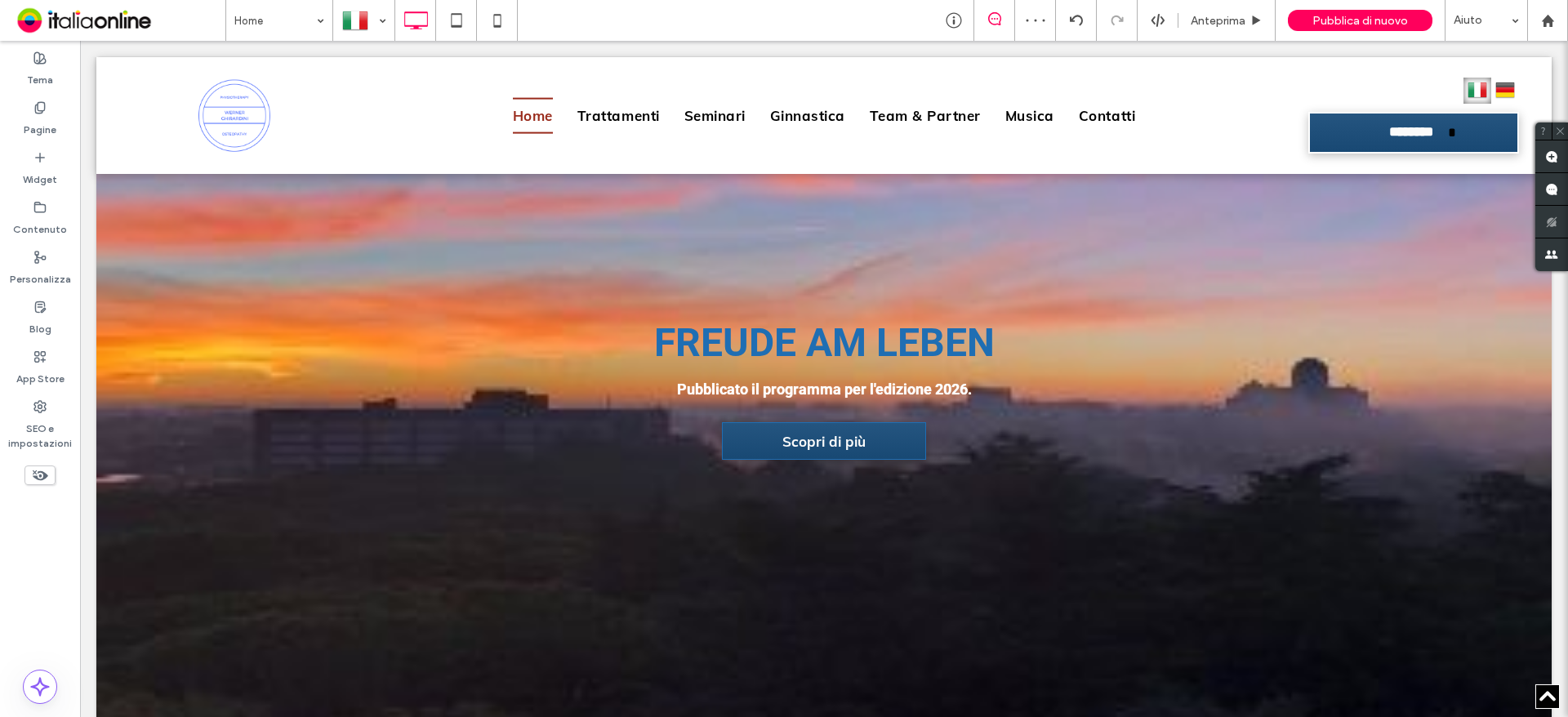
scroll to position [1100, 0]
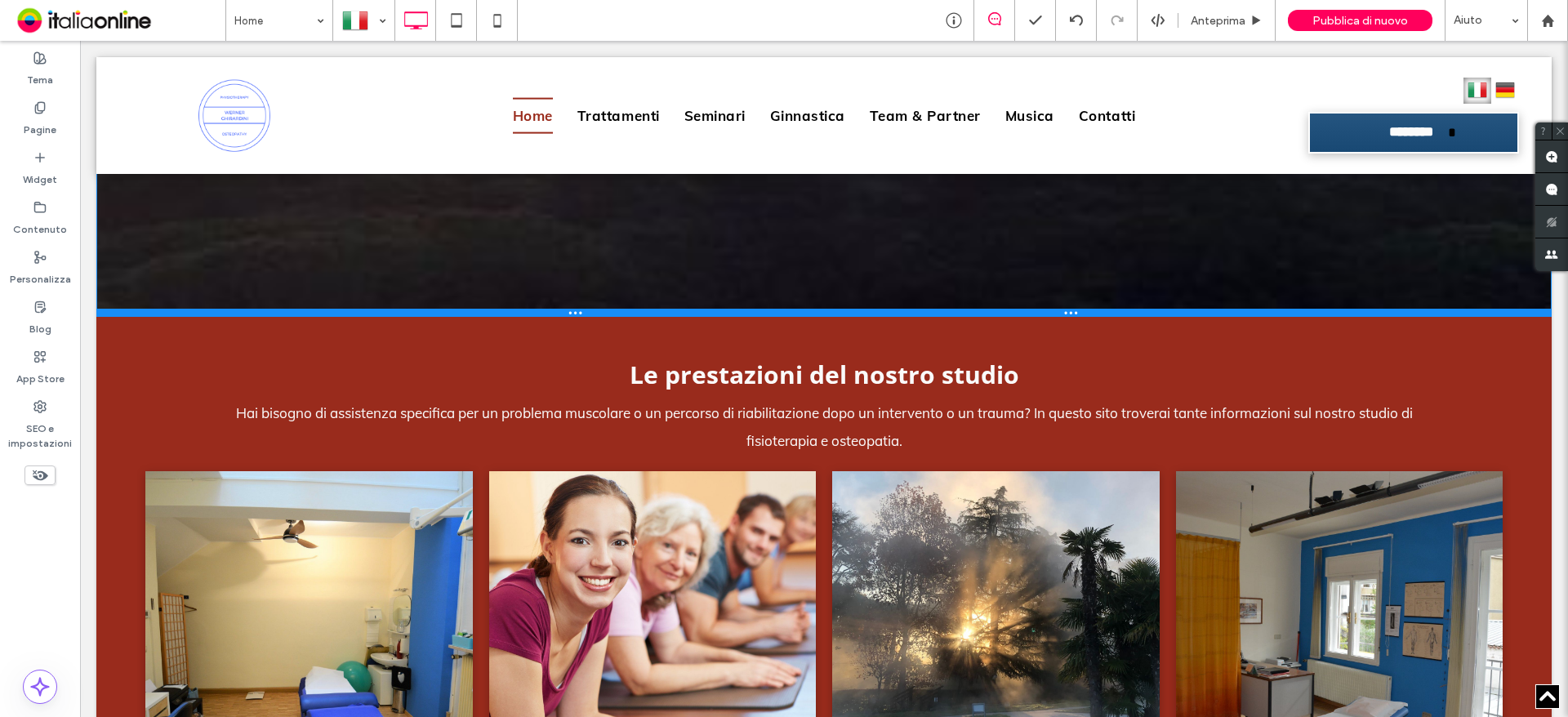
drag, startPoint x: 1054, startPoint y: 435, endPoint x: 667, endPoint y: 331, distance: 400.7
click at [1065, 312] on div at bounding box center [824, 313] width 1456 height 9
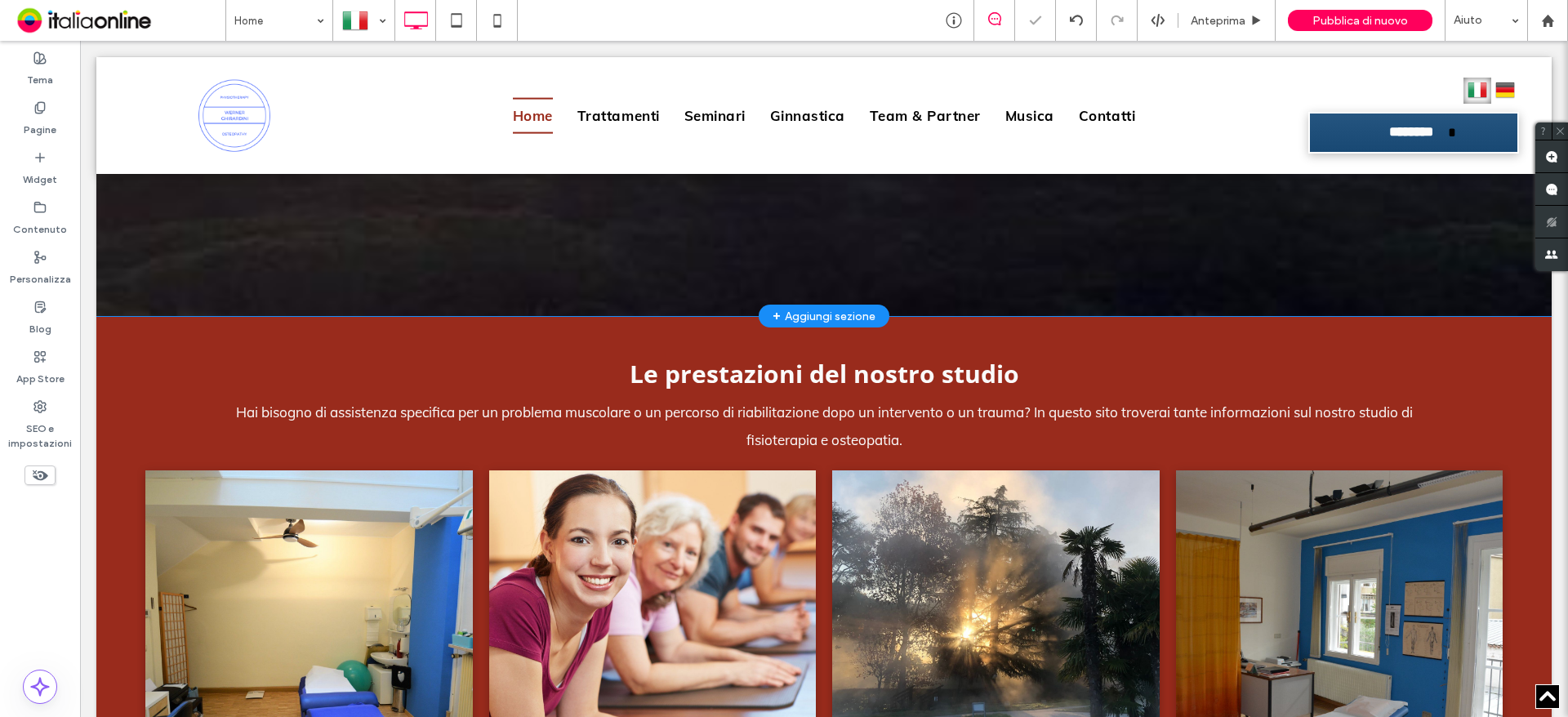
scroll to position [529, 0]
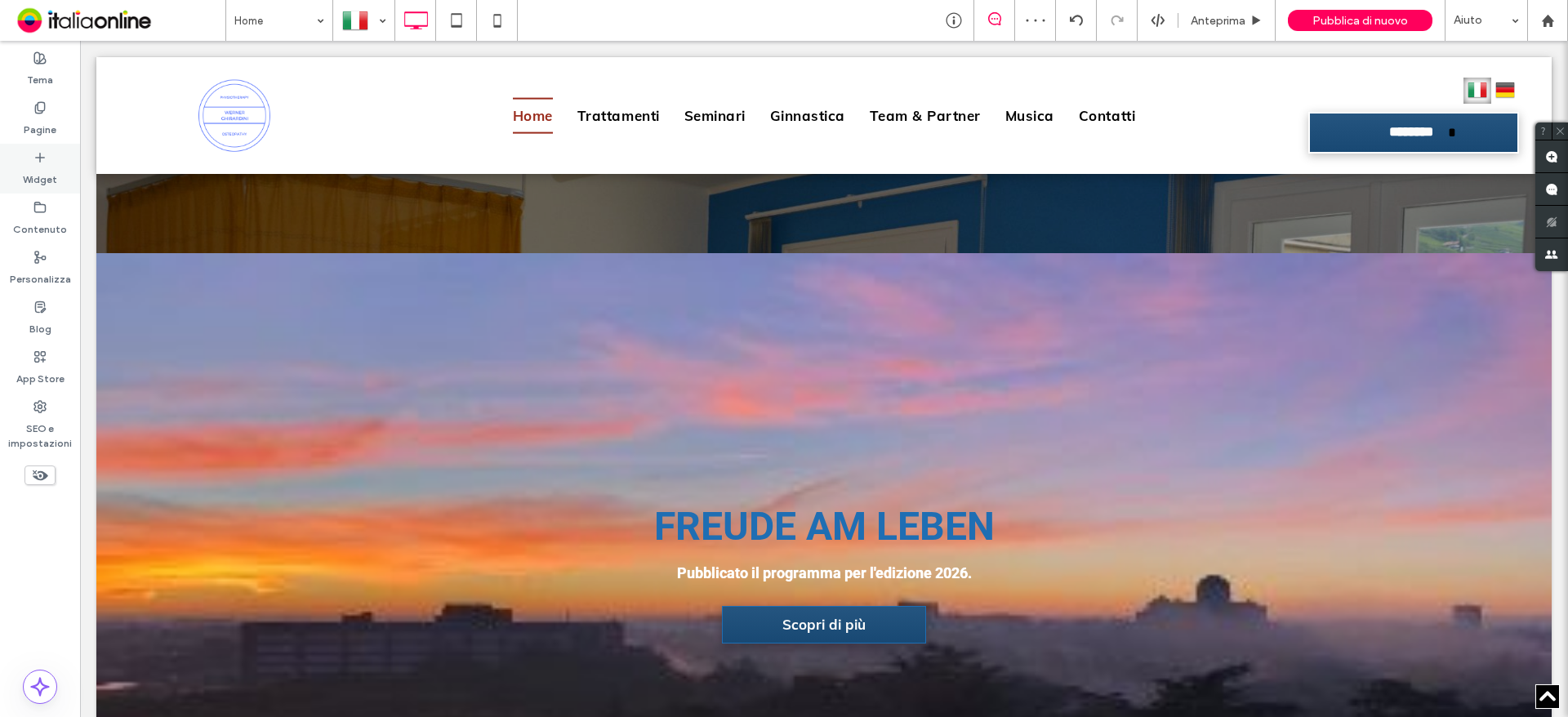
click at [32, 169] on label "Widget" at bounding box center [40, 175] width 34 height 23
click at [43, 178] on label "Widget" at bounding box center [40, 175] width 34 height 23
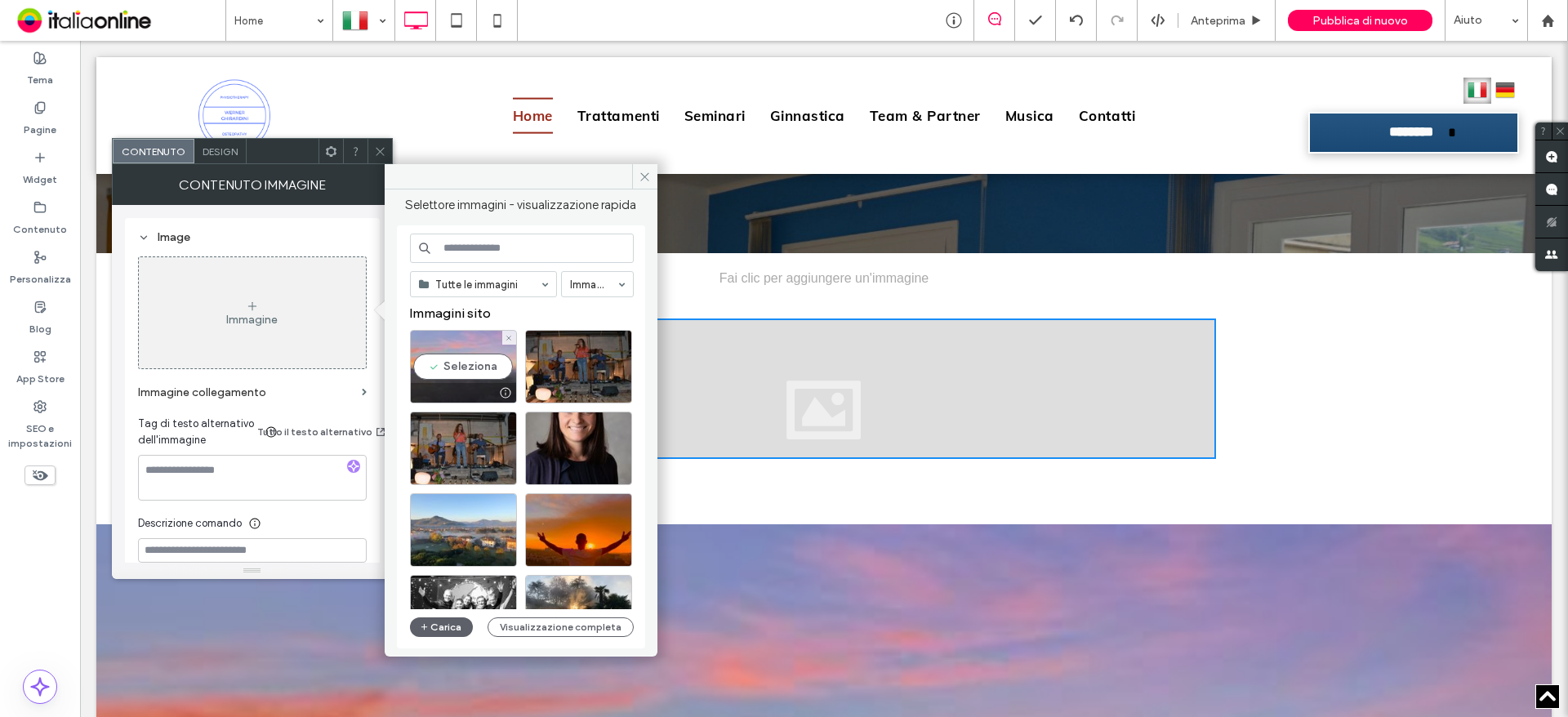
click at [458, 348] on div "Seleziona" at bounding box center [463, 366] width 107 height 73
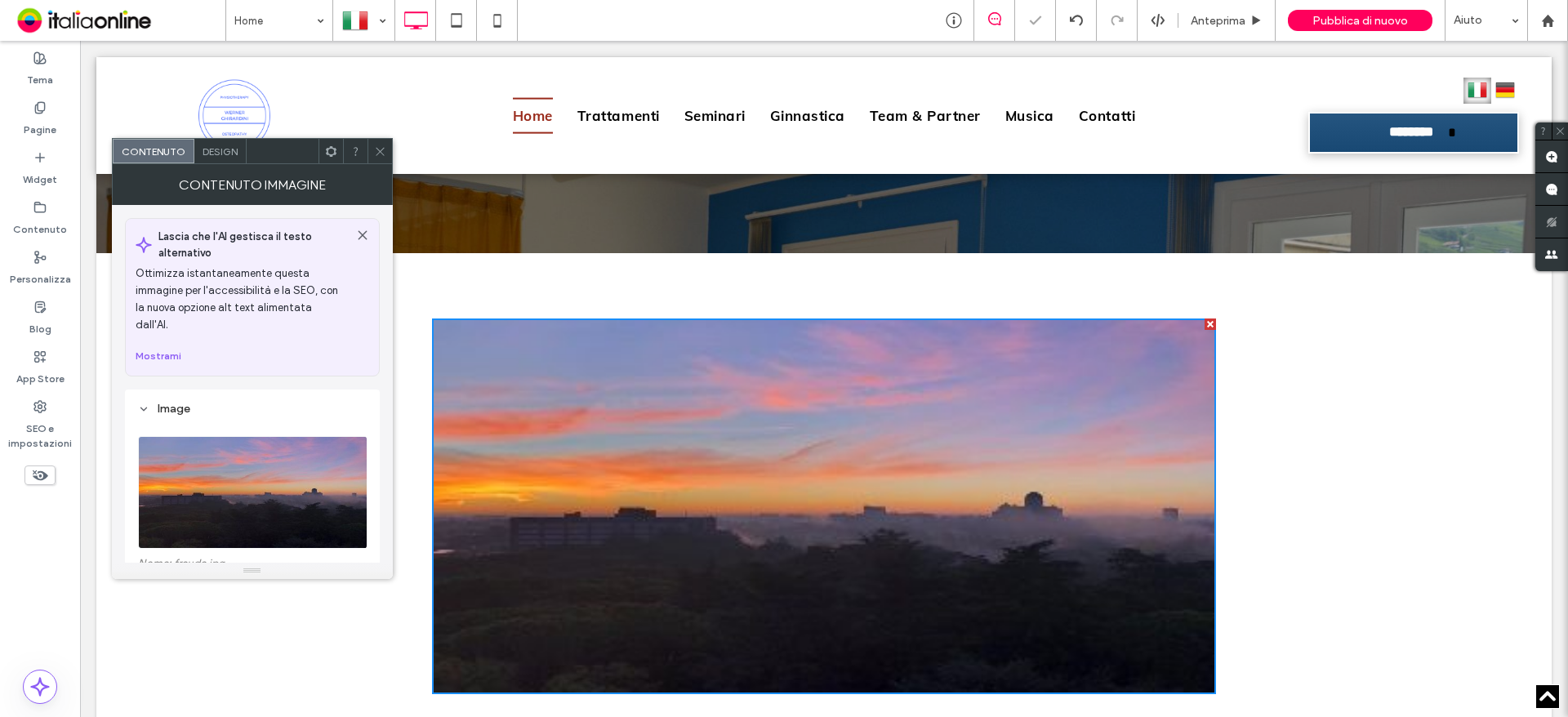
click at [382, 150] on icon at bounding box center [380, 152] width 12 height 12
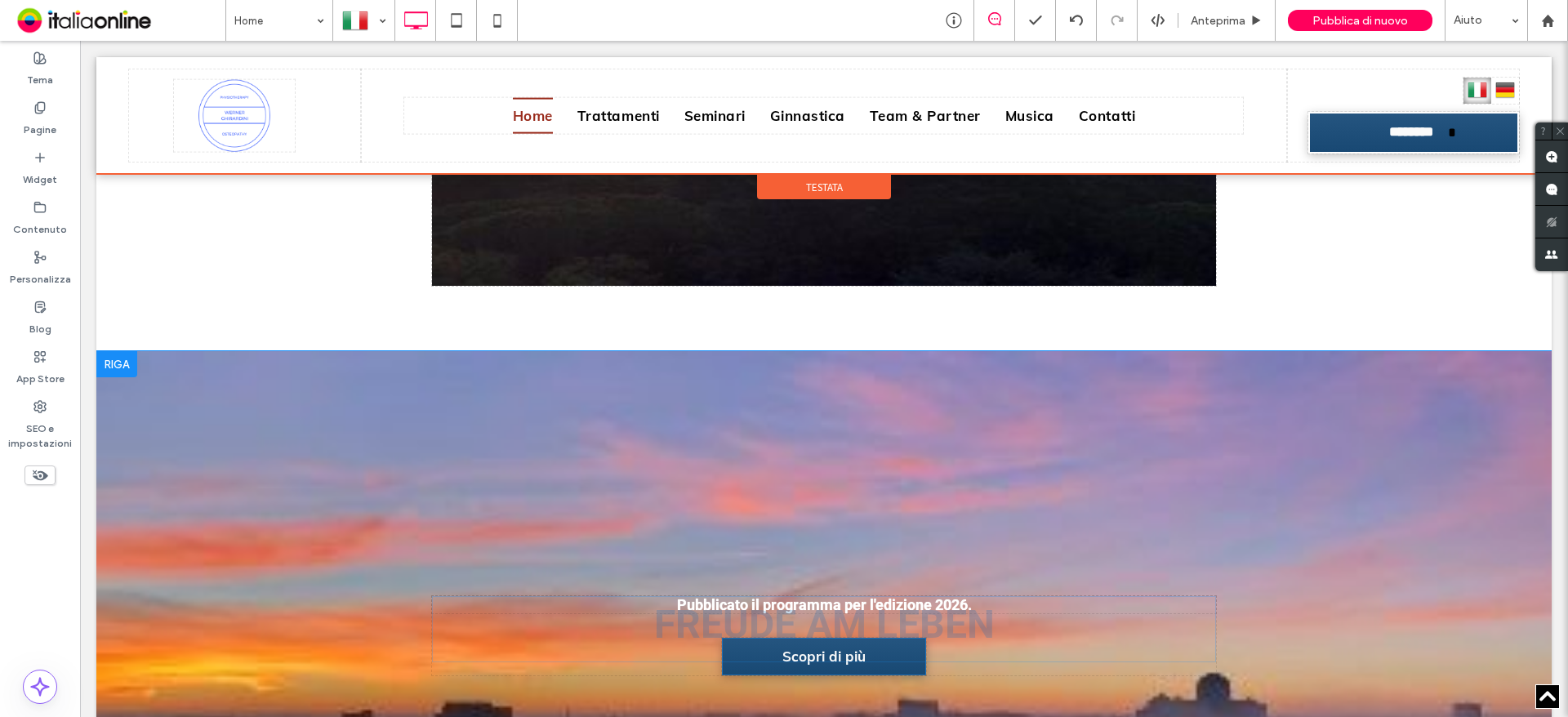
scroll to position [937, 0]
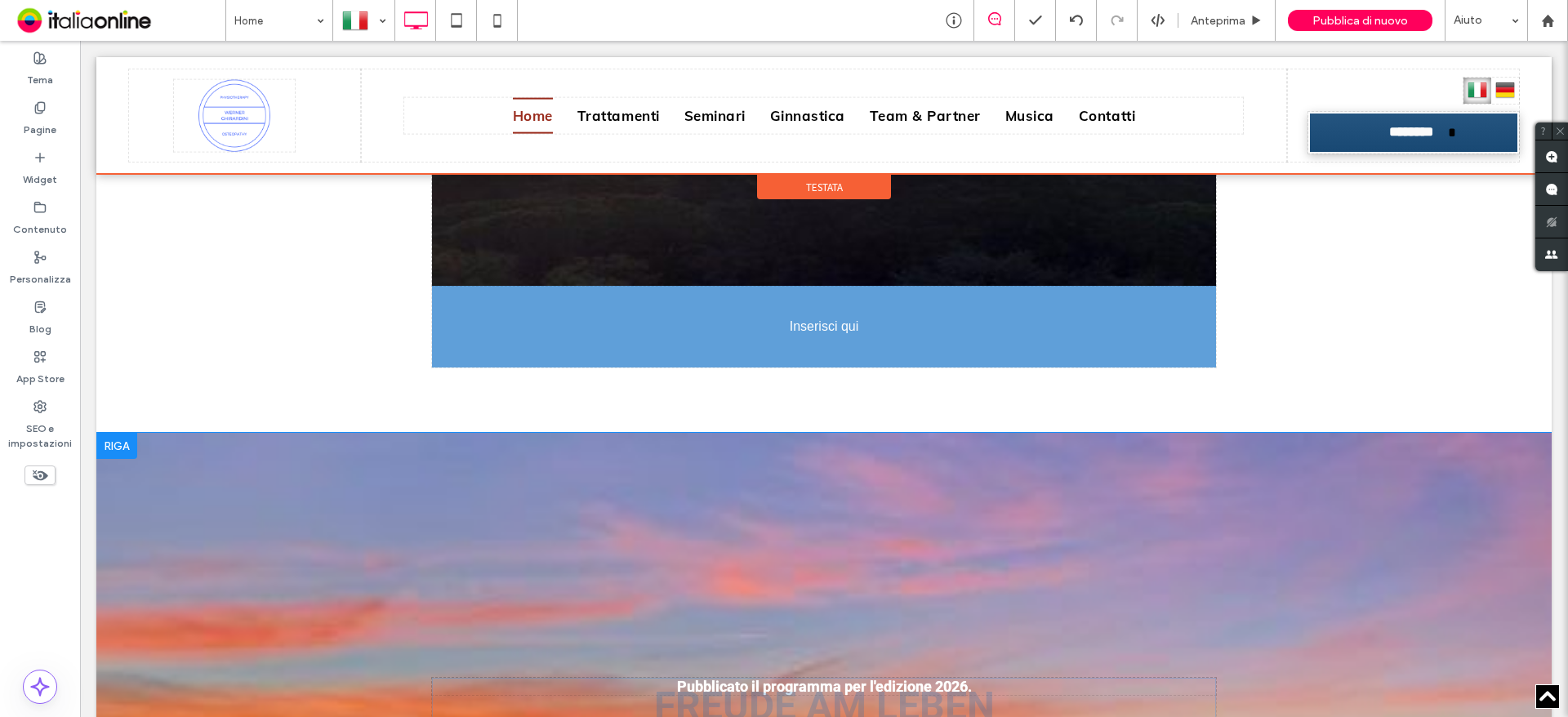
drag, startPoint x: 726, startPoint y: 634, endPoint x: 712, endPoint y: 359, distance: 275.4
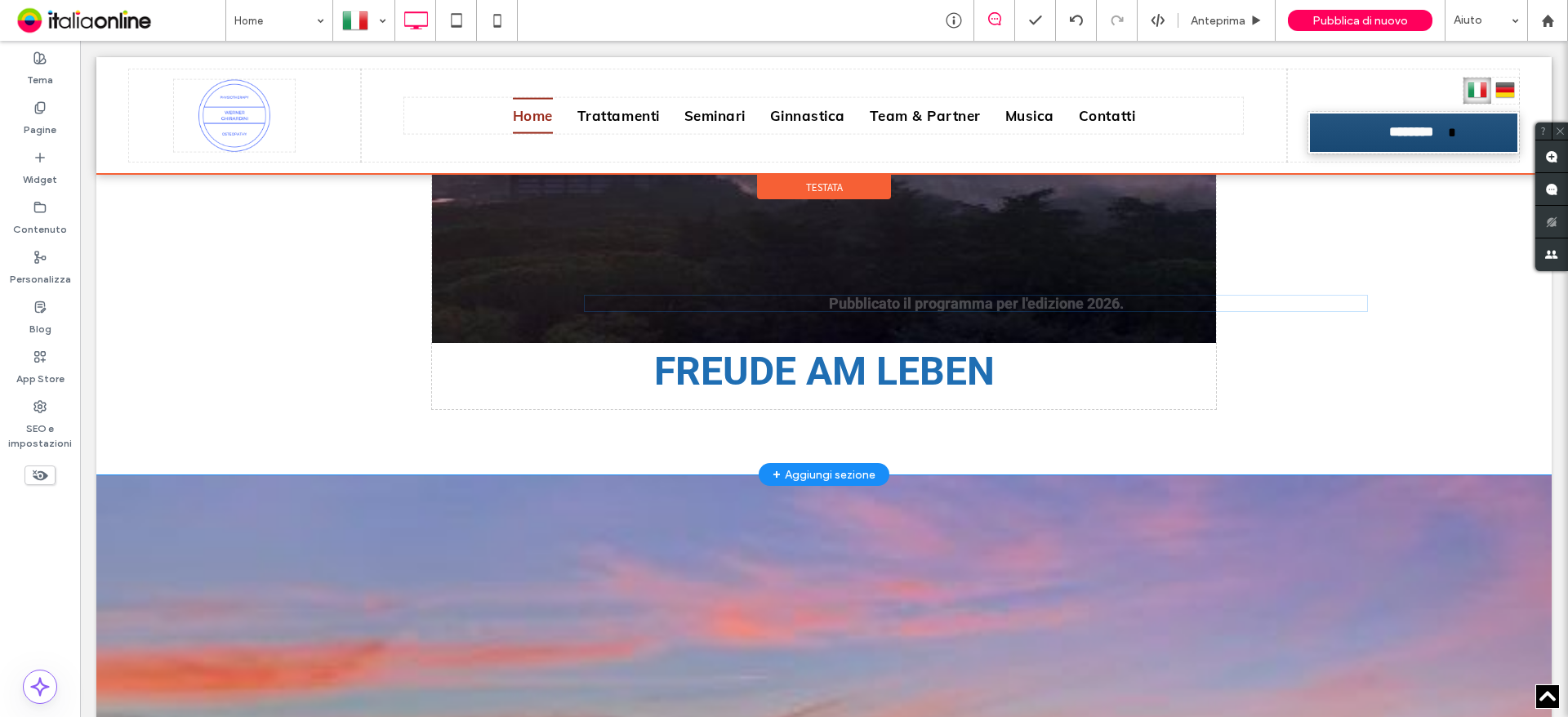
scroll to position [827, 0]
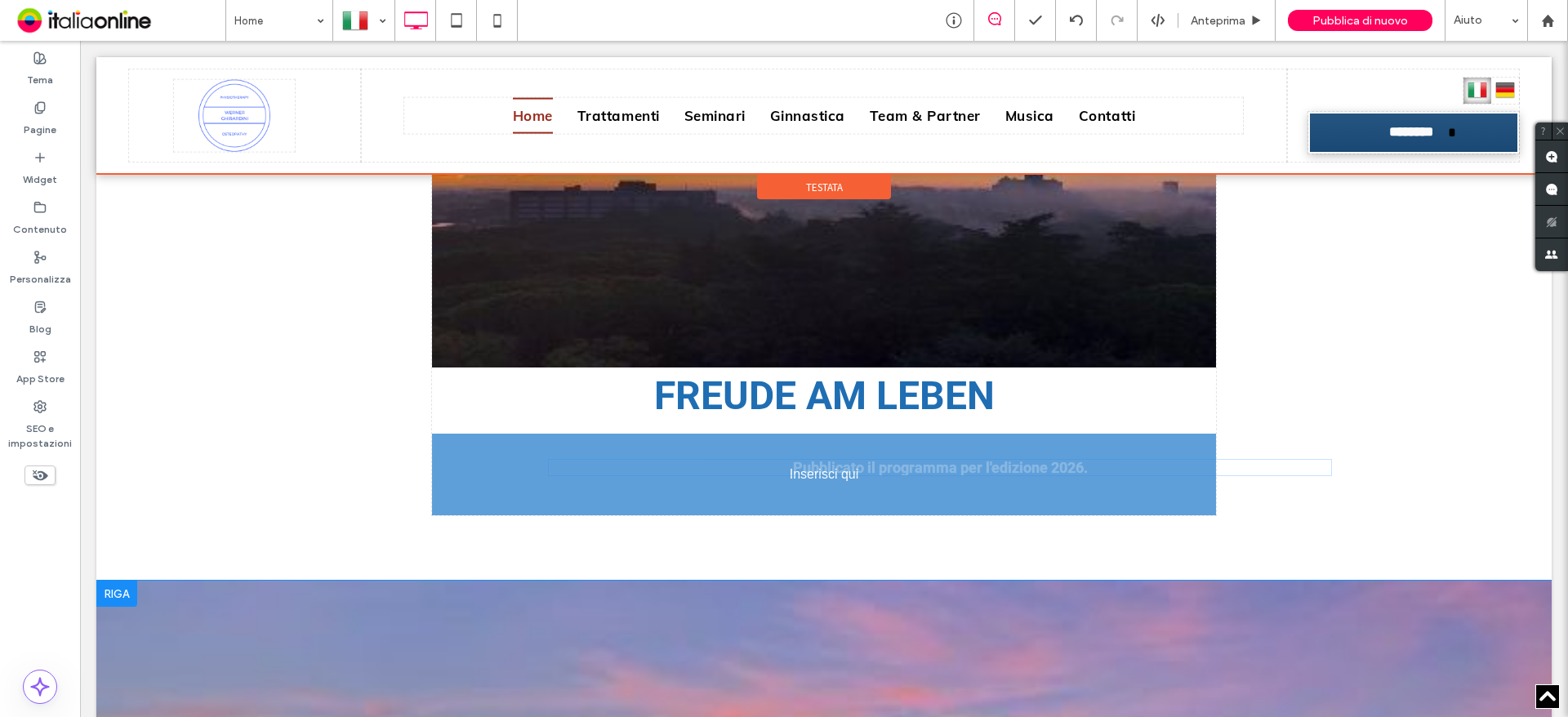
drag, startPoint x: 787, startPoint y: 508, endPoint x: 799, endPoint y: 509, distance: 12.0
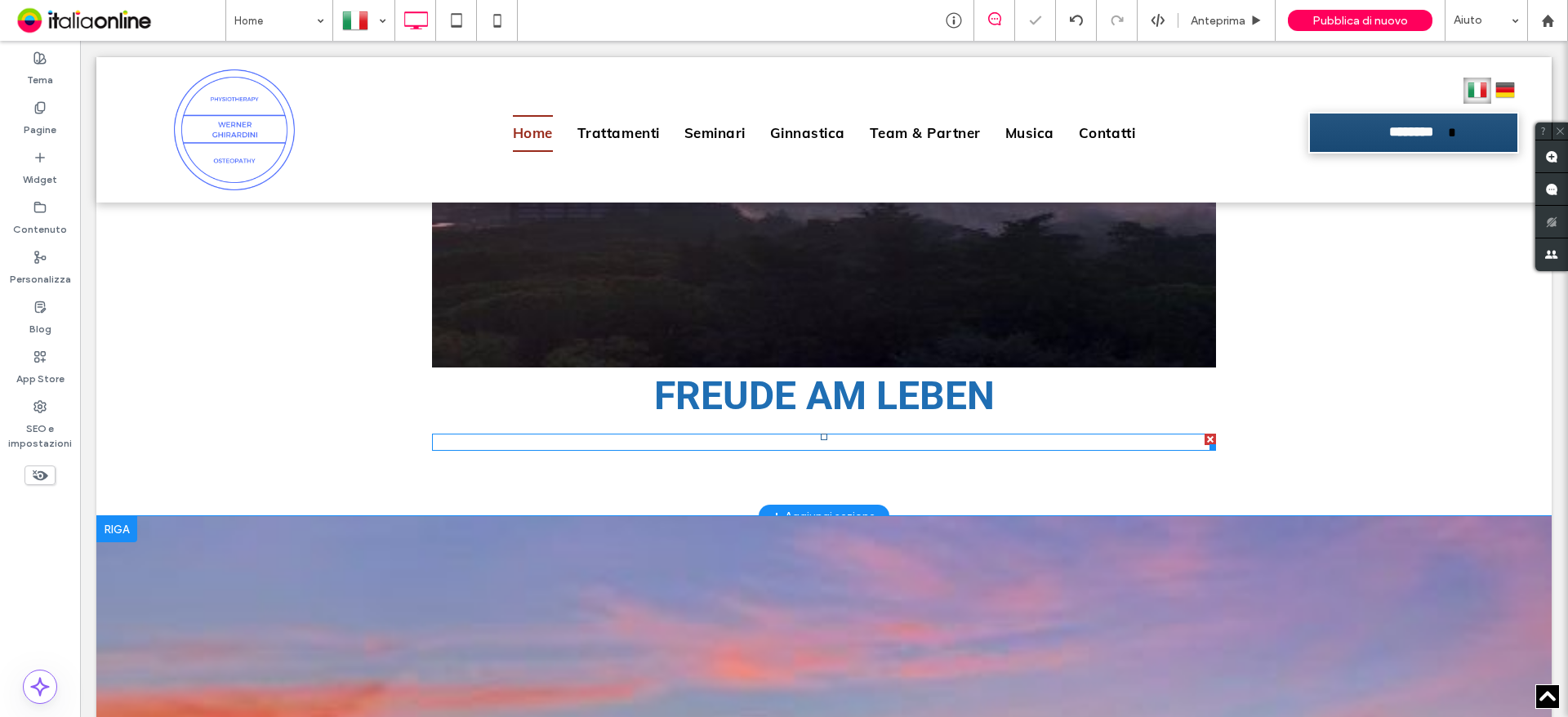
click at [750, 444] on strong "Pubblicato il programma per l'edizione 2026." at bounding box center [824, 442] width 295 height 17
type input "**"
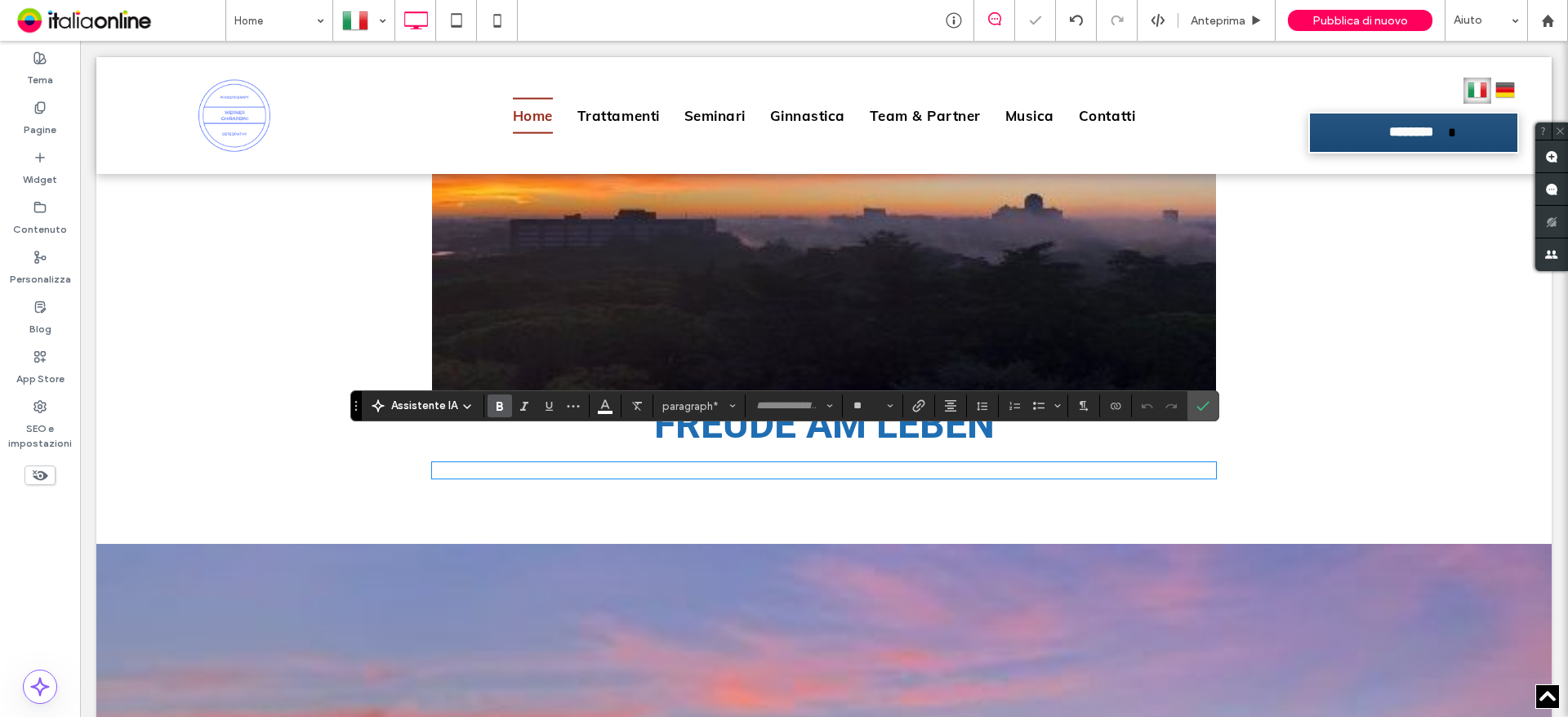
scroll to position [855, 0]
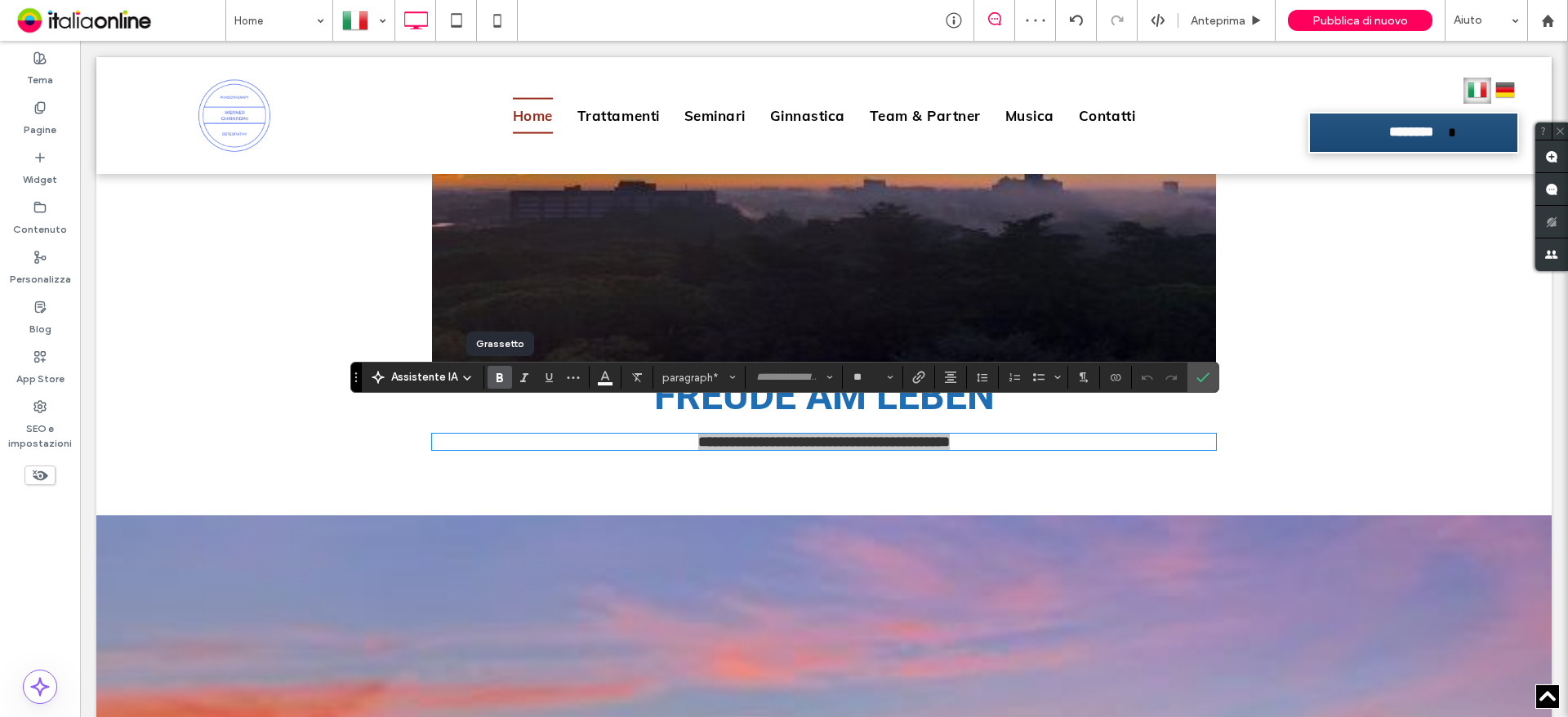
click at [503, 377] on icon "Grassetto" at bounding box center [499, 376] width 13 height 13
click at [505, 379] on icon "Grassetto" at bounding box center [499, 376] width 13 height 13
click at [609, 381] on icon "Colore" at bounding box center [605, 376] width 13 height 13
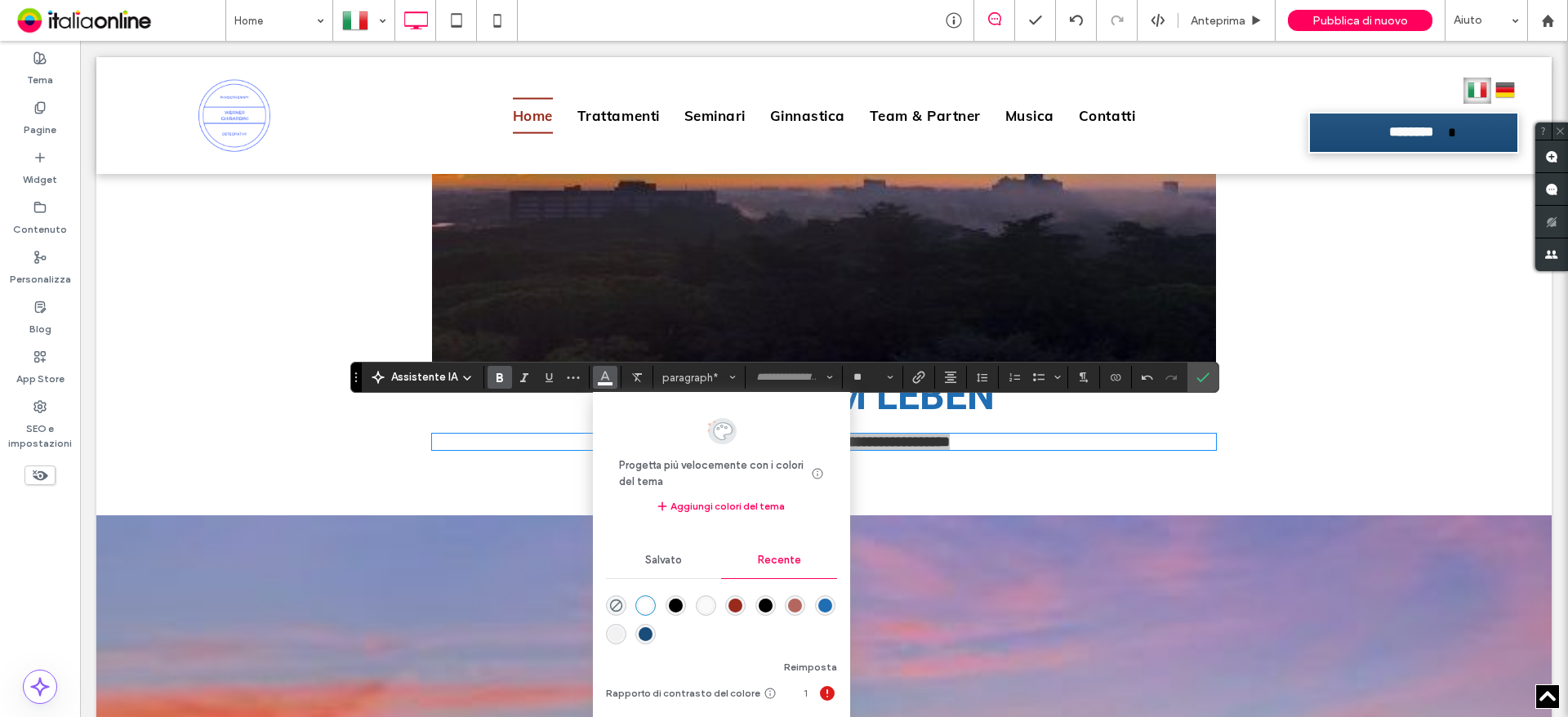
click at [824, 609] on div "rgba(31, 110, 179, 1)" at bounding box center [825, 605] width 14 height 14
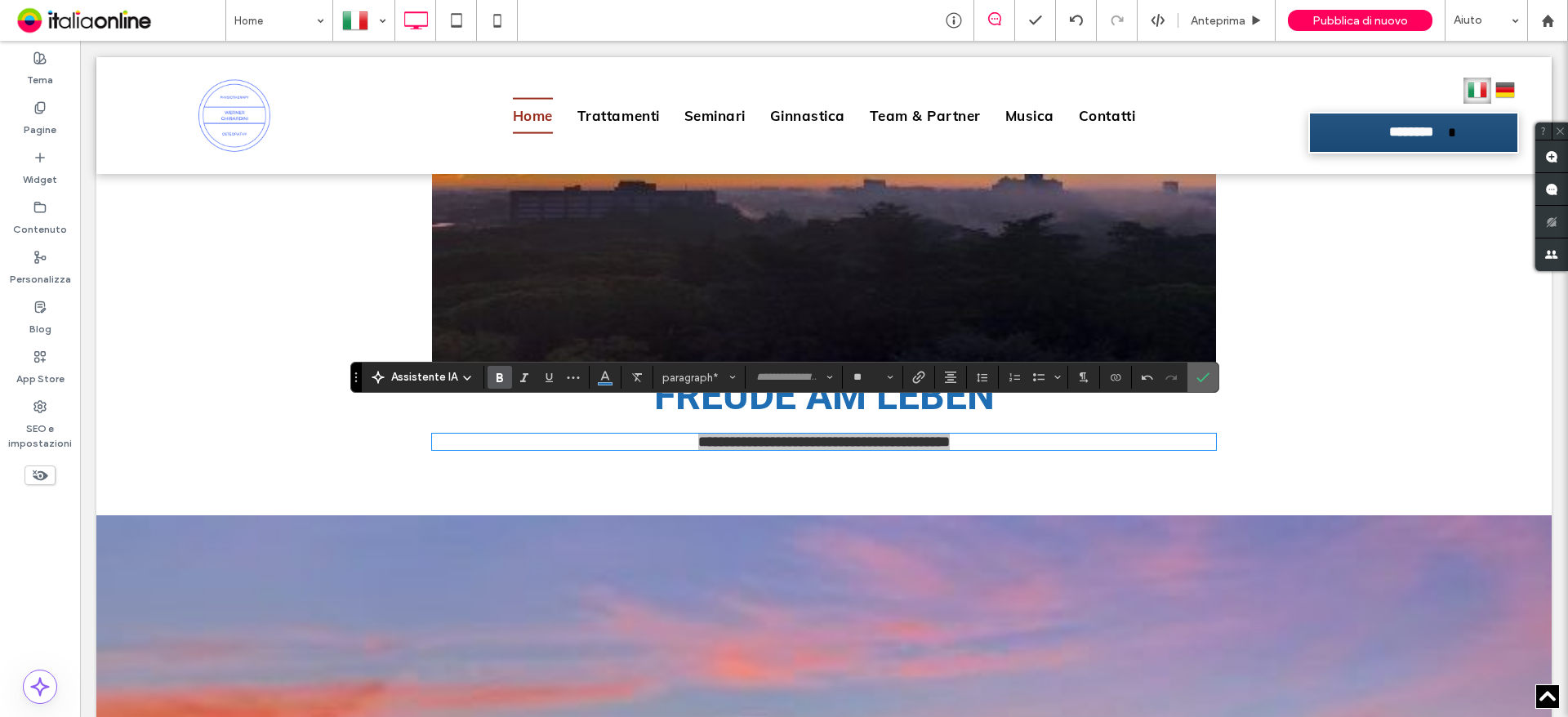
click at [1203, 372] on icon "Conferma" at bounding box center [1203, 376] width 13 height 13
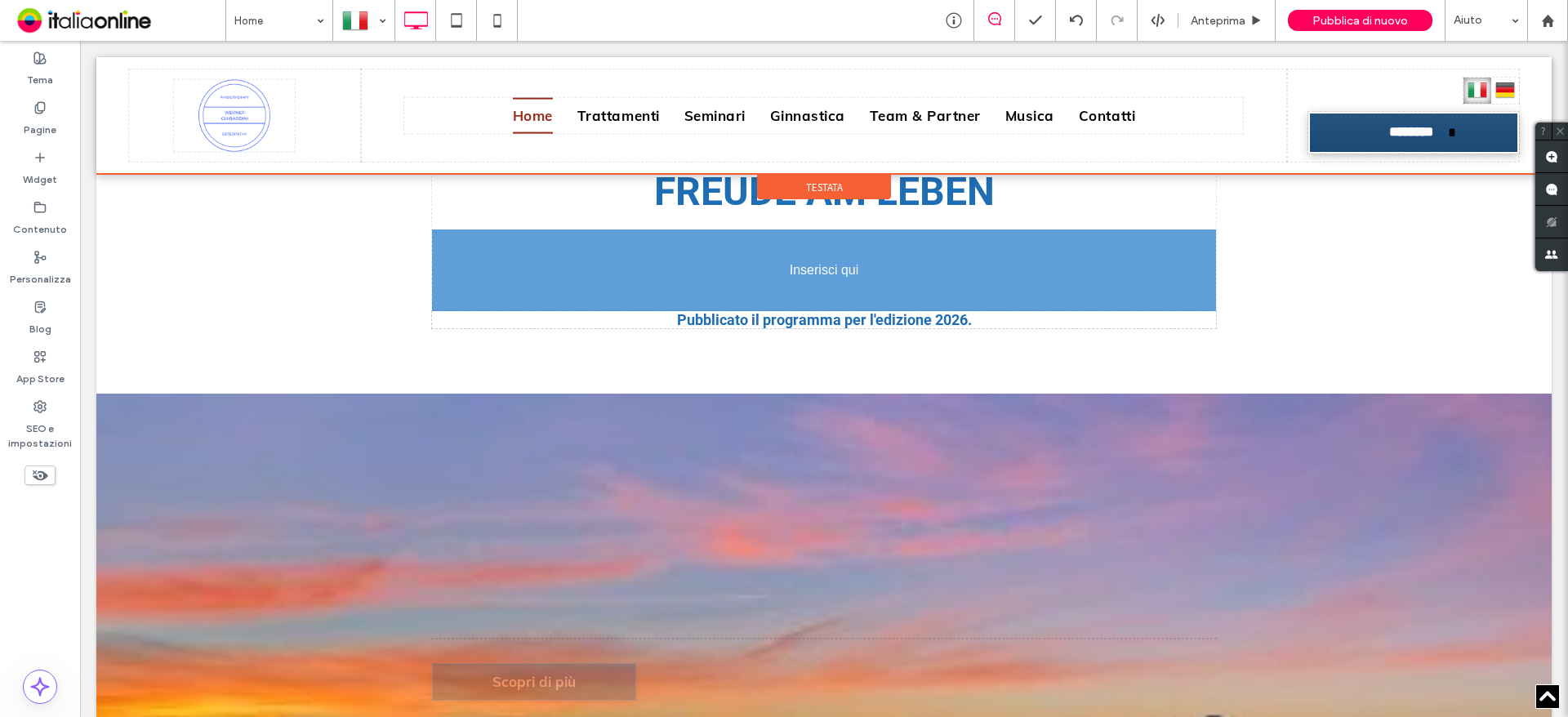
scroll to position [1018, 0]
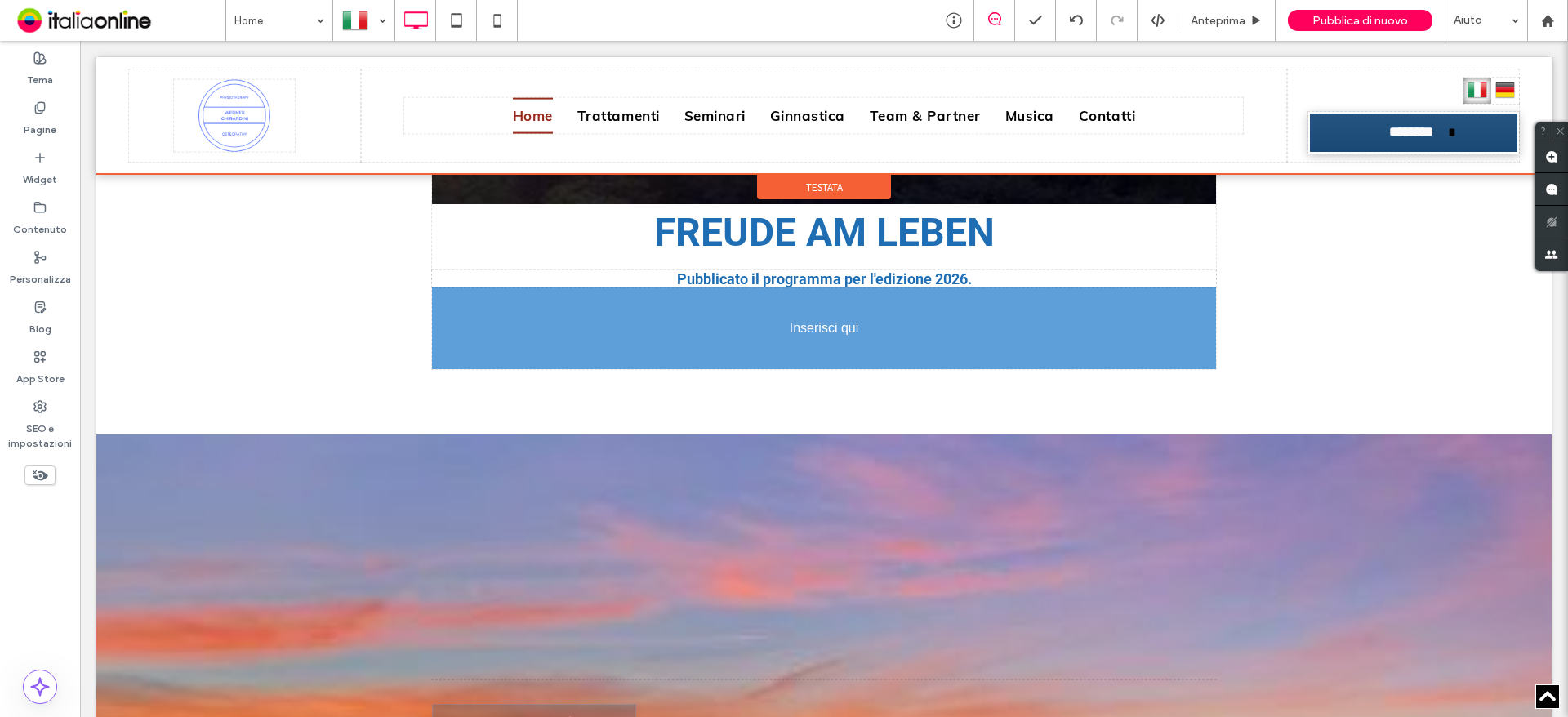
drag, startPoint x: 812, startPoint y: 563, endPoint x: 919, endPoint y: 361, distance: 228.6
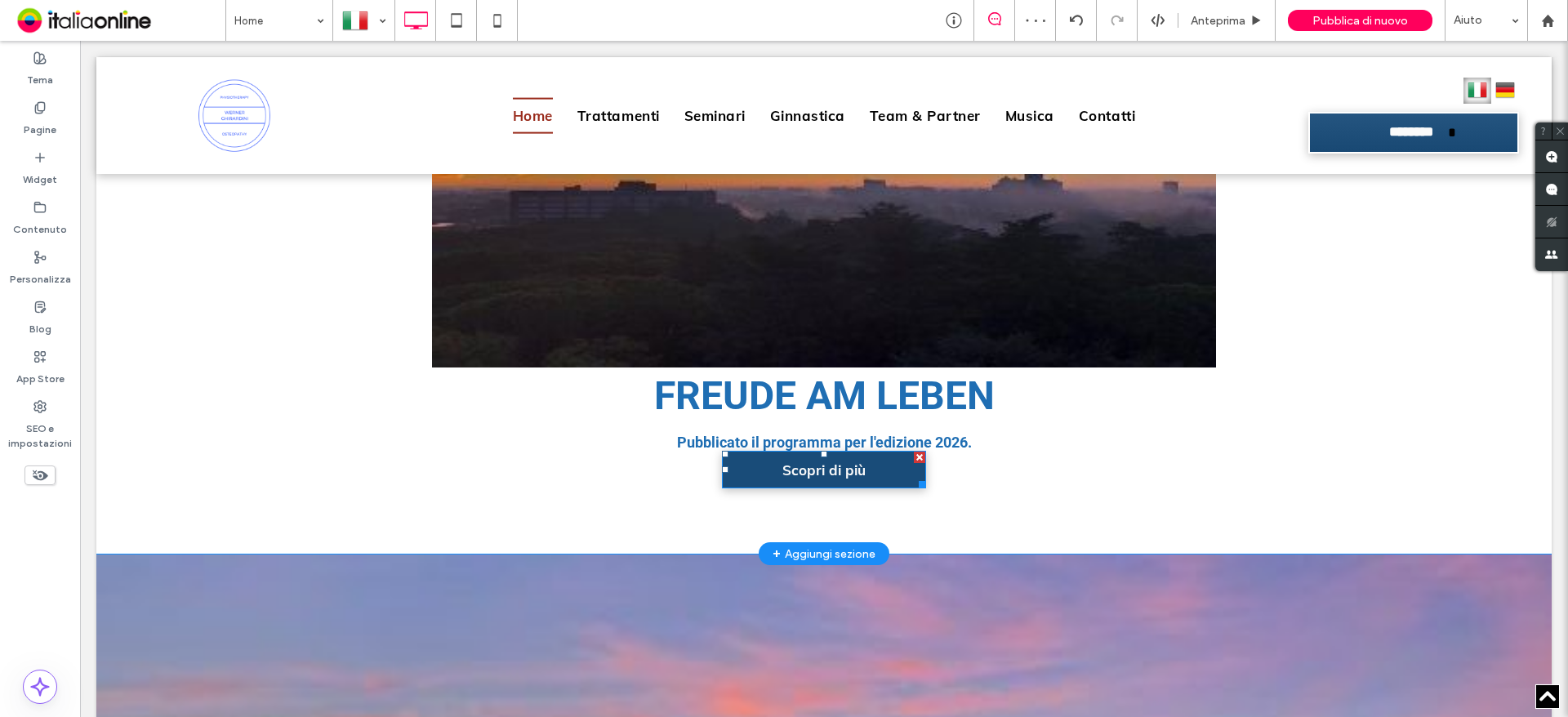
scroll to position [827, 0]
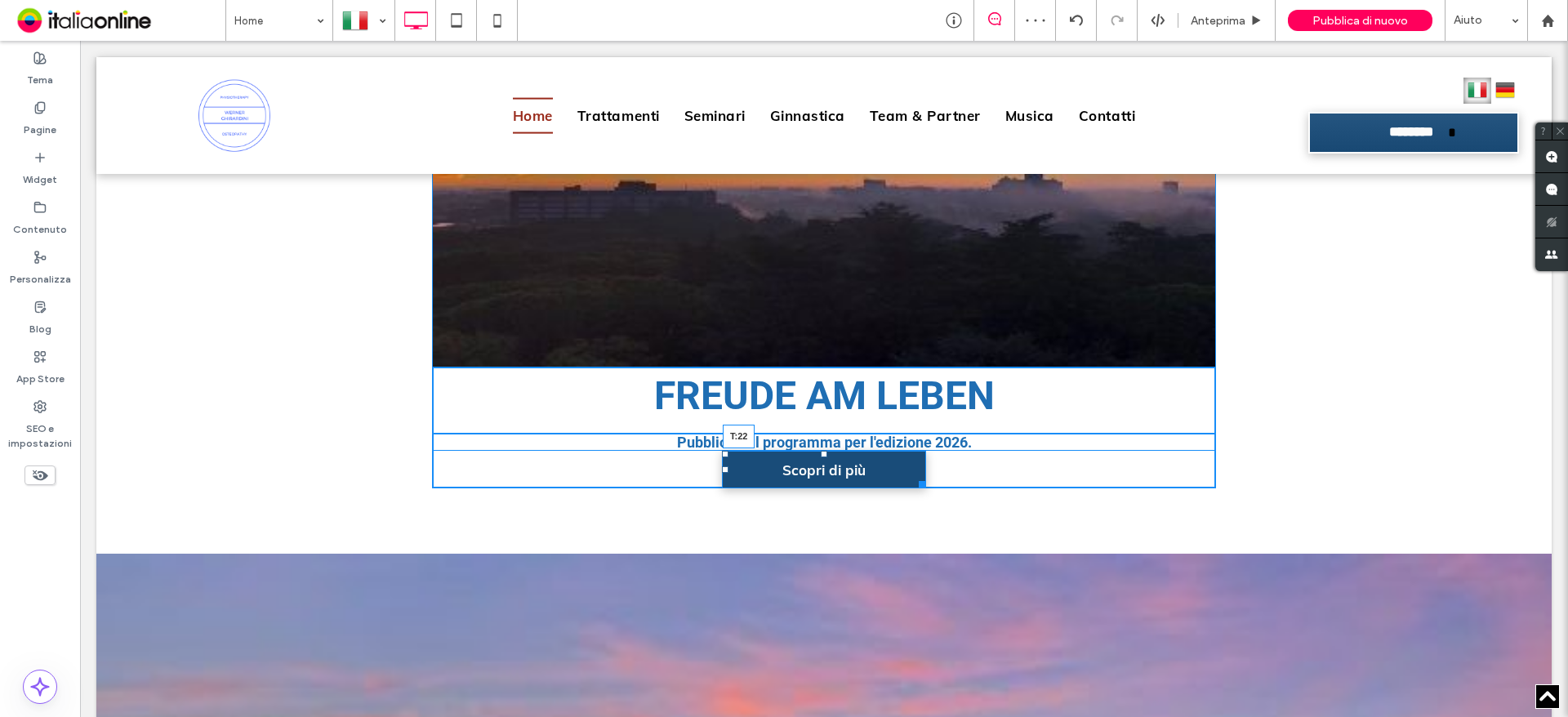
drag, startPoint x: 817, startPoint y: 452, endPoint x: 182, endPoint y: 622, distance: 657.4
click at [821, 457] on div at bounding box center [824, 454] width 7 height 7
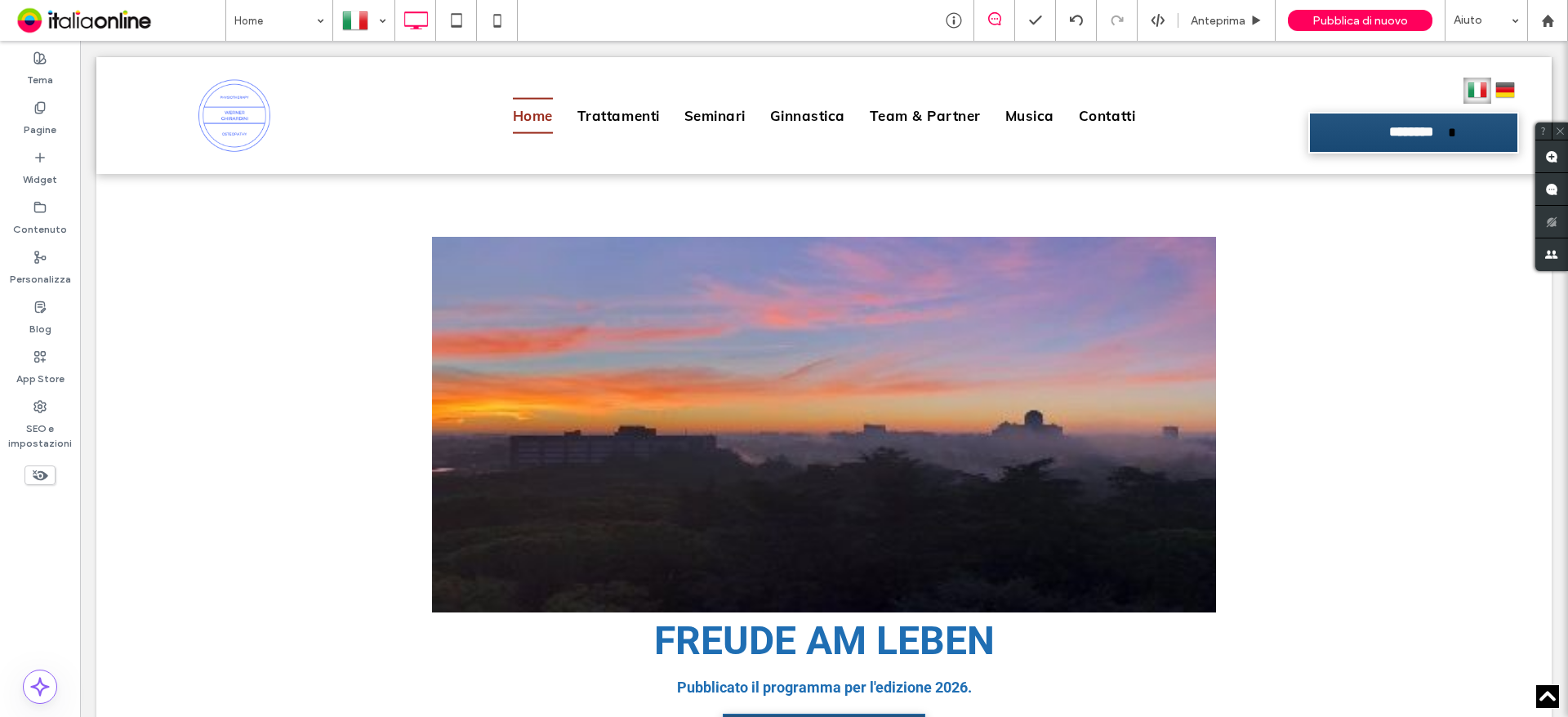
scroll to position [989, 0]
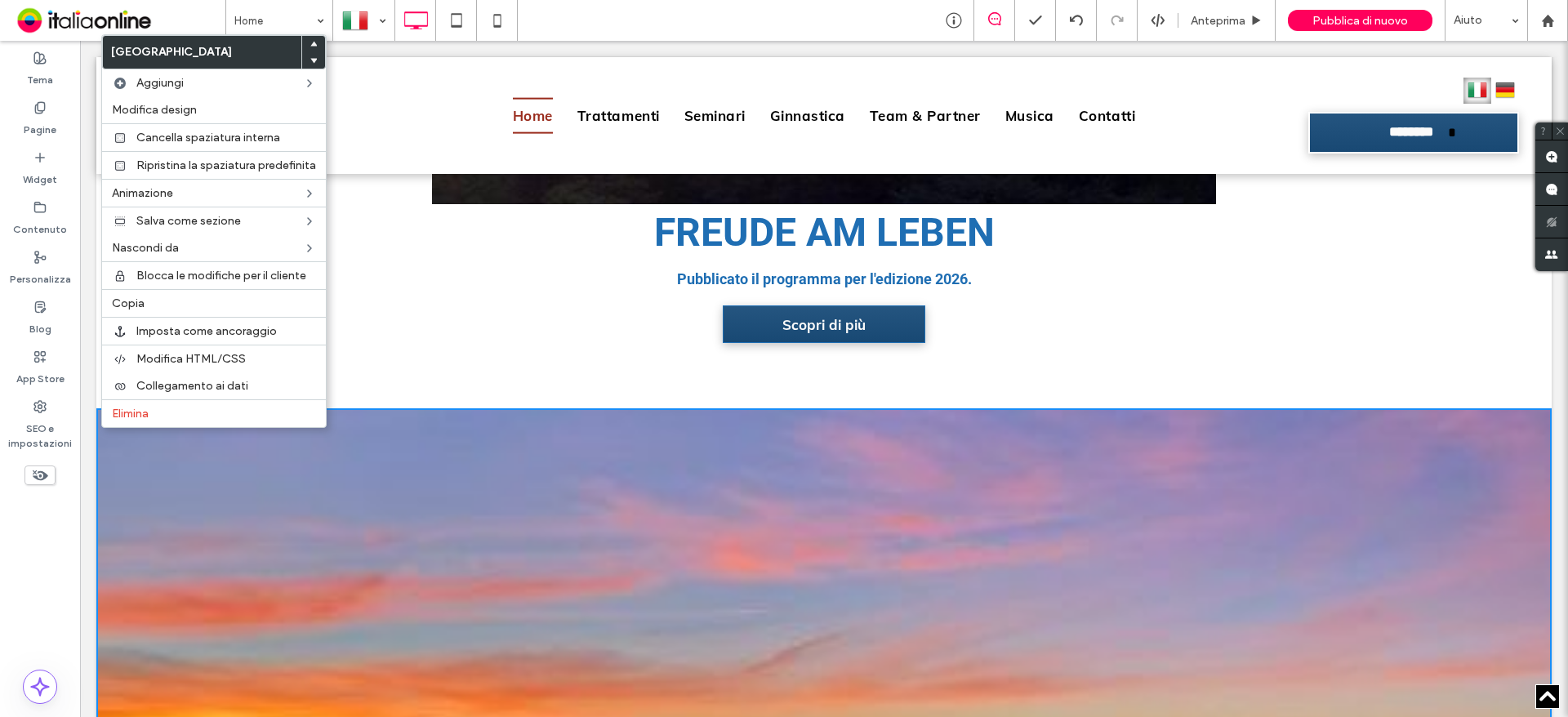
drag, startPoint x: 191, startPoint y: 463, endPoint x: 114, endPoint y: 453, distance: 77.6
click at [114, 453] on div "Click To Paste [GEOGRAPHIC_DATA] + Aggiungi sezione" at bounding box center [824, 694] width 1456 height 571
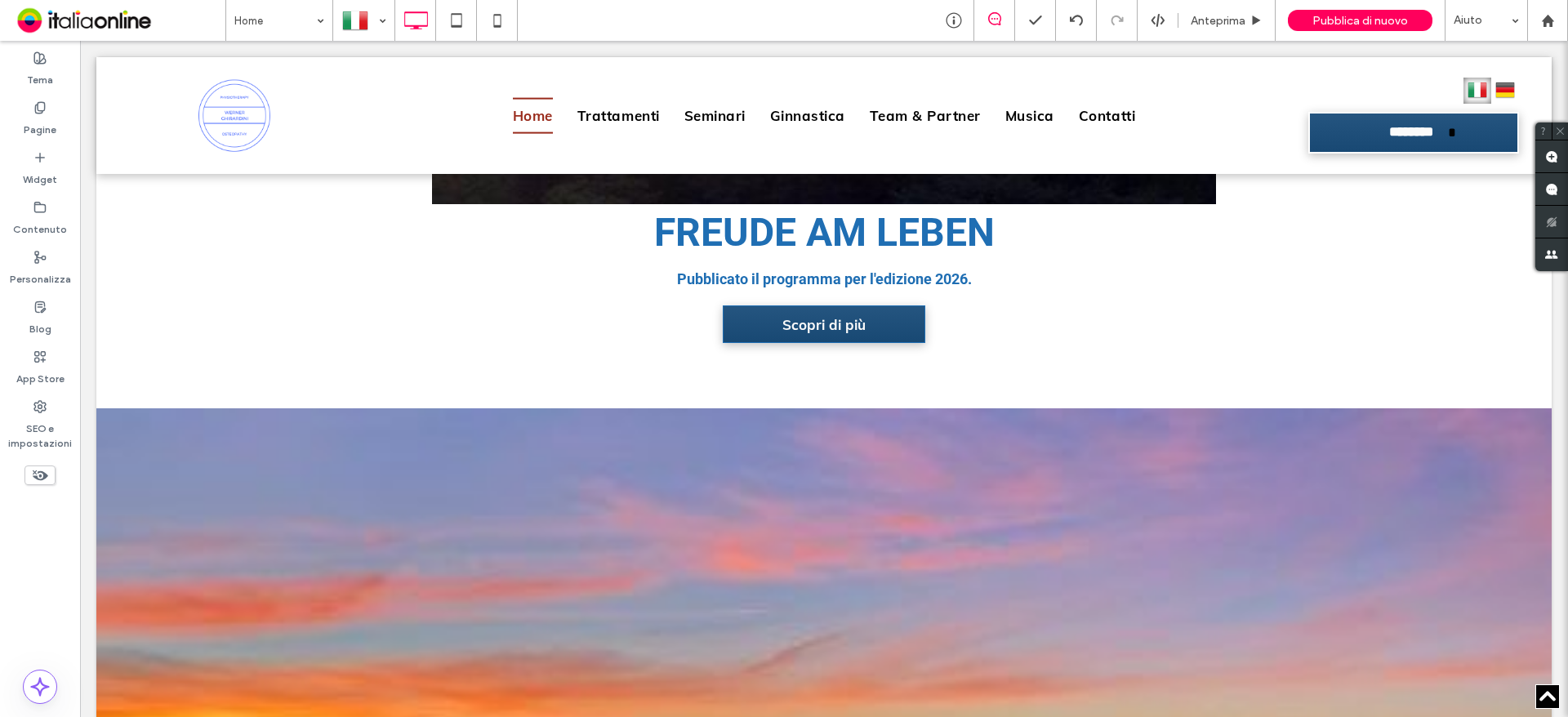
click at [117, 411] on div at bounding box center [117, 422] width 41 height 26
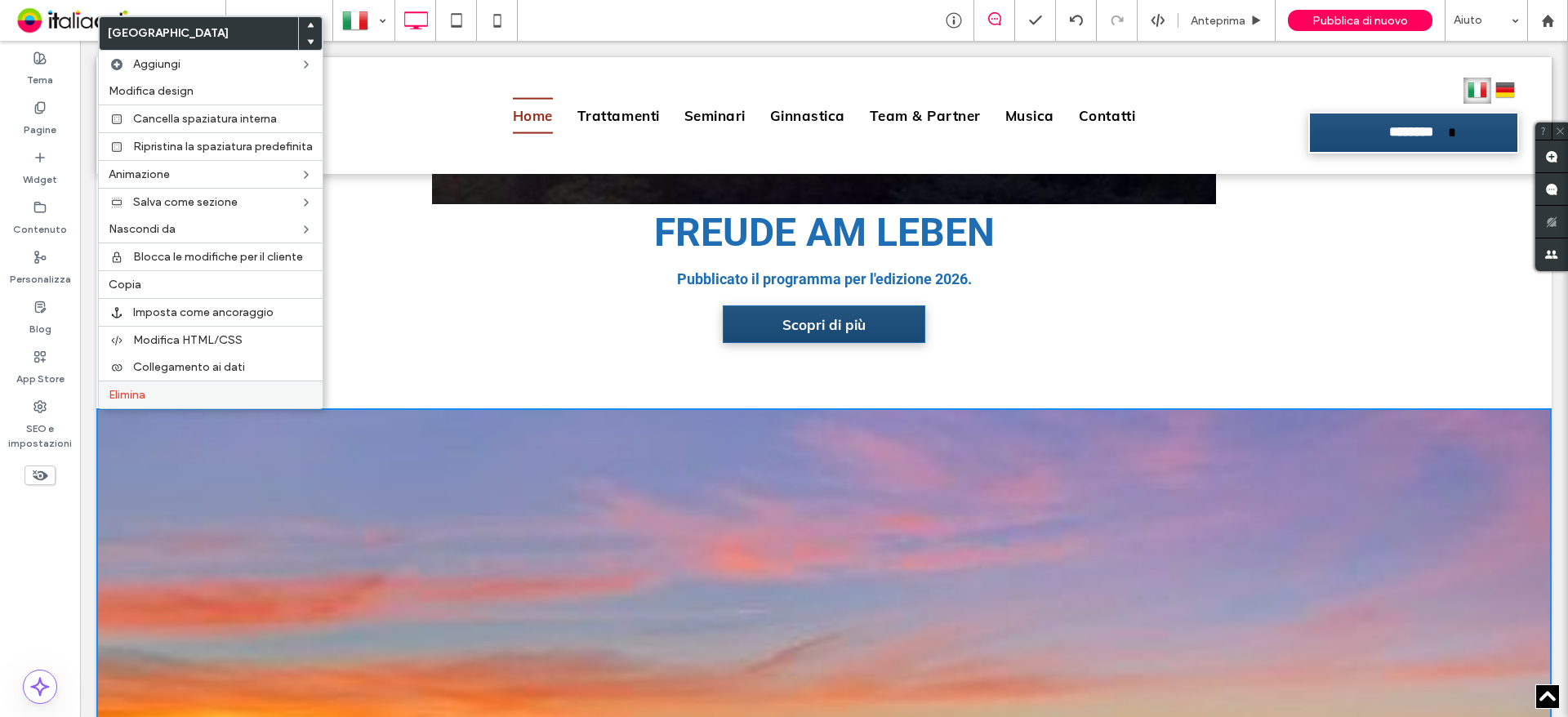
click at [141, 389] on span "Elimina" at bounding box center [127, 395] width 37 height 14
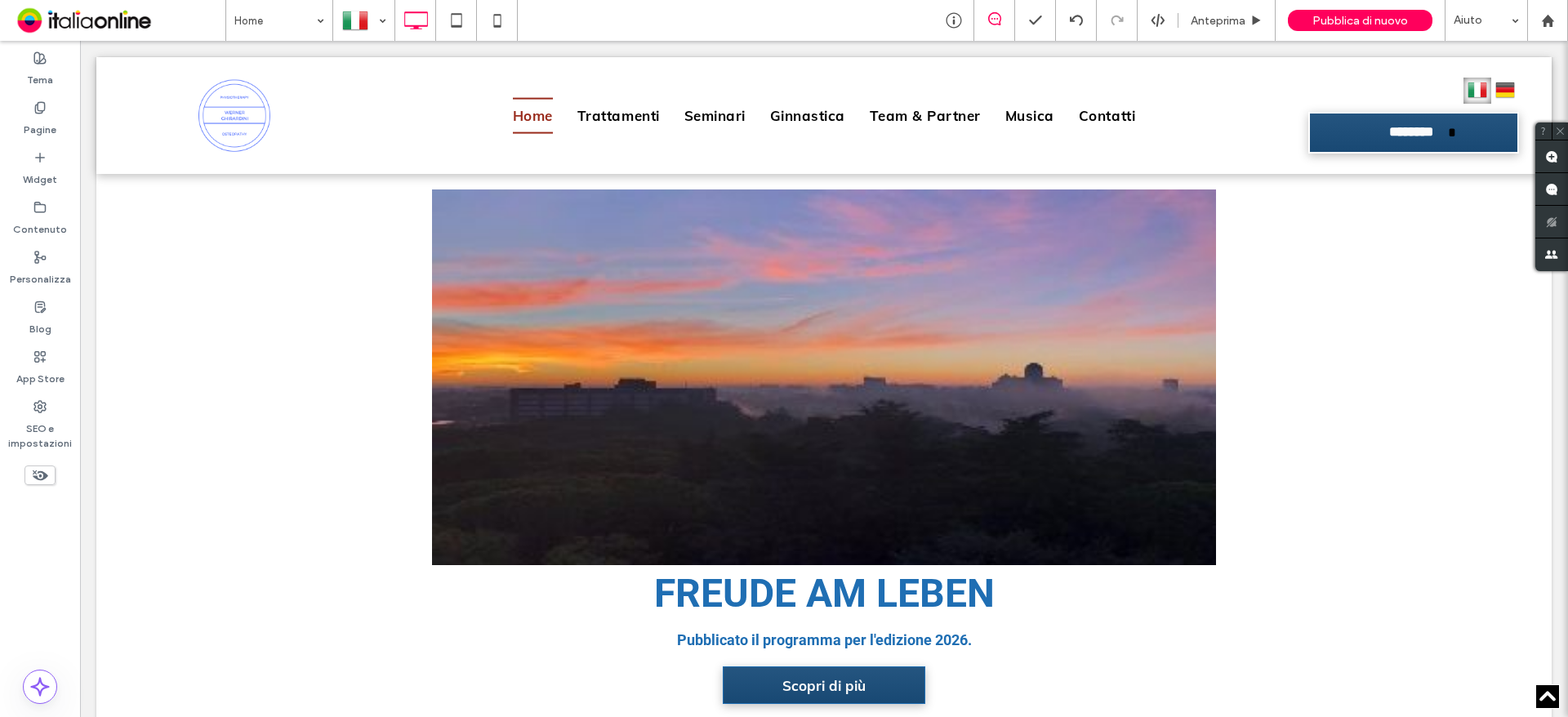
drag, startPoint x: 1567, startPoint y: 325, endPoint x: 1633, endPoint y: 307, distance: 68.4
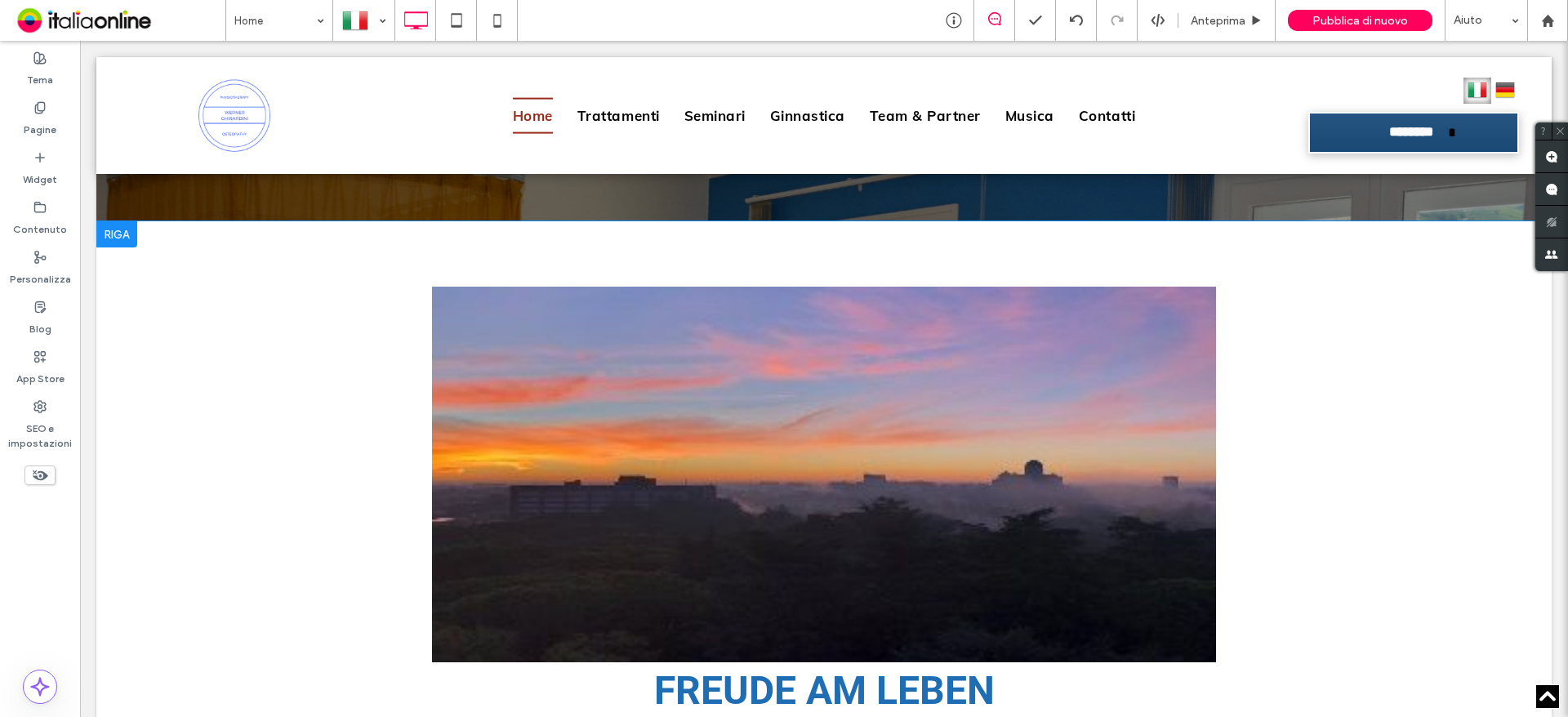
scroll to position [710, 0]
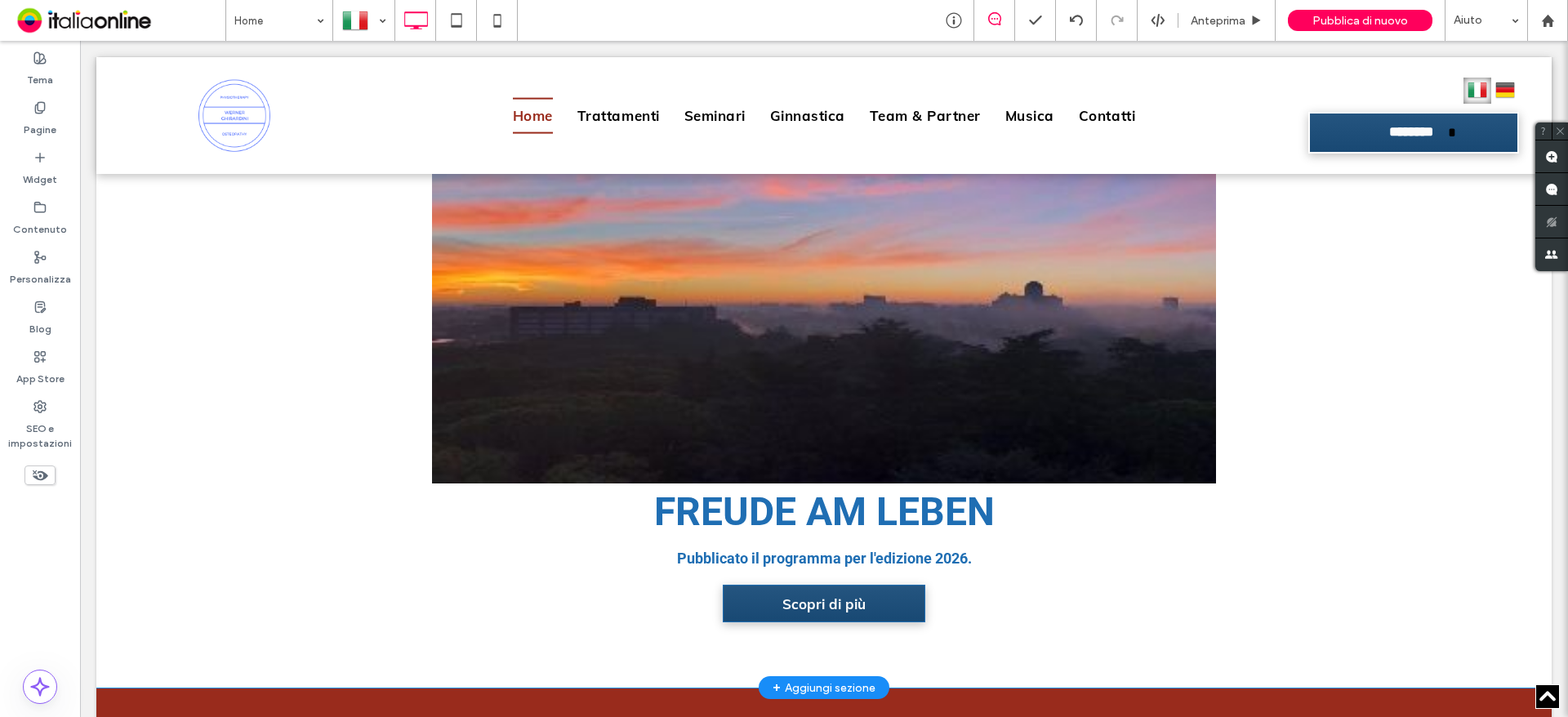
click at [143, 397] on div "Click To Paste Click To Paste FREUDE AM LEBEN Pubblicato il programma per l'edi…" at bounding box center [824, 365] width 1456 height 645
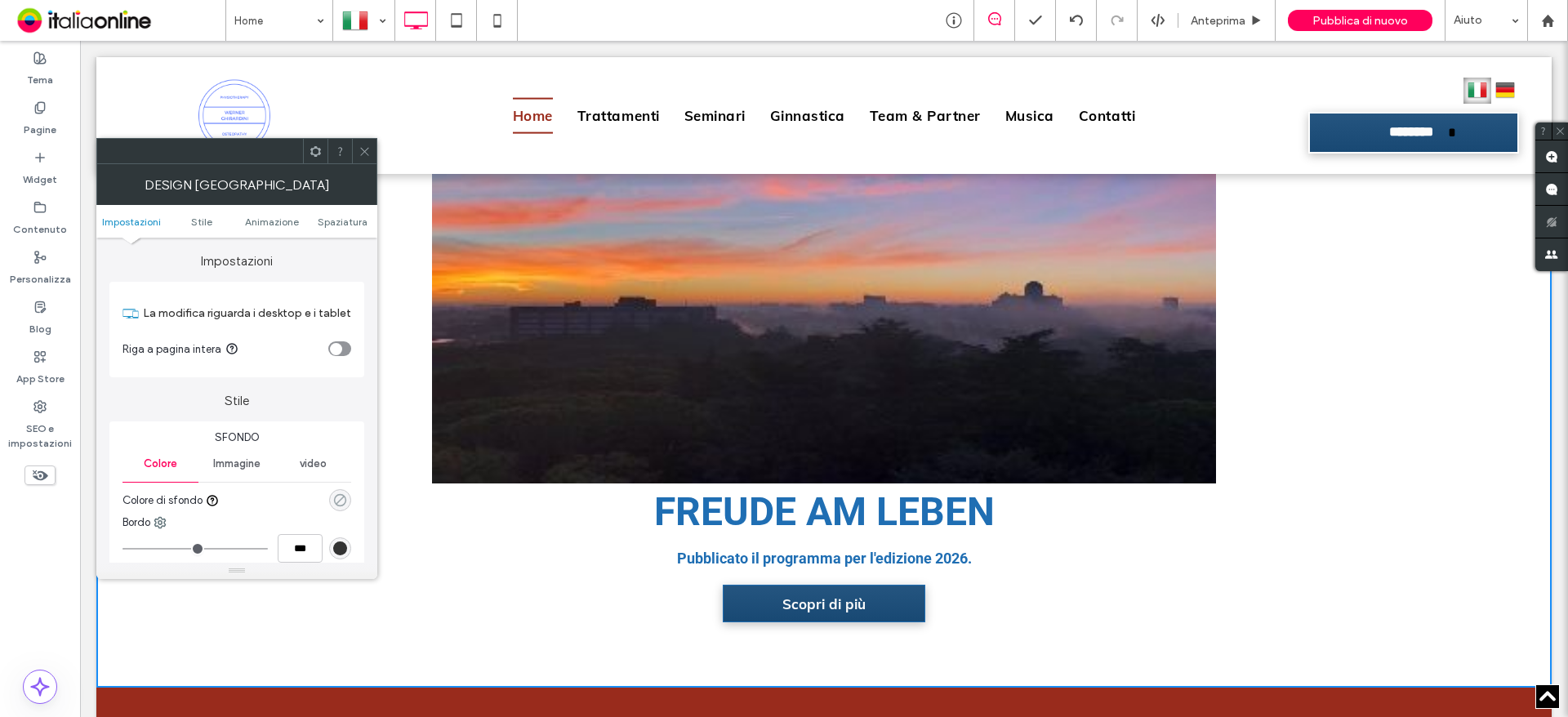
click at [336, 503] on use "rgba(0, 0, 0, 0)" at bounding box center [340, 500] width 12 height 12
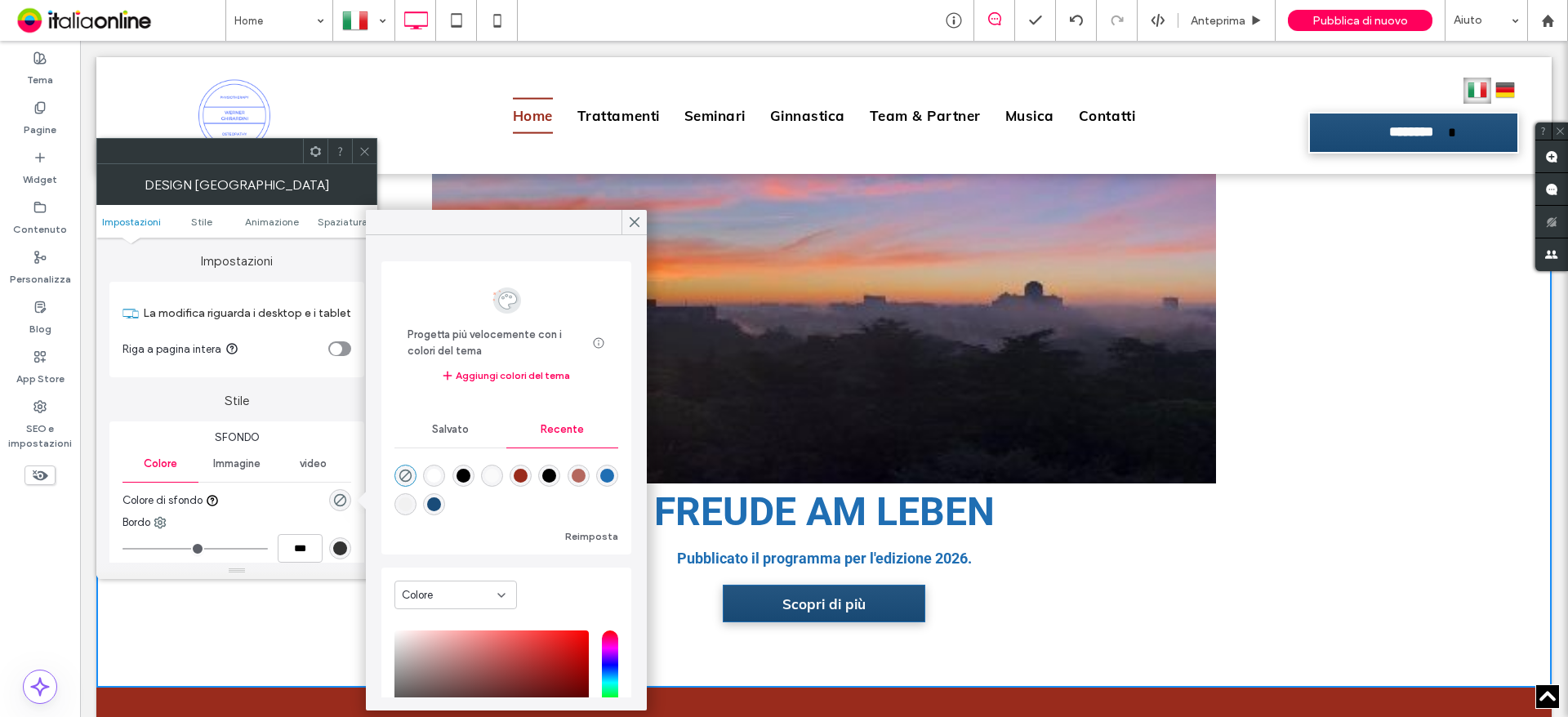
click at [600, 483] on div "rgba(31, 110, 179, 1)" at bounding box center [607, 476] width 14 height 14
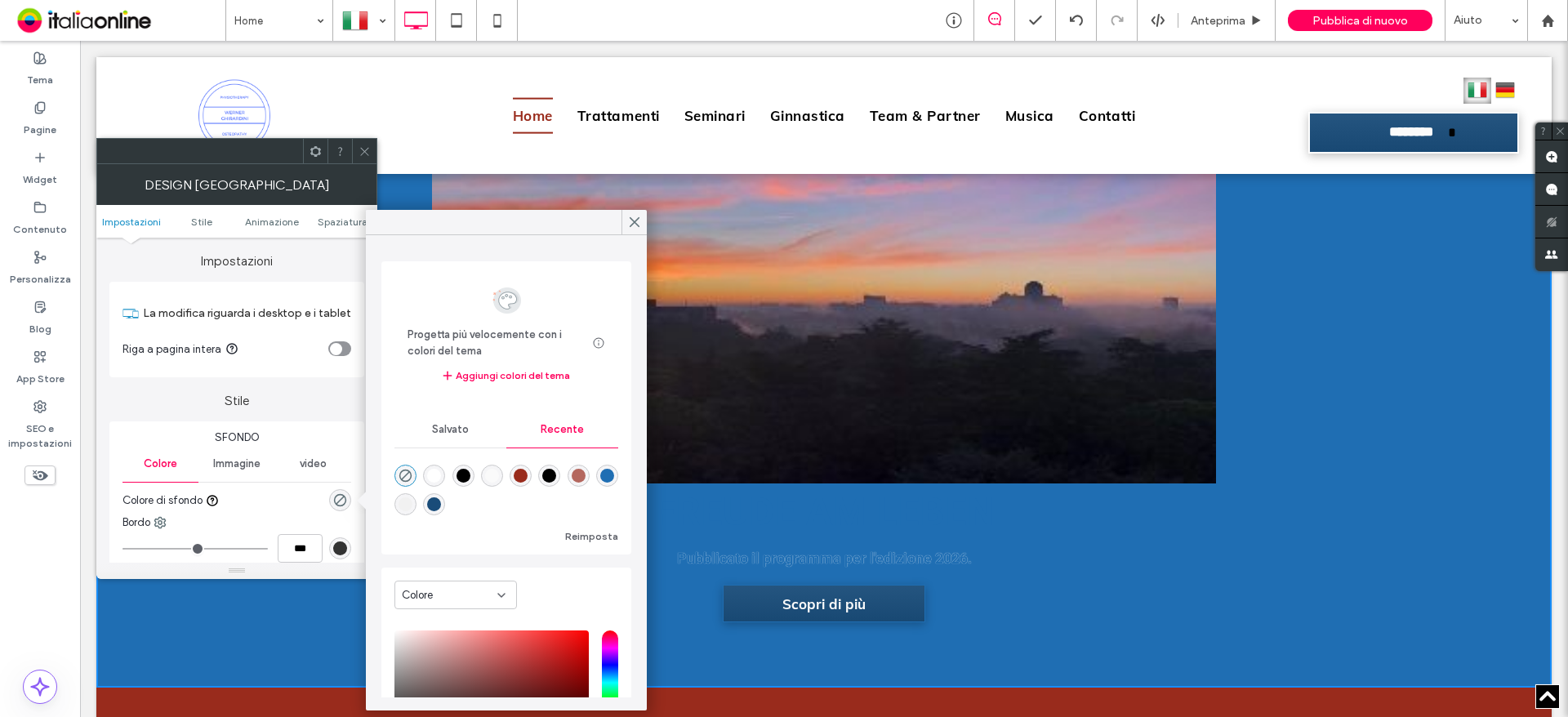
type input "*******"
type input "***"
type input "****"
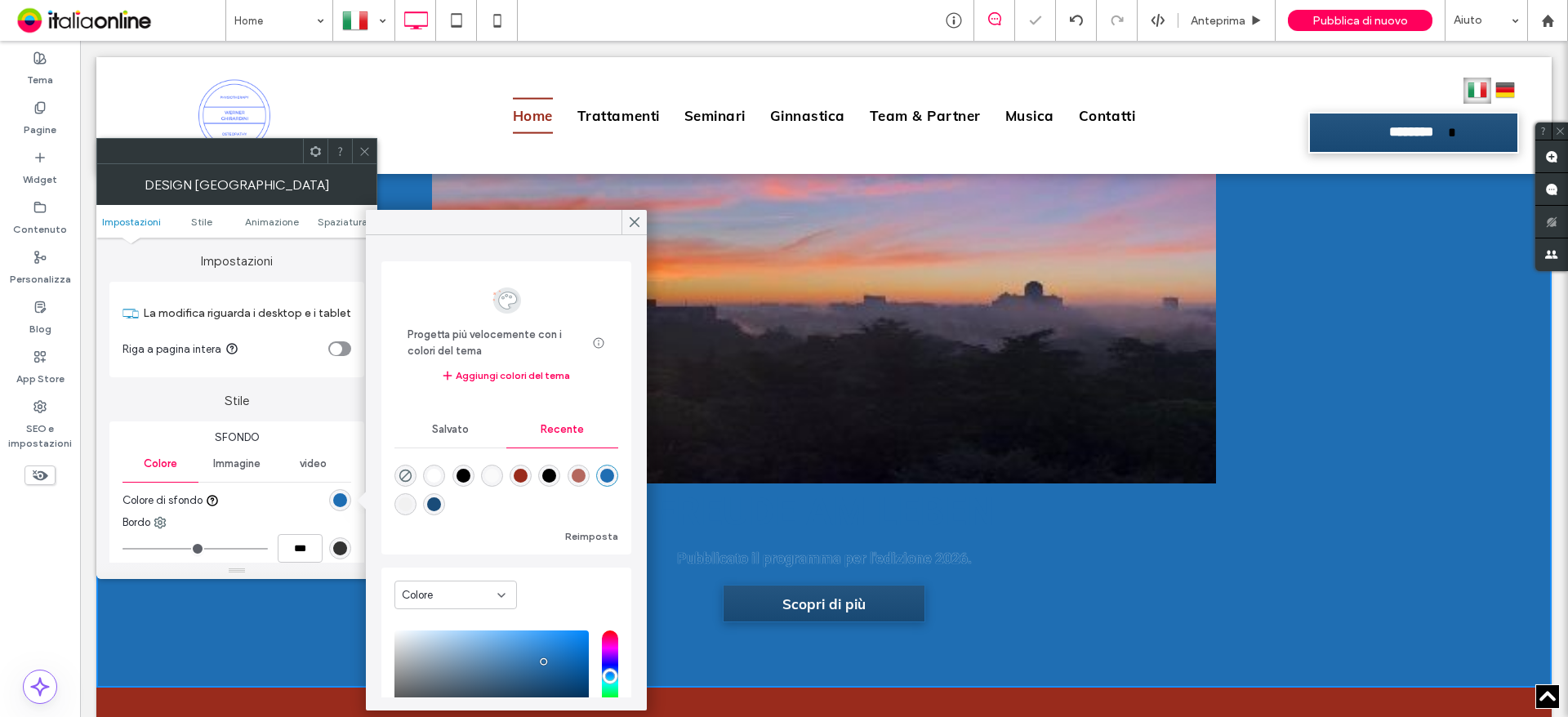
click at [495, 469] on div "rgba(250, 250, 250, 1)" at bounding box center [492, 476] width 14 height 14
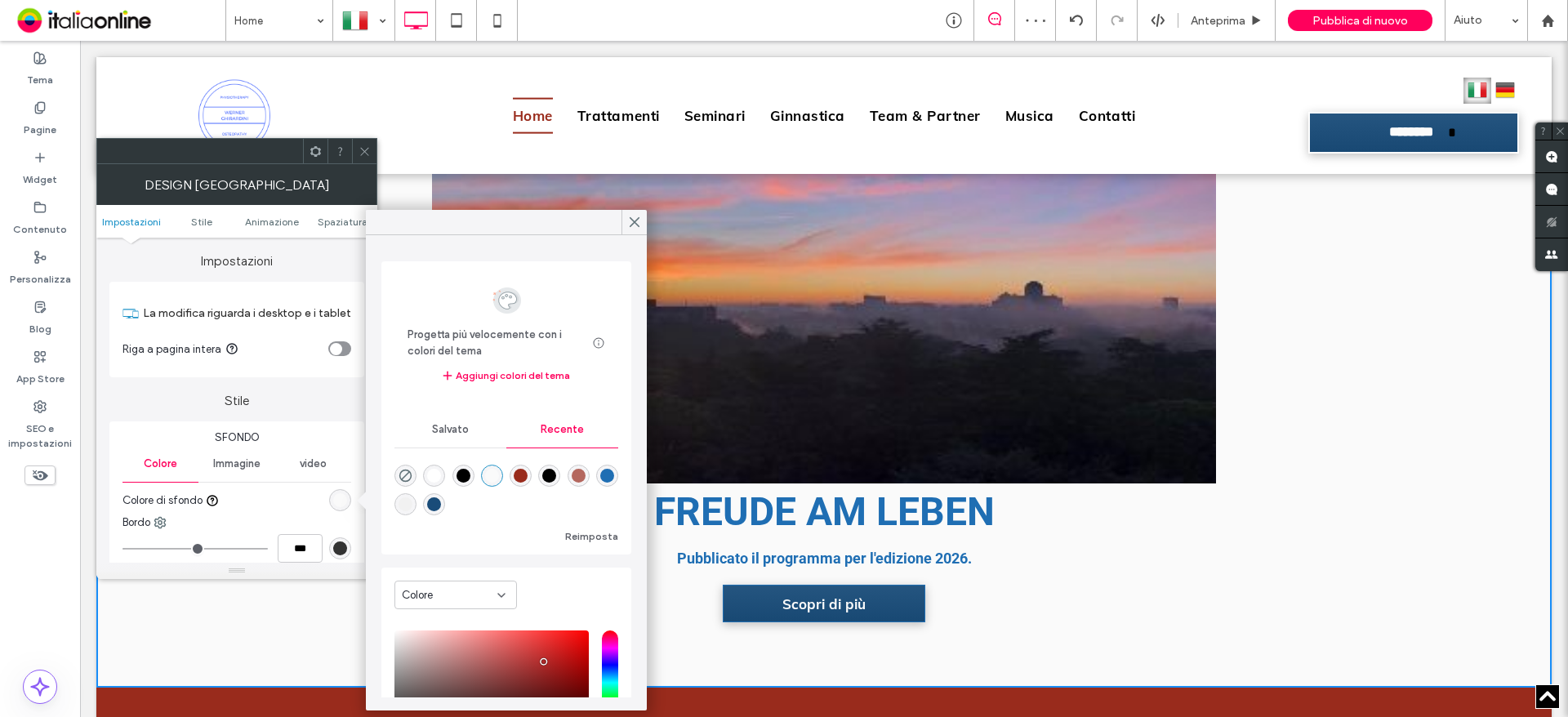
type input "*******"
click at [362, 151] on icon at bounding box center [365, 152] width 12 height 12
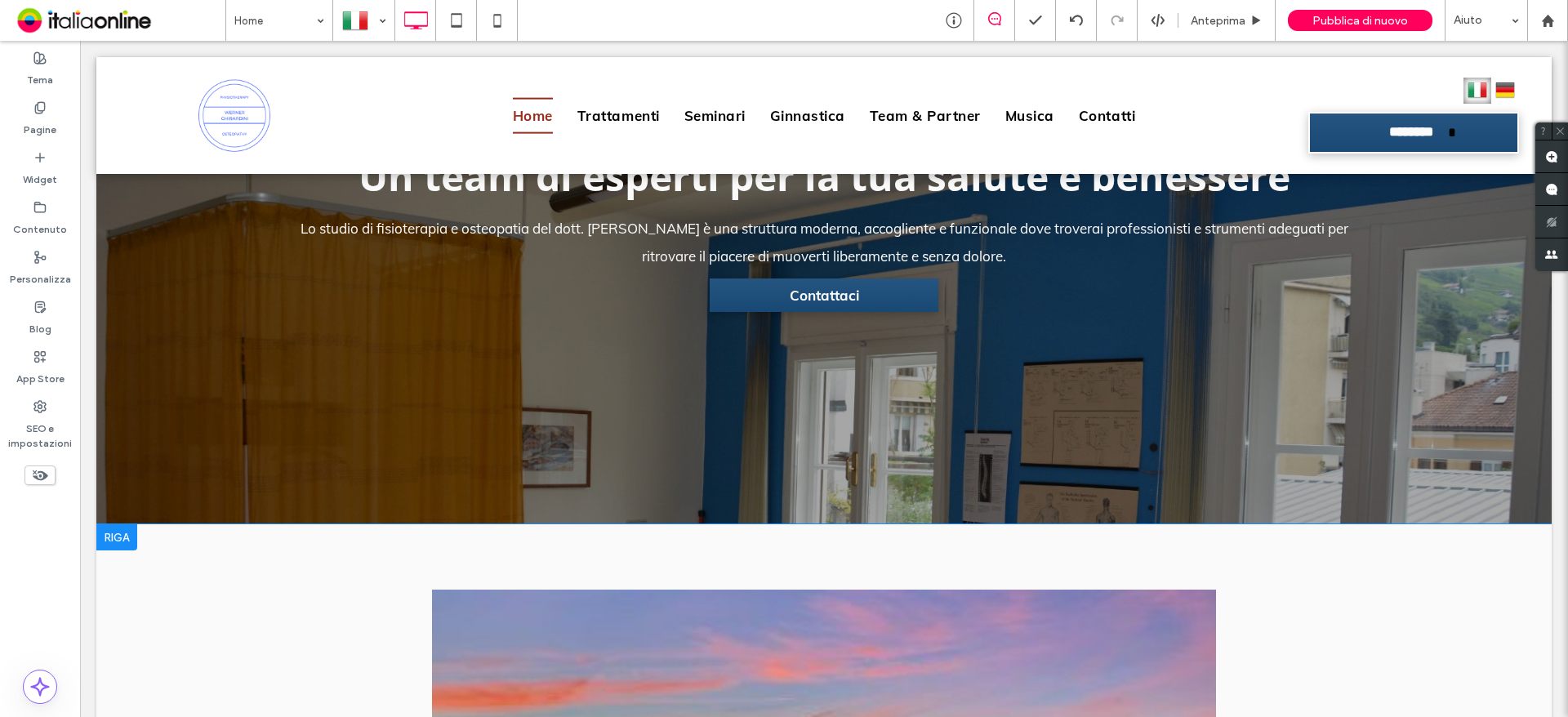
scroll to position [384, 0]
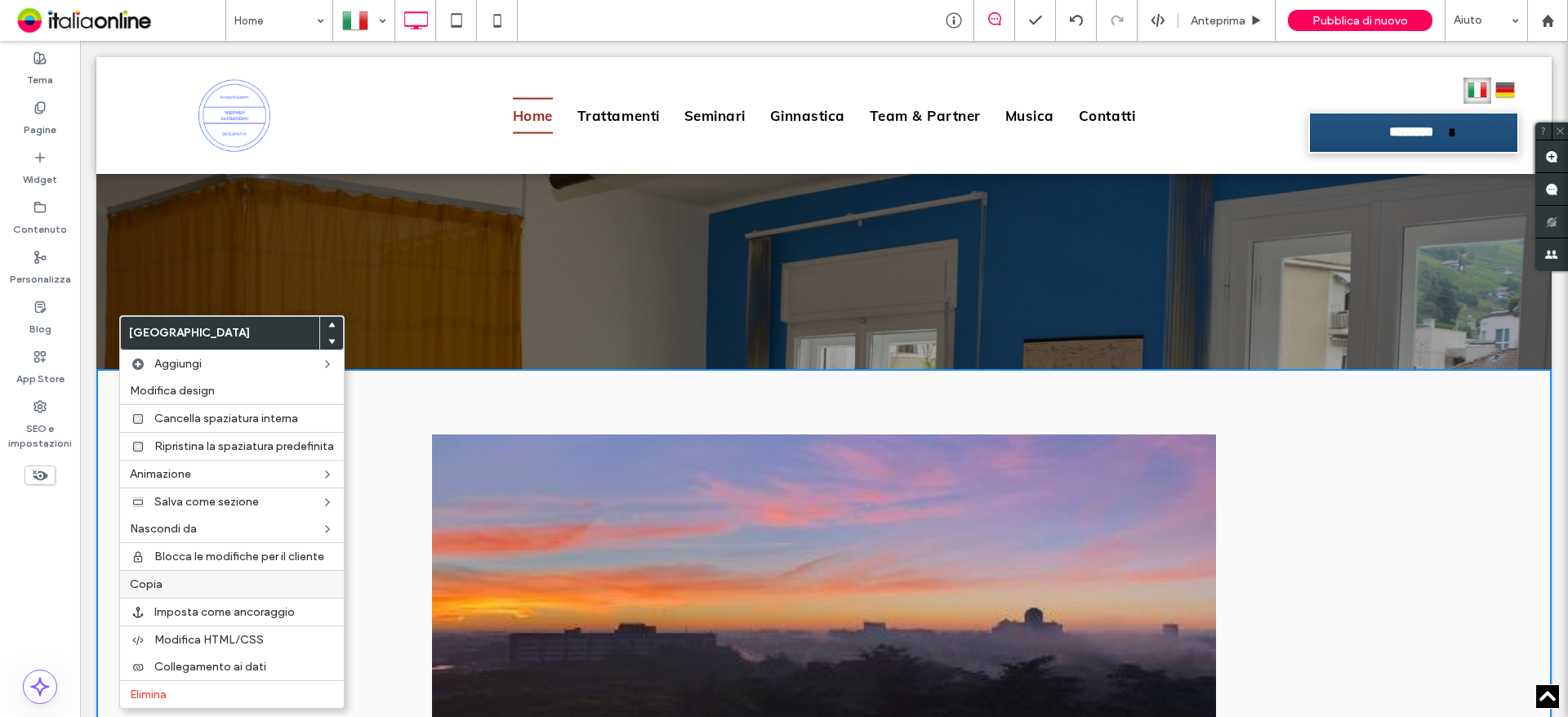
click at [181, 590] on label "Copia" at bounding box center [232, 584] width 204 height 14
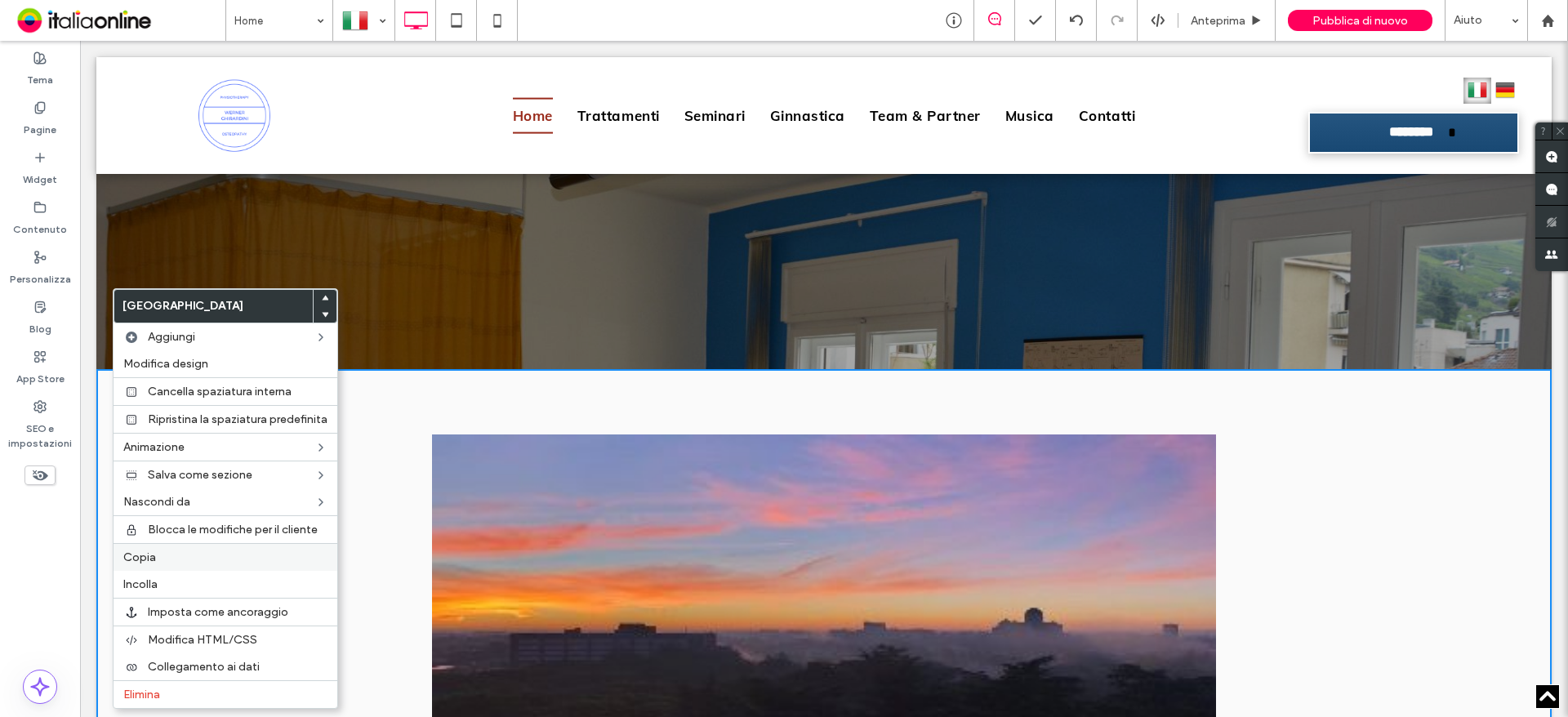
click at [158, 559] on label "Copia" at bounding box center [226, 557] width 204 height 14
click at [369, 16] on div at bounding box center [364, 20] width 60 height 39
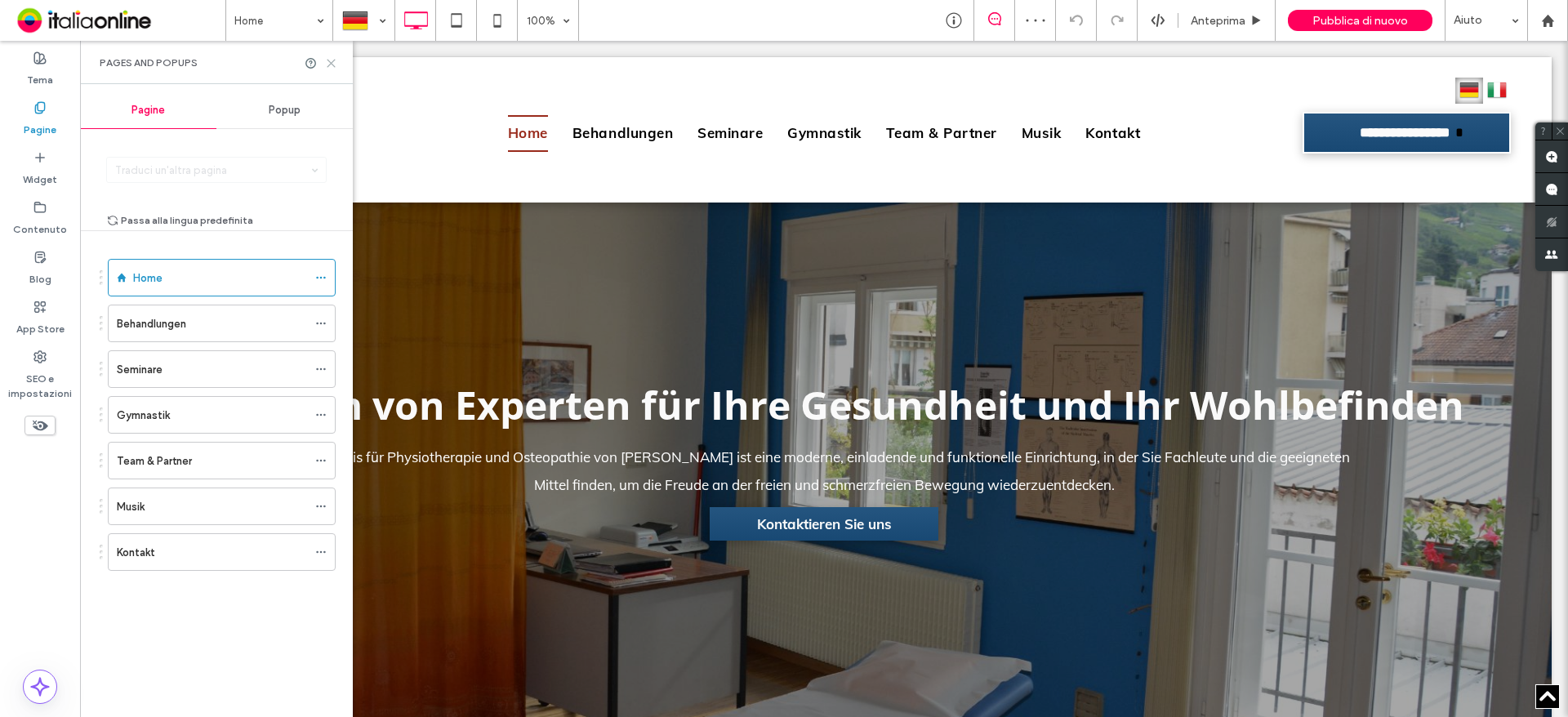
click at [336, 58] on icon at bounding box center [331, 63] width 12 height 12
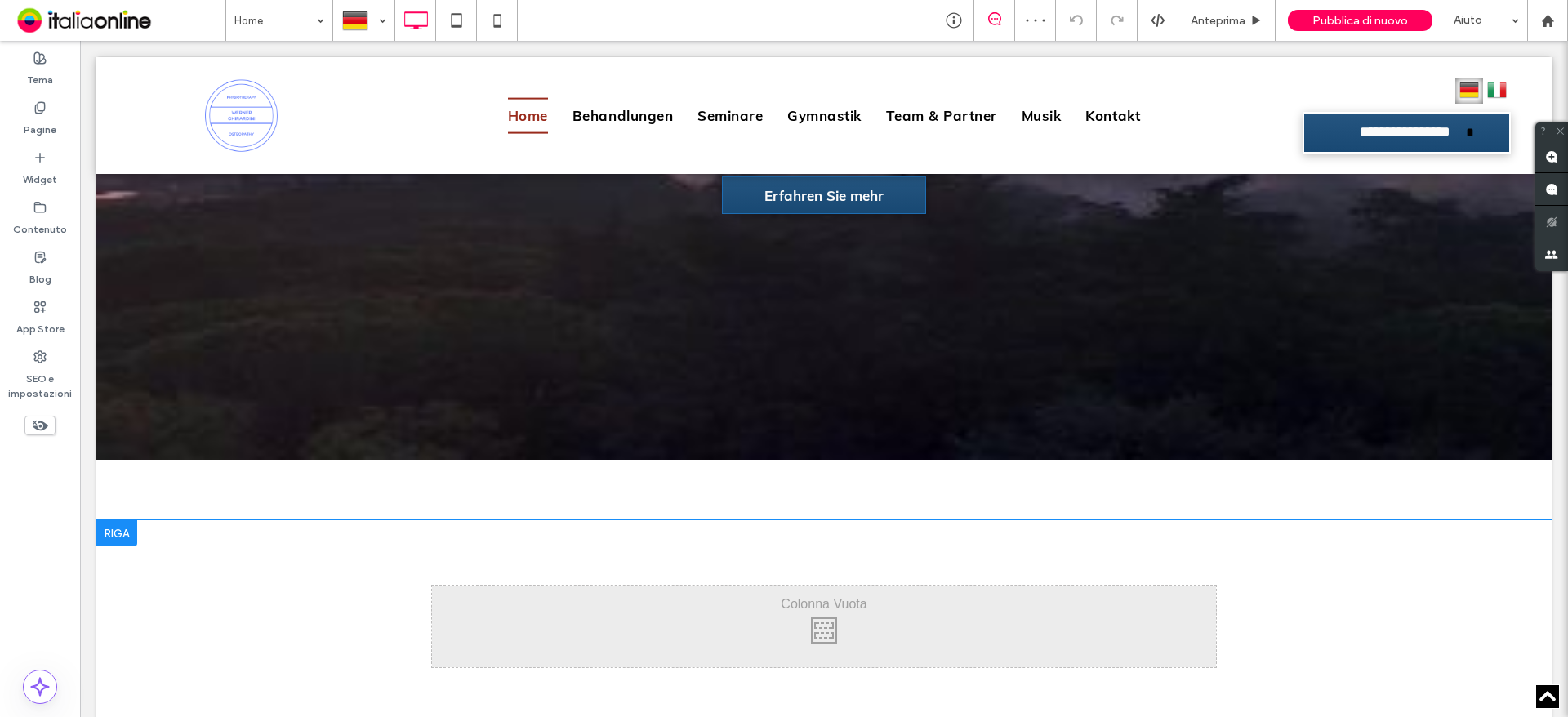
scroll to position [1144, 0]
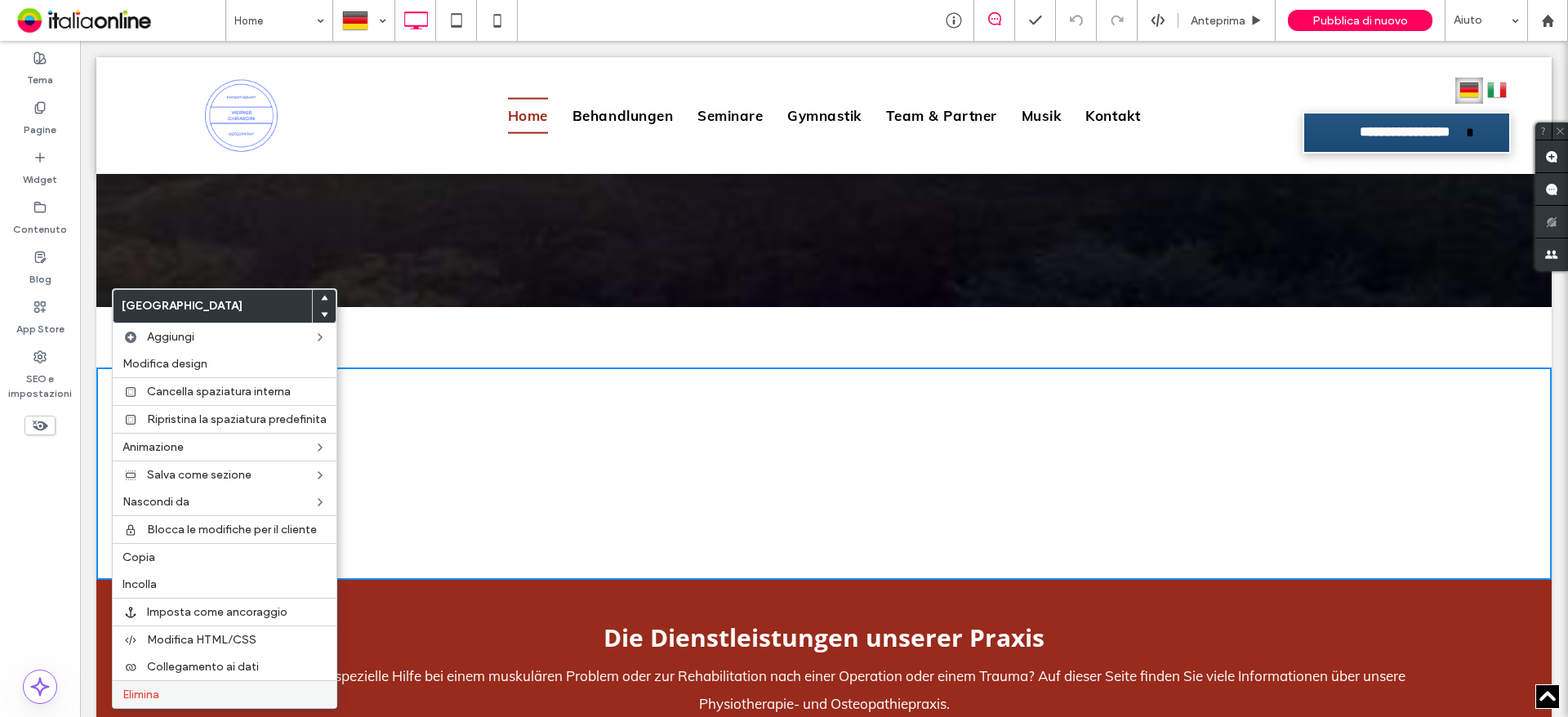
click at [163, 694] on label "Elimina" at bounding box center [225, 695] width 204 height 14
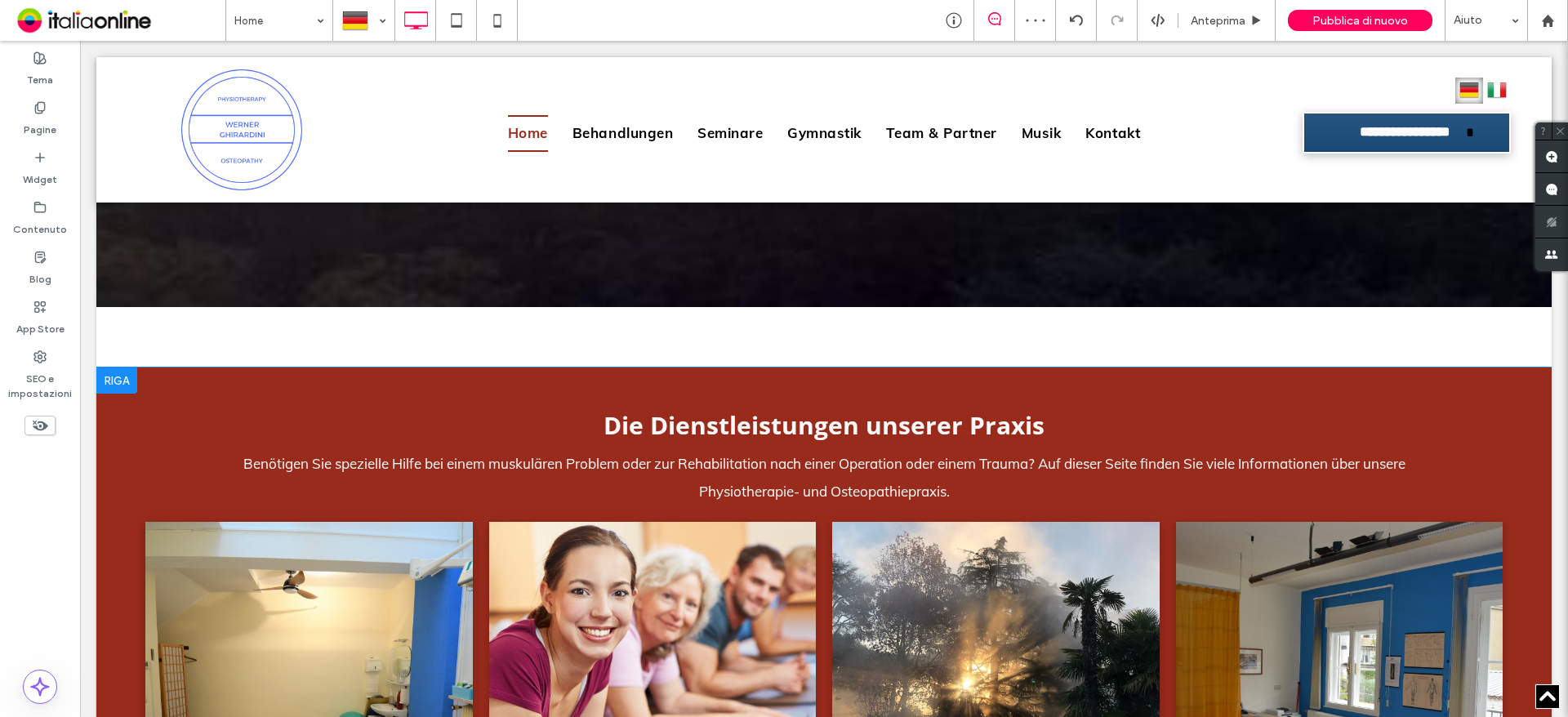
scroll to position [1172, 0]
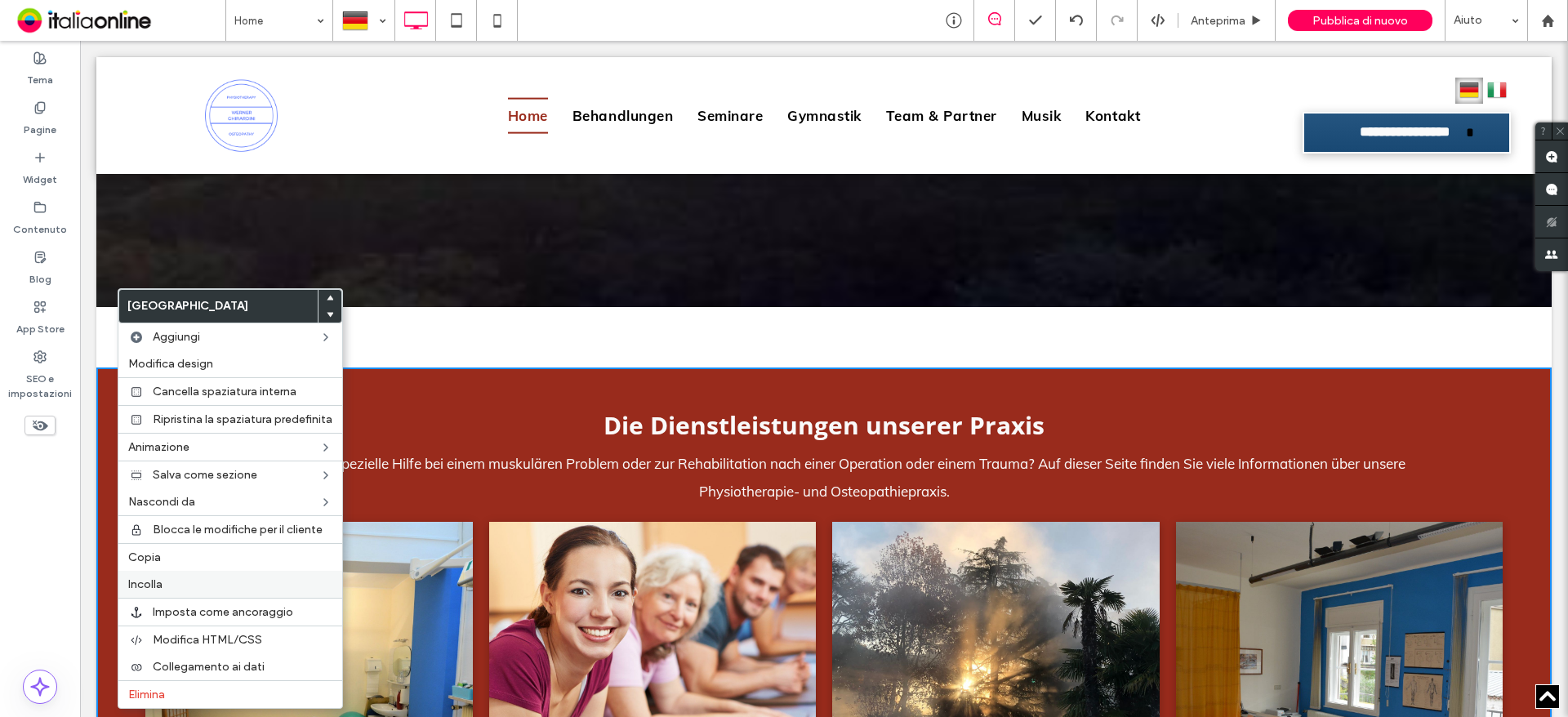
click at [186, 579] on label "Incolla" at bounding box center [231, 584] width 204 height 14
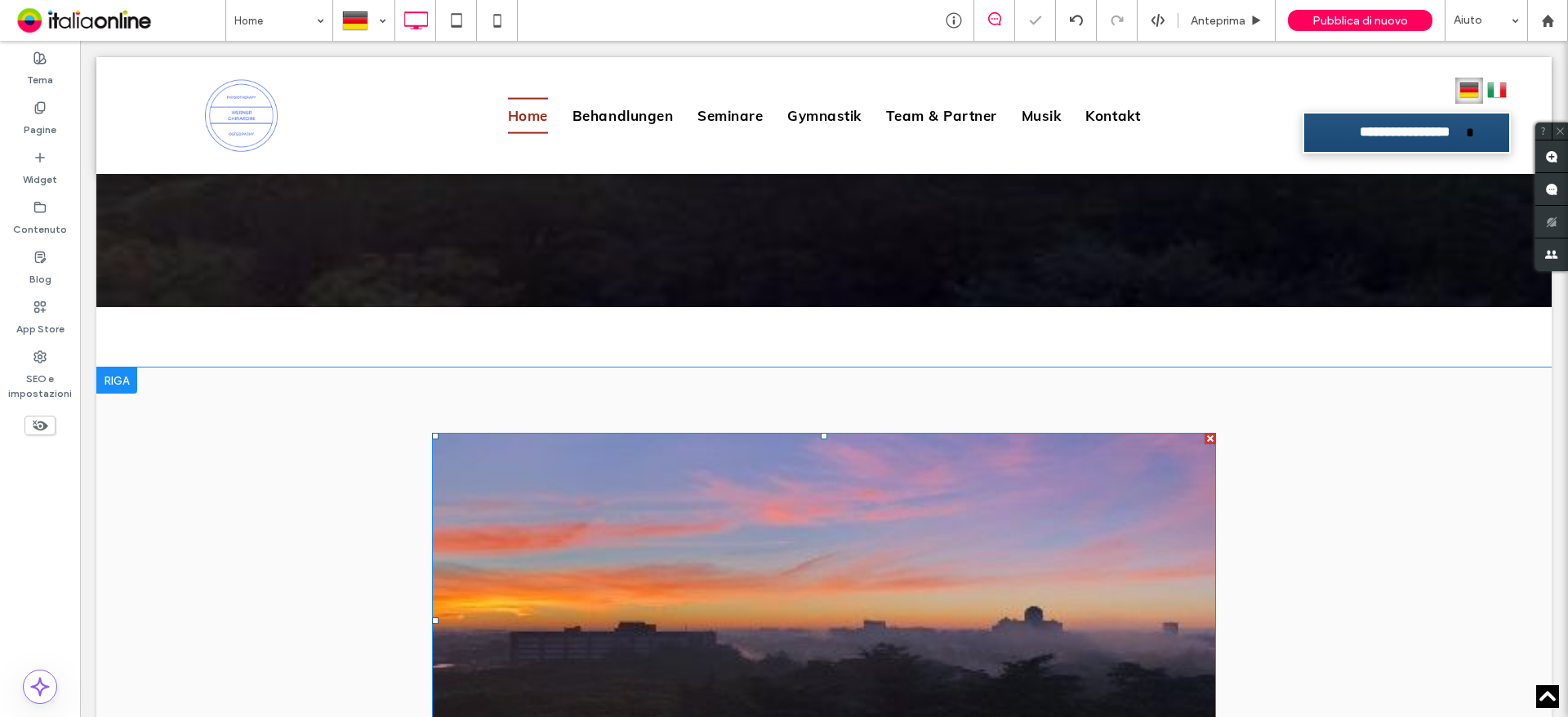
scroll to position [1499, 0]
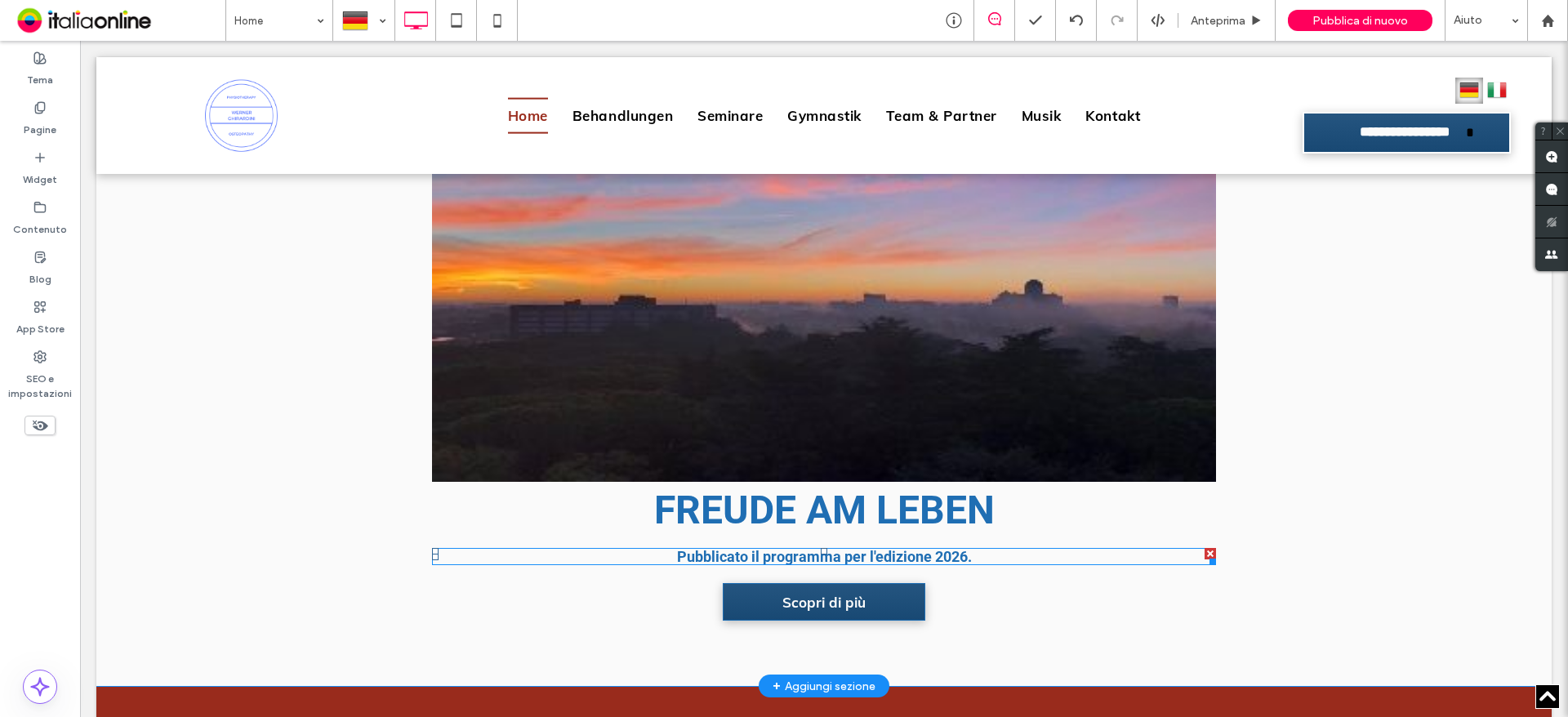
click at [700, 554] on strong "Pubblicato il programma per l'edizione 2026." at bounding box center [824, 557] width 295 height 17
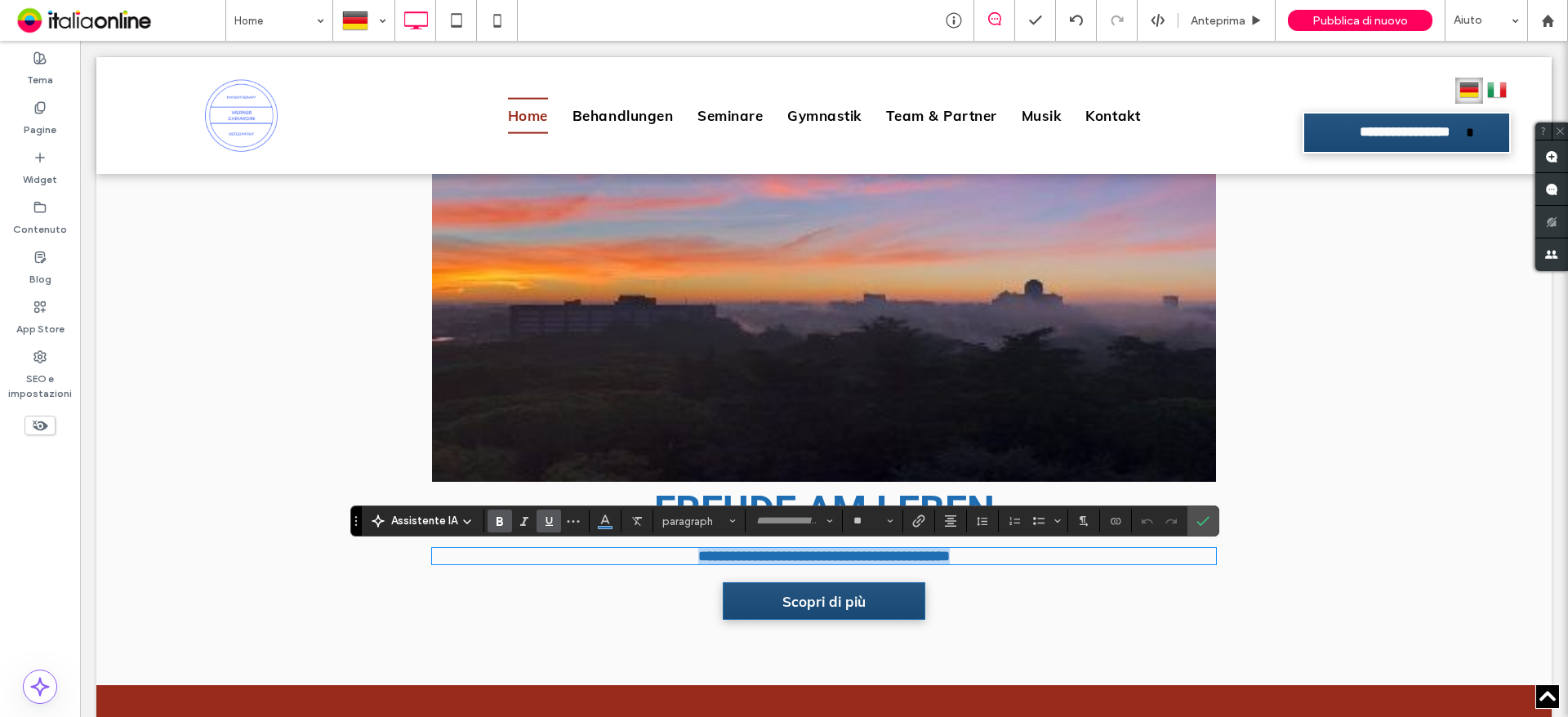
type input "**"
click at [410, 519] on span "Assistente IA" at bounding box center [424, 520] width 66 height 16
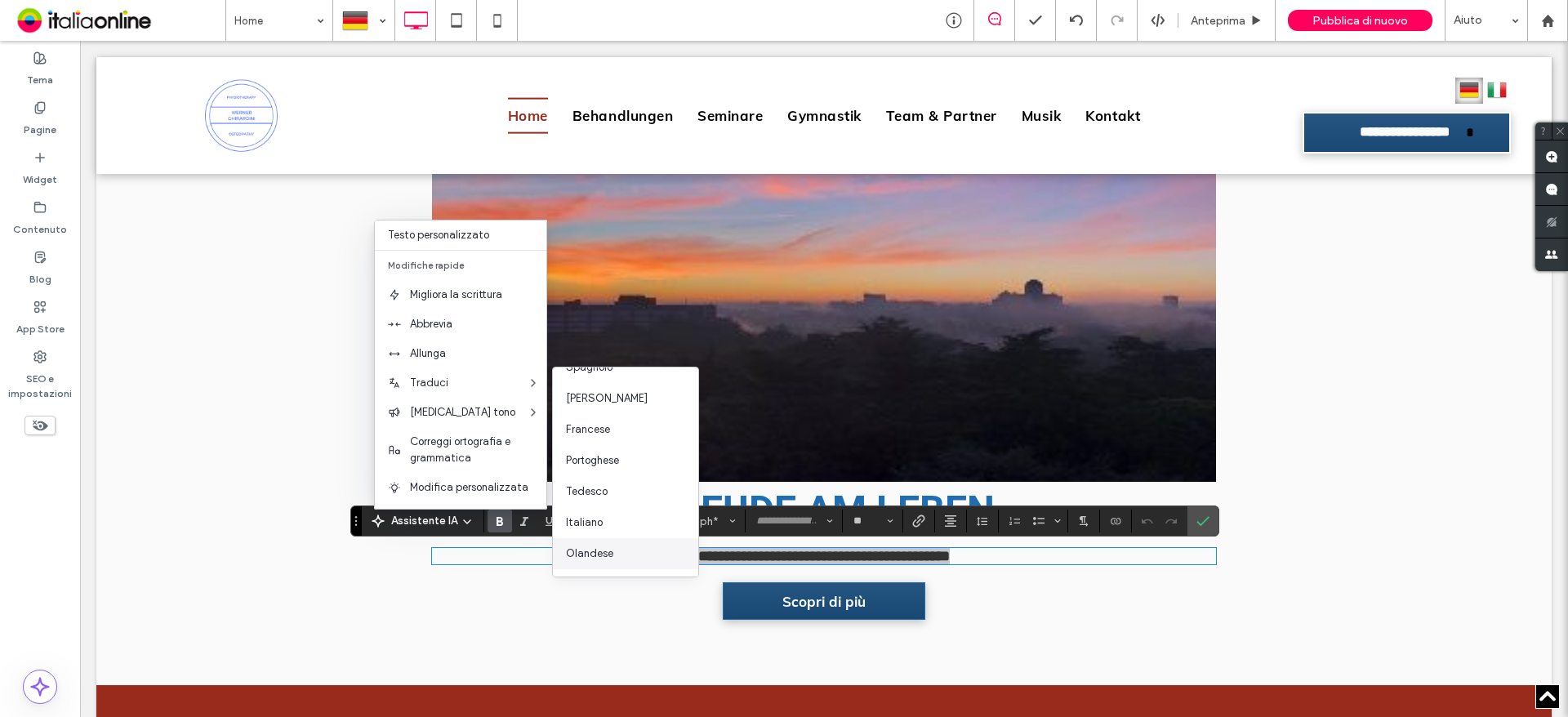
scroll to position [163, 0]
click at [606, 473] on span "Tedesco" at bounding box center [587, 474] width 42 height 16
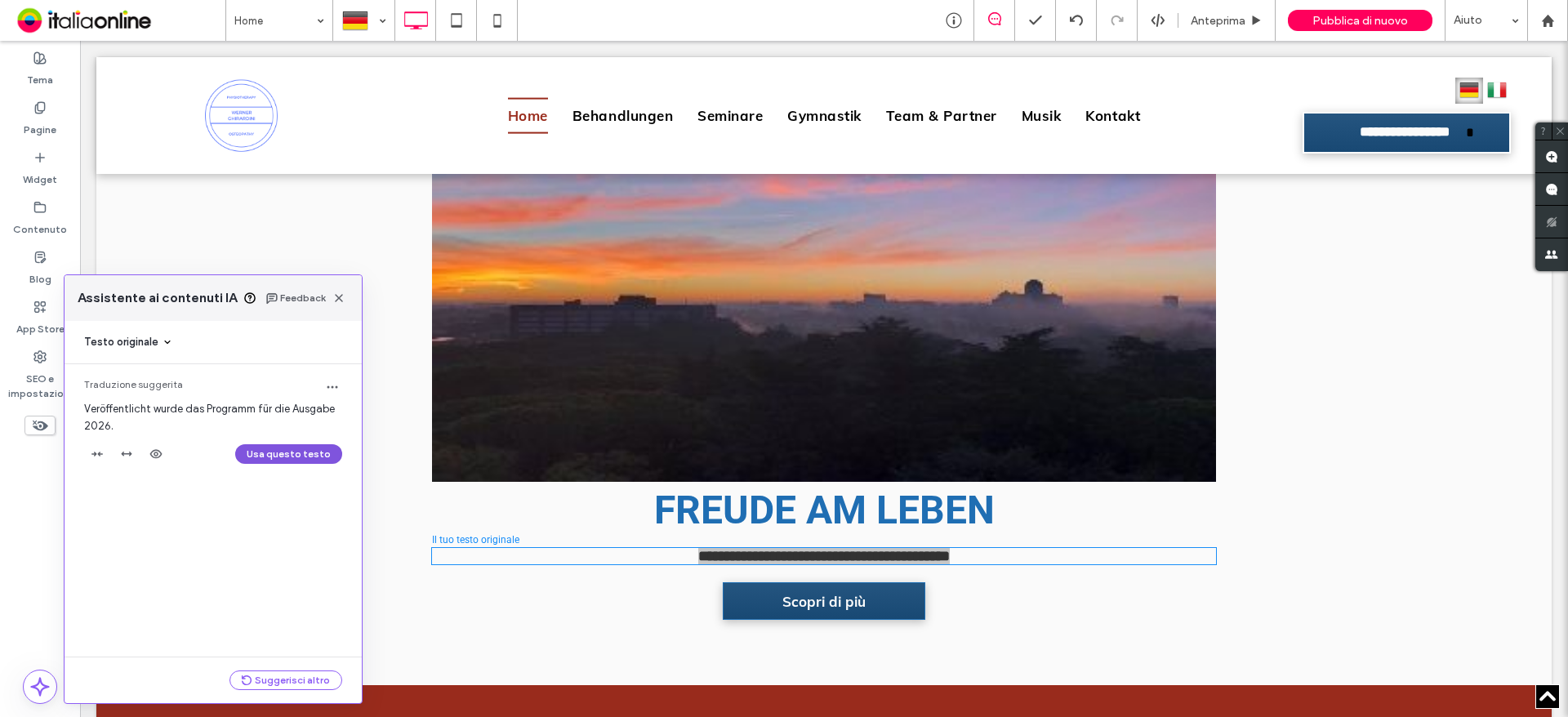
click at [284, 450] on button "Usa questo testo" at bounding box center [289, 454] width 107 height 20
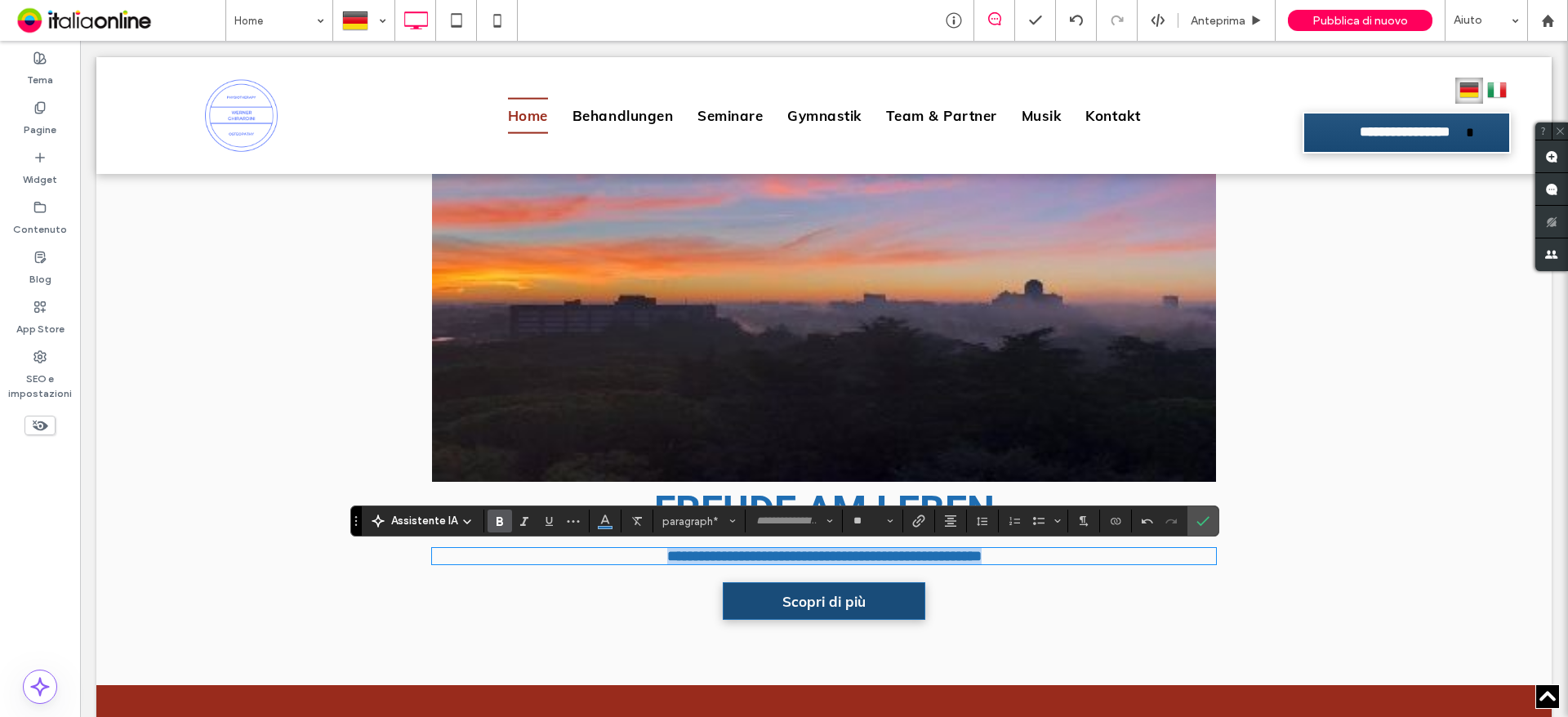
click at [797, 601] on span "Scopri di più" at bounding box center [824, 601] width 95 height 33
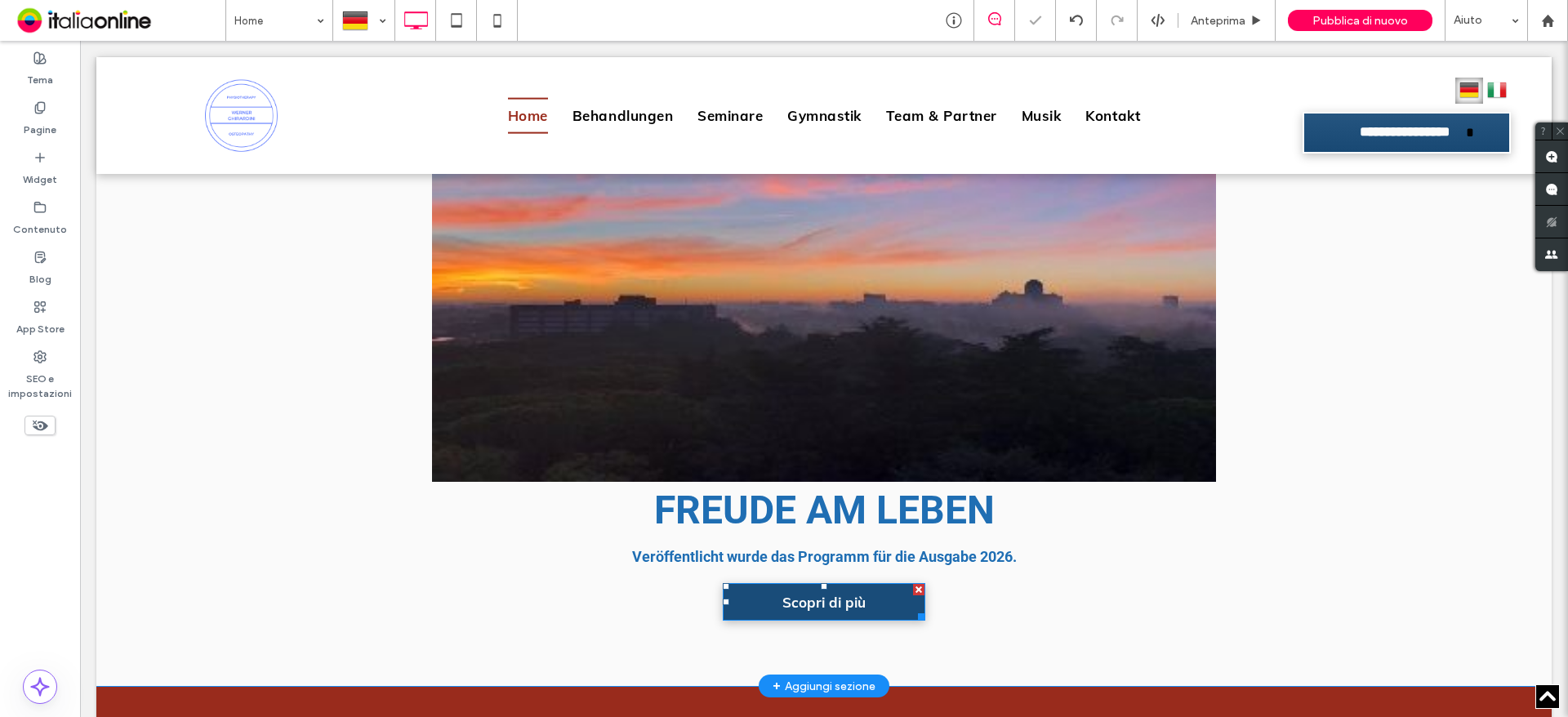
drag, startPoint x: 782, startPoint y: 598, endPoint x: 807, endPoint y: 595, distance: 25.2
click at [783, 598] on span "Scopri di più" at bounding box center [824, 602] width 95 height 33
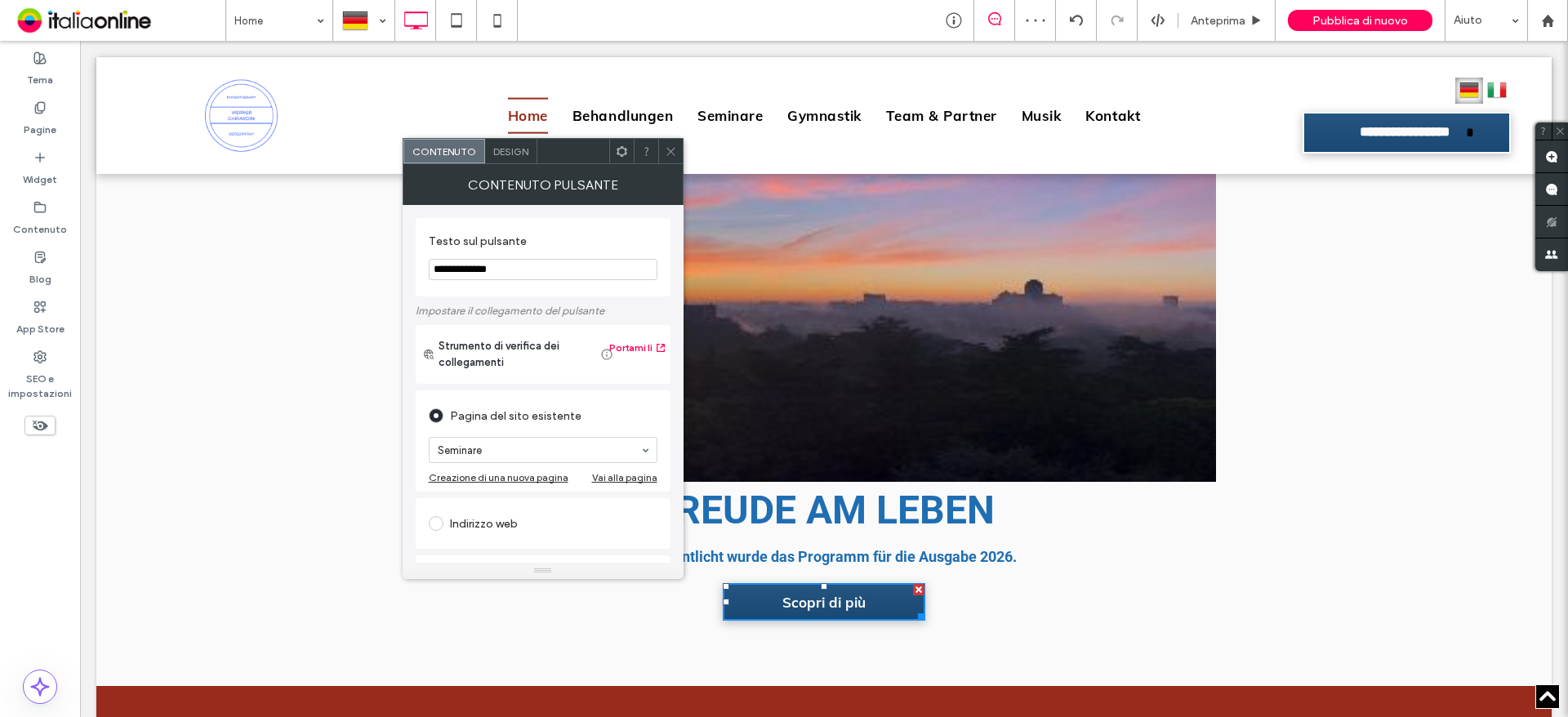
click at [514, 276] on input "**********" at bounding box center [543, 269] width 229 height 21
paste input "****"
type input "**********"
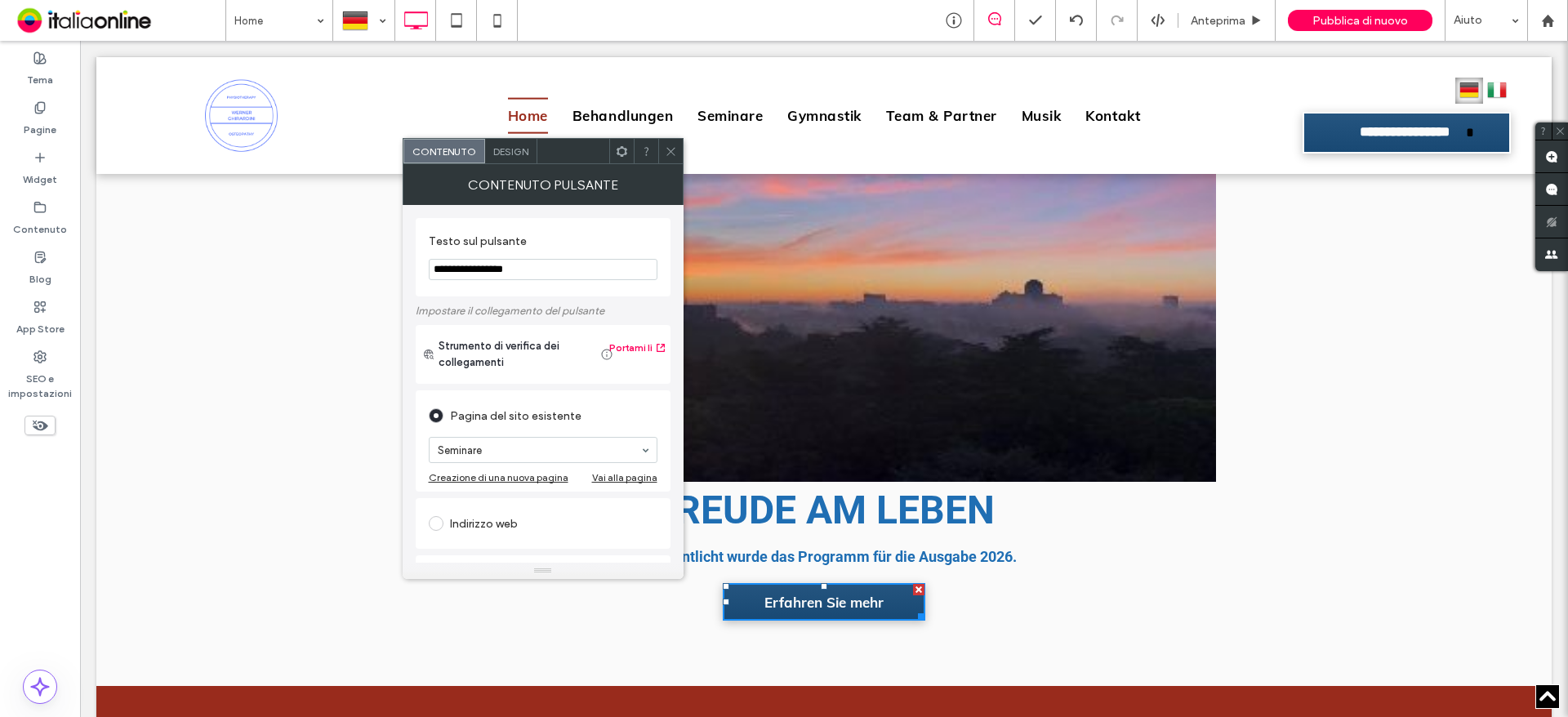
click at [671, 150] on use at bounding box center [671, 152] width 9 height 9
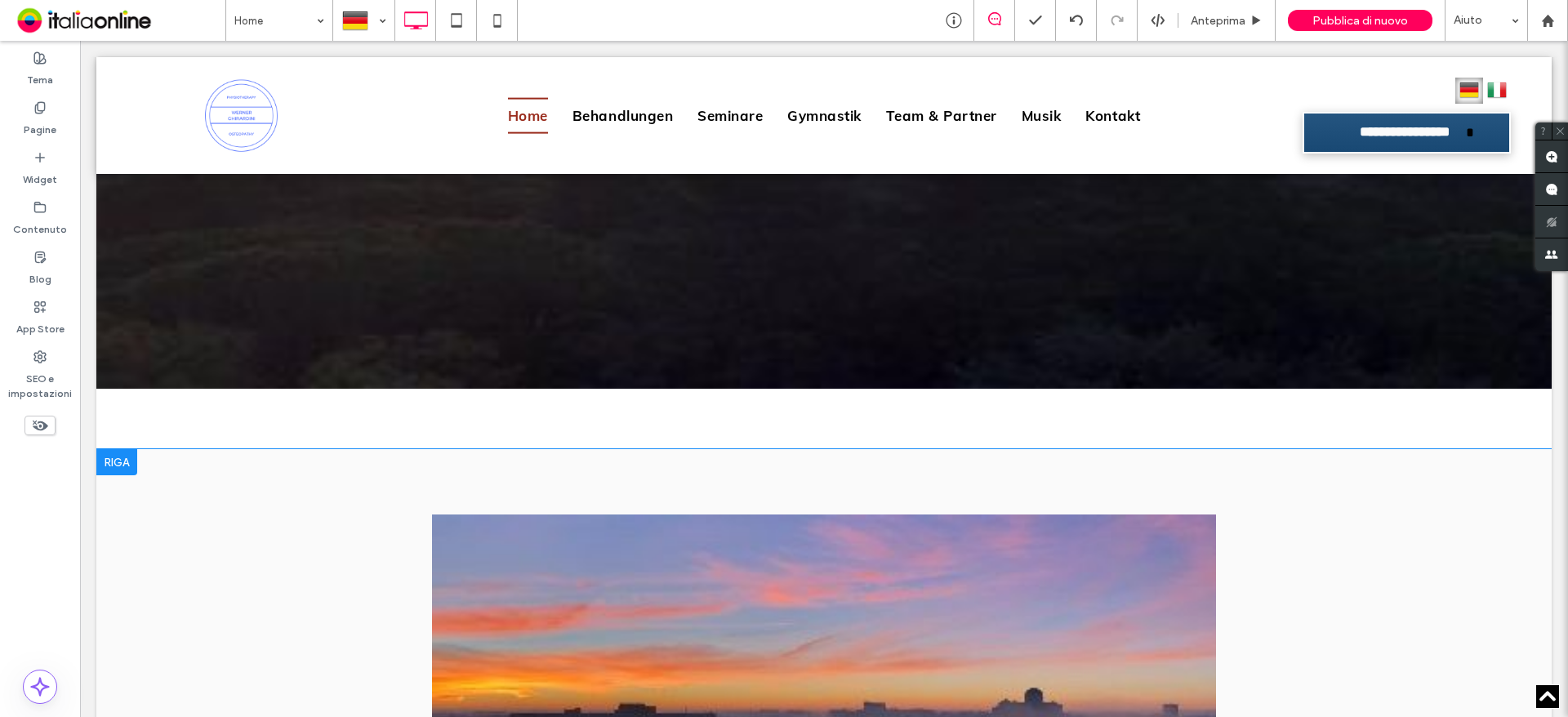
scroll to position [1499, 0]
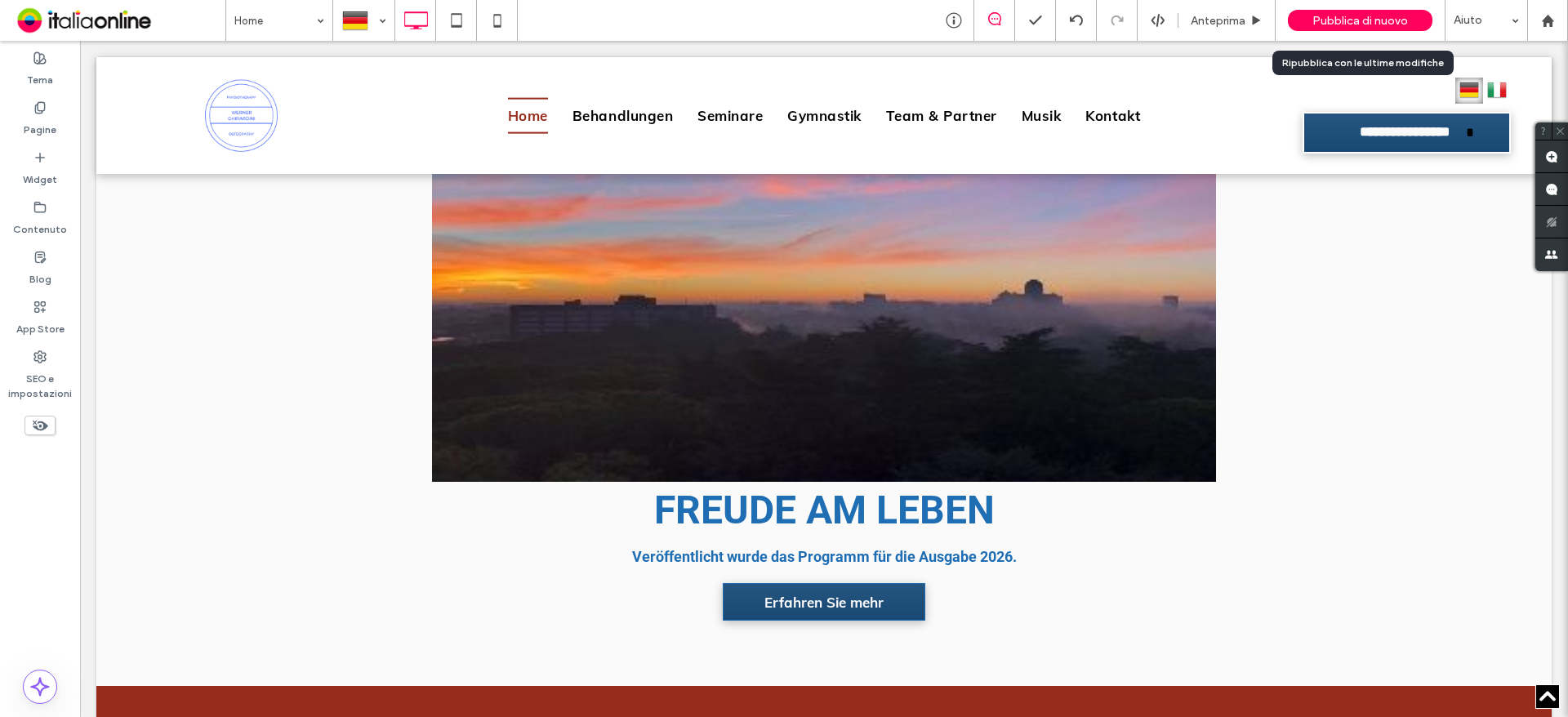
click at [1317, 22] on span "Pubblica di nuovo" at bounding box center [1360, 20] width 95 height 14
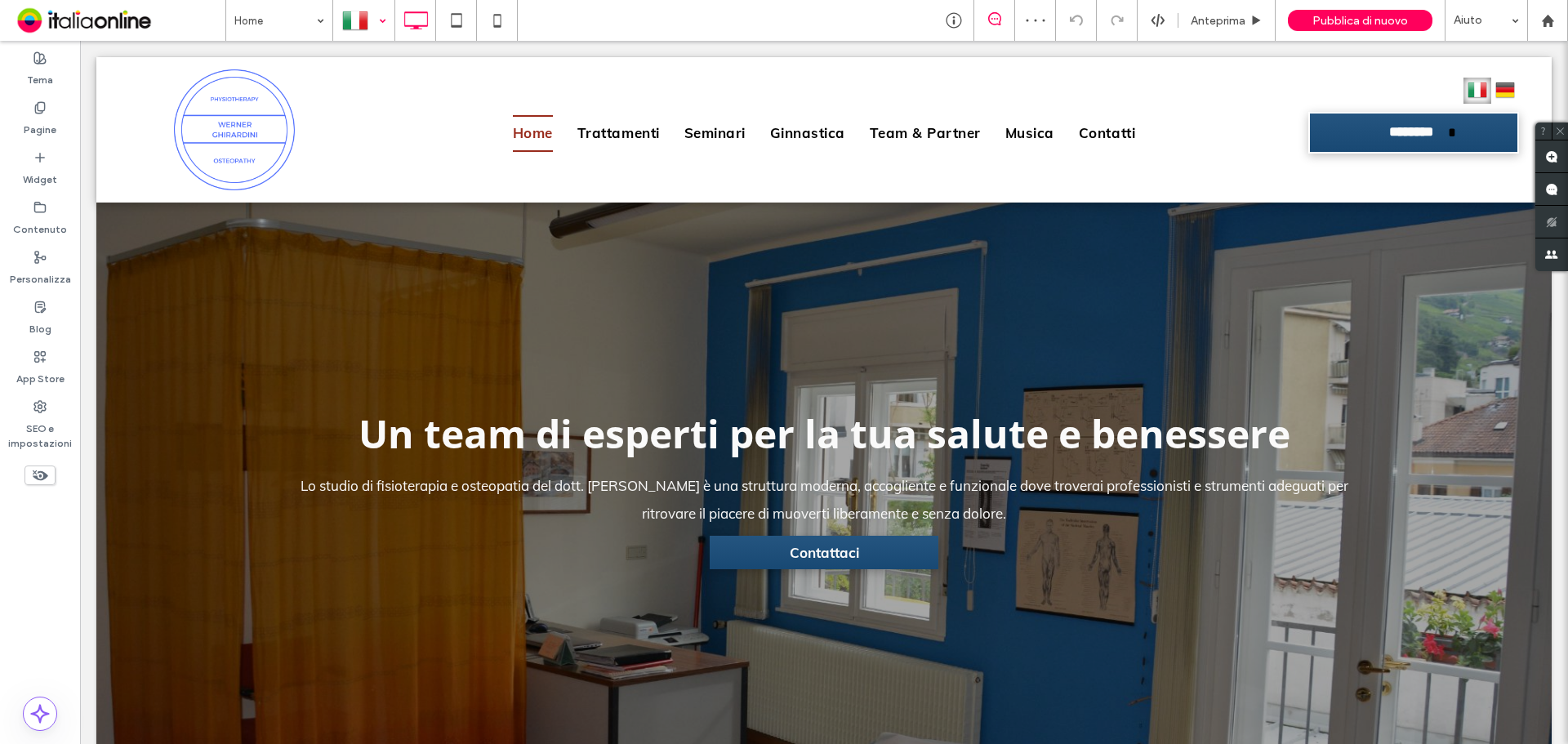
click at [379, 20] on div at bounding box center [364, 20] width 60 height 39
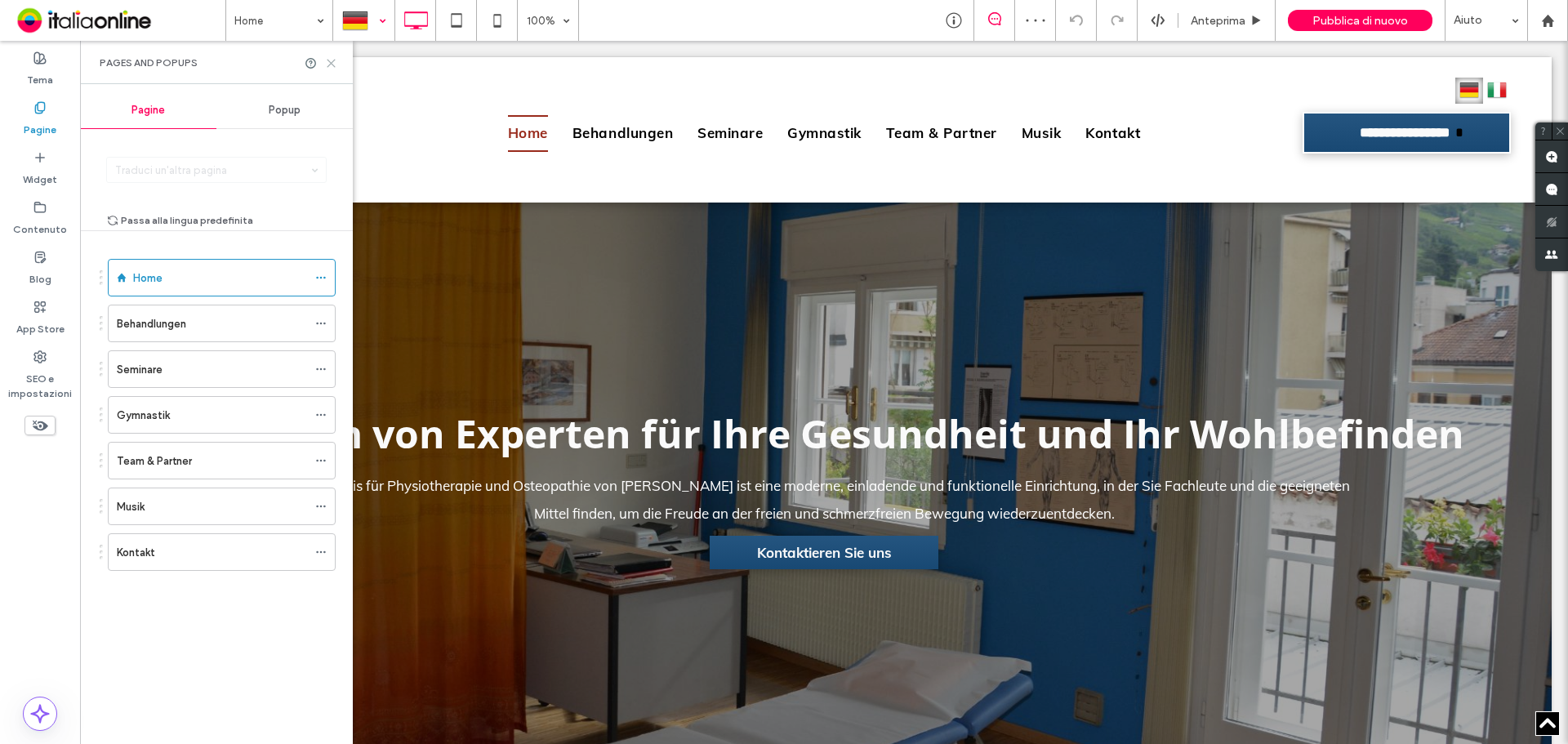
scroll to position [1143, 0]
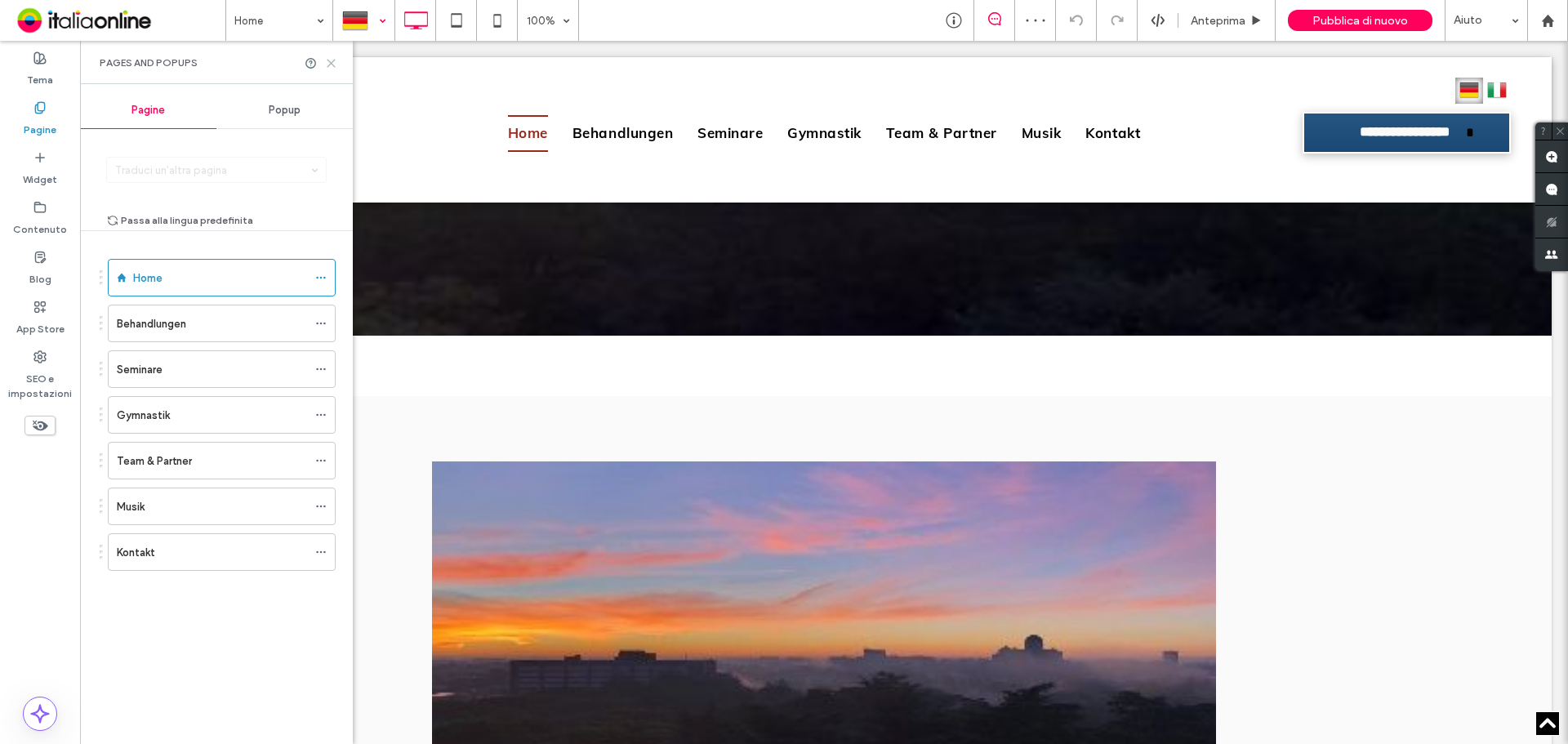
click at [330, 60] on icon at bounding box center [331, 63] width 12 height 12
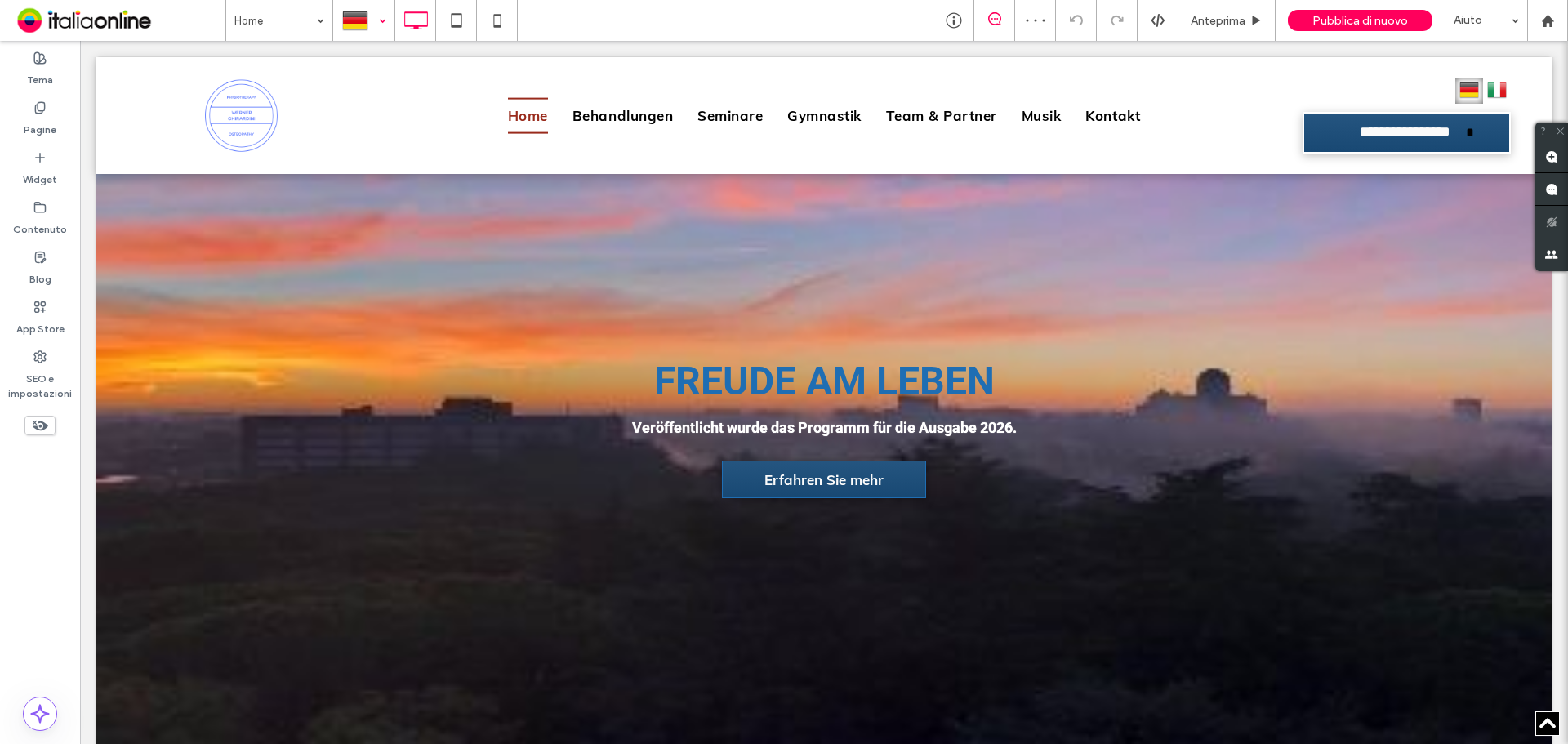
scroll to position [327, 0]
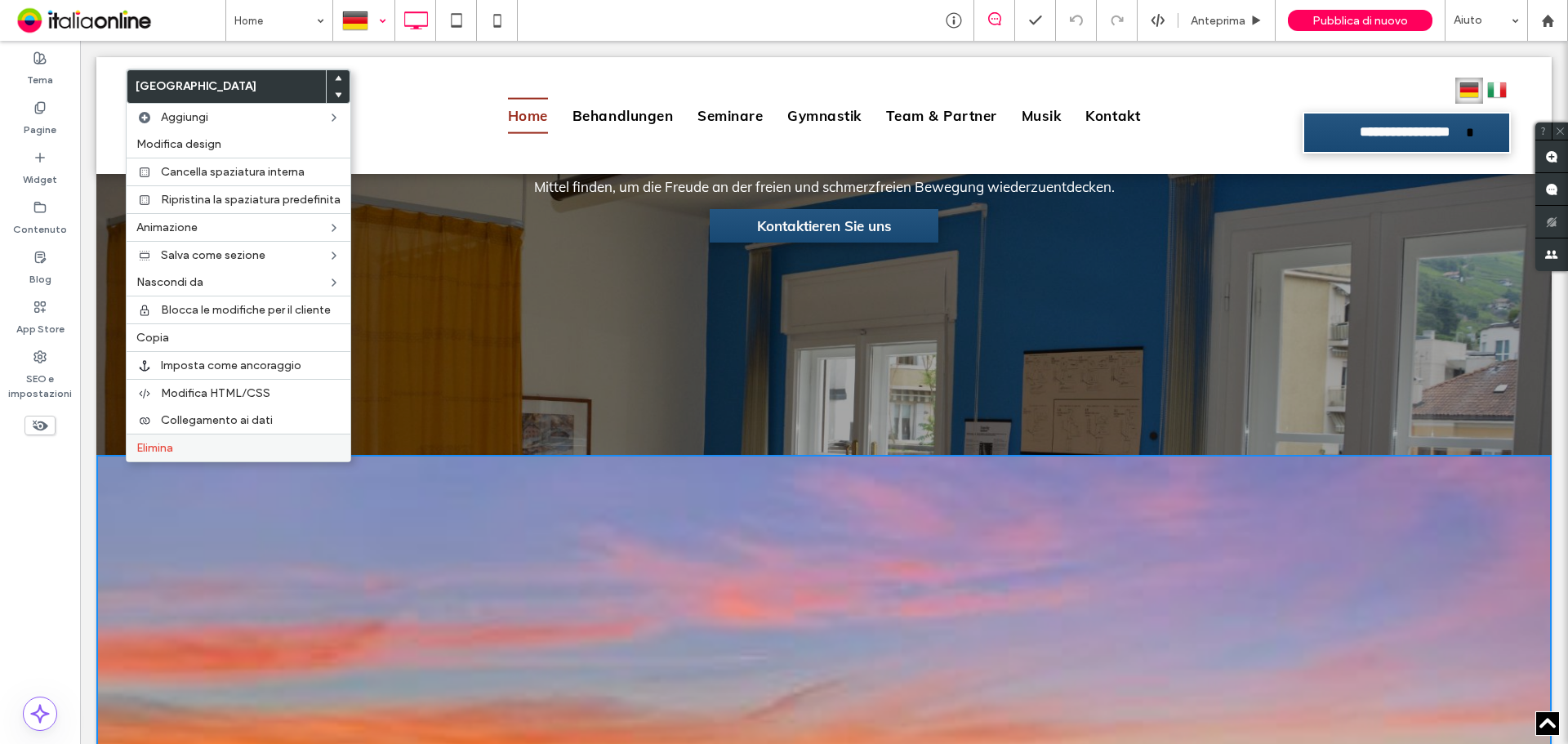
click at [167, 442] on span "Elimina" at bounding box center [154, 448] width 37 height 14
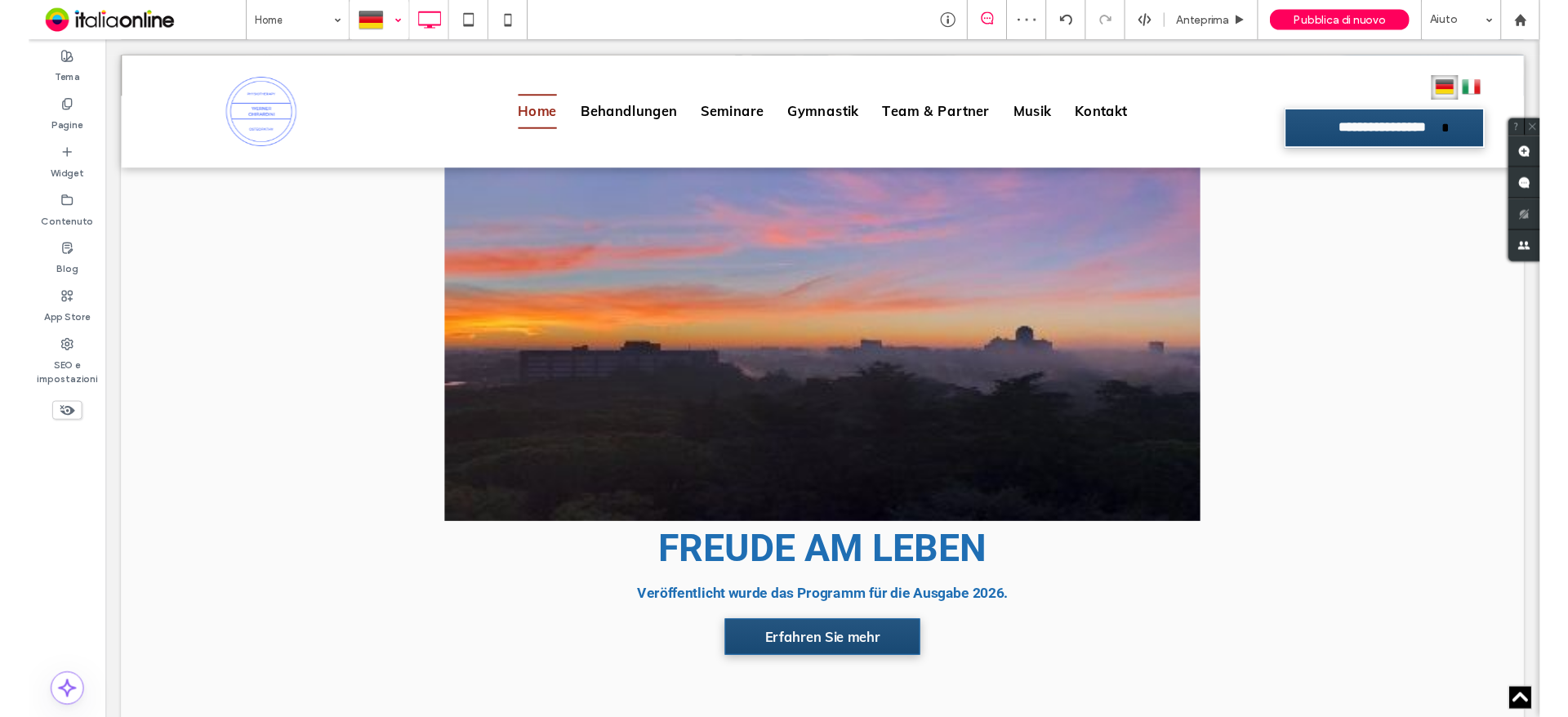
scroll to position [625, 0]
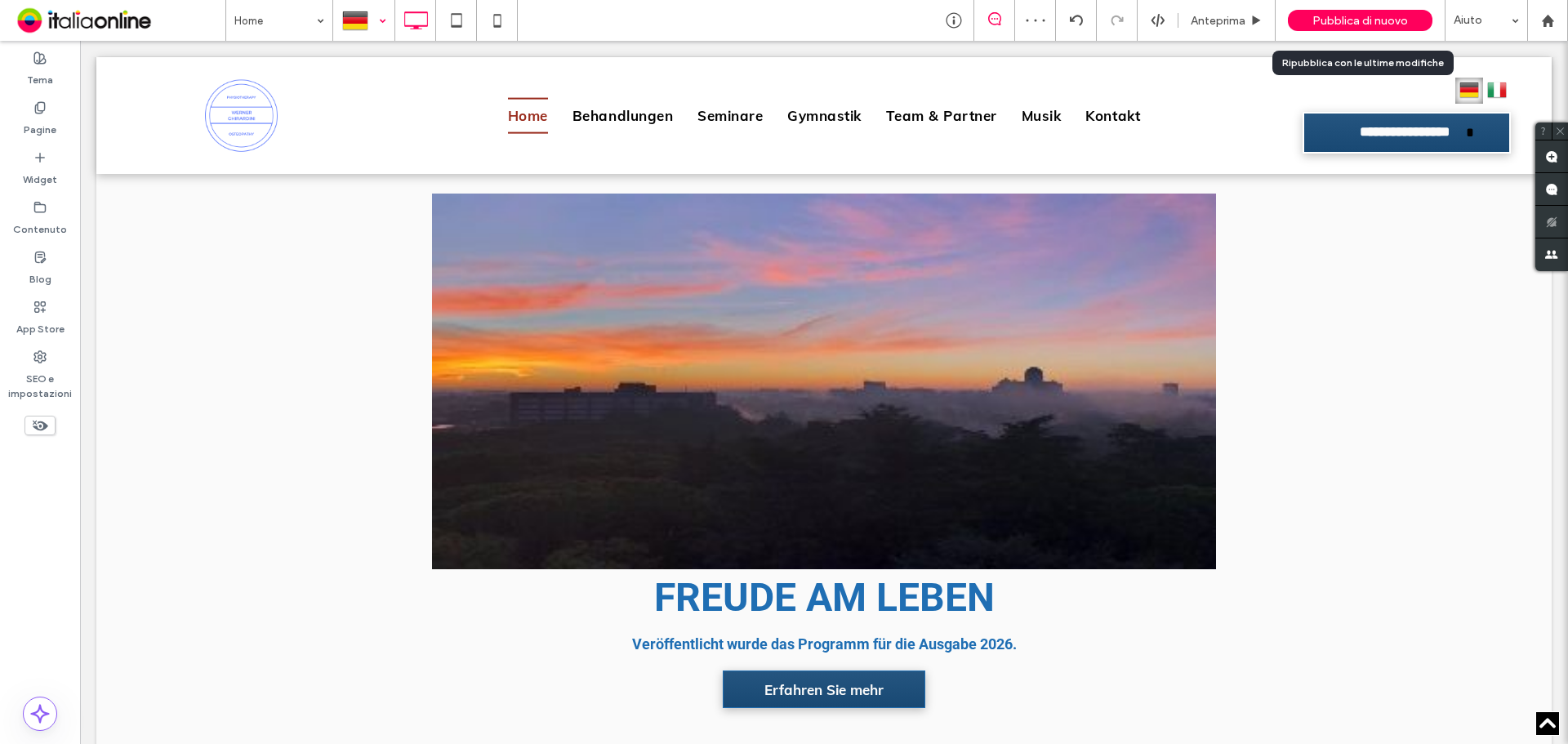
click at [1358, 17] on span "Pubblica di nuovo" at bounding box center [1360, 20] width 95 height 14
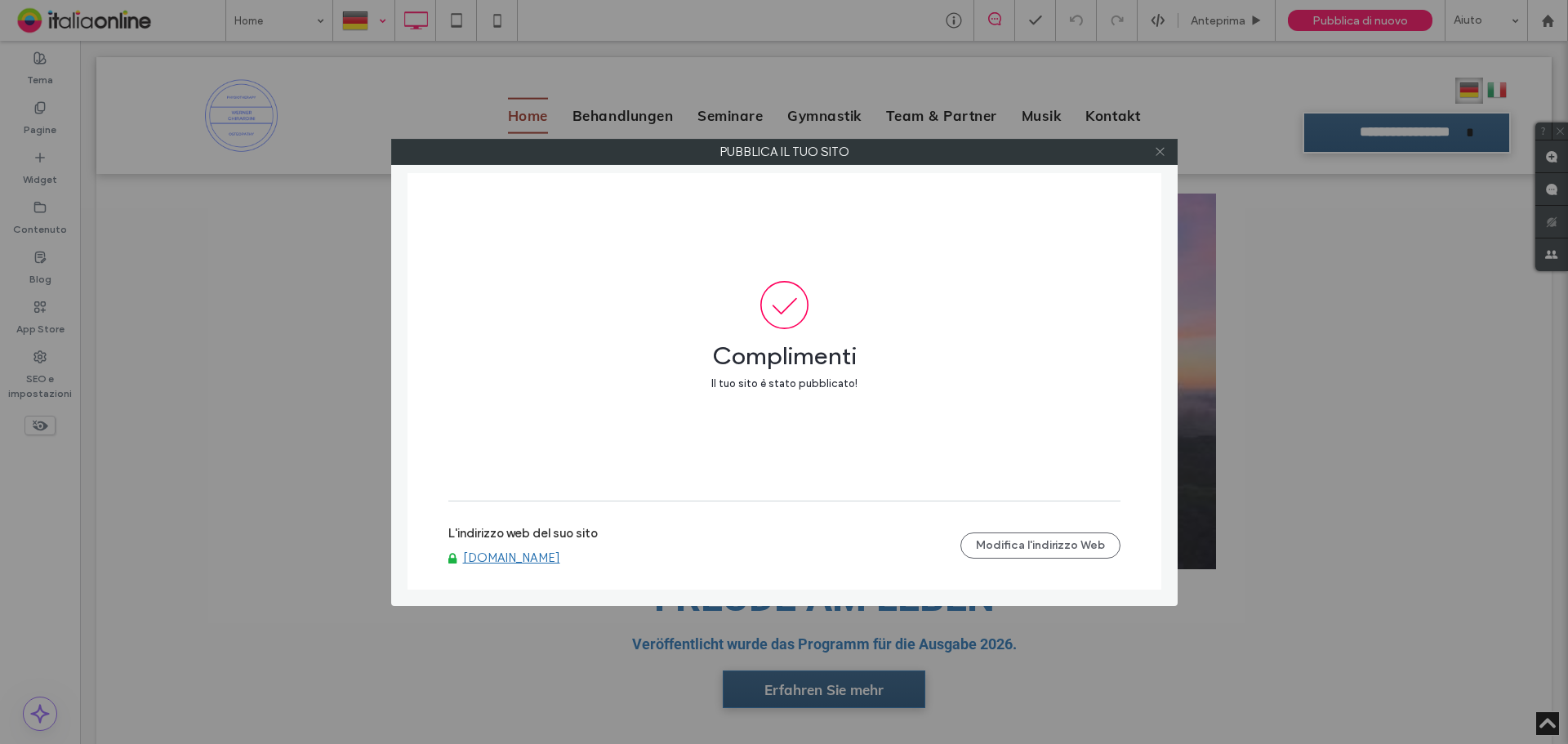
click at [1163, 150] on icon at bounding box center [1160, 152] width 12 height 12
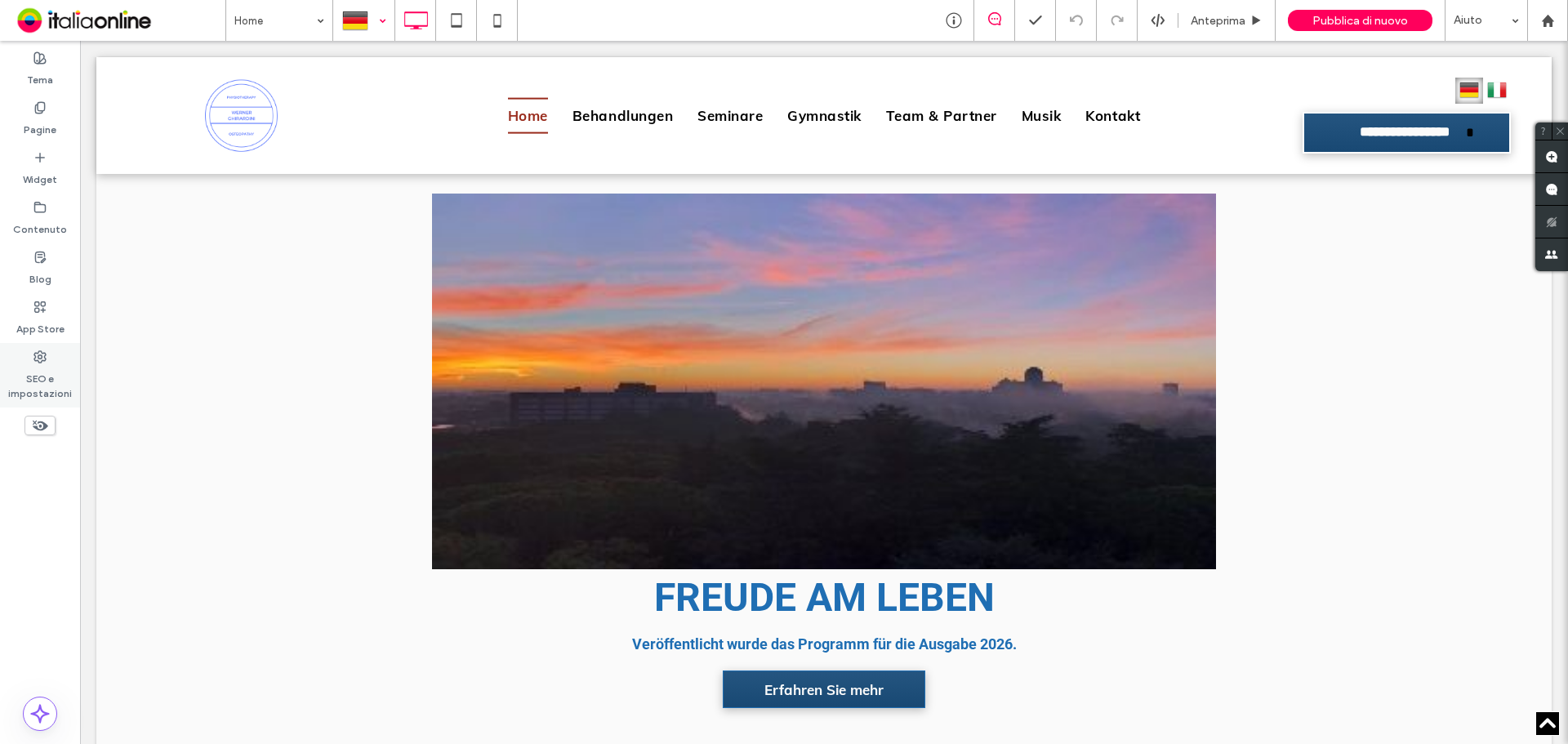
click at [50, 360] on div "SEO e impostazioni" at bounding box center [40, 375] width 80 height 65
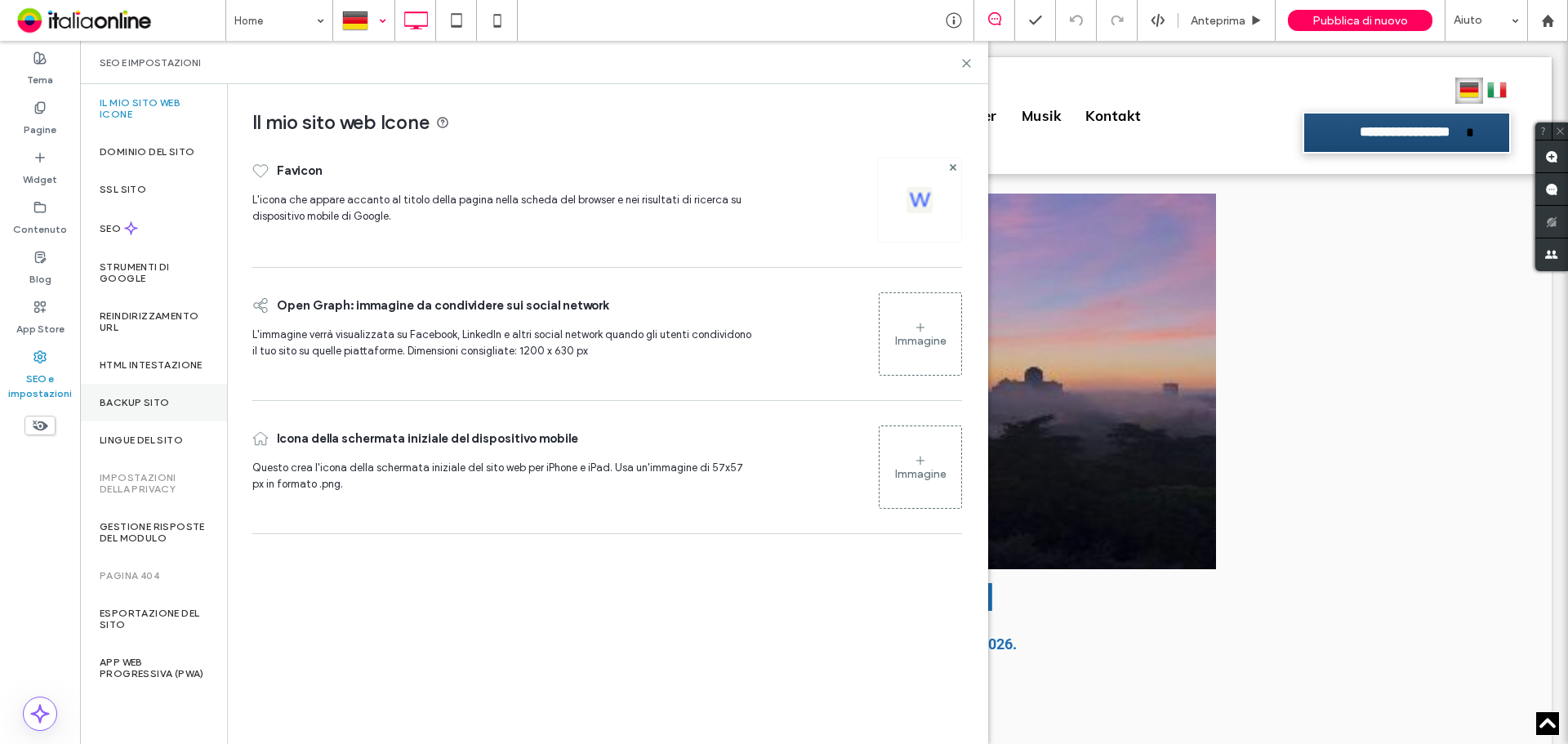
click at [145, 399] on label "Backup sito" at bounding box center [135, 402] width 70 height 11
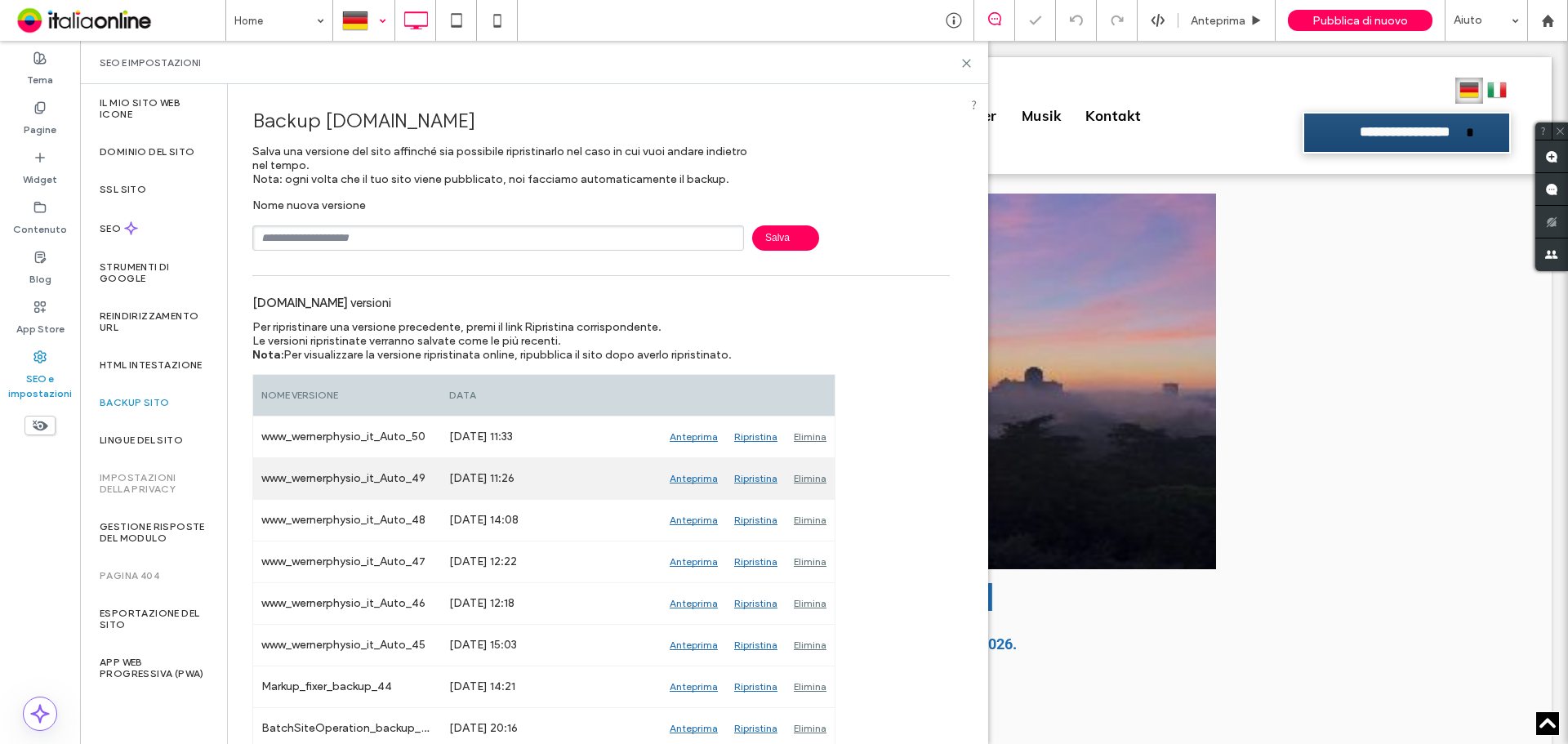
click at [801, 477] on div "Elimina" at bounding box center [811, 478] width 49 height 41
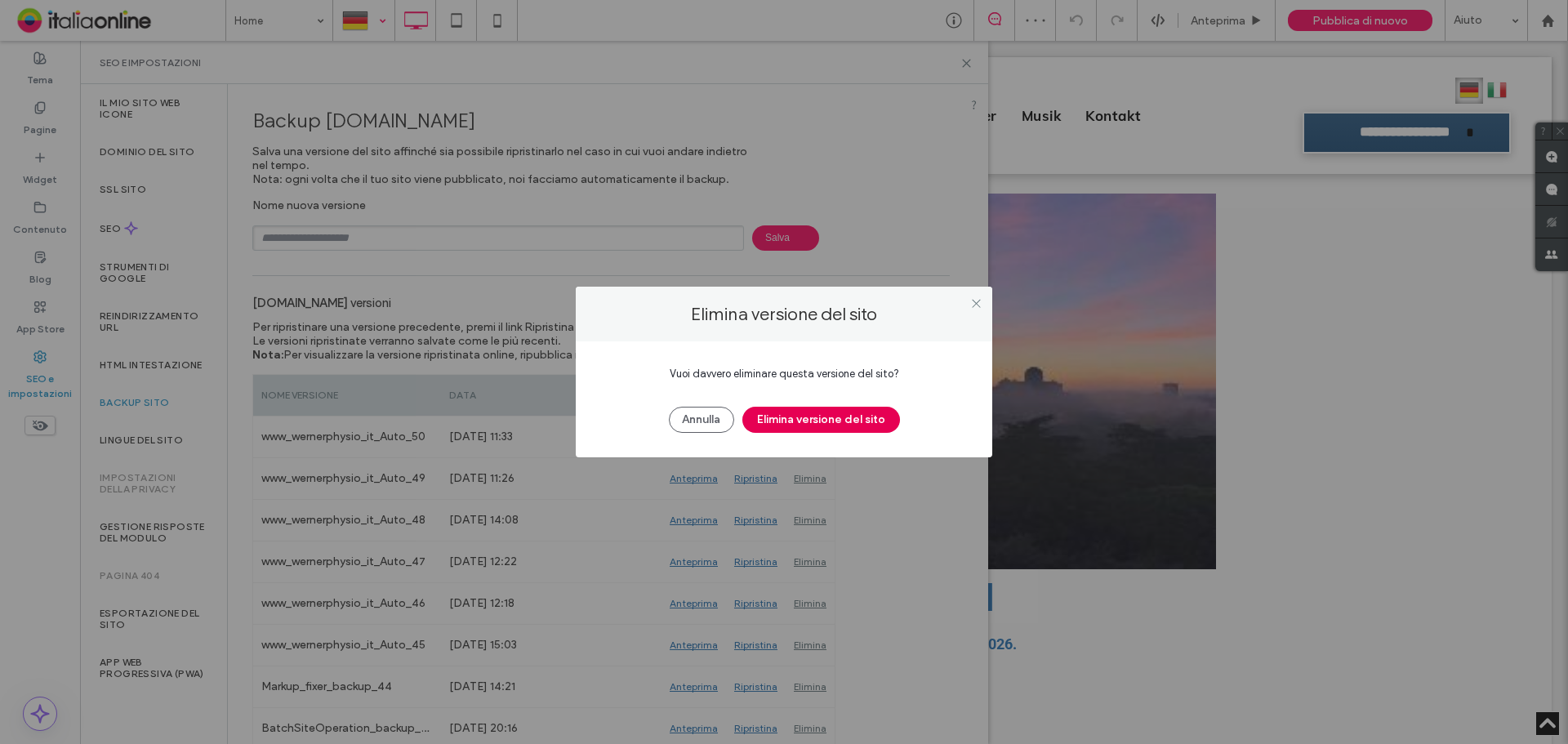
click at [828, 423] on button "Elimina versione del sito" at bounding box center [821, 420] width 158 height 26
